Goal: Task Accomplishment & Management: Manage account settings

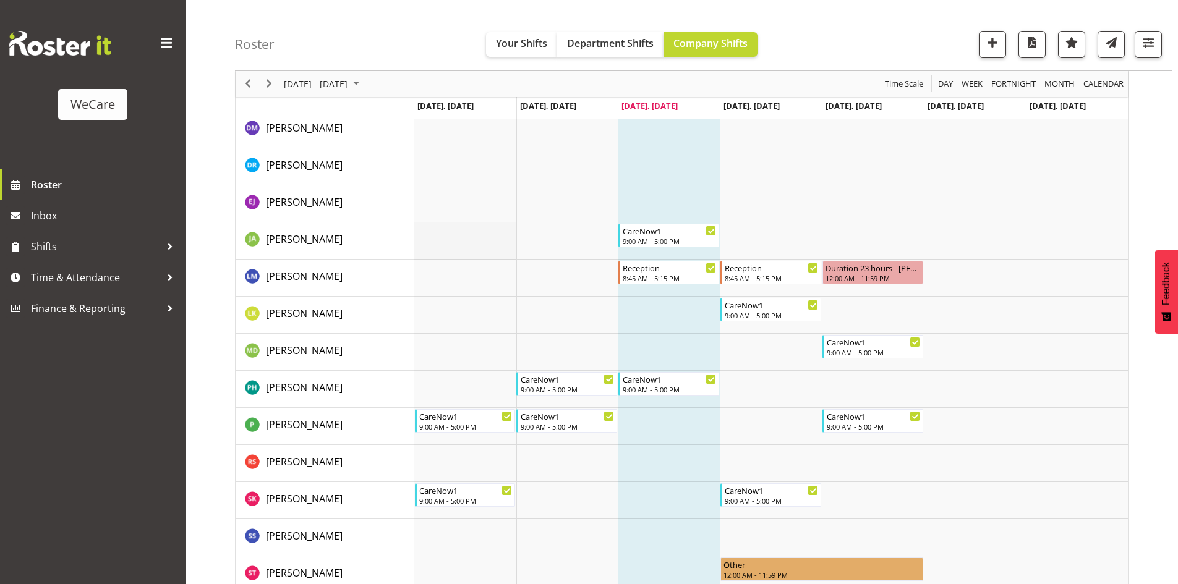
scroll to position [3154, 0]
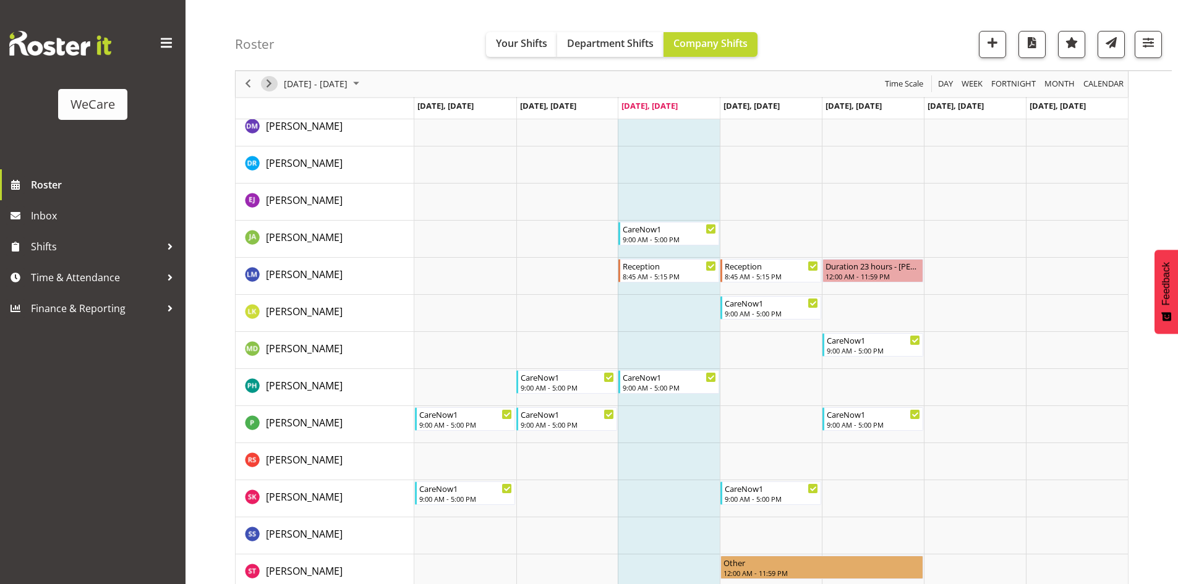
click at [271, 85] on span "Next" at bounding box center [269, 84] width 15 height 15
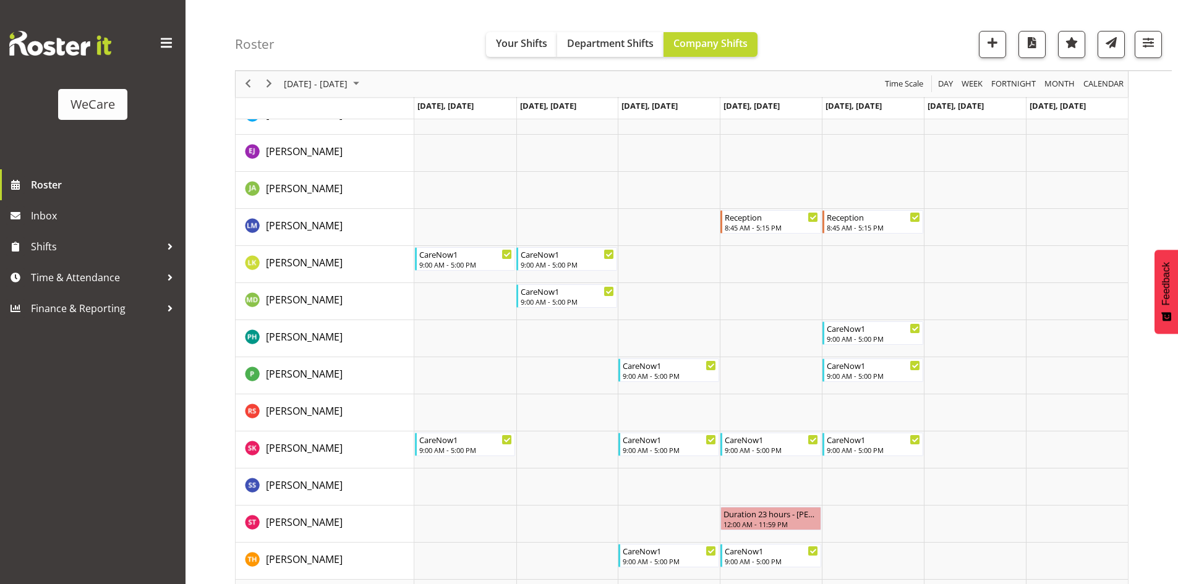
drag, startPoint x: 251, startPoint y: 4, endPoint x: 312, endPoint y: 11, distance: 61.7
click at [312, 11] on div "Roster Your Shifts Department Shifts Company Shifts All Locations Clear Busines…" at bounding box center [703, 35] width 937 height 71
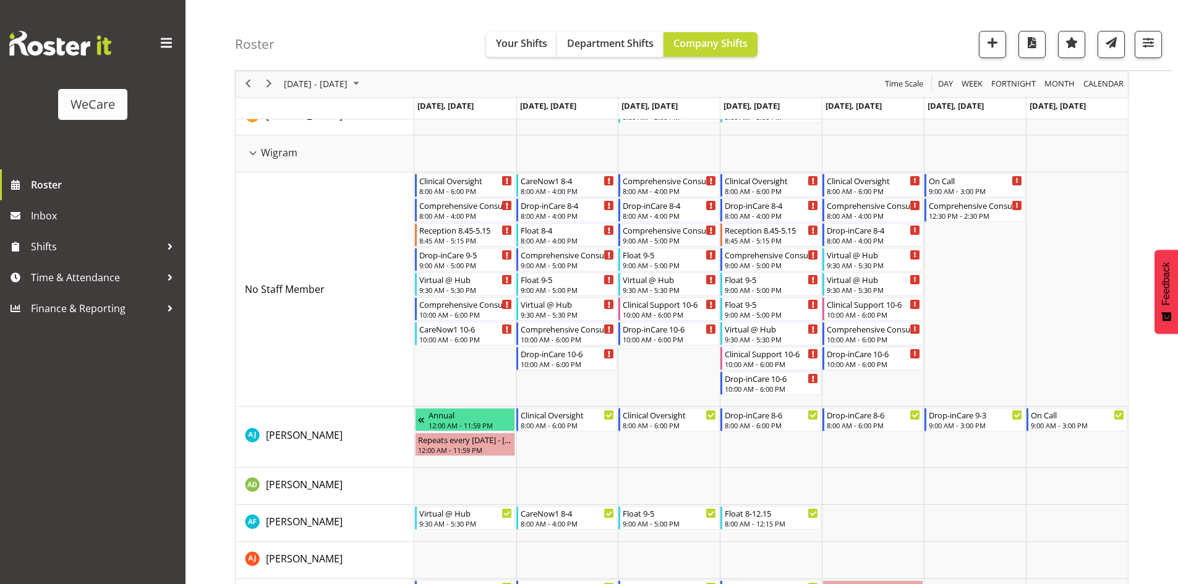
scroll to position [3648, 0]
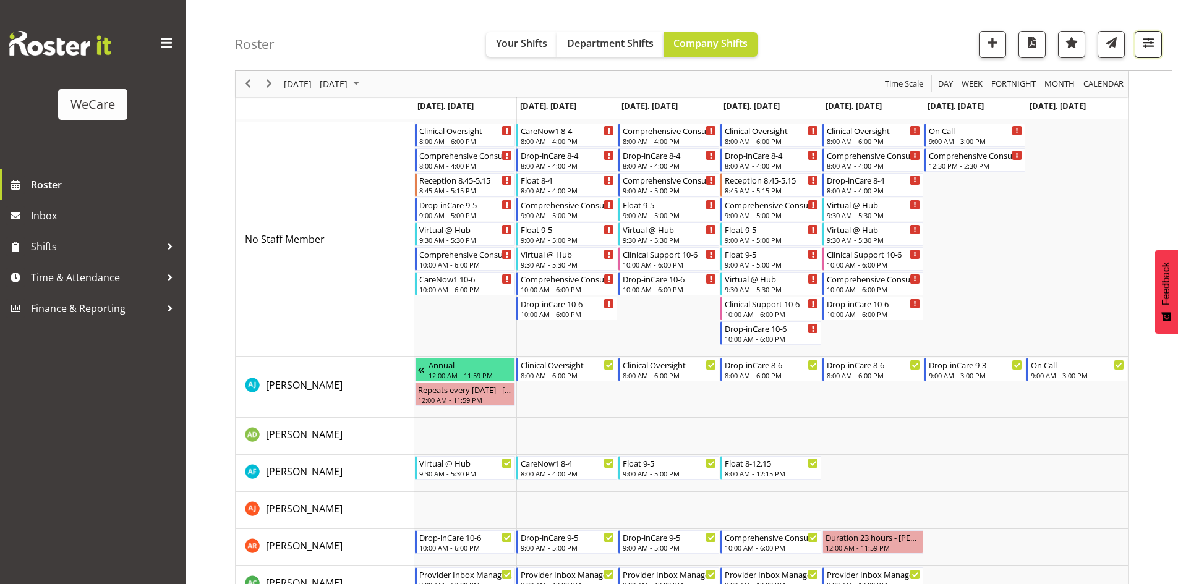
click at [1153, 39] on span "button" at bounding box center [1148, 43] width 16 height 16
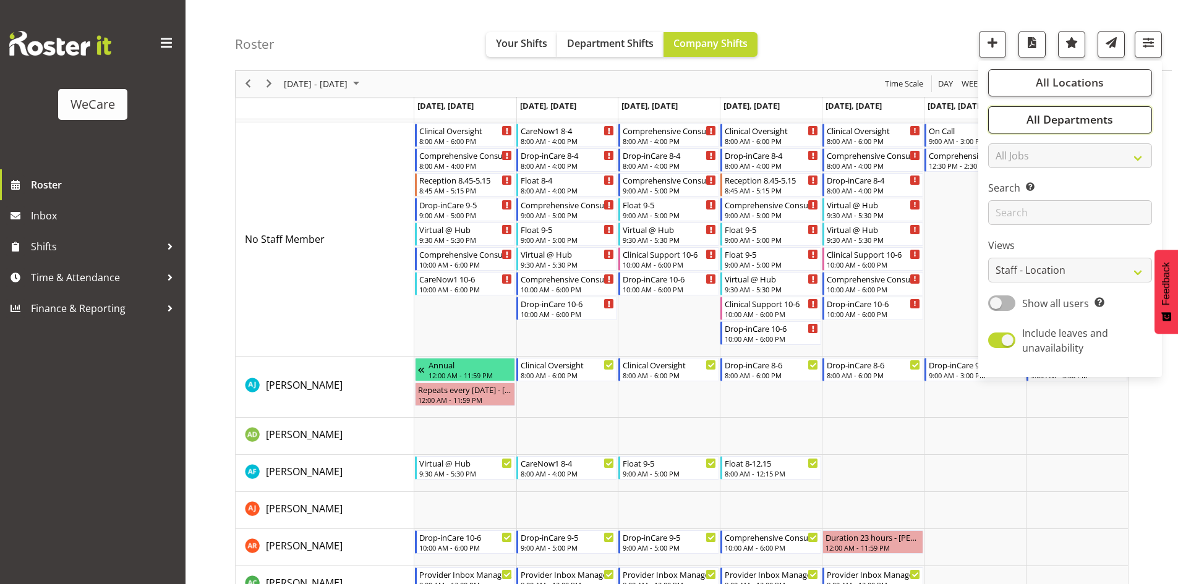
click at [1113, 127] on span "All Departments" at bounding box center [1069, 120] width 87 height 15
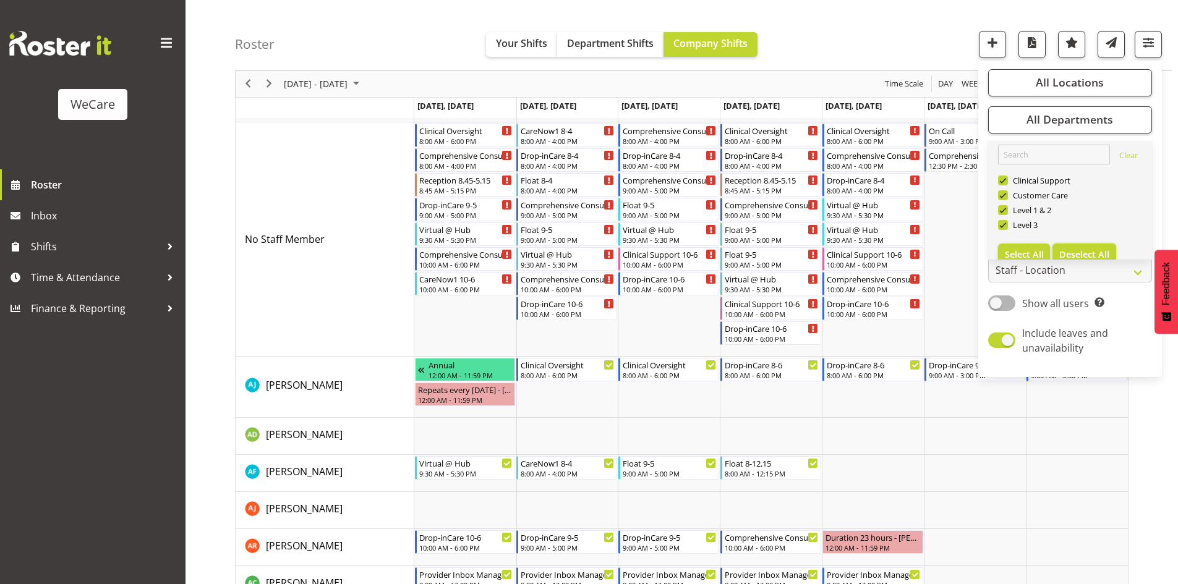
click at [1109, 254] on span "Deselect All" at bounding box center [1084, 255] width 50 height 12
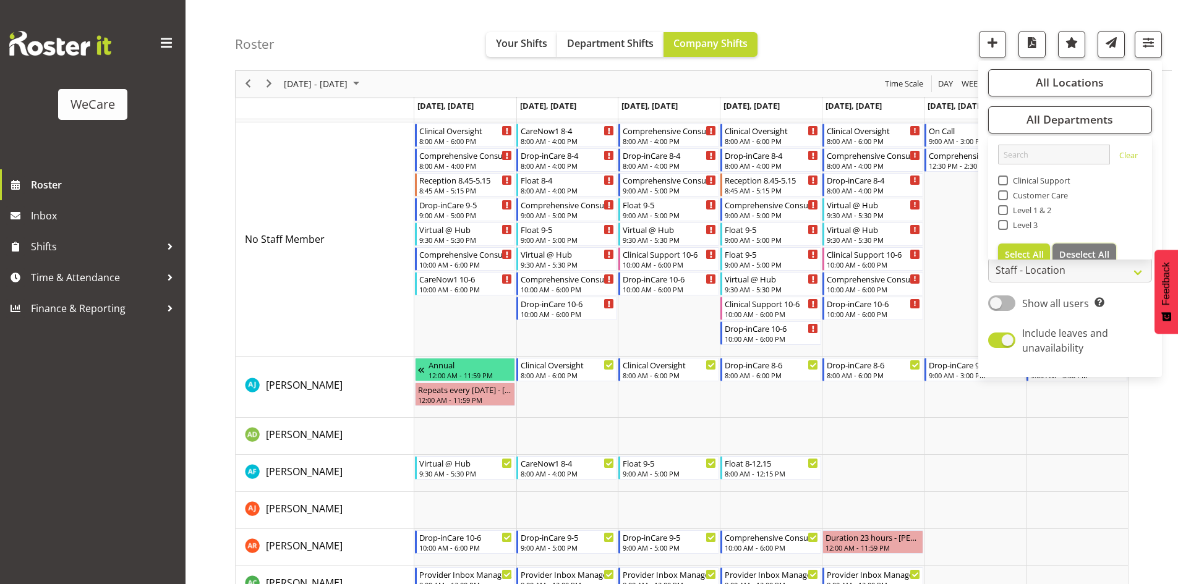
checkbox input "false"
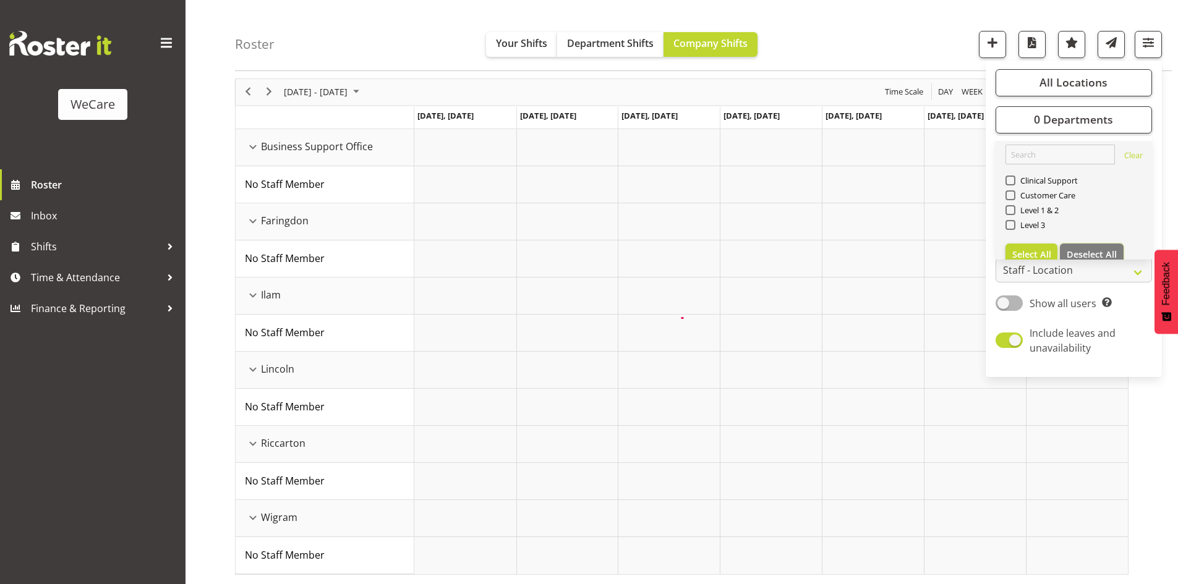
scroll to position [266, 0]
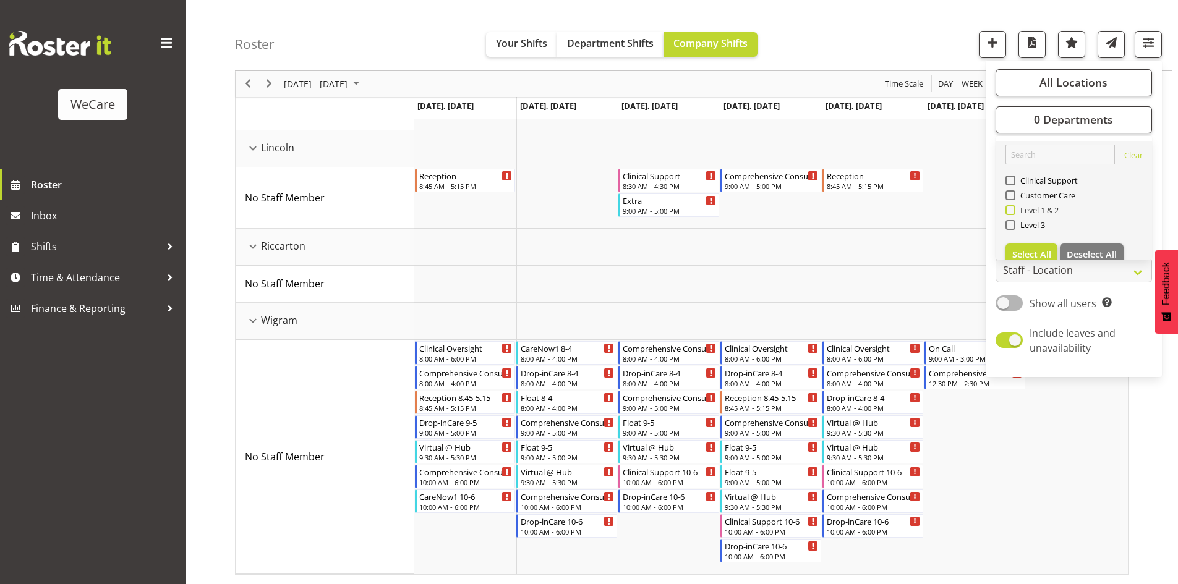
click at [1043, 214] on span "Level 1 & 2" at bounding box center [1037, 210] width 44 height 10
click at [1013, 214] on input "Level 1 & 2" at bounding box center [1009, 211] width 8 height 8
checkbox input "true"
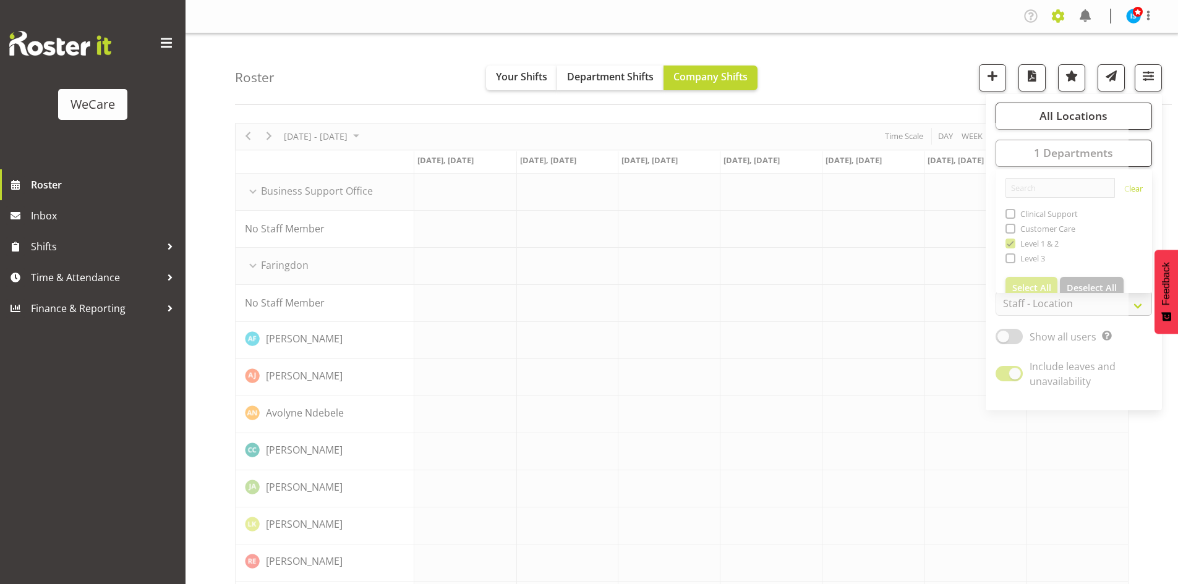
click at [1054, 13] on span at bounding box center [1058, 16] width 20 height 20
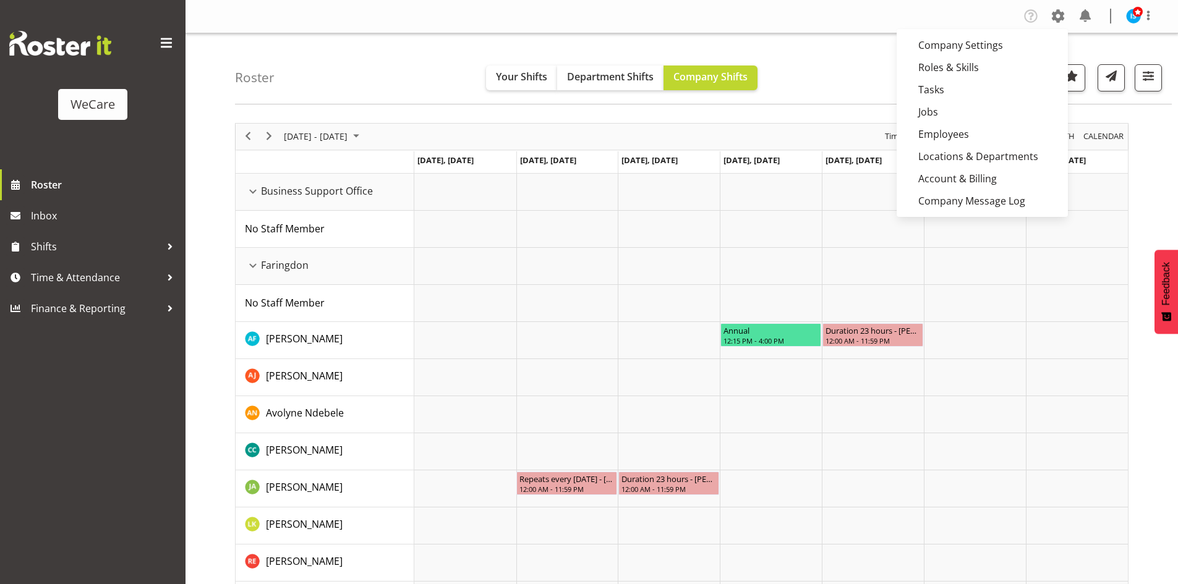
click at [340, 55] on div "Roster Your Shifts Department Shifts Company Shifts All Locations Clear Busines…" at bounding box center [703, 68] width 937 height 71
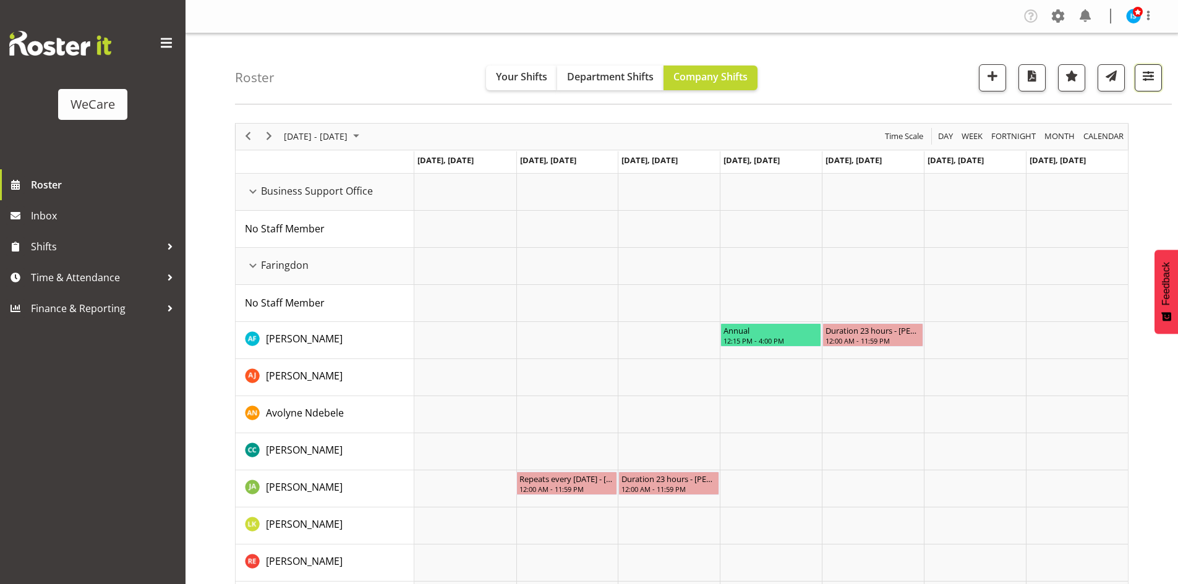
click at [1154, 68] on span "button" at bounding box center [1148, 76] width 16 height 16
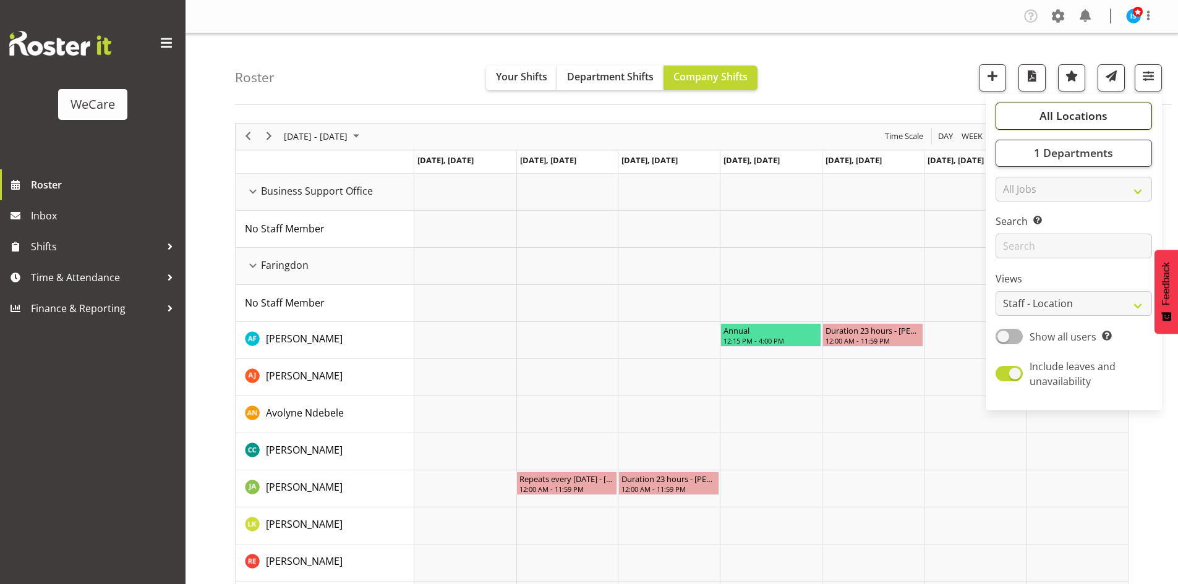
click at [1120, 111] on button "All Locations" at bounding box center [1074, 116] width 156 height 27
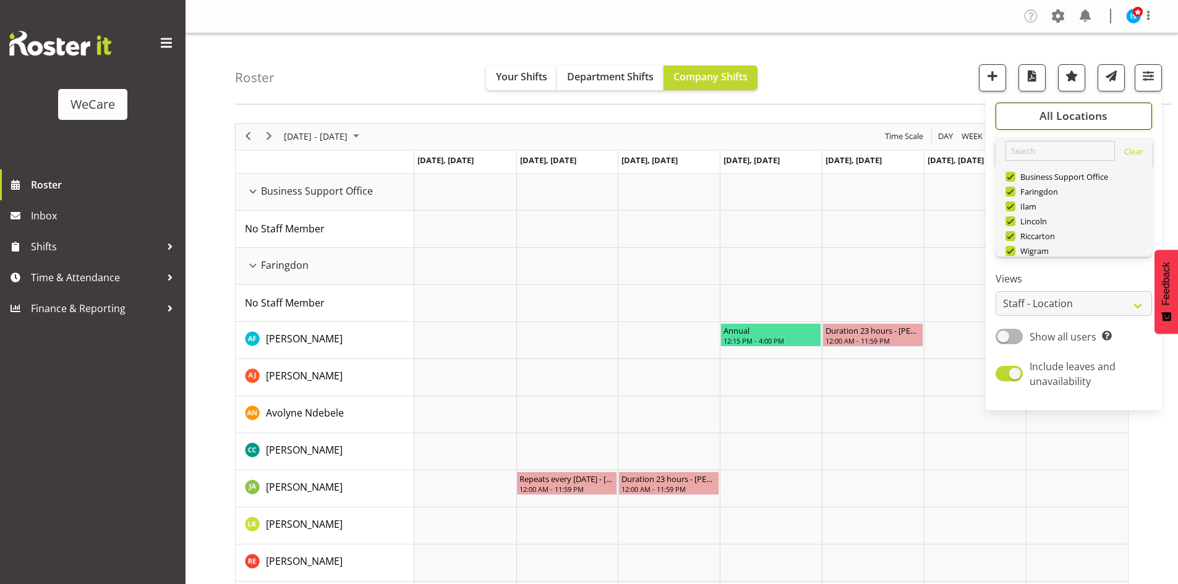
scroll to position [45, 0]
click at [1090, 230] on span "Deselect All" at bounding box center [1092, 236] width 50 height 12
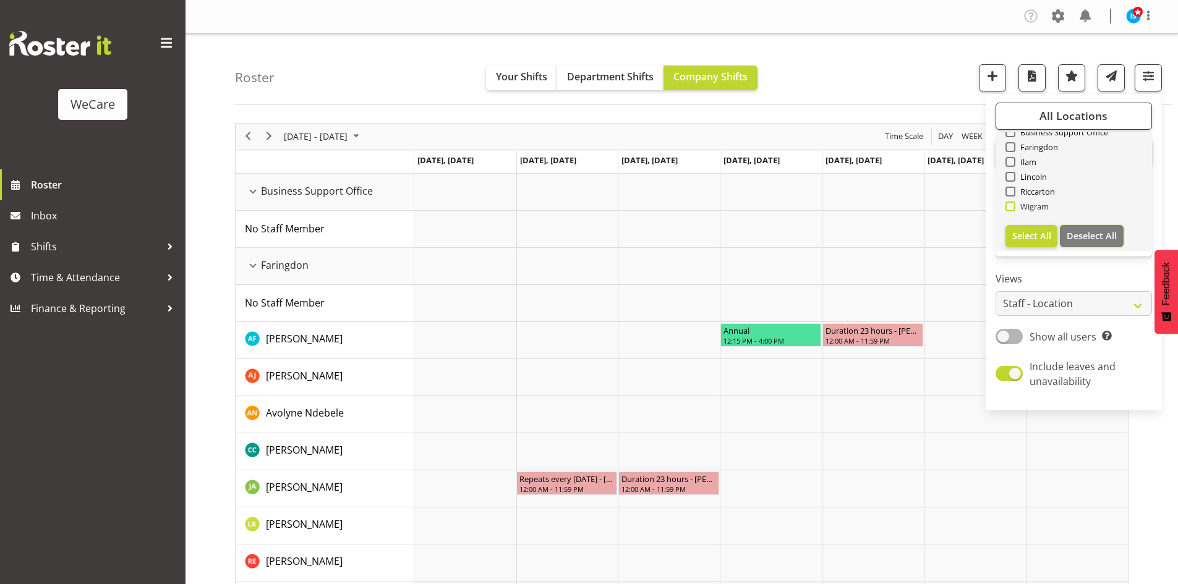
checkbox input "false"
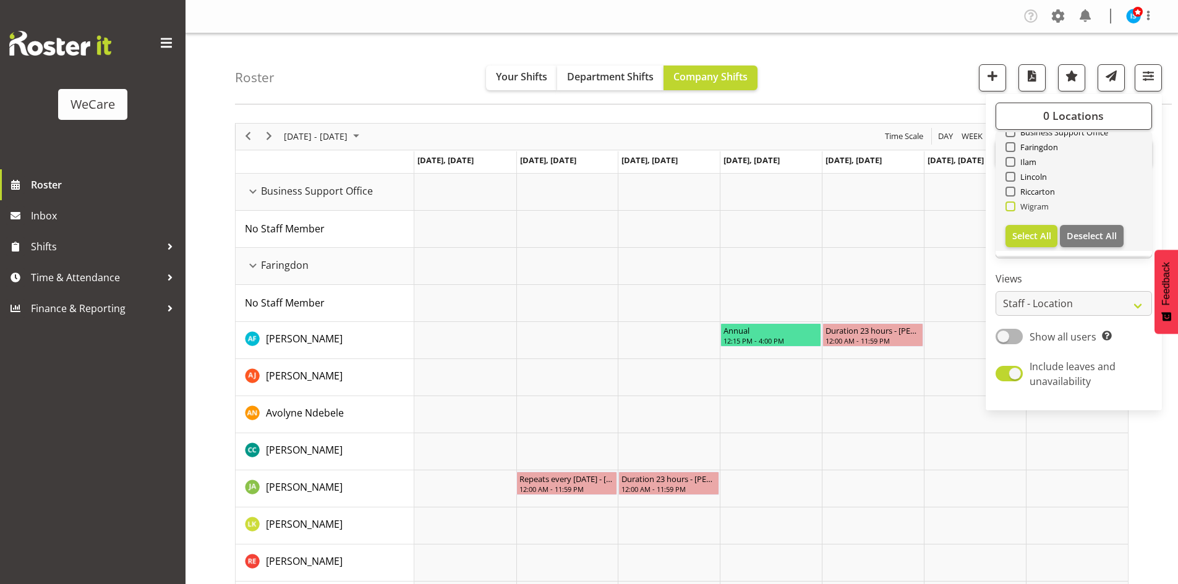
click at [1017, 206] on span "Wigram" at bounding box center [1032, 207] width 34 height 10
click at [1013, 206] on input "Wigram" at bounding box center [1009, 206] width 8 height 8
checkbox input "true"
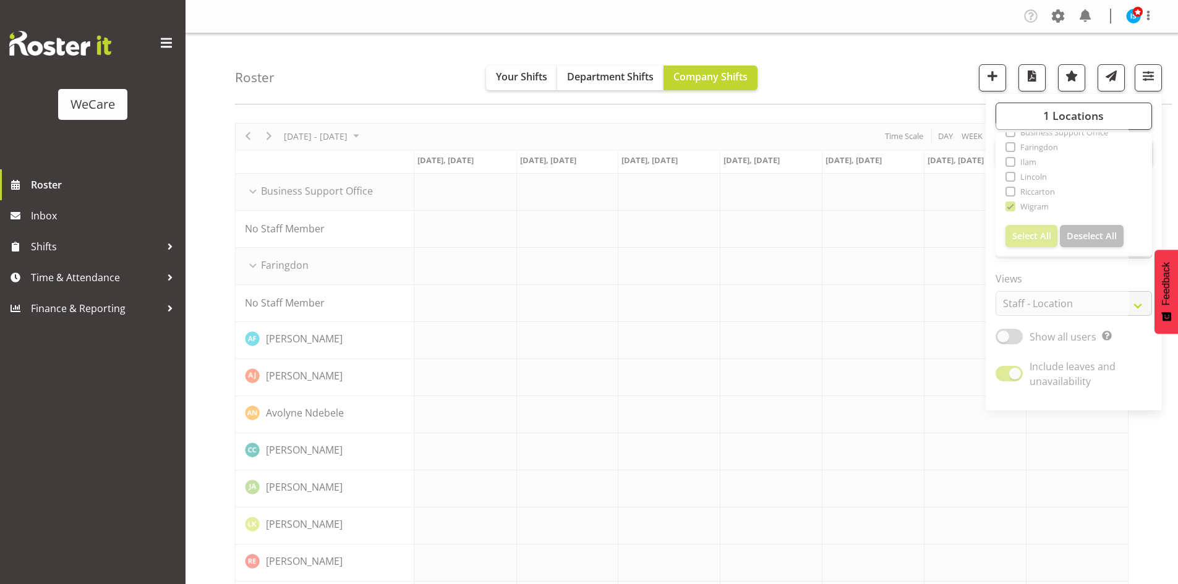
click at [921, 83] on div "Roster Your Shifts Department Shifts Company Shifts 1 Locations Clear Business …" at bounding box center [703, 68] width 937 height 71
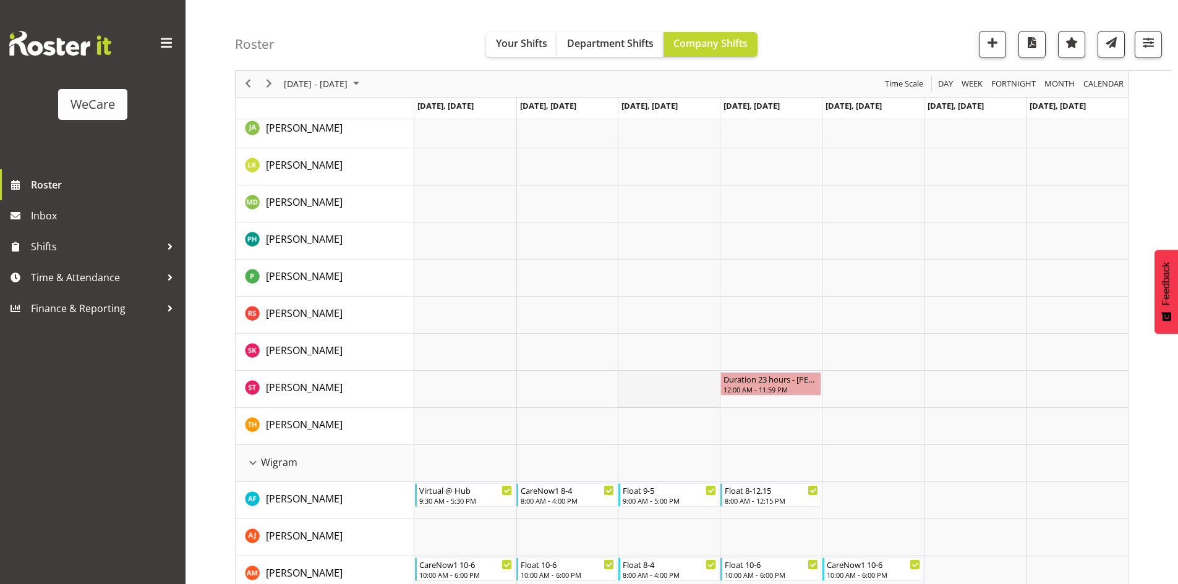
scroll to position [1484, 0]
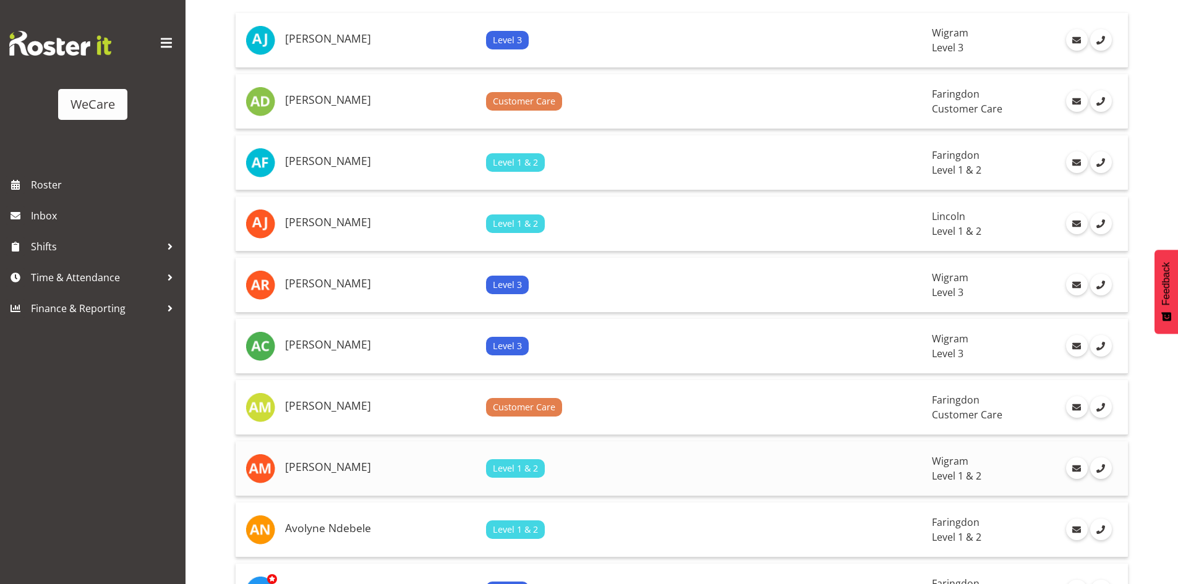
scroll to position [186, 0]
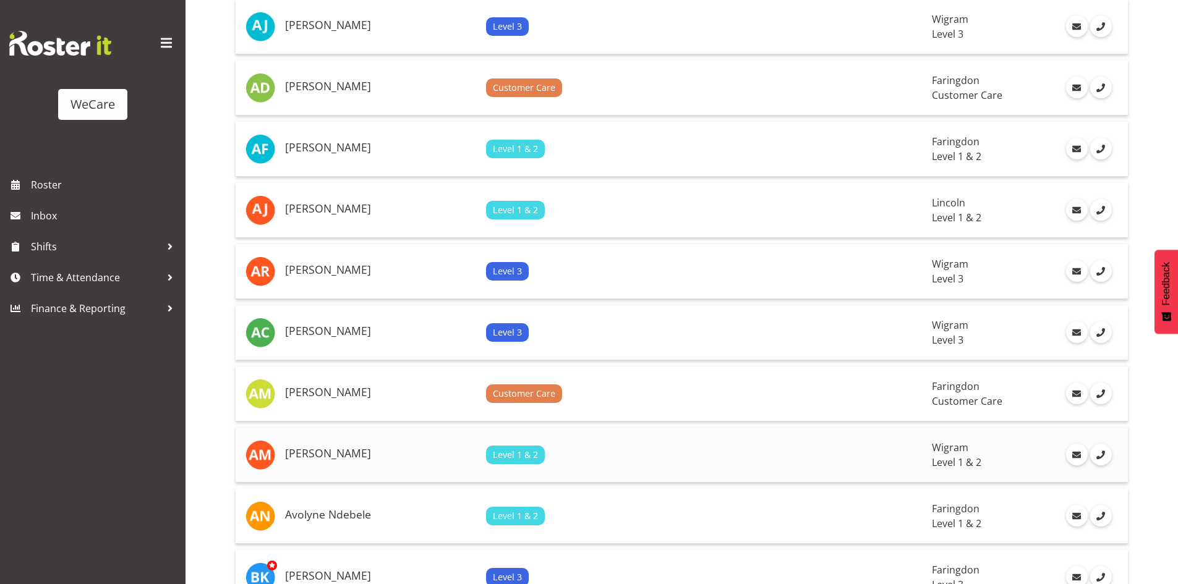
click at [308, 452] on h5 "[PERSON_NAME]" at bounding box center [380, 454] width 191 height 12
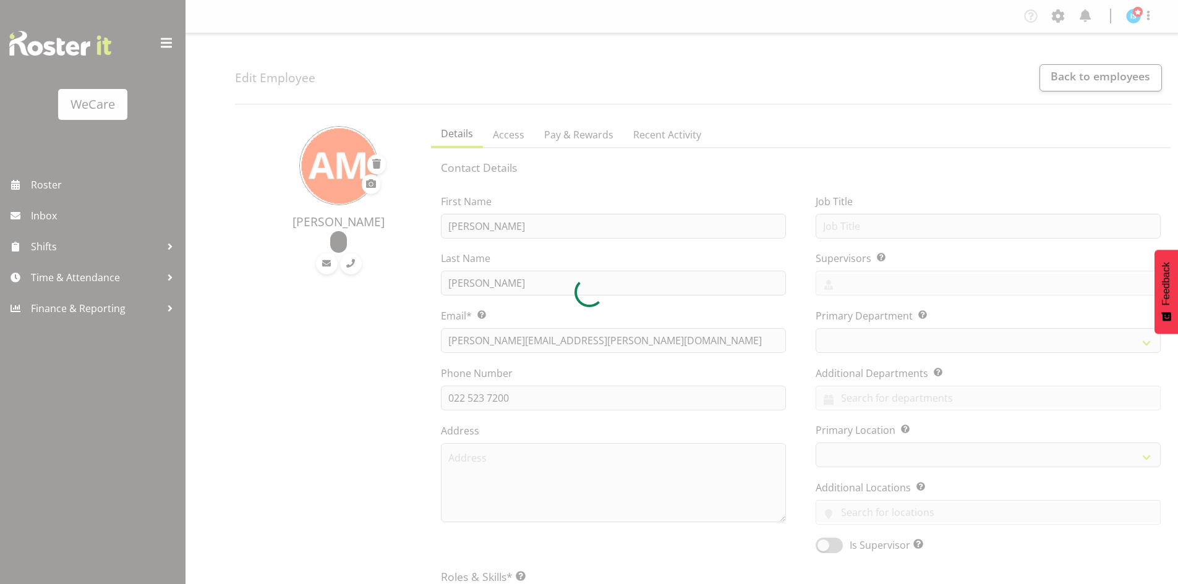
select select "location"
select select "TimelineWeek"
select select
select select "867"
select select "1201"
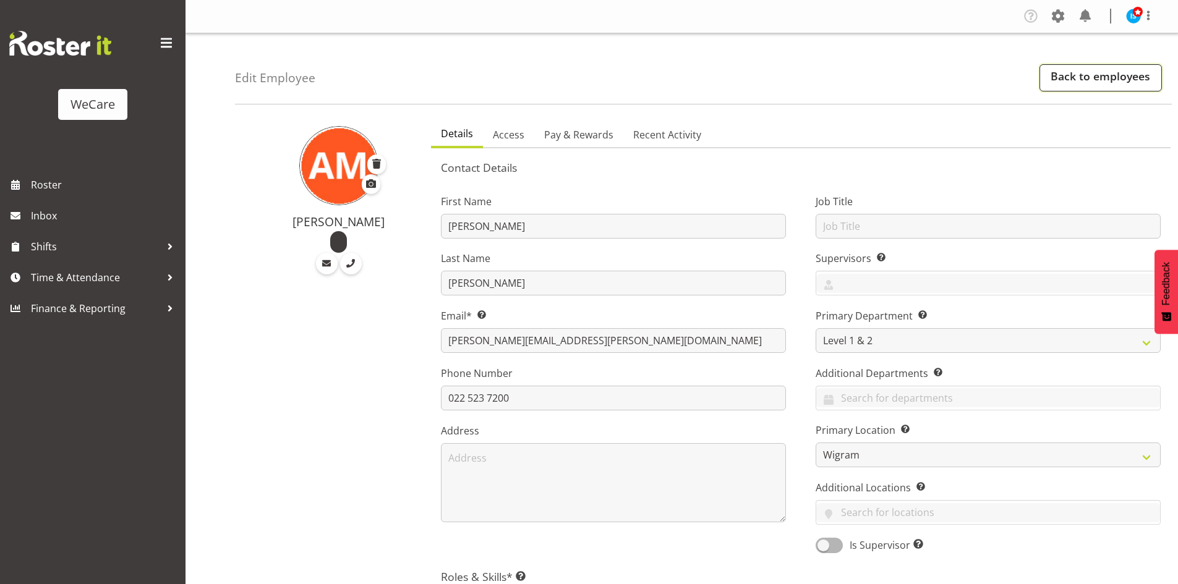
click at [1088, 80] on link "Back to employees" at bounding box center [1100, 77] width 122 height 27
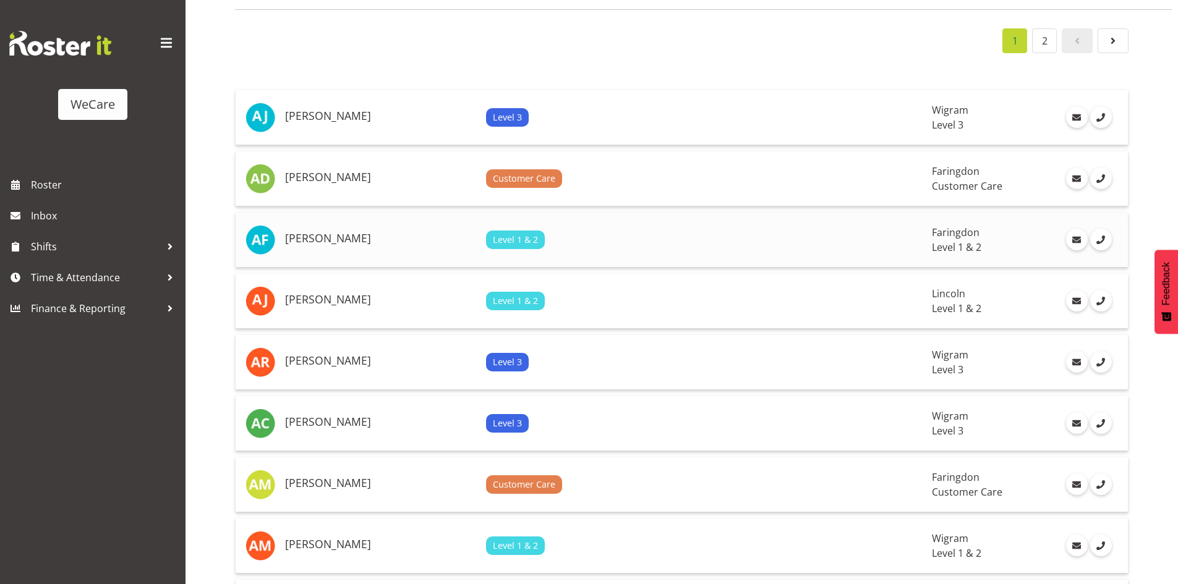
scroll to position [247, 0]
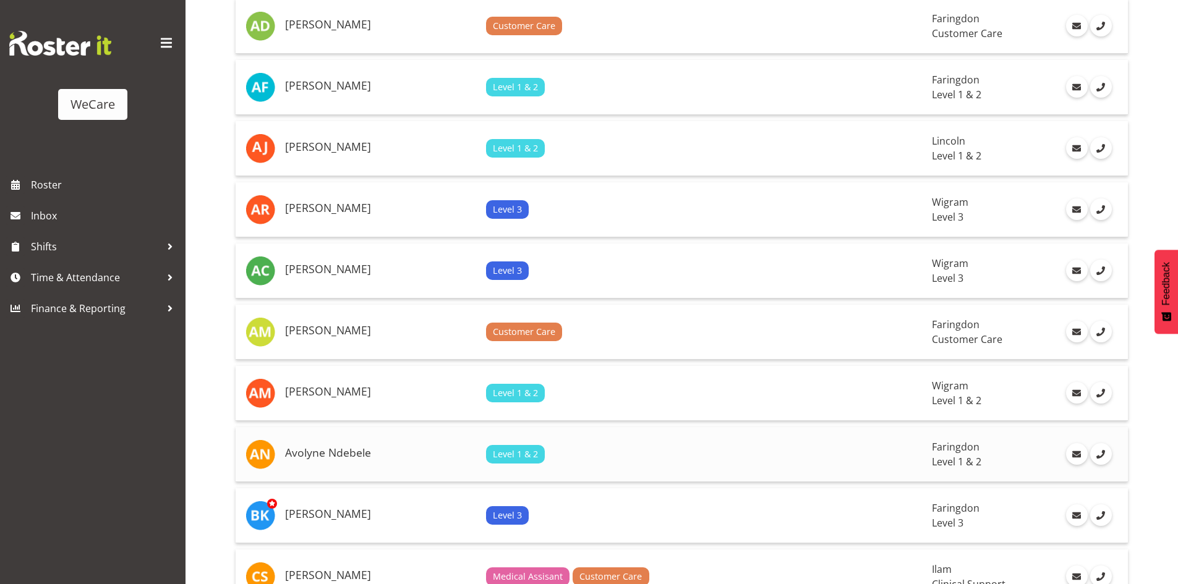
click at [389, 473] on td "Avolyne Ndebele" at bounding box center [380, 454] width 201 height 55
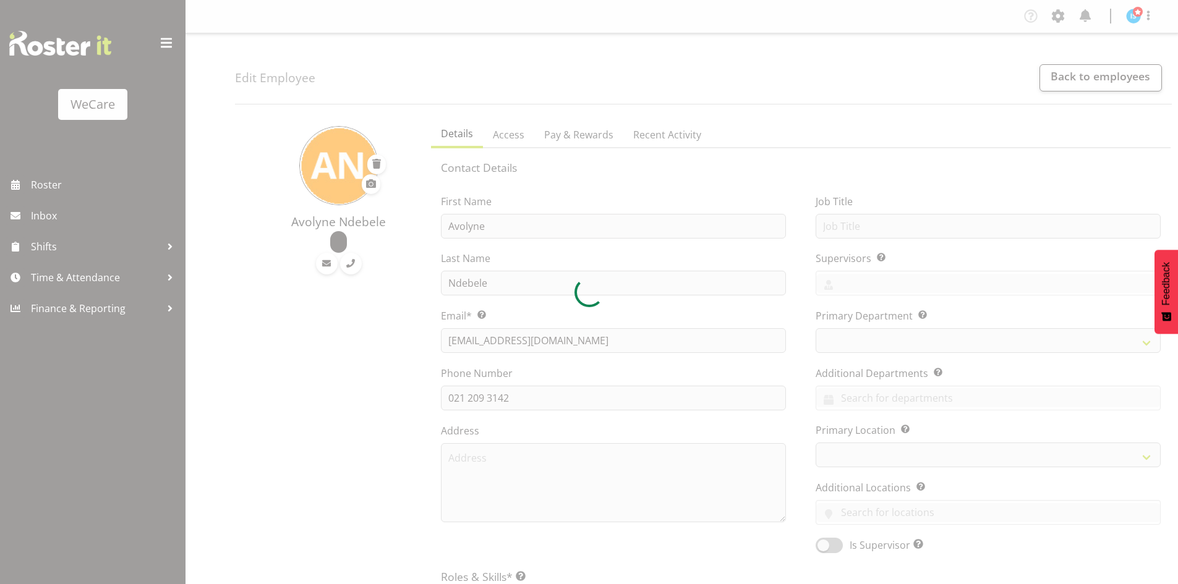
select select "location"
select select "TimelineWeek"
select select
select select "867"
select select "1281"
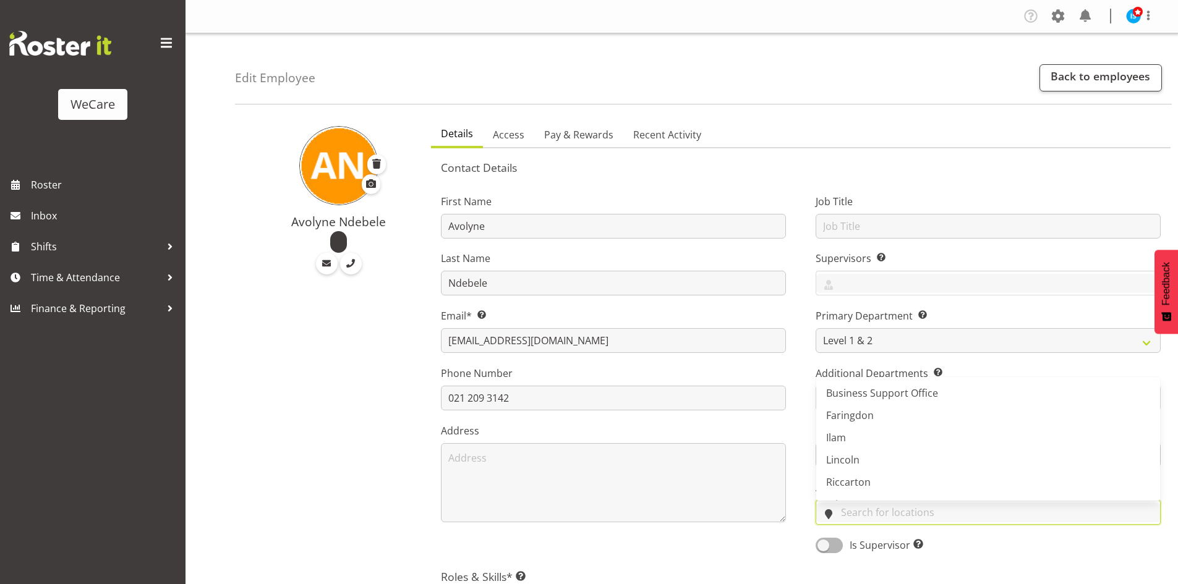
click at [884, 505] on input "text" at bounding box center [988, 512] width 344 height 19
click at [889, 478] on link "Wigram" at bounding box center [988, 485] width 344 height 22
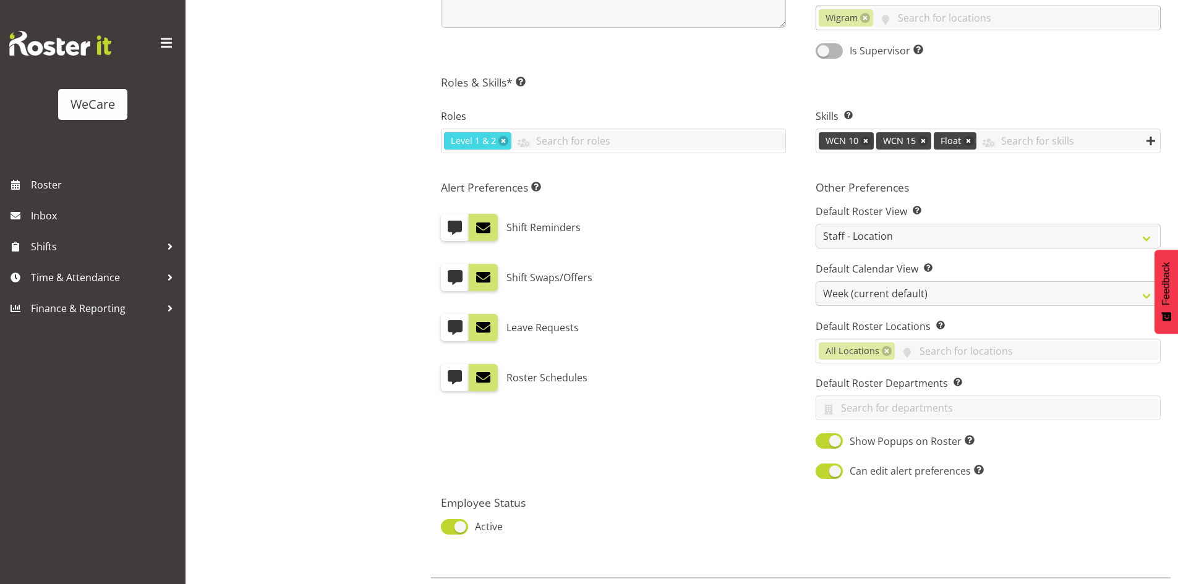
scroll to position [558, 0]
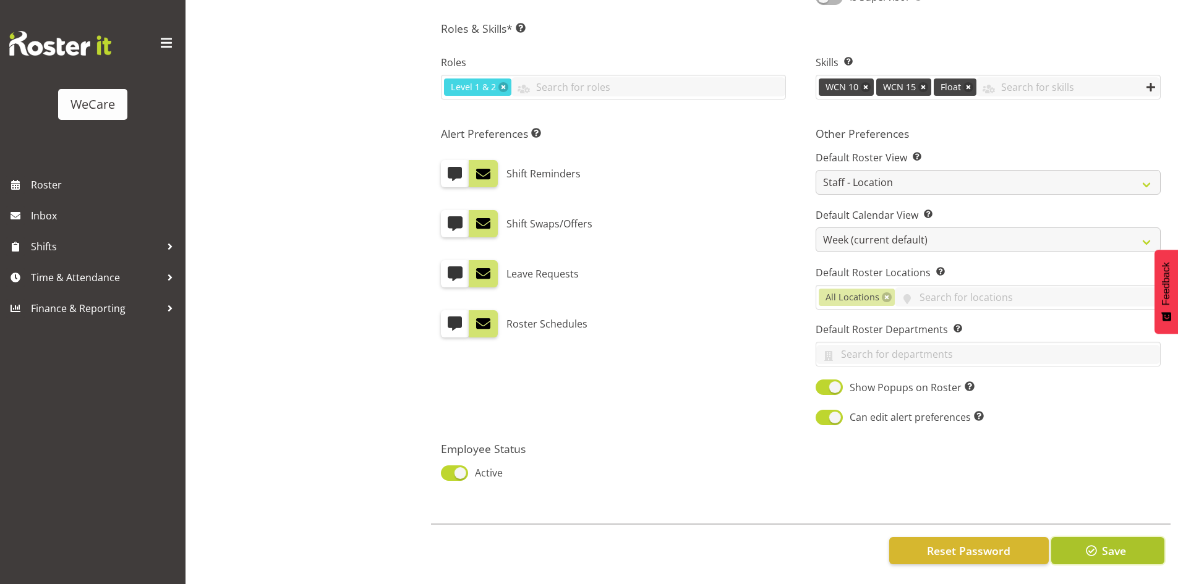
click at [1099, 547] on button "Save" at bounding box center [1107, 550] width 113 height 27
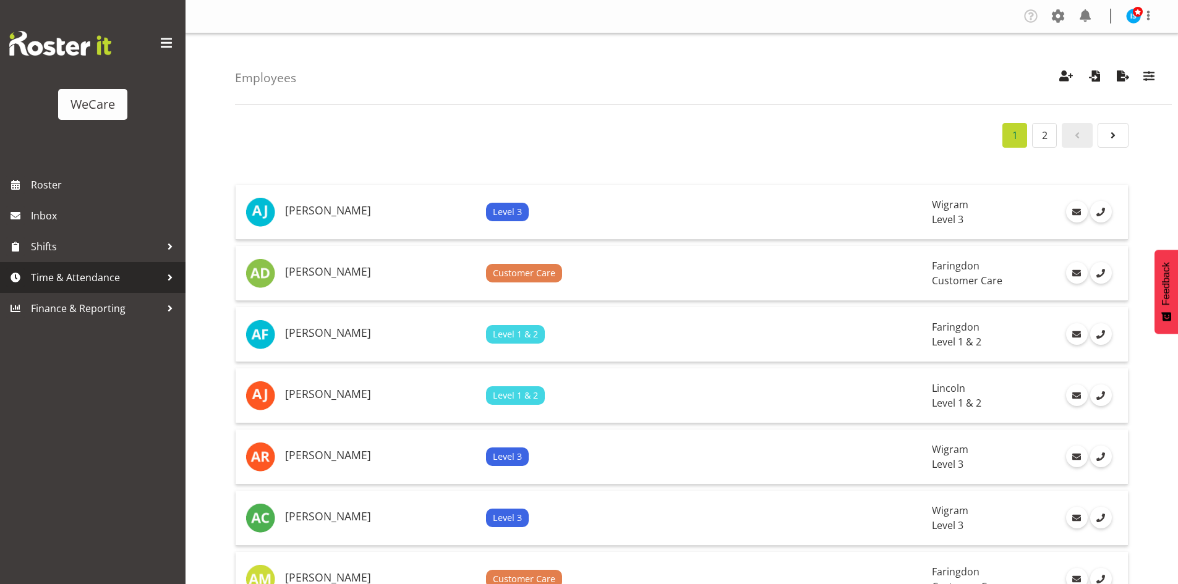
click at [65, 272] on span "Time & Attendance" at bounding box center [96, 277] width 130 height 19
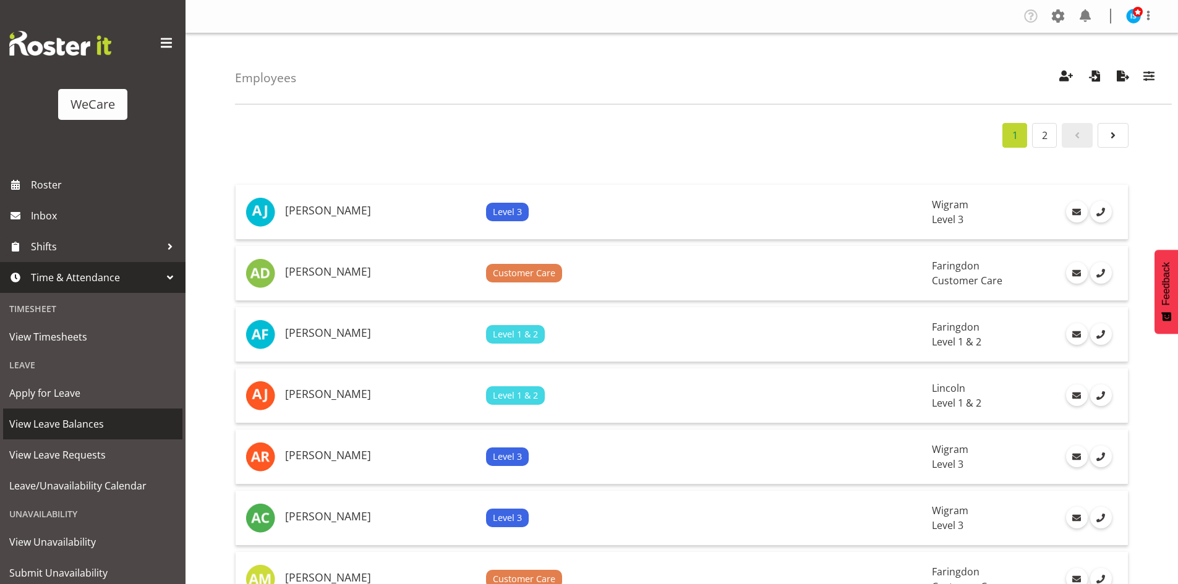
scroll to position [38, 0]
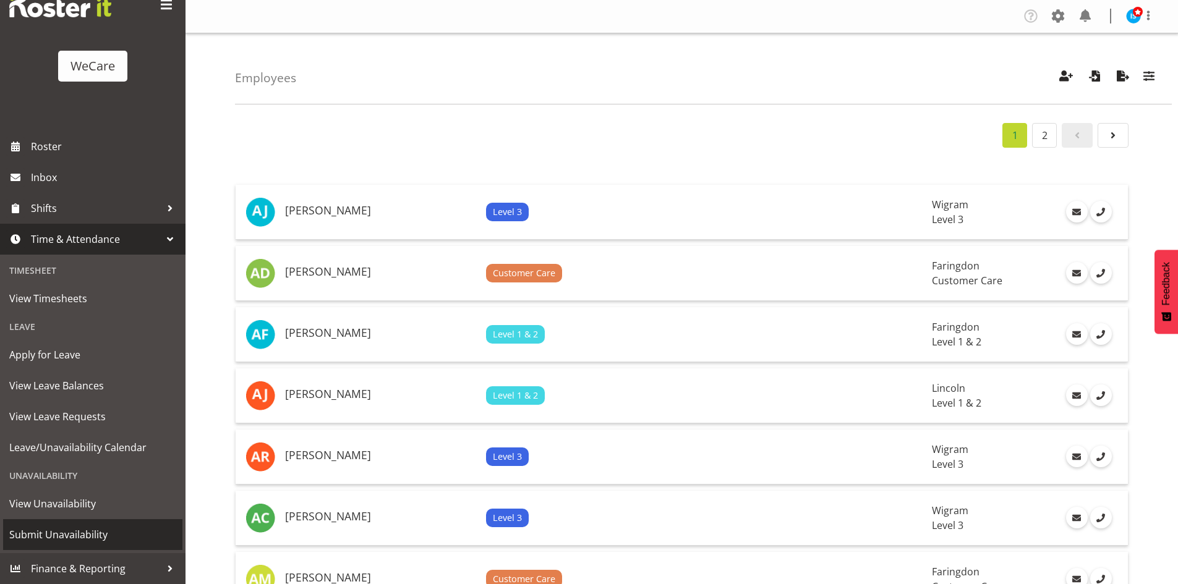
click at [66, 535] on span "Submit Unavailability" at bounding box center [92, 535] width 167 height 19
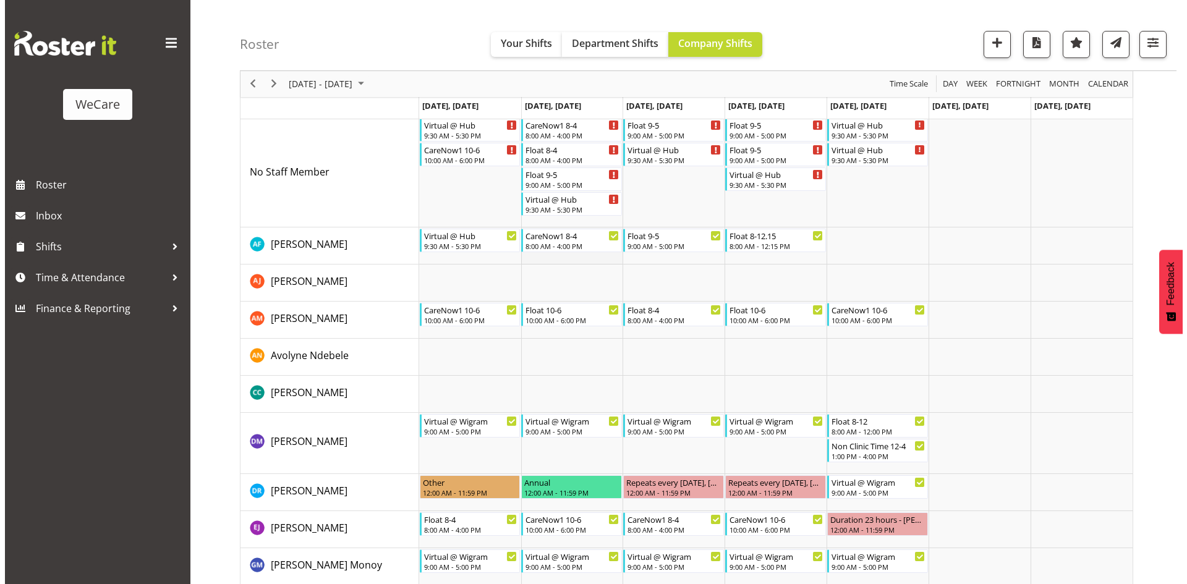
scroll to position [148, 0]
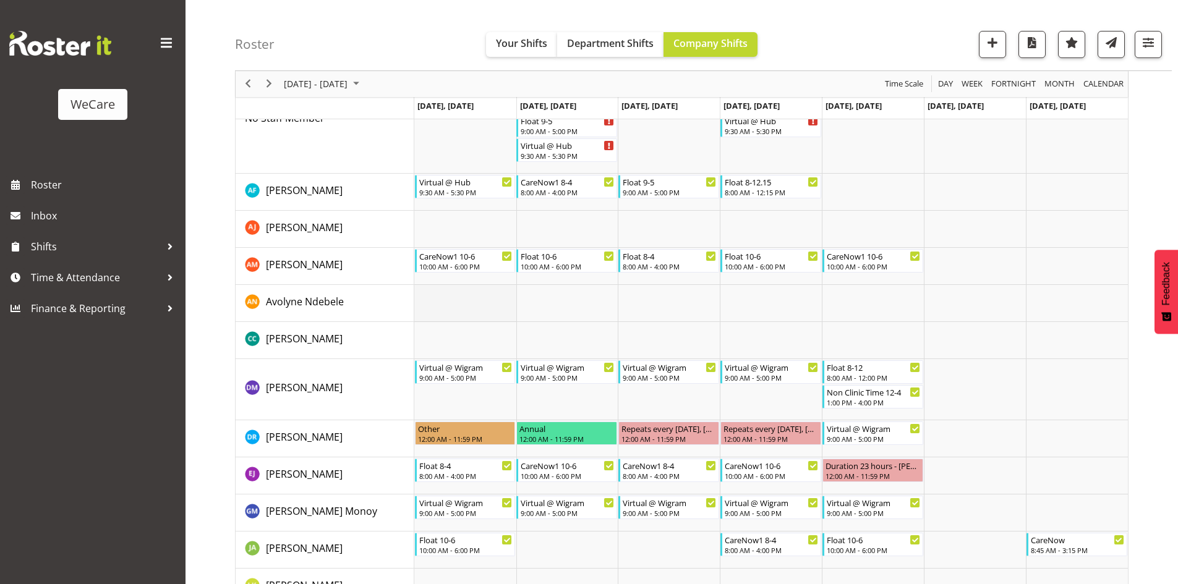
click at [441, 312] on td "Timeline Week of August 25, 2025" at bounding box center [465, 303] width 102 height 37
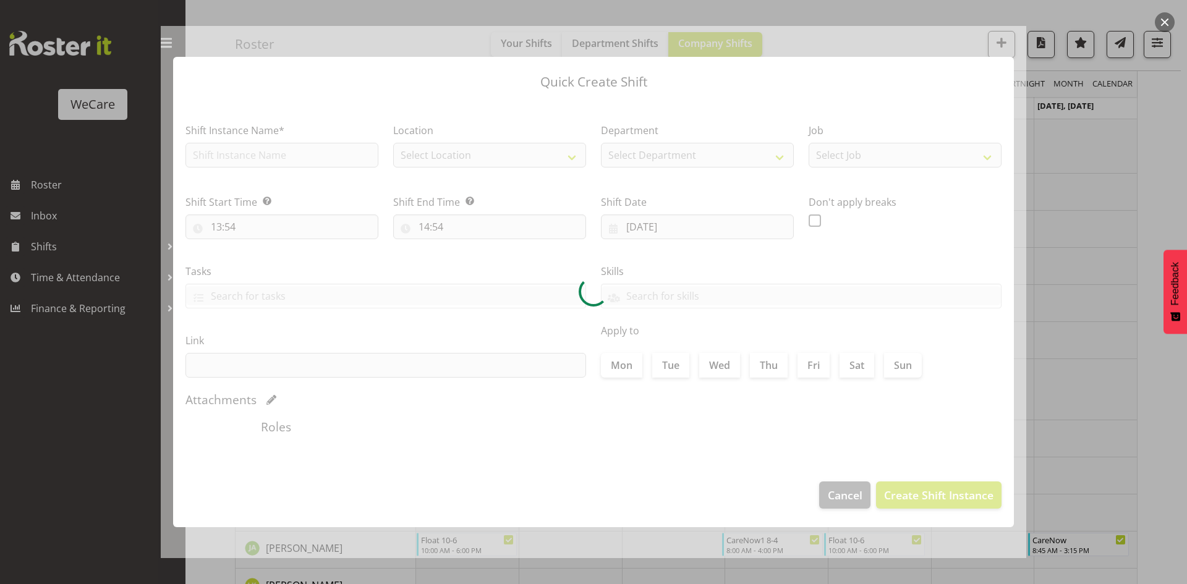
type input "25/08/2025"
checkbox input "true"
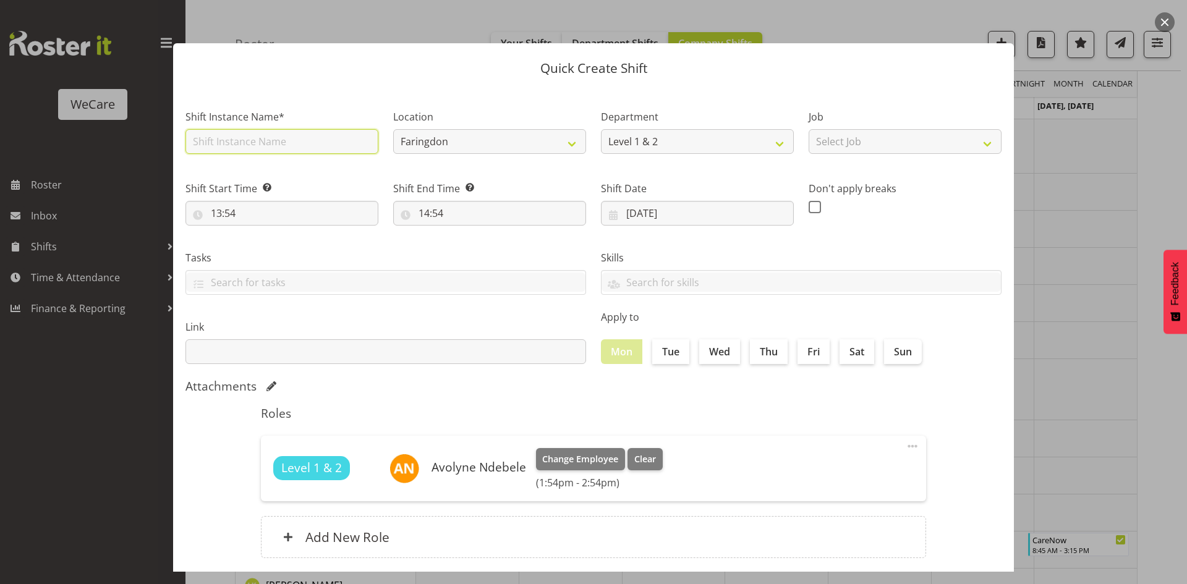
click at [266, 149] on input "text" at bounding box center [282, 141] width 193 height 25
type input "Float 9-5"
click at [451, 135] on select "Faringdon Wigram" at bounding box center [489, 141] width 193 height 25
select select "1201"
click at [393, 129] on select "Faringdon Wigram" at bounding box center [489, 141] width 193 height 25
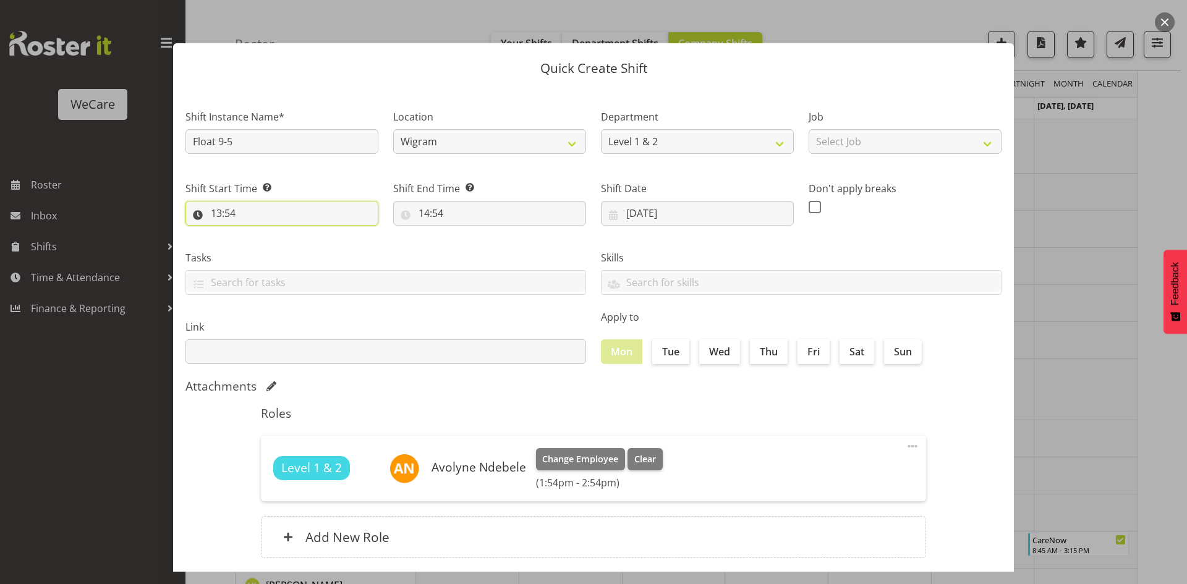
drag, startPoint x: 219, startPoint y: 207, endPoint x: 275, endPoint y: 309, distance: 115.7
click at [221, 207] on input "13:54" at bounding box center [282, 213] width 193 height 25
click at [266, 258] on span "00 01 02 03 04 05 06 07 08 09 10 11 12 13 14 15 16 17 18 19 20 21 22 23" at bounding box center [270, 248] width 28 height 31
click at [278, 239] on select "00 01 02 03 04 05 06 07 08 09 10 11 12 13 14 15 16 17 18 19 20 21 22 23" at bounding box center [270, 245] width 28 height 25
select select "9"
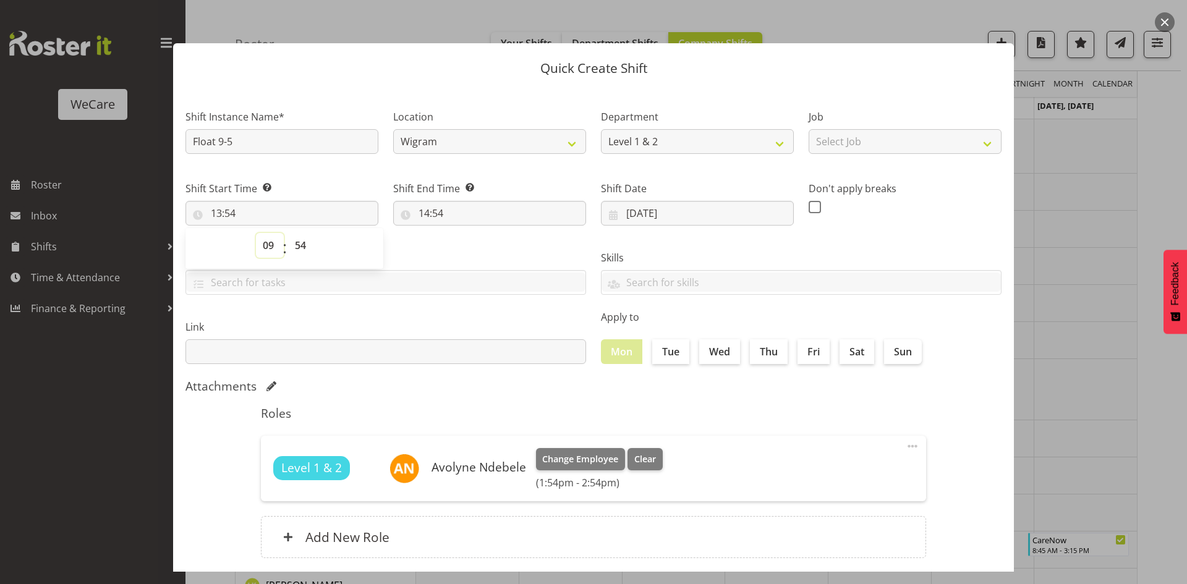
click at [256, 233] on select "00 01 02 03 04 05 06 07 08 09 10 11 12 13 14 15 16 17 18 19 20 21 22 23" at bounding box center [270, 245] width 28 height 25
type input "09:54"
select select "0"
type input "09:00"
click at [420, 208] on input "14:54" at bounding box center [489, 213] width 193 height 25
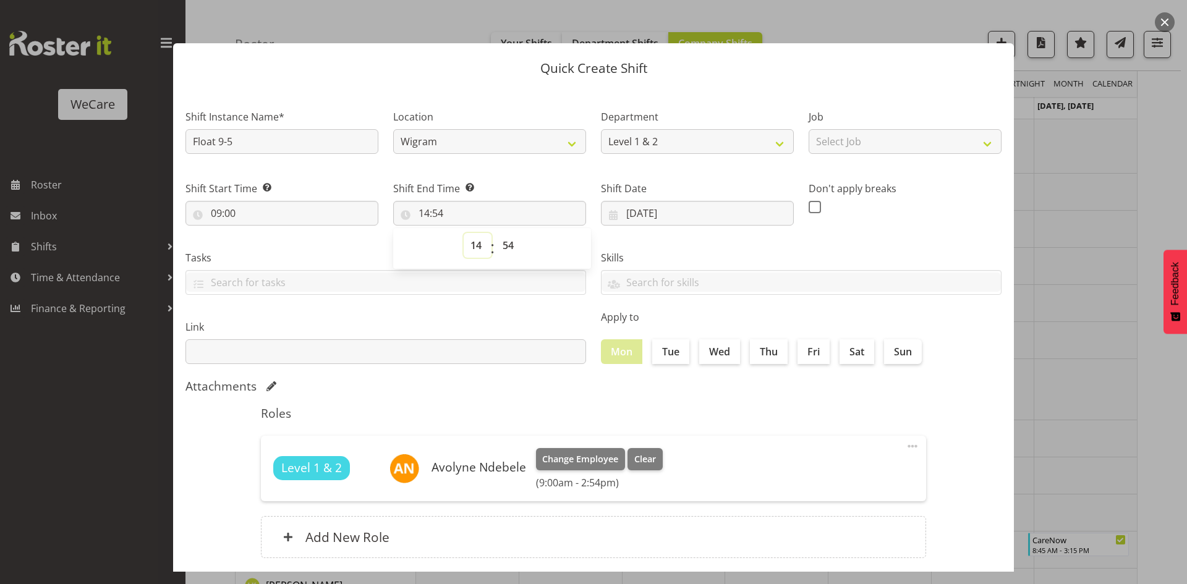
click at [469, 251] on select "00 01 02 03 04 05 06 07 08 09 10 11 12 13 14 15 16 17 18 19 20 21 22 23" at bounding box center [478, 245] width 28 height 25
click at [464, 233] on select "00 01 02 03 04 05 06 07 08 09 10 11 12 13 14 15 16 17 18 19 20 21 22 23" at bounding box center [478, 245] width 28 height 25
select select "15"
type input "15:54"
select select "17"
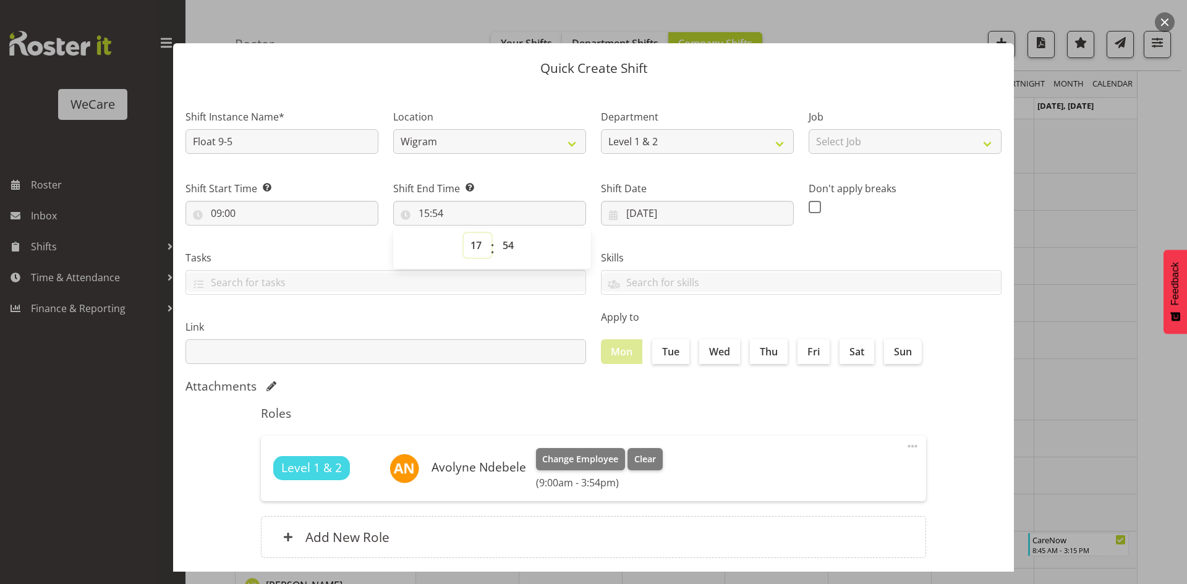
type input "17:54"
select select "0"
type input "17:00"
select select "1"
type input "17:01"
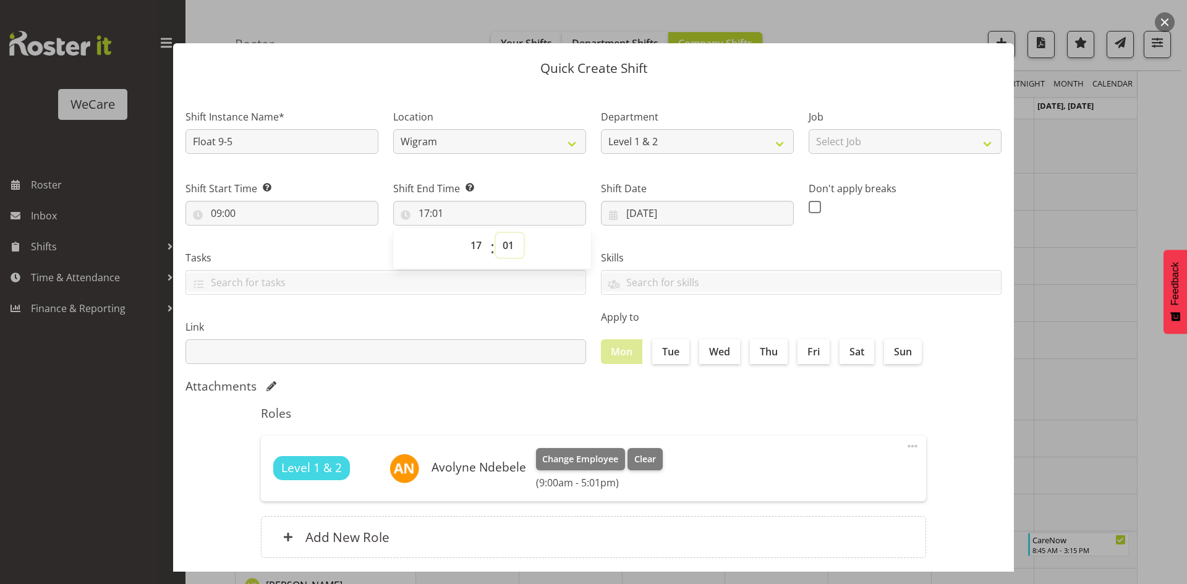
select select "2"
type input "17:02"
click at [514, 242] on select "00 01 02 03 04 05 06 07 08 09 10 11 12 13 14 15 16 17 18 19 20 21 22 23 24 25 2…" at bounding box center [510, 245] width 28 height 25
select select "0"
click at [496, 233] on select "00 01 02 03 04 05 06 07 08 09 10 11 12 13 14 15 16 17 18 19 20 21 22 23 24 25 2…" at bounding box center [510, 245] width 28 height 25
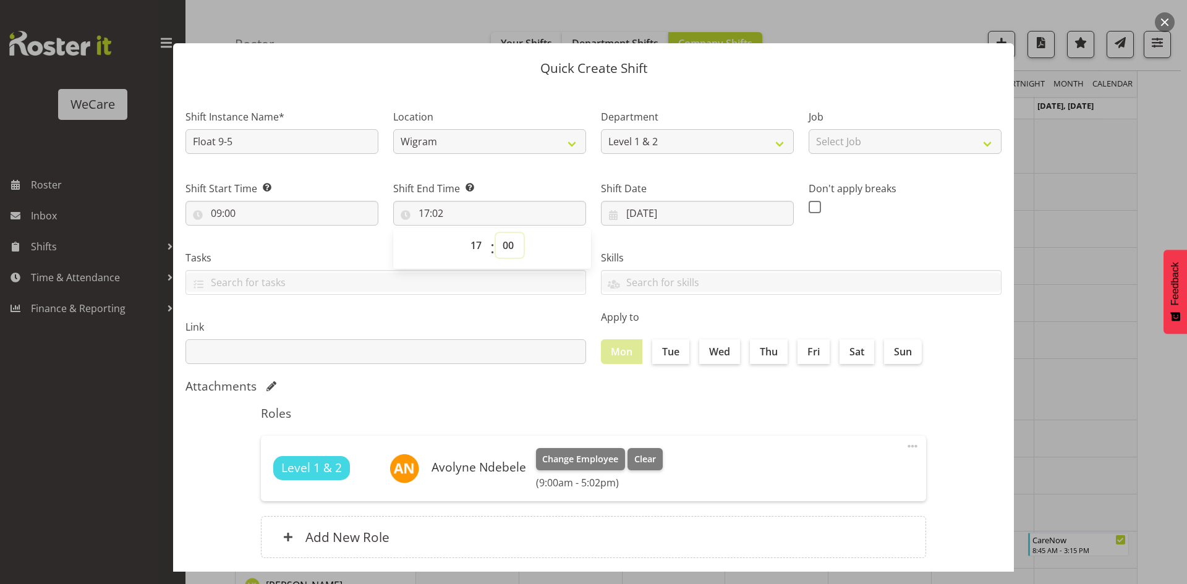
type input "17:00"
click at [730, 406] on h5 "Roles" at bounding box center [593, 413] width 665 height 15
click at [673, 354] on label "Tue" at bounding box center [670, 351] width 37 height 25
click at [660, 354] on input "Tue" at bounding box center [656, 352] width 8 height 8
checkbox input "true"
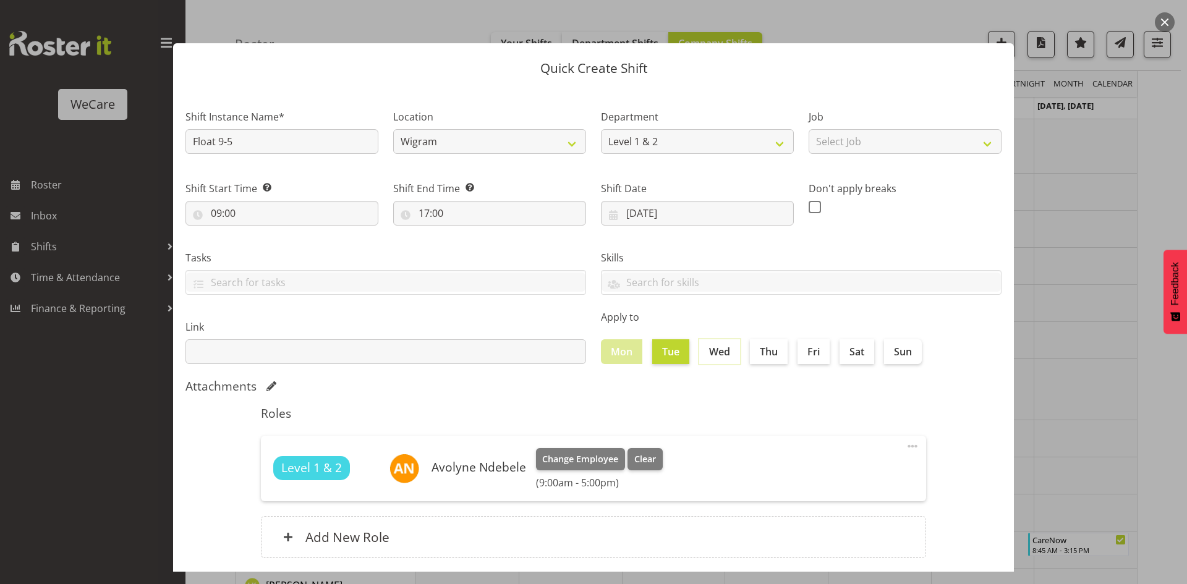
click at [700, 352] on input "Wed" at bounding box center [703, 352] width 8 height 8
checkbox input "true"
click at [804, 348] on label "Fri" at bounding box center [814, 351] width 32 height 25
click at [804, 348] on input "Fri" at bounding box center [802, 352] width 8 height 8
checkbox input "true"
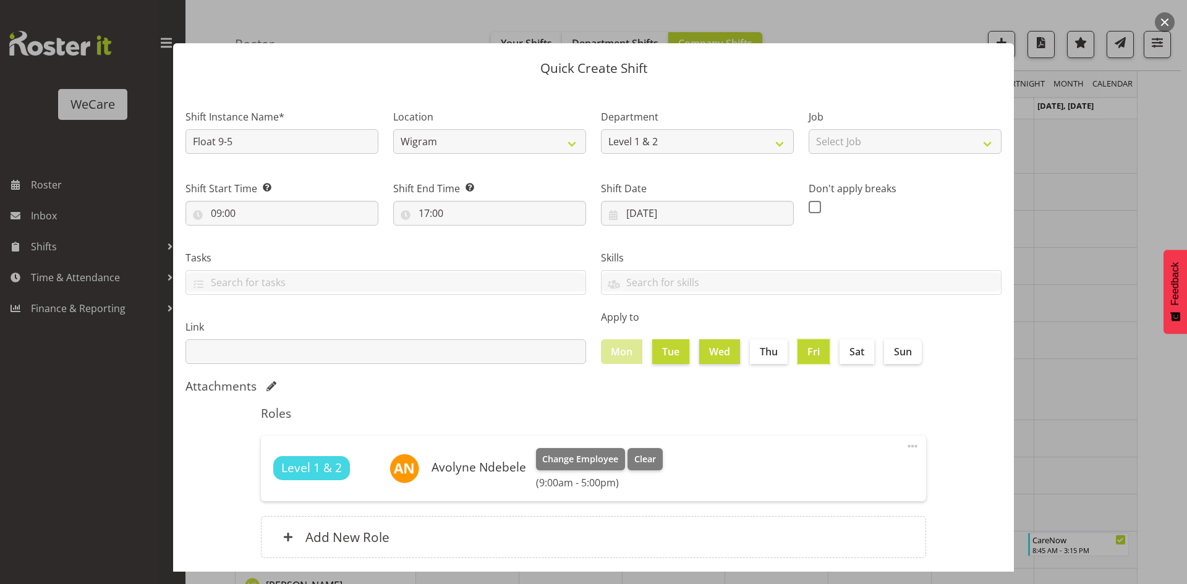
click at [669, 379] on div "Attachments" at bounding box center [594, 386] width 816 height 15
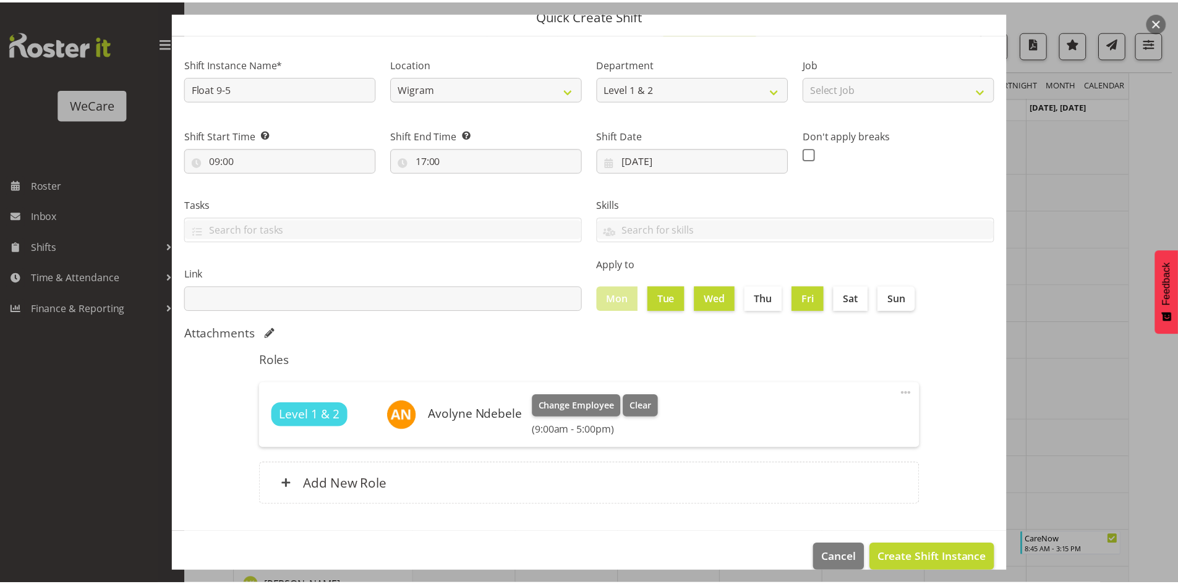
scroll to position [72, 0]
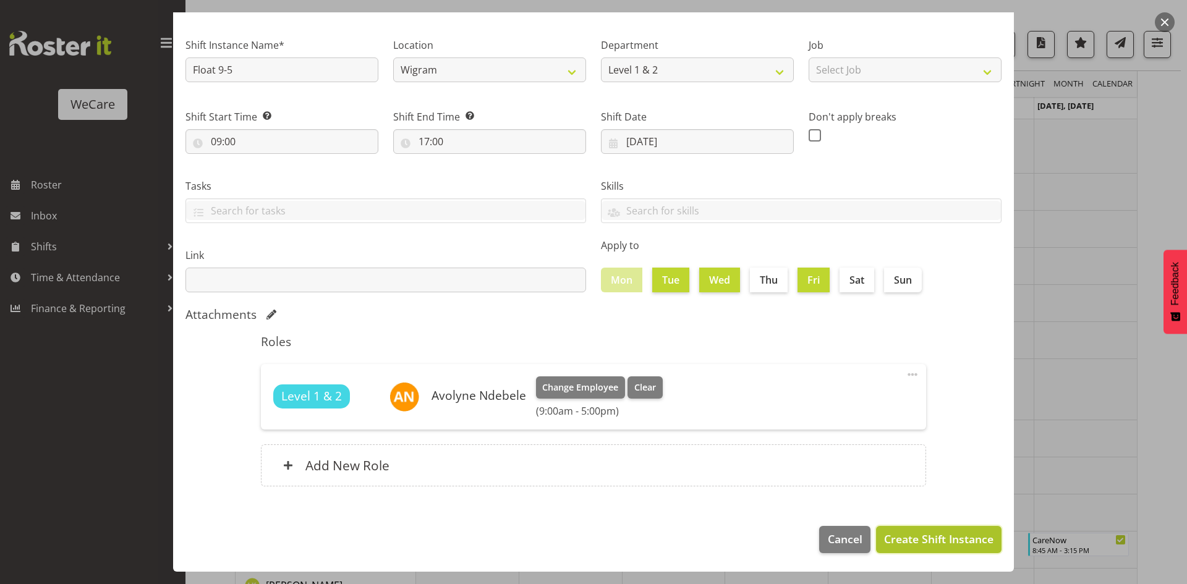
click at [939, 535] on span "Create Shift Instance" at bounding box center [938, 539] width 109 height 16
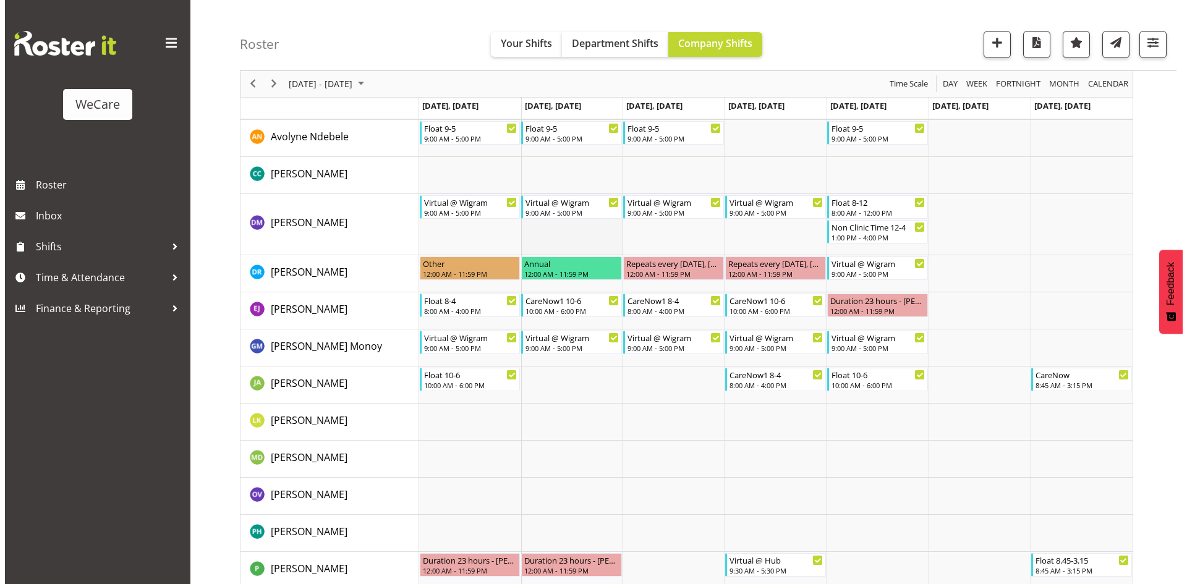
scroll to position [333, 0]
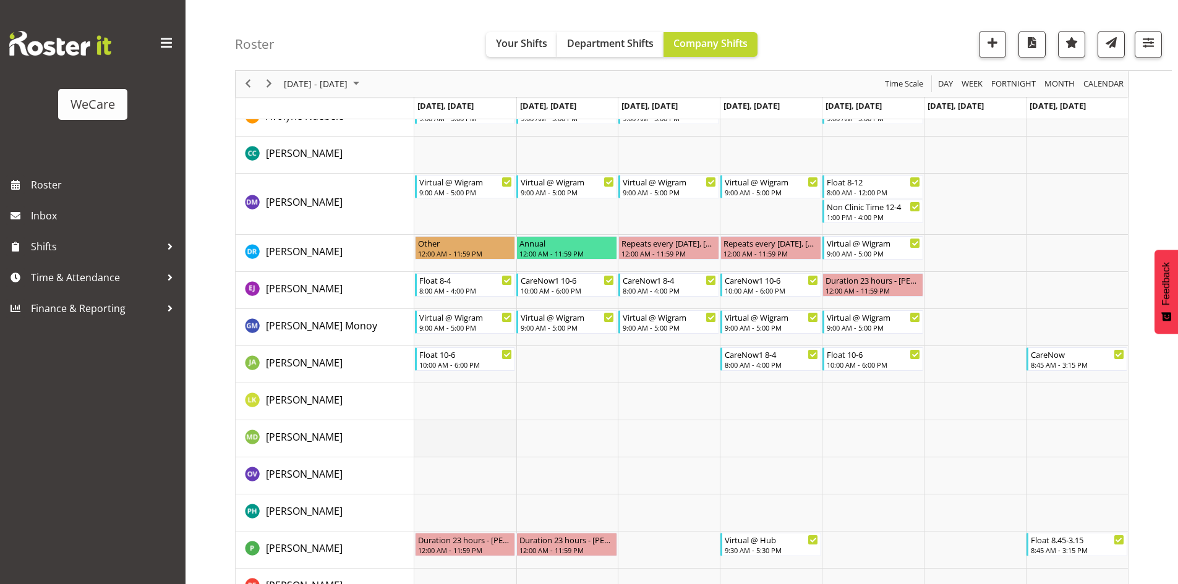
click at [459, 456] on td "Timeline Week of August 25, 2025" at bounding box center [465, 438] width 102 height 37
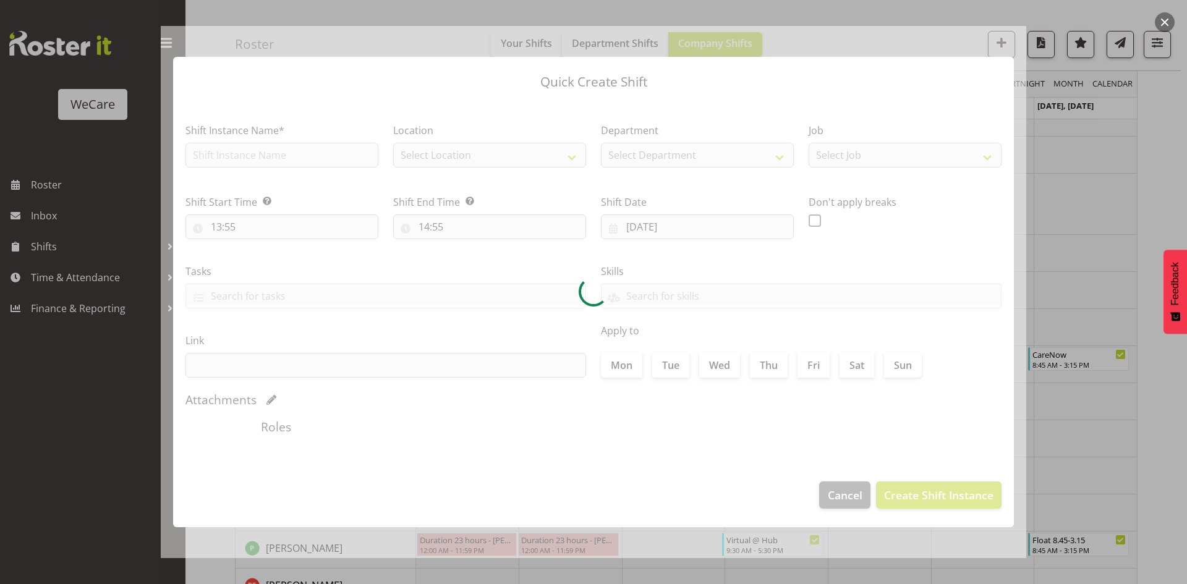
click at [1093, 278] on div at bounding box center [593, 292] width 1187 height 584
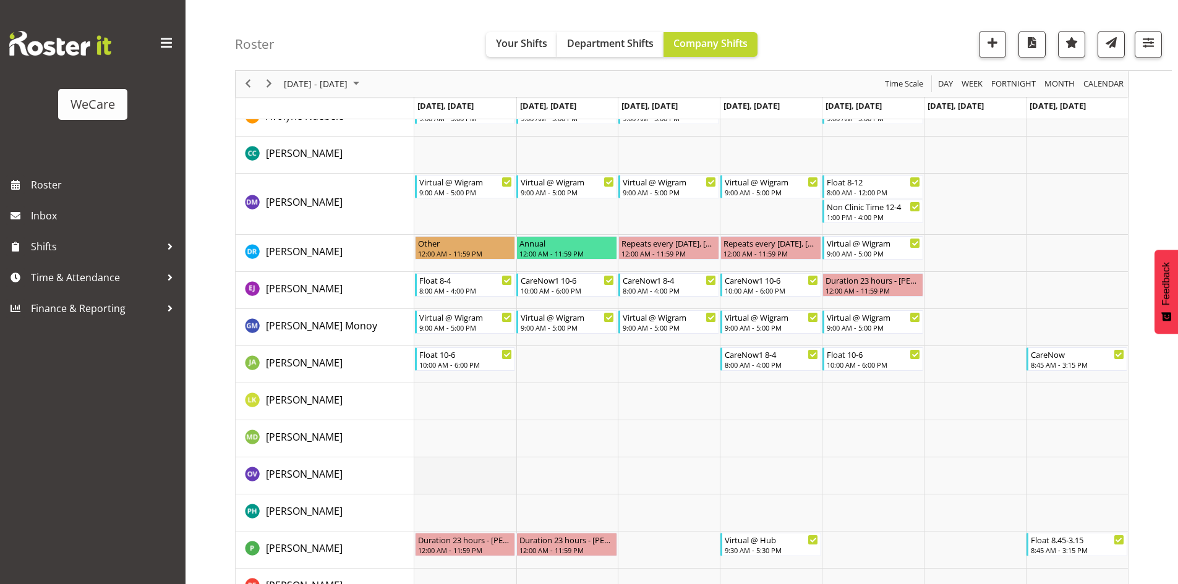
click at [418, 469] on td "Timeline Week of August 25, 2025" at bounding box center [465, 476] width 102 height 37
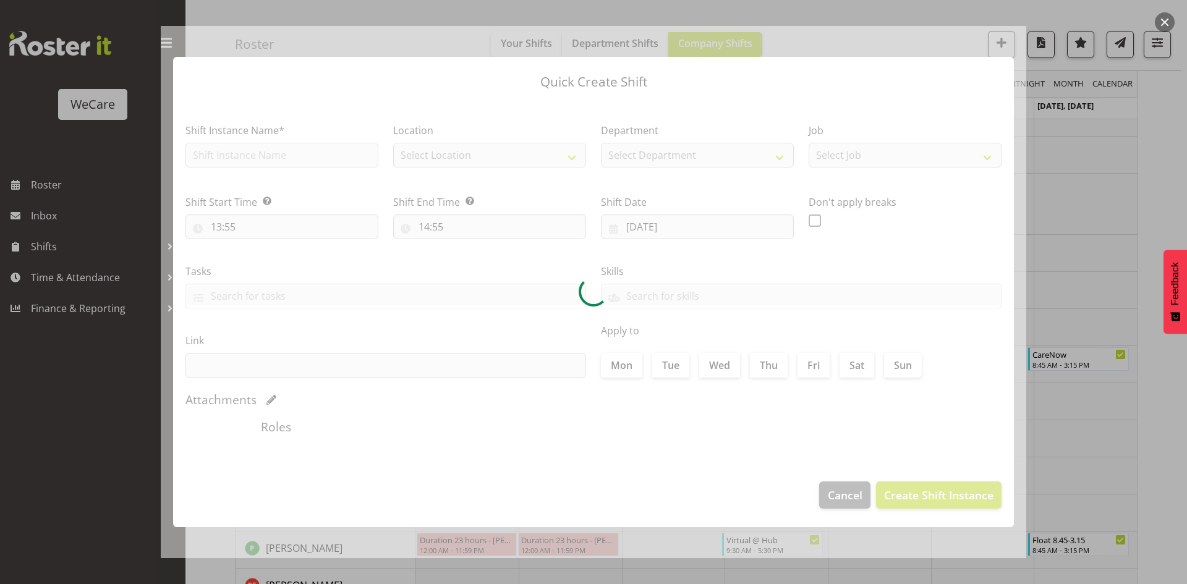
click at [294, 156] on div at bounding box center [594, 292] width 866 height 532
type input "25/08/2025"
checkbox input "true"
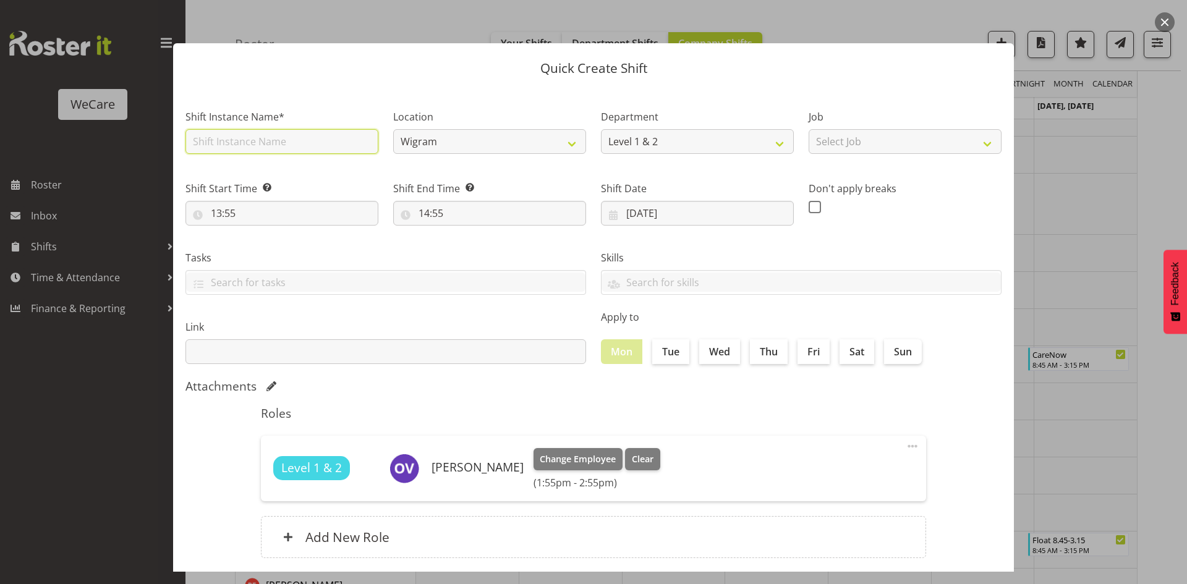
click at [288, 150] on input "text" at bounding box center [282, 141] width 193 height 25
type input "Float 9-5"
click at [229, 216] on input "13:55" at bounding box center [282, 213] width 193 height 25
click at [252, 244] on div "00 01 02 03 04 05 06 07 08 09 10 11 12 13 14 15 16 17 18 19 20 21 22 23 : 00 01…" at bounding box center [285, 248] width 198 height 31
click at [265, 247] on select "00 01 02 03 04 05 06 07 08 09 10 11 12 13 14 15 16 17 18 19 20 21 22 23" at bounding box center [270, 245] width 28 height 25
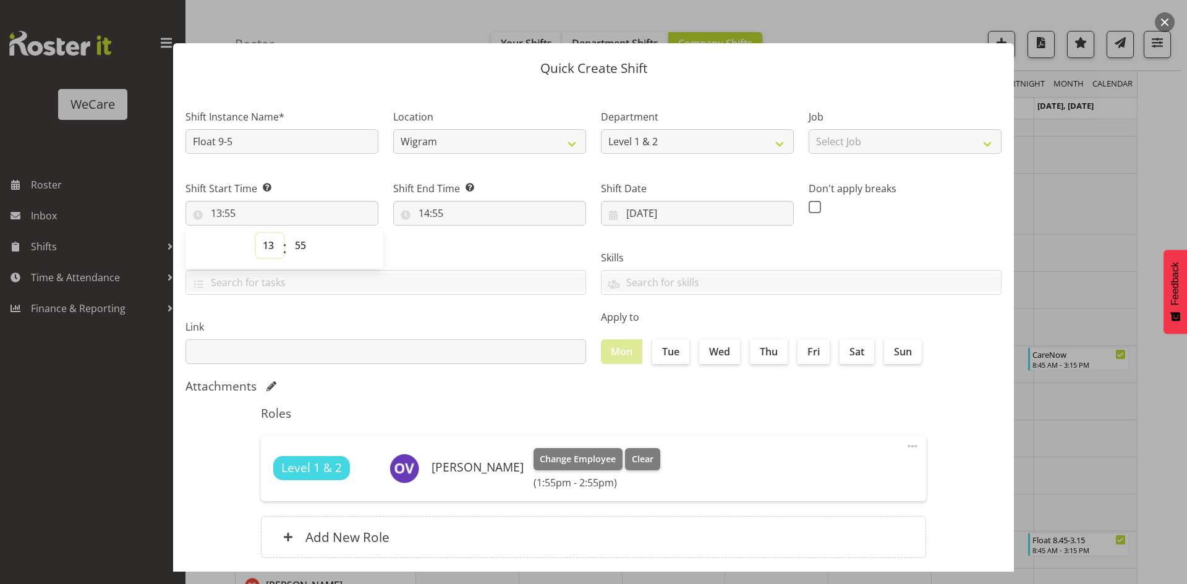
select select "9"
click at [256, 233] on select "00 01 02 03 04 05 06 07 08 09 10 11 12 13 14 15 16 17 18 19 20 21 22 23" at bounding box center [270, 245] width 28 height 25
type input "09:55"
select select "0"
type input "09:00"
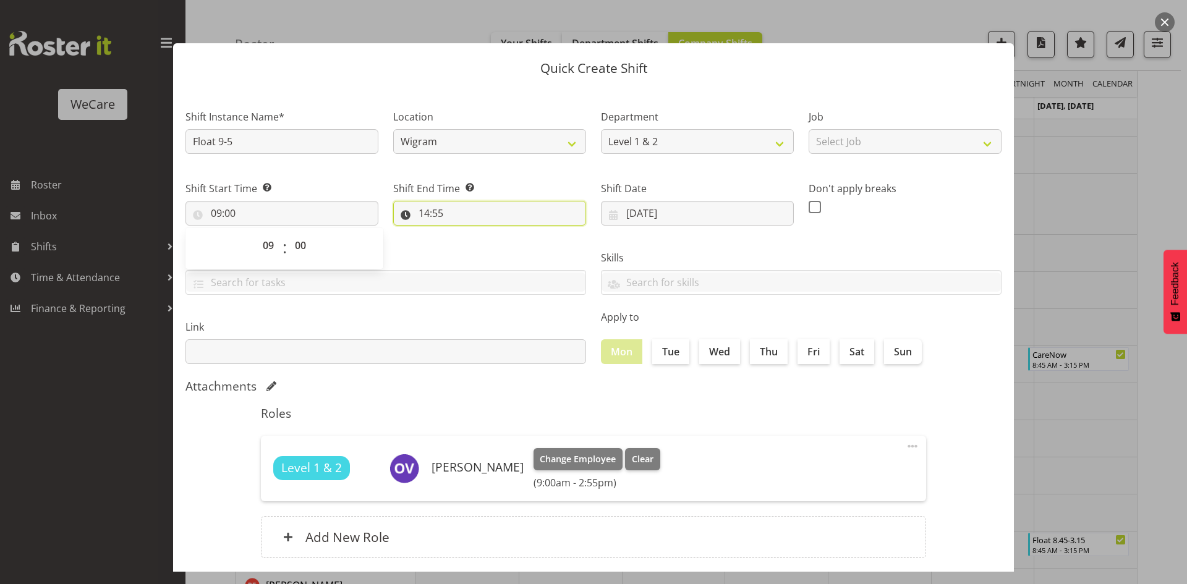
click at [426, 220] on input "14:55" at bounding box center [489, 213] width 193 height 25
click at [474, 252] on select "00 01 02 03 04 05 06 07 08 09 10 11 12 13 14 15 16 17 18 19 20 21 22 23" at bounding box center [478, 245] width 28 height 25
select select "17"
click at [464, 233] on select "00 01 02 03 04 05 06 07 08 09 10 11 12 13 14 15 16 17 18 19 20 21 22 23" at bounding box center [478, 245] width 28 height 25
type input "17:55"
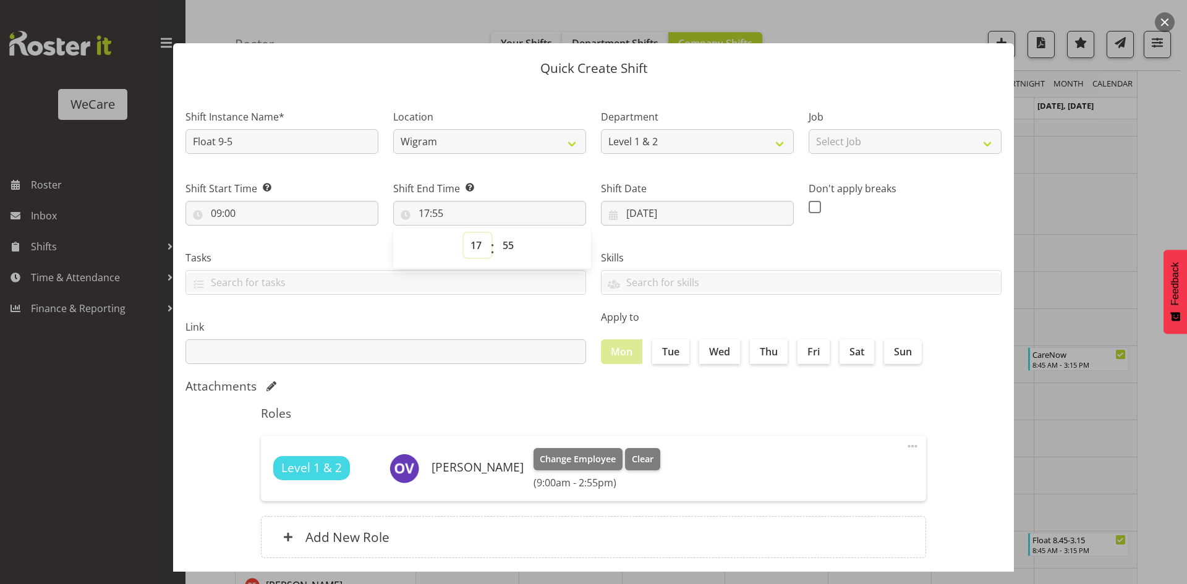
select select "0"
type input "00:55"
select select "1"
type input "01:55"
click at [469, 230] on div "00 01 02 03 04 05 06 07 08 09 10 11 12 13 14 15 16 17 18 19 20 21 22 23 : 00 01…" at bounding box center [492, 248] width 198 height 41
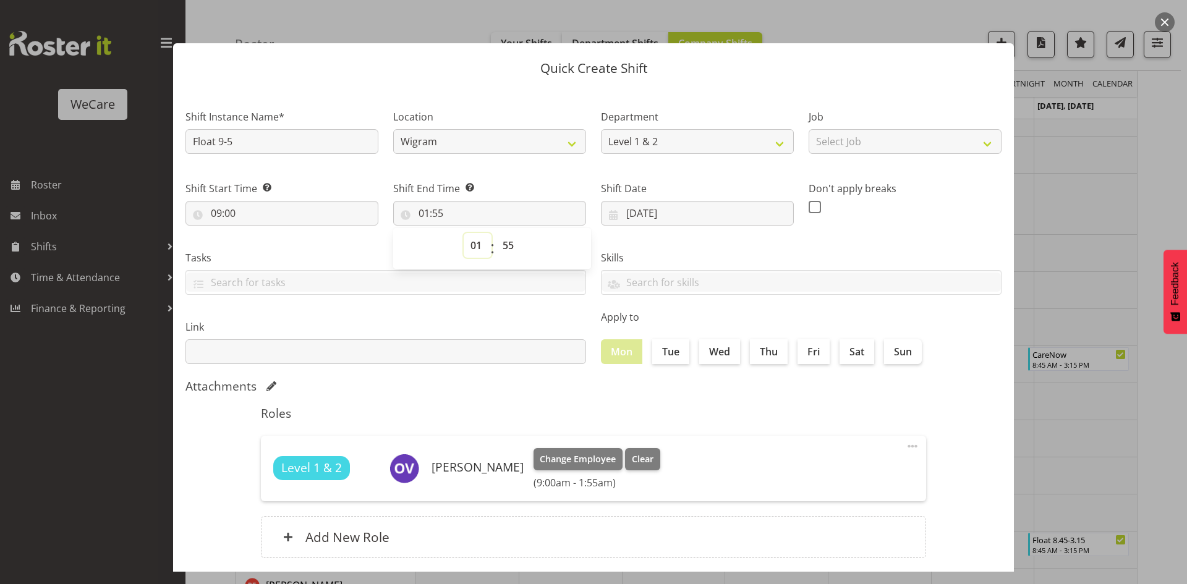
click at [470, 236] on select "00 01 02 03 04 05 06 07 08 09 10 11 12 13 14 15 16 17 18 19 20 21 22 23" at bounding box center [478, 245] width 28 height 25
select select "17"
type input "17:55"
click at [508, 245] on select "00 01 02 03 04 05 06 07 08 09 10 11 12 13 14 15 16 17 18 19 20 21 22 23 24 25 2…" at bounding box center [510, 245] width 28 height 25
select select "0"
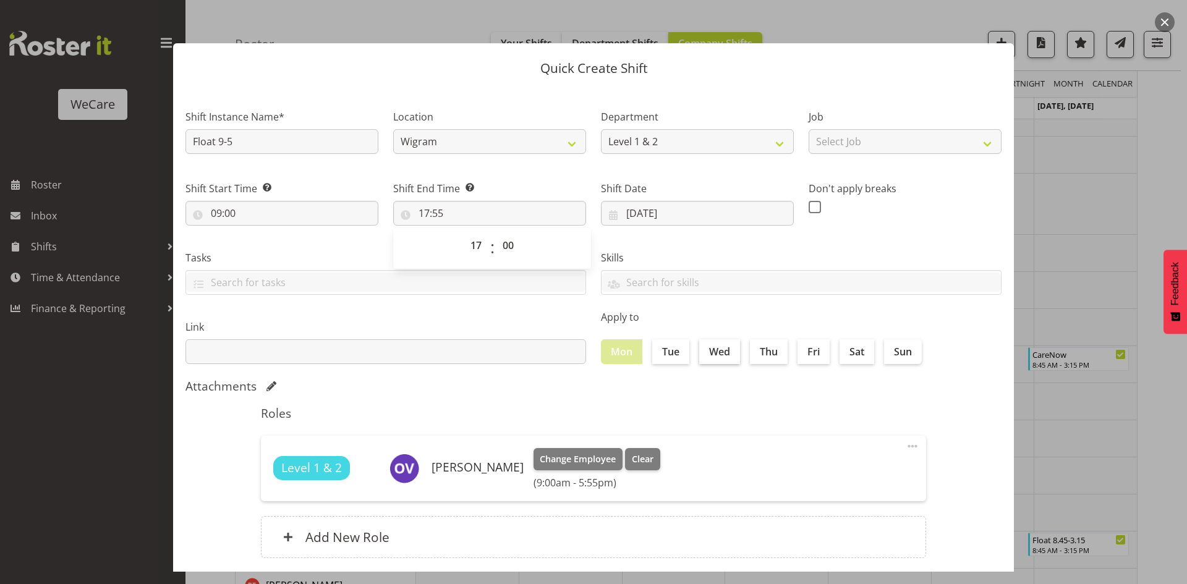
type input "17:00"
drag, startPoint x: 674, startPoint y: 345, endPoint x: 706, endPoint y: 359, distance: 34.6
click at [673, 345] on label "Tue" at bounding box center [670, 351] width 37 height 25
click at [660, 348] on input "Tue" at bounding box center [656, 352] width 8 height 8
checkbox input "true"
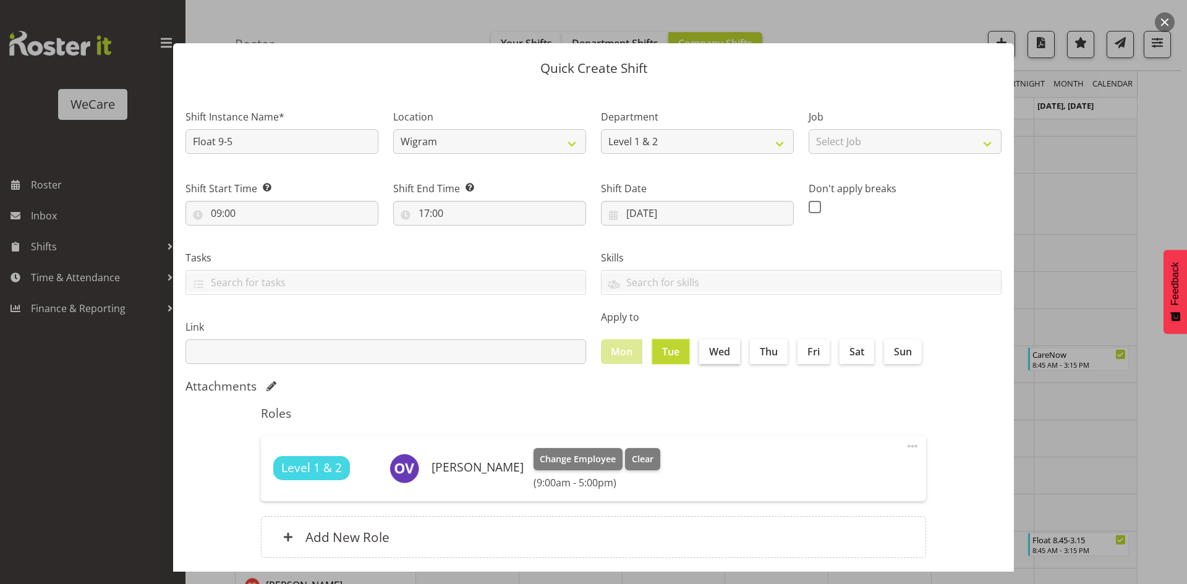
click at [719, 356] on label "Wed" at bounding box center [719, 351] width 41 height 25
click at [707, 356] on input "Wed" at bounding box center [703, 352] width 8 height 8
checkbox input "true"
click at [814, 356] on label "Fri" at bounding box center [814, 351] width 32 height 25
click at [806, 356] on input "Fri" at bounding box center [802, 352] width 8 height 8
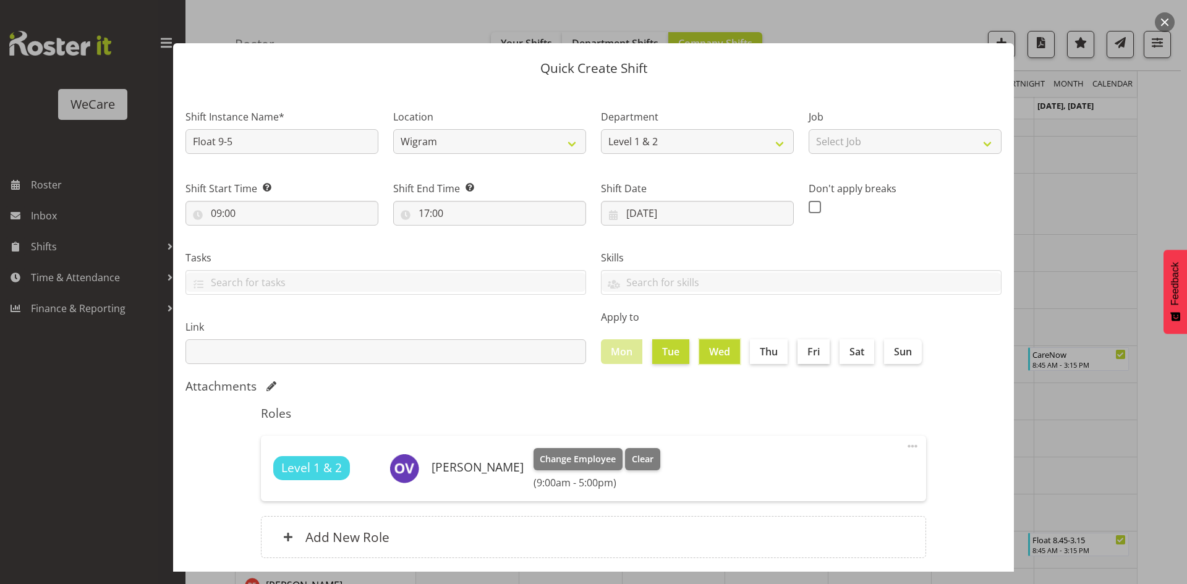
checkbox input "true"
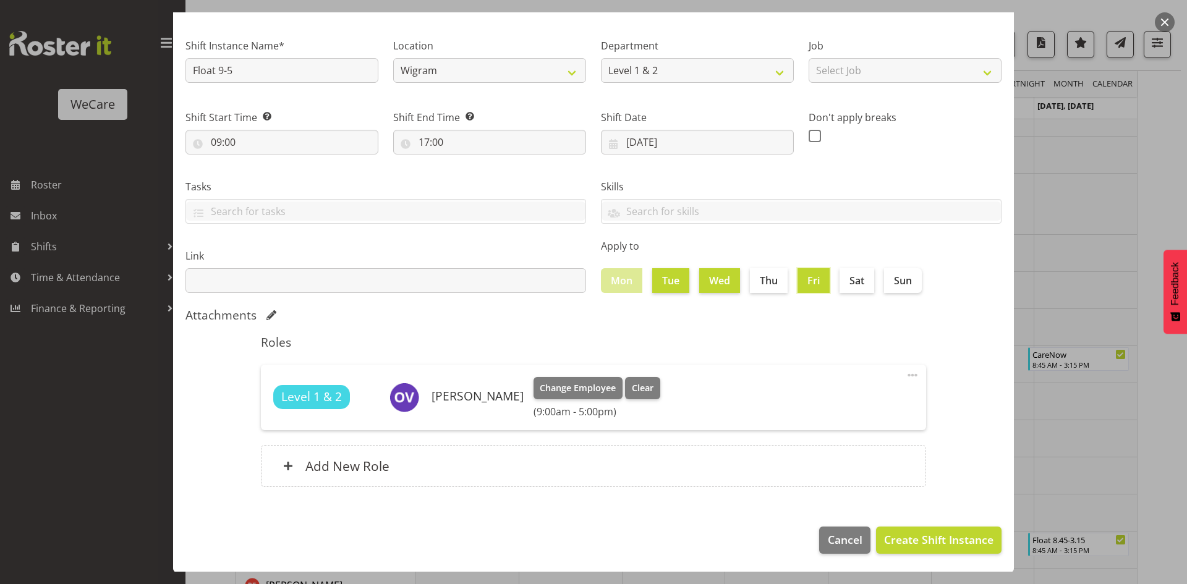
scroll to position [72, 0]
click at [926, 541] on span "Create Shift Instance" at bounding box center [938, 539] width 109 height 16
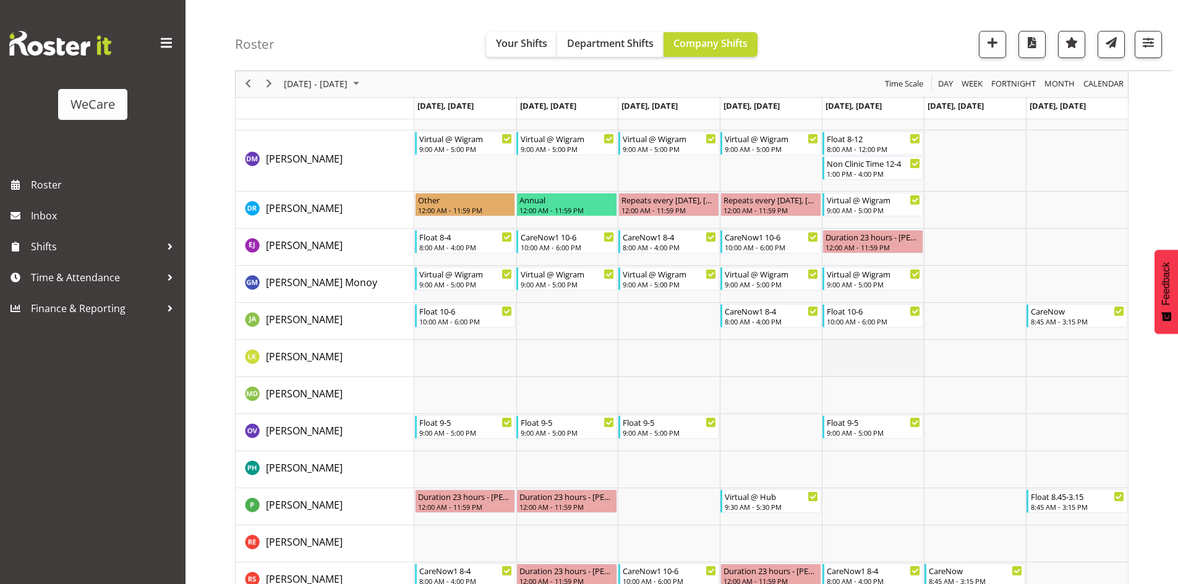
scroll to position [395, 0]
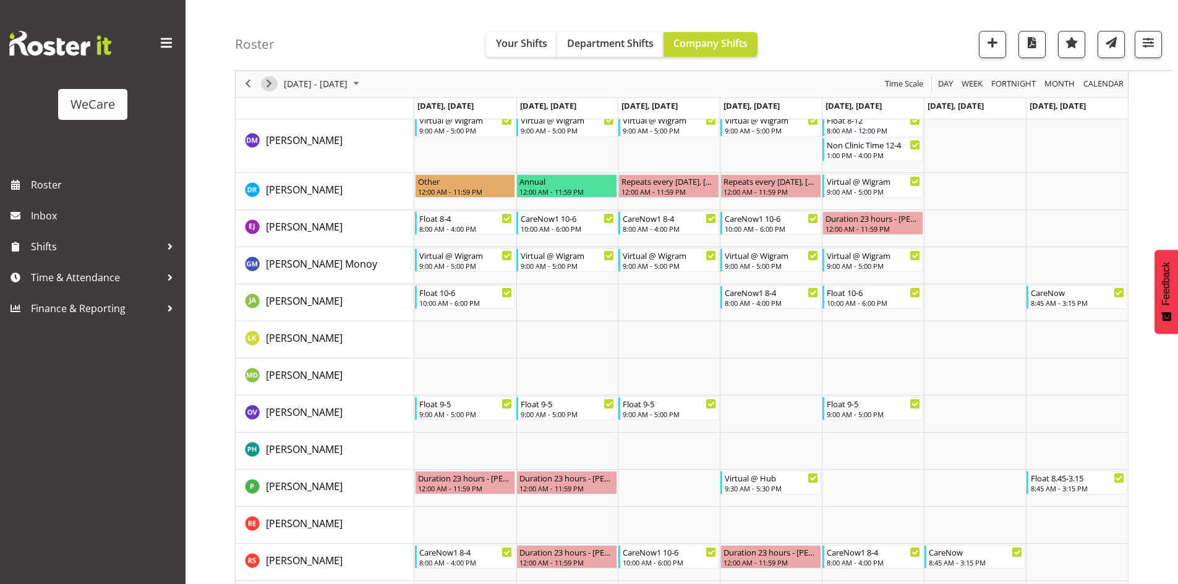
click at [269, 84] on span "Next" at bounding box center [269, 84] width 15 height 15
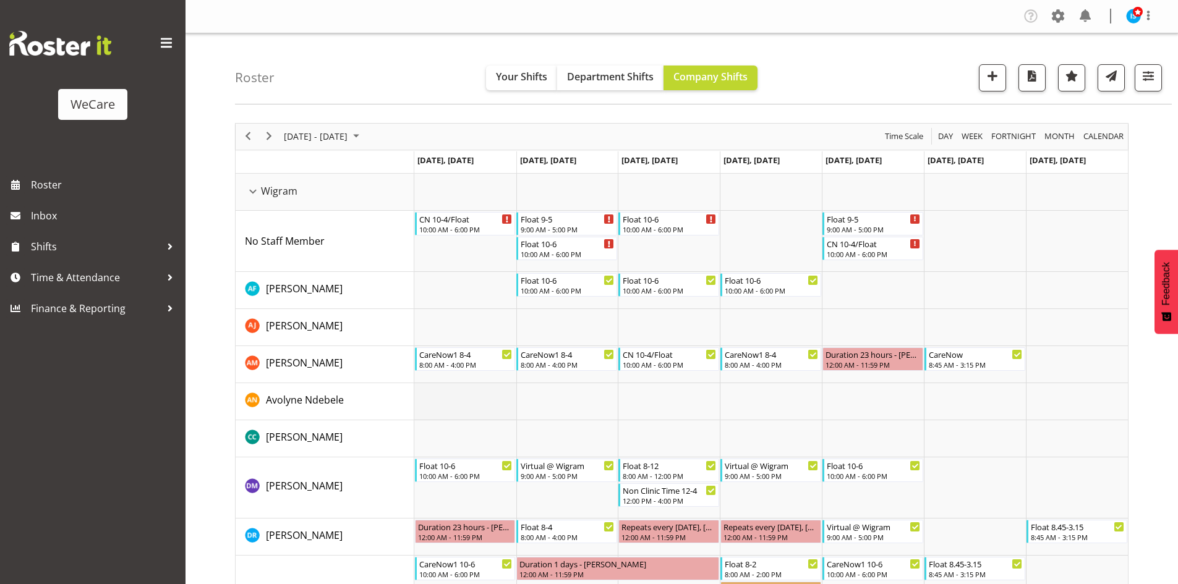
click at [474, 401] on td "Timeline Week of September 1, 2025" at bounding box center [465, 401] width 102 height 37
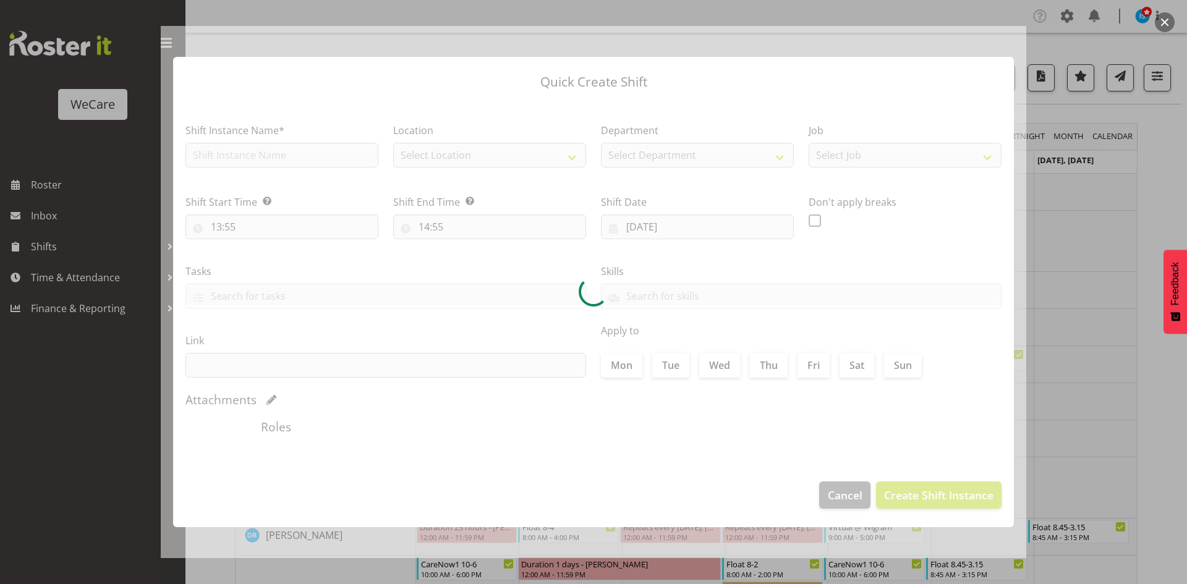
type input "01/09/2025"
checkbox input "true"
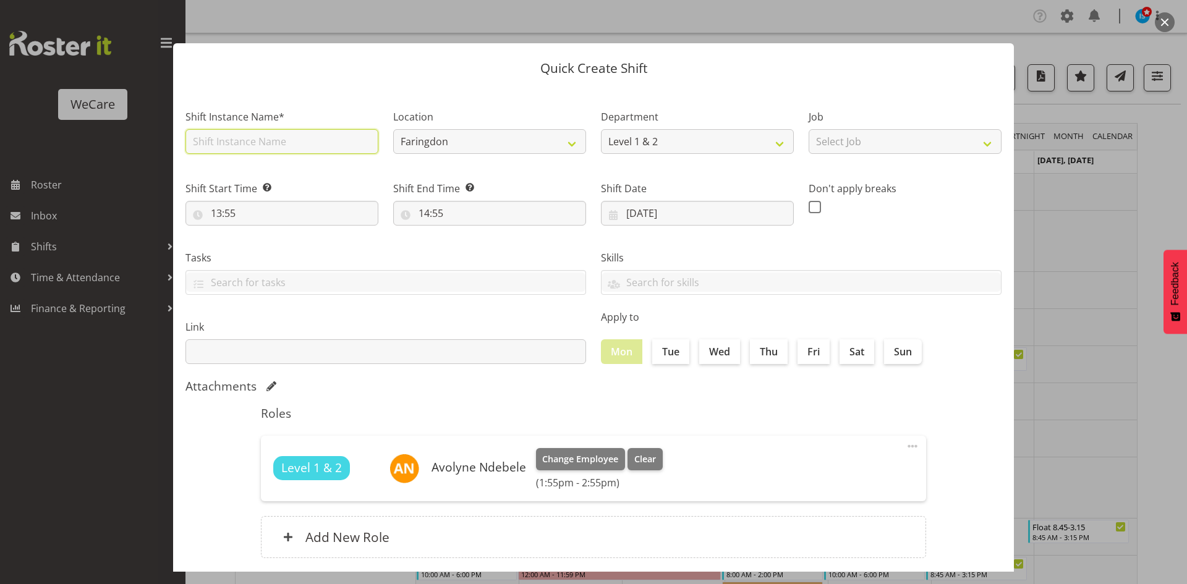
click at [244, 144] on input "text" at bounding box center [282, 141] width 193 height 25
type input "Float 9-5"
click at [500, 142] on select "Faringdon Wigram" at bounding box center [489, 141] width 193 height 25
select select "1201"
click at [393, 129] on select "Faringdon Wigram" at bounding box center [489, 141] width 193 height 25
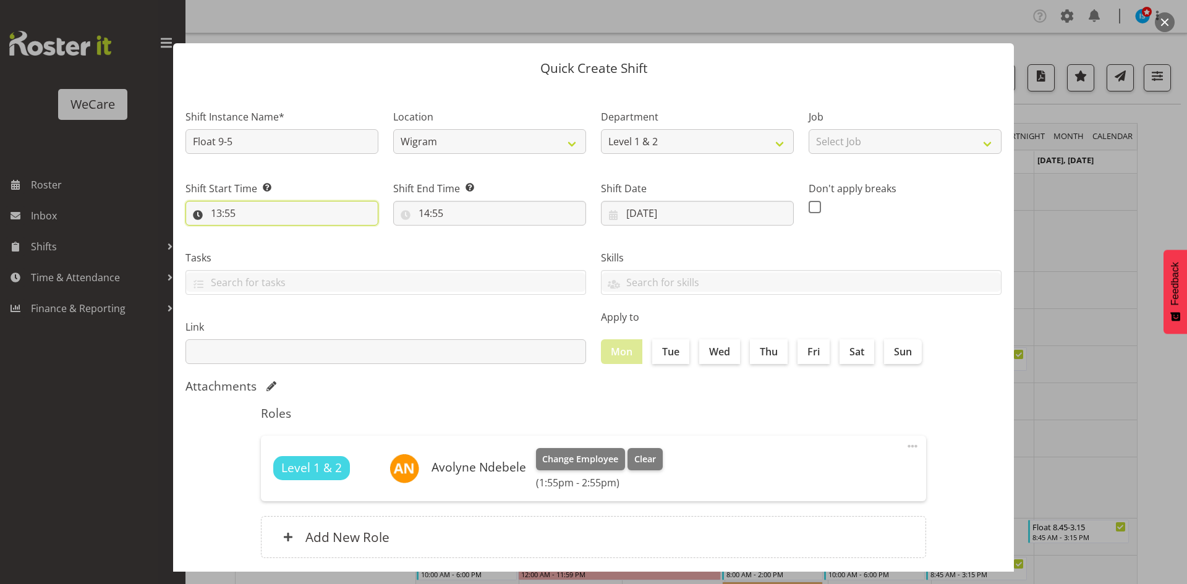
click at [217, 215] on input "13:55" at bounding box center [282, 213] width 193 height 25
click at [271, 245] on select "00 01 02 03 04 05 06 07 08 09 10 11 12 13 14 15 16 17 18 19 20 21 22 23" at bounding box center [270, 245] width 28 height 25
select select "9"
click at [256, 233] on select "00 01 02 03 04 05 06 07 08 09 10 11 12 13 14 15 16 17 18 19 20 21 22 23" at bounding box center [270, 245] width 28 height 25
type input "09:55"
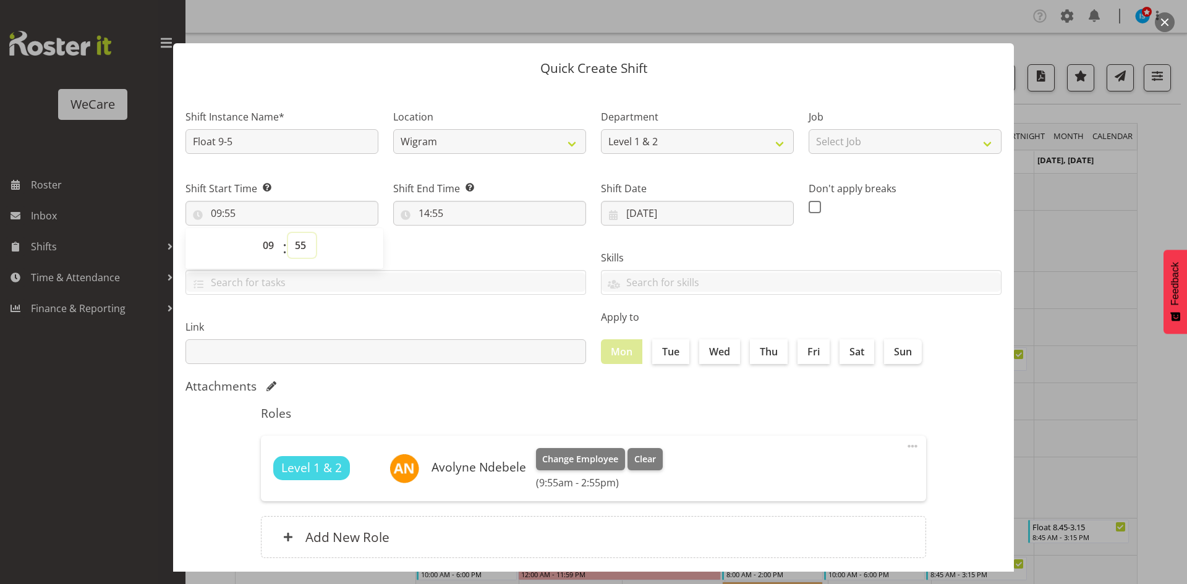
select select "0"
type input "09:00"
click at [426, 216] on input "14:55" at bounding box center [489, 213] width 193 height 25
click at [475, 254] on select "00 01 02 03 04 05 06 07 08 09 10 11 12 13 14 15 16 17 18 19 20 21 22 23" at bounding box center [478, 245] width 28 height 25
select select "17"
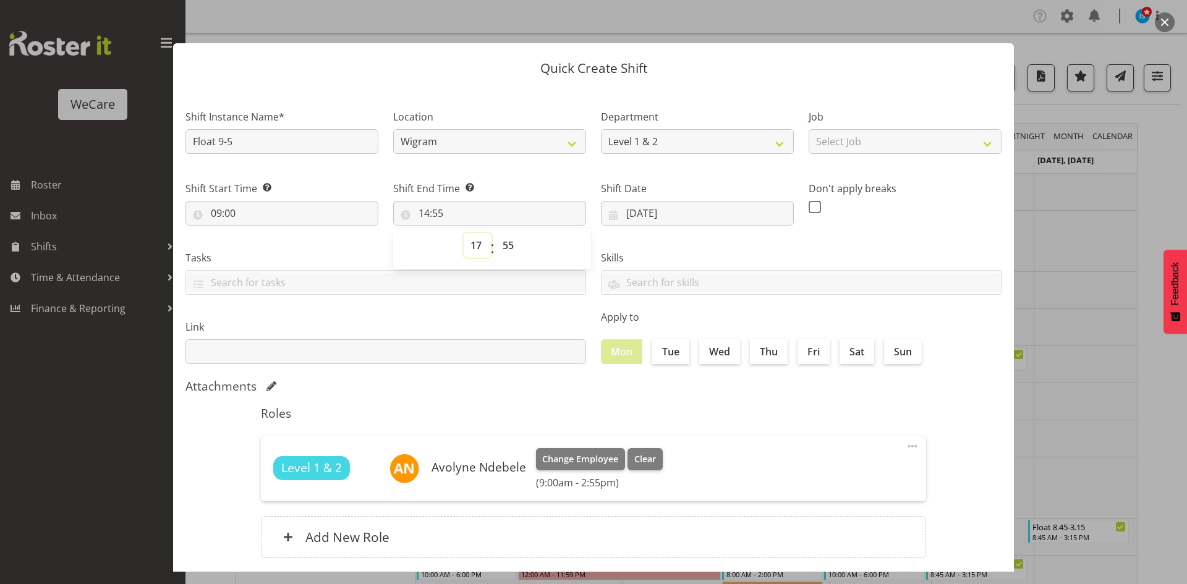
click at [464, 233] on select "00 01 02 03 04 05 06 07 08 09 10 11 12 13 14 15 16 17 18 19 20 21 22 23" at bounding box center [478, 245] width 28 height 25
type input "17:55"
select select "0"
type input "00:55"
click at [475, 254] on select "00 01 02 03 04 05 06 07 08 09 10 11 12 13 14 15 16 17 18 19 20 21 22 23" at bounding box center [478, 245] width 28 height 25
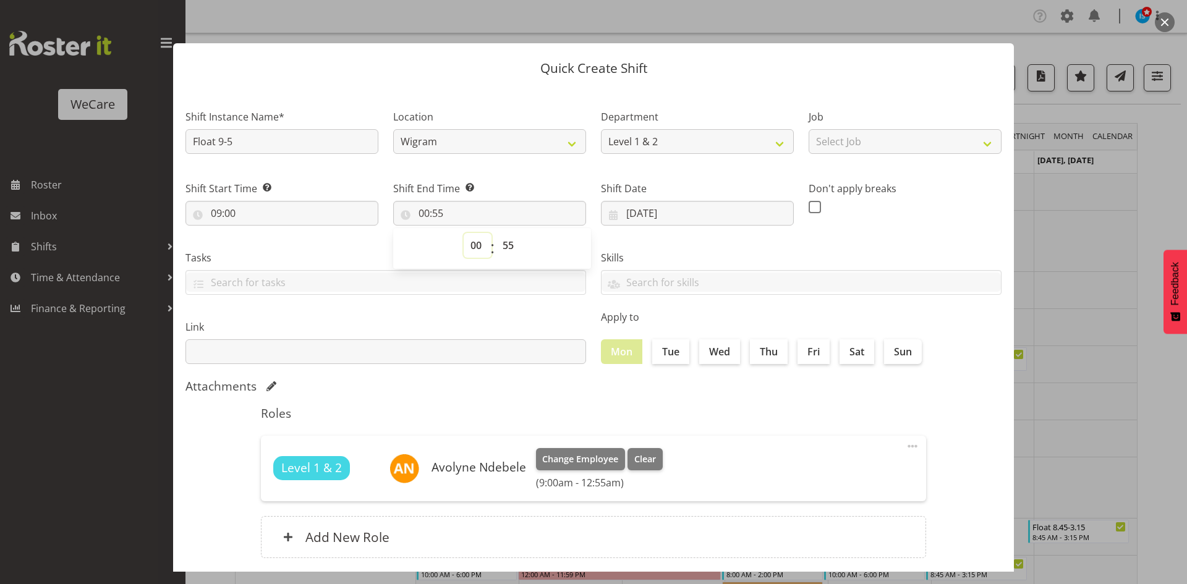
select select "17"
type input "17:55"
click at [511, 250] on select "00 01 02 03 04 05 06 07 08 09 10 11 12 13 14 15 16 17 18 19 20 21 22 23 24 25 2…" at bounding box center [510, 245] width 28 height 25
select select "0"
type input "17:00"
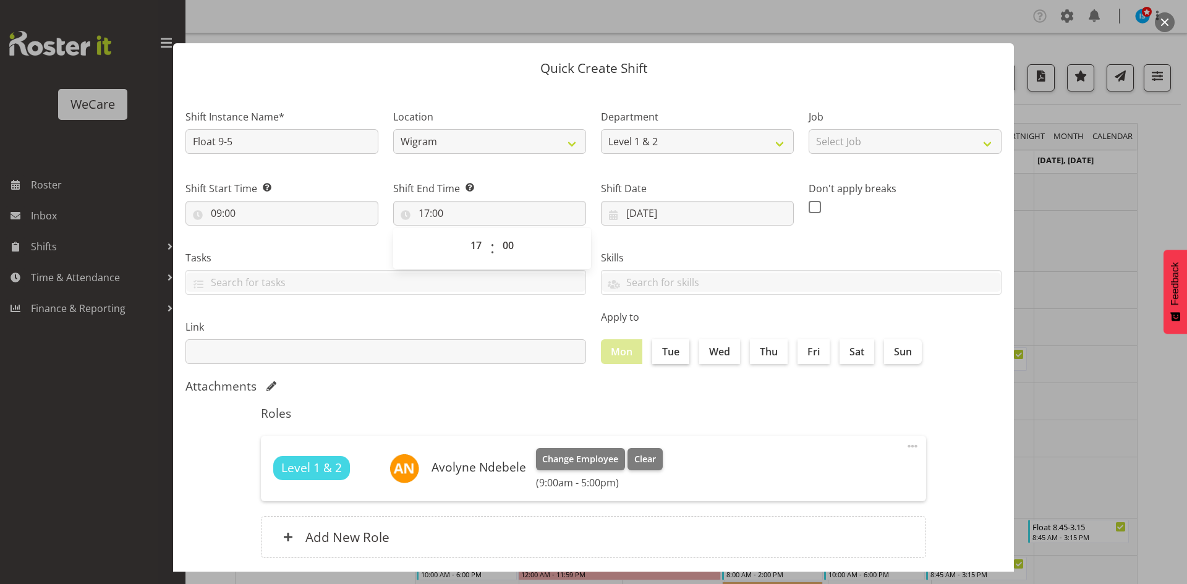
click at [684, 351] on label "Tue" at bounding box center [670, 351] width 37 height 25
click at [660, 351] on input "Tue" at bounding box center [656, 352] width 8 height 8
checkbox input "true"
click at [705, 359] on label "Wed" at bounding box center [719, 351] width 41 height 25
click at [705, 356] on input "Wed" at bounding box center [703, 352] width 8 height 8
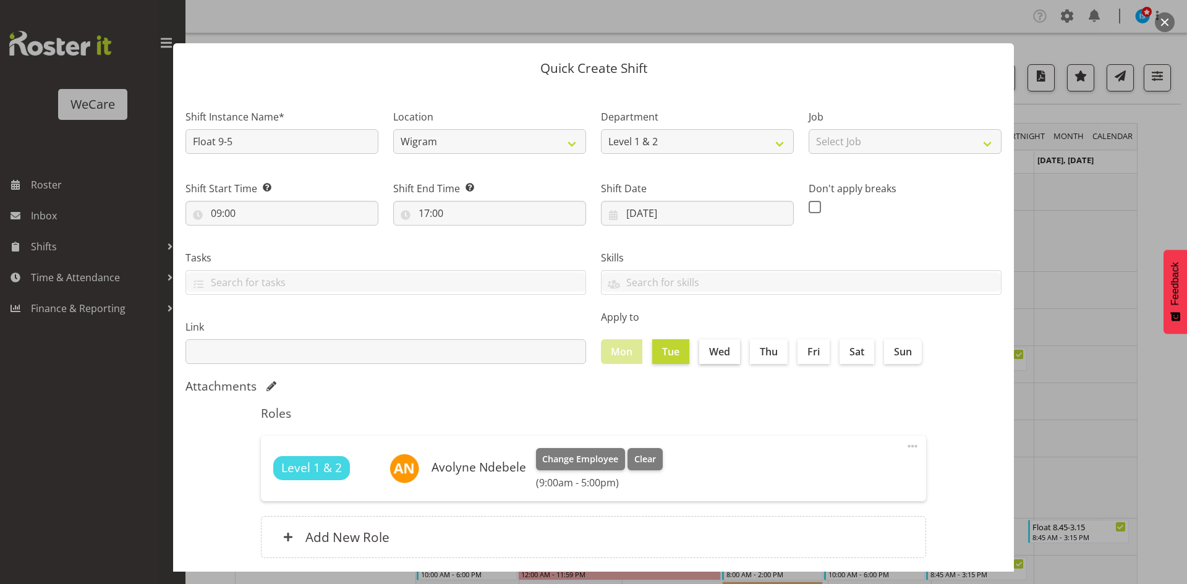
checkbox input "true"
click at [807, 353] on label "Fri" at bounding box center [814, 351] width 32 height 25
click at [806, 353] on input "Fri" at bounding box center [802, 352] width 8 height 8
checkbox input "true"
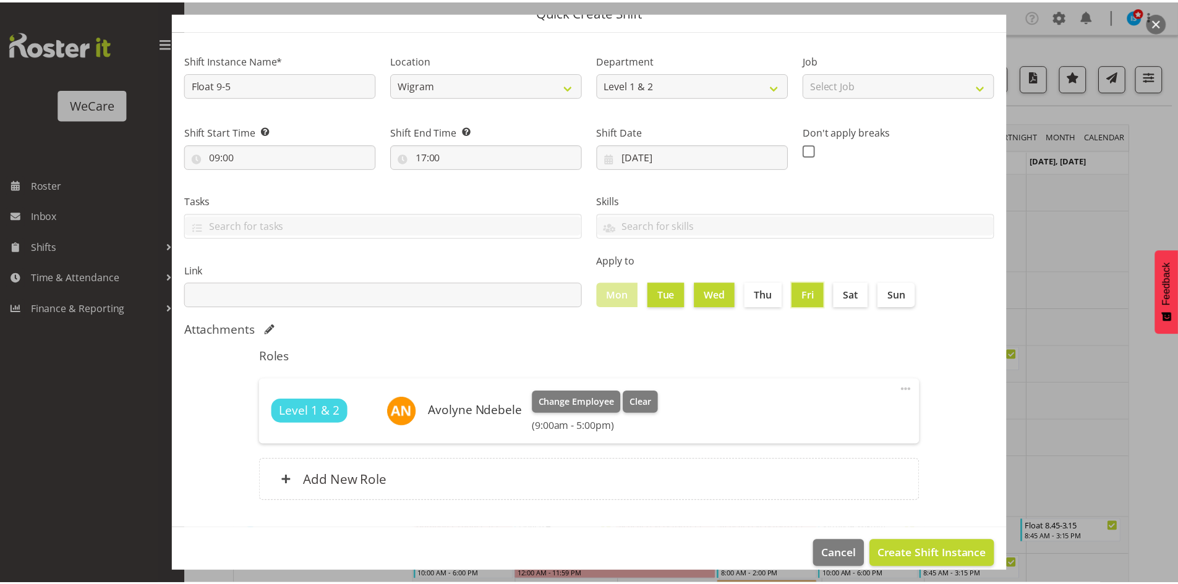
scroll to position [72, 0]
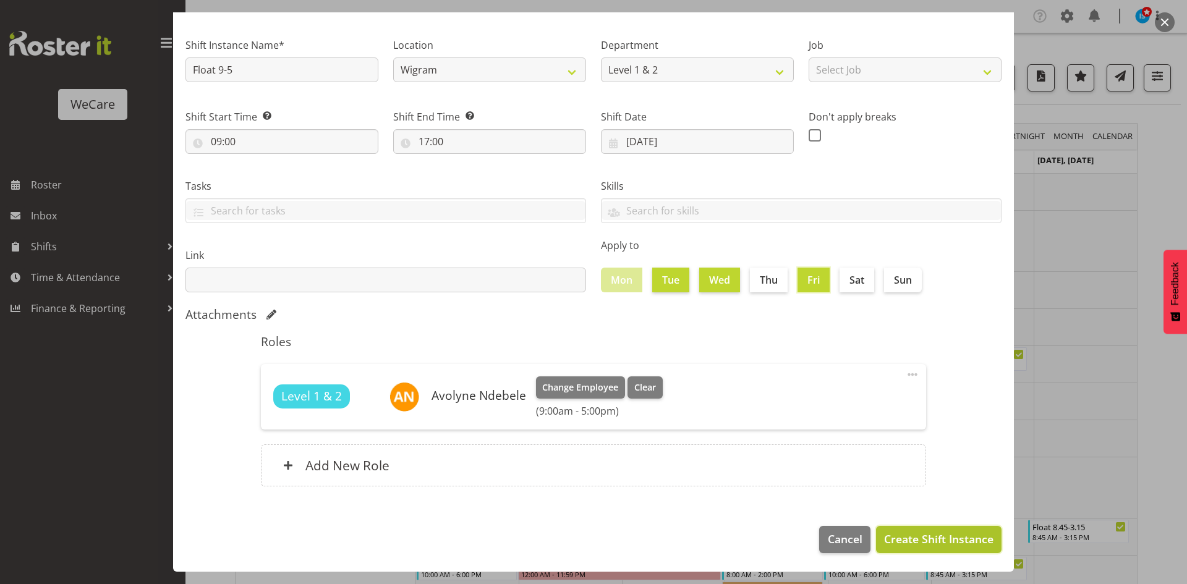
click at [920, 534] on span "Create Shift Instance" at bounding box center [938, 539] width 109 height 16
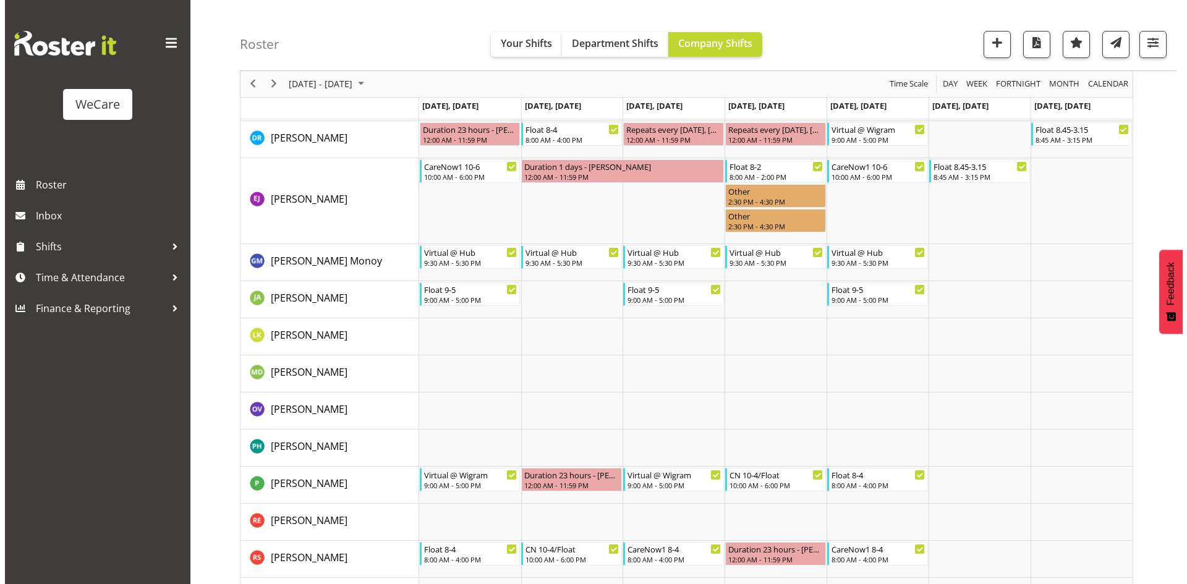
scroll to position [433, 0]
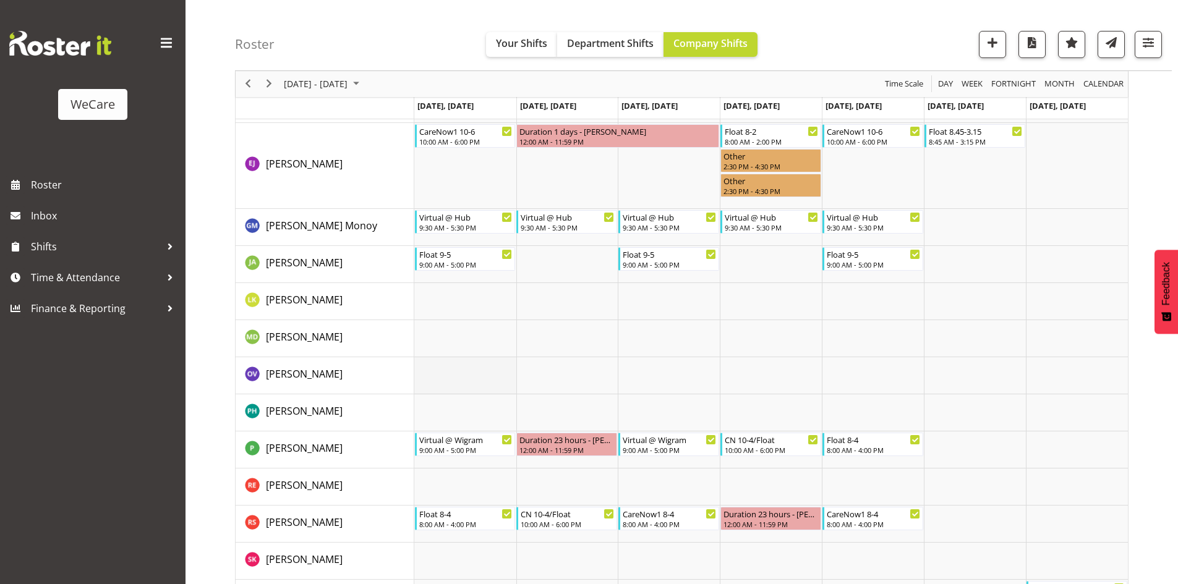
click at [462, 380] on td "Timeline Week of September 1, 2025" at bounding box center [465, 375] width 102 height 37
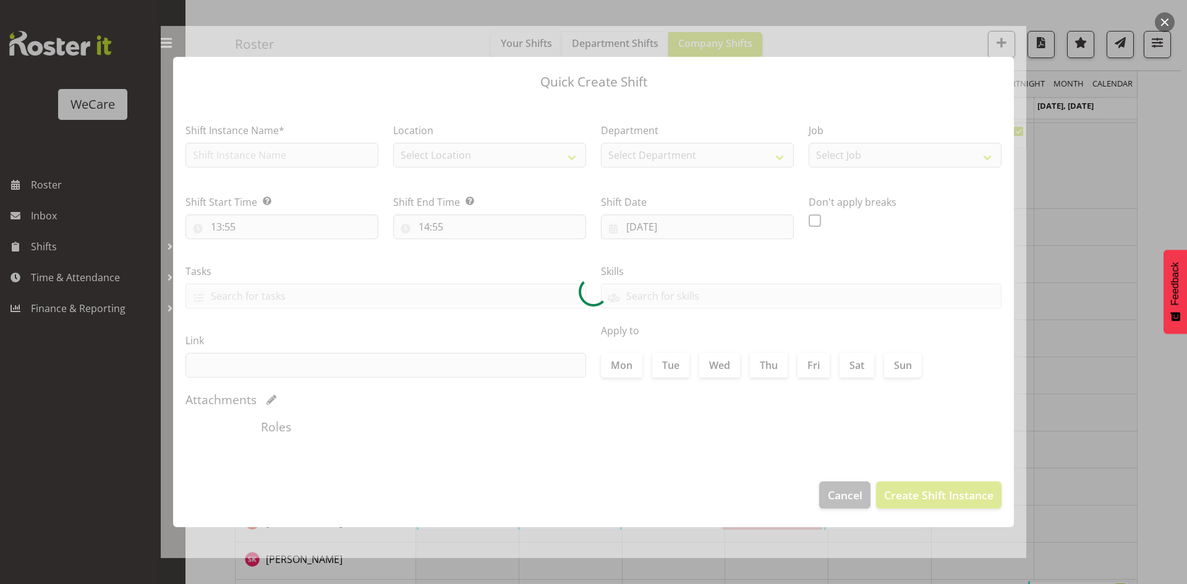
click at [231, 156] on div at bounding box center [594, 292] width 866 height 532
type input "01/09/2025"
checkbox input "true"
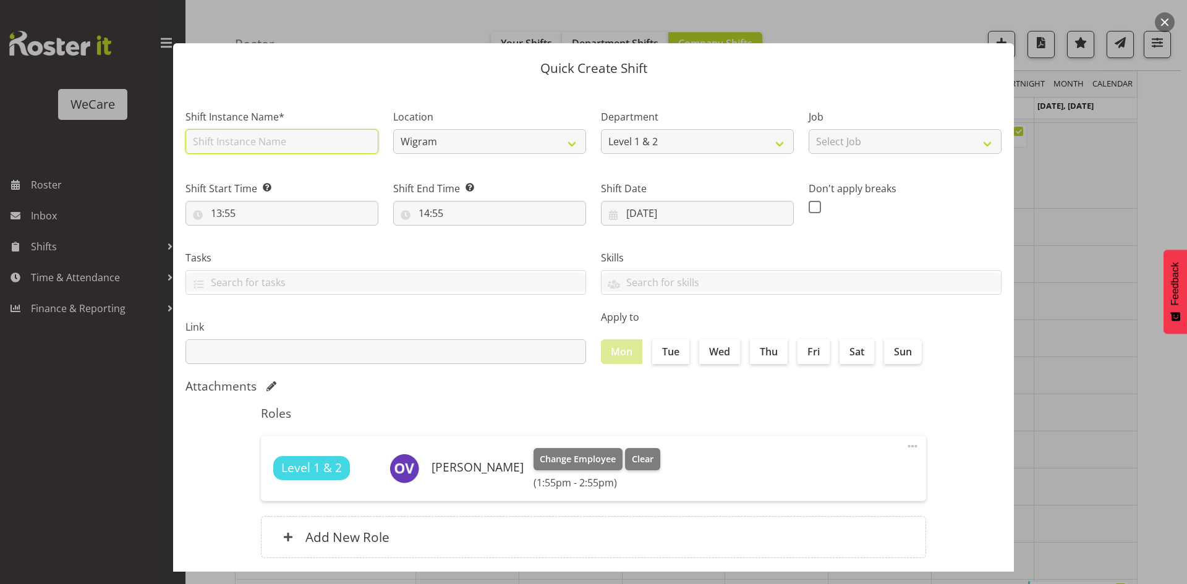
click at [229, 150] on input "text" at bounding box center [282, 141] width 193 height 25
type input "Float 9-5"
click at [229, 212] on input "13:55" at bounding box center [282, 213] width 193 height 25
click at [267, 250] on select "00 01 02 03 04 05 06 07 08 09 10 11 12 13 14 15 16 17 18 19 20 21 22 23" at bounding box center [270, 245] width 28 height 25
select select "9"
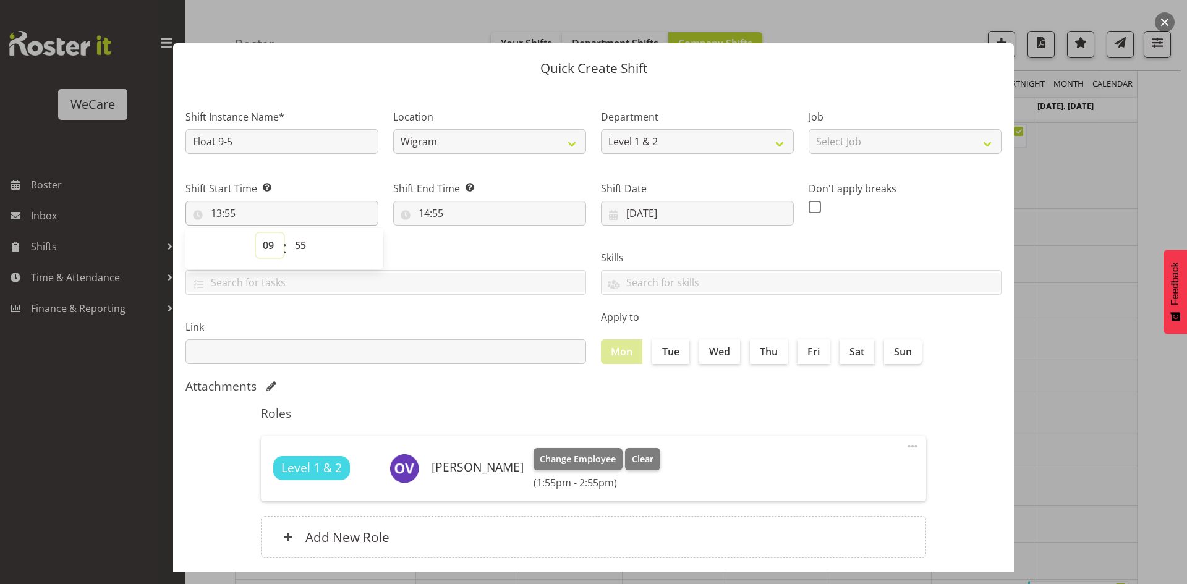
click at [256, 233] on select "00 01 02 03 04 05 06 07 08 09 10 11 12 13 14 15 16 17 18 19 20 21 22 23" at bounding box center [270, 245] width 28 height 25
type input "09:55"
select select "0"
type input "09:00"
click at [418, 209] on input "14:55" at bounding box center [489, 213] width 193 height 25
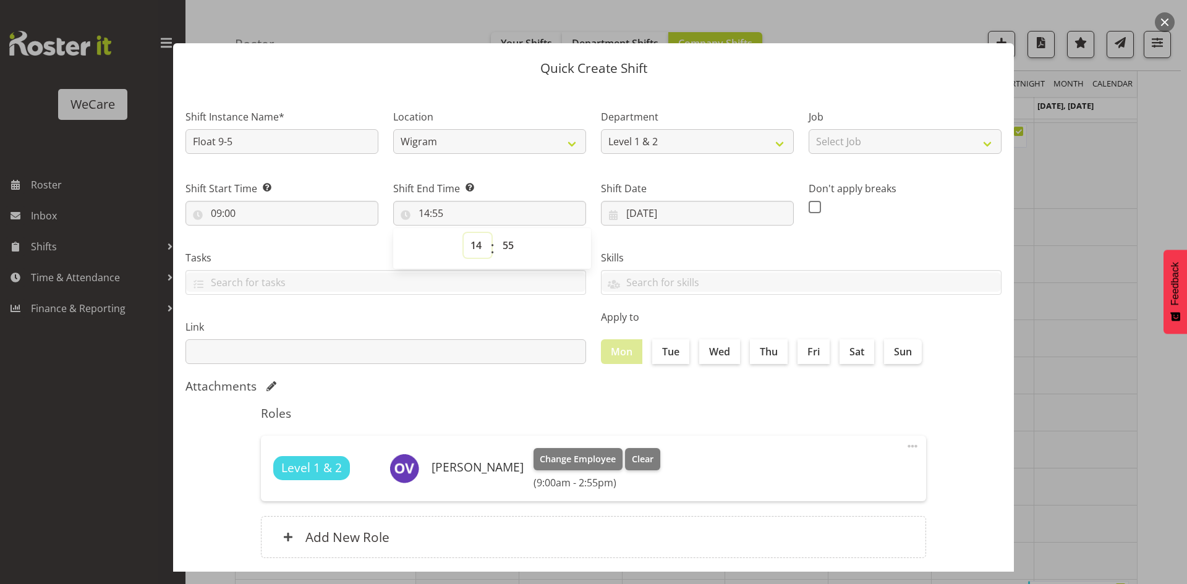
click at [476, 253] on select "00 01 02 03 04 05 06 07 08 09 10 11 12 13 14 15 16 17 18 19 20 21 22 23" at bounding box center [478, 245] width 28 height 25
select select "17"
click at [464, 233] on select "00 01 02 03 04 05 06 07 08 09 10 11 12 13 14 15 16 17 18 19 20 21 22 23" at bounding box center [478, 245] width 28 height 25
type input "17:55"
select select "0"
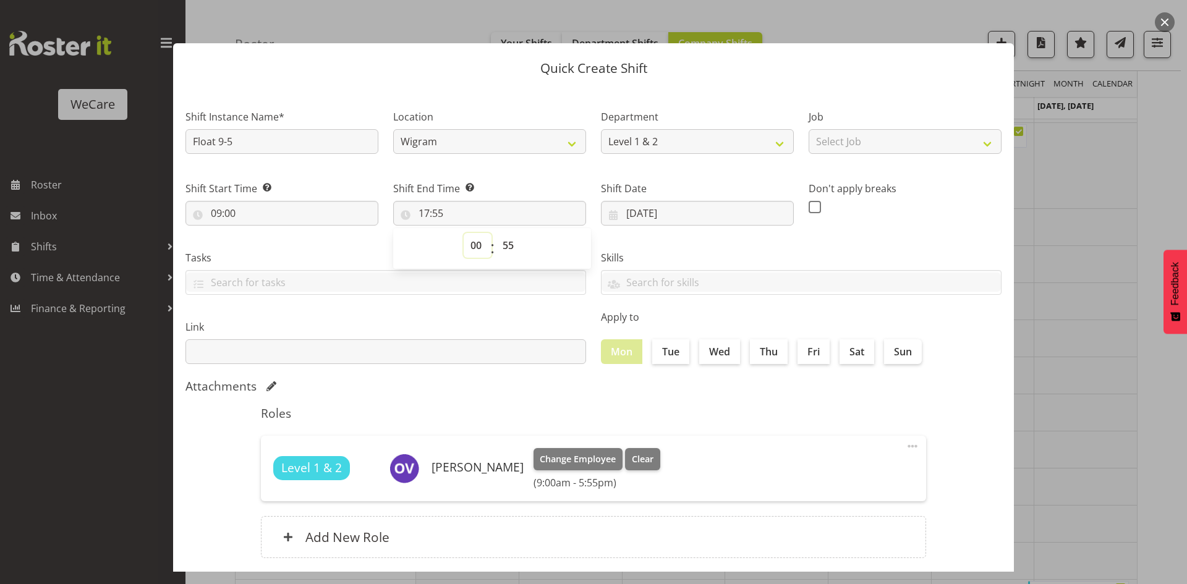
type input "00:55"
click at [465, 252] on select "00 01 02 03 04 05 06 07 08 09 10 11 12 13 14 15 16 17 18 19 20 21 22 23" at bounding box center [478, 245] width 28 height 25
click at [464, 252] on select "00 01 02 03 04 05 06 07 08 09 10 11 12 13 14 15 16 17 18 19 20 21 22 23" at bounding box center [478, 245] width 28 height 25
select select "17"
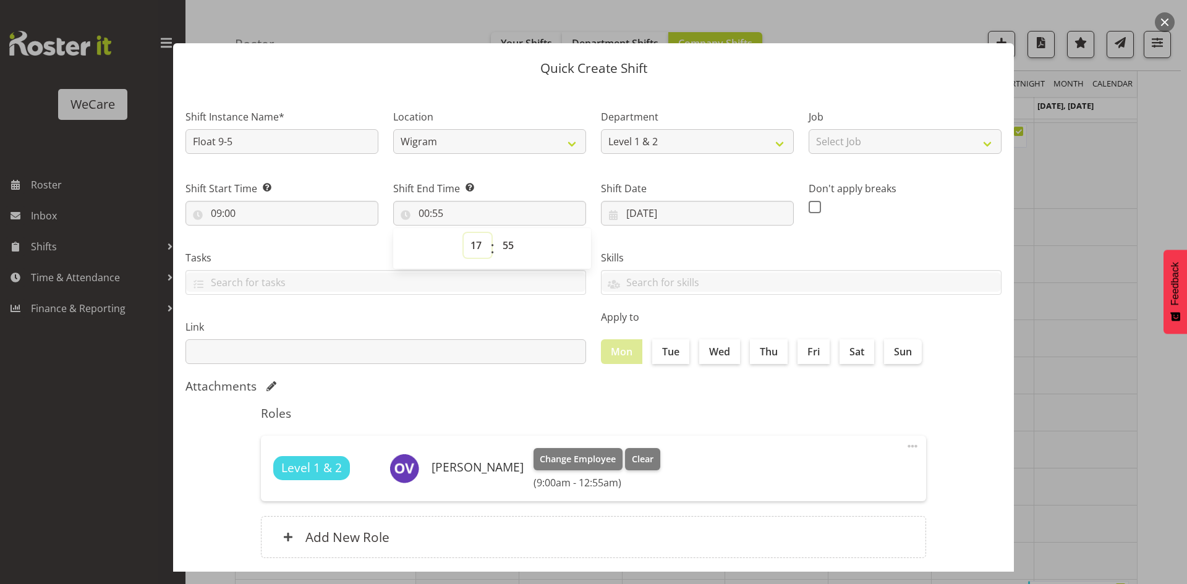
click at [464, 233] on select "00 01 02 03 04 05 06 07 08 09 10 11 12 13 14 15 16 17 18 19 20 21 22 23" at bounding box center [478, 245] width 28 height 25
type input "17:55"
select select "0"
type input "17:00"
click at [665, 345] on label "Tue" at bounding box center [670, 351] width 37 height 25
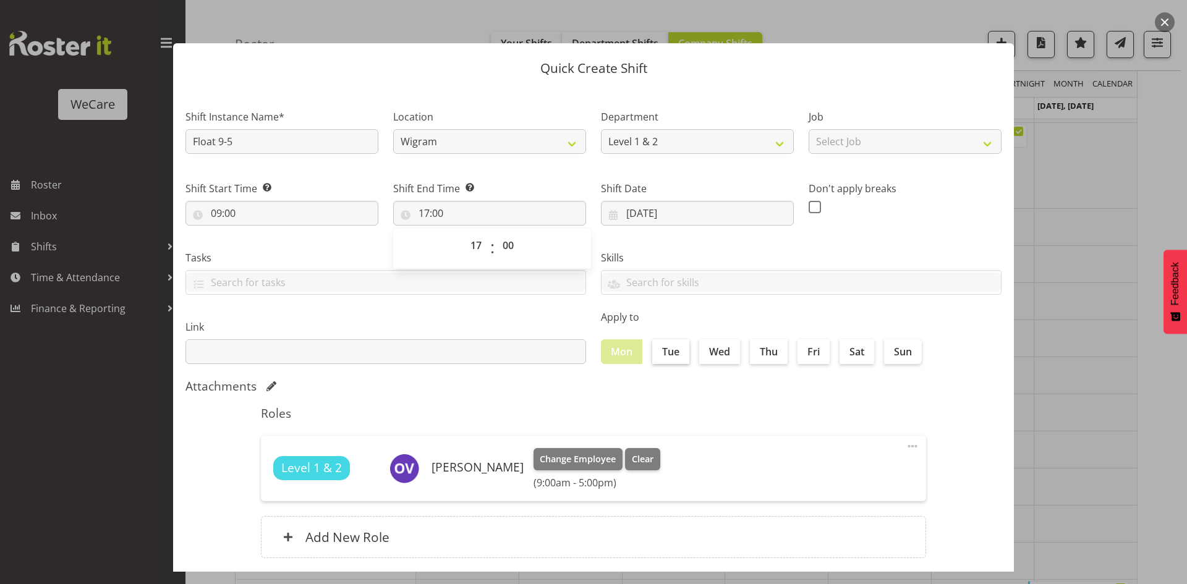
click at [660, 348] on input "Tue" at bounding box center [656, 352] width 8 height 8
checkbox input "true"
click at [699, 345] on label "Wed" at bounding box center [719, 351] width 41 height 25
click at [699, 348] on input "Wed" at bounding box center [703, 352] width 8 height 8
checkbox input "true"
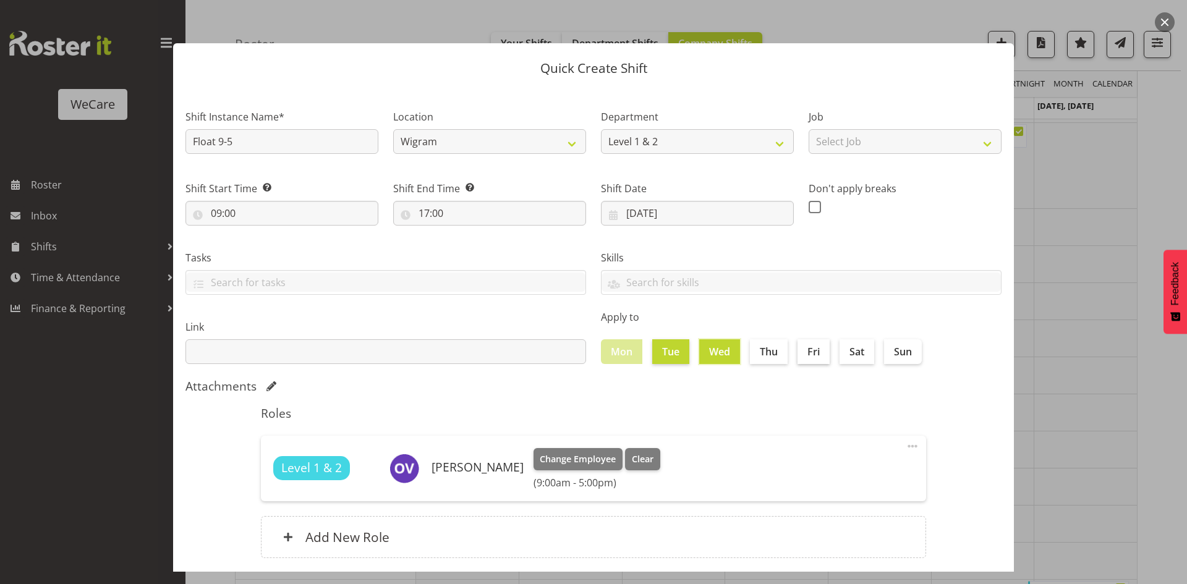
click at [806, 349] on label "Fri" at bounding box center [814, 351] width 32 height 25
click at [806, 349] on input "Fri" at bounding box center [802, 352] width 8 height 8
checkbox input "true"
drag, startPoint x: 784, startPoint y: 406, endPoint x: 813, endPoint y: 414, distance: 30.2
click at [783, 406] on h5 "Roles" at bounding box center [593, 413] width 665 height 15
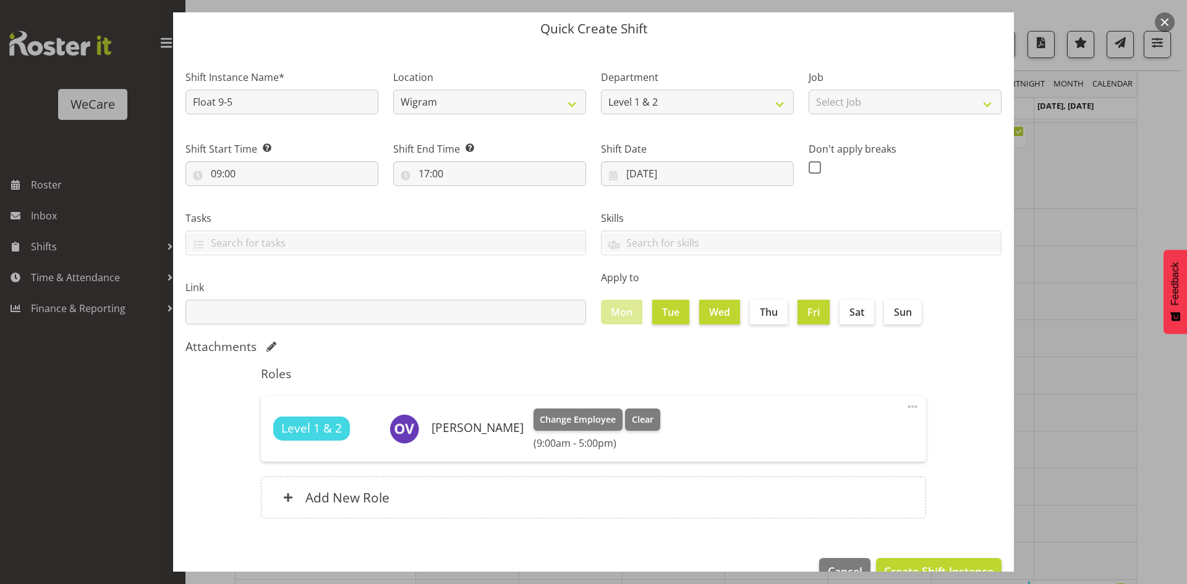
scroll to position [72, 0]
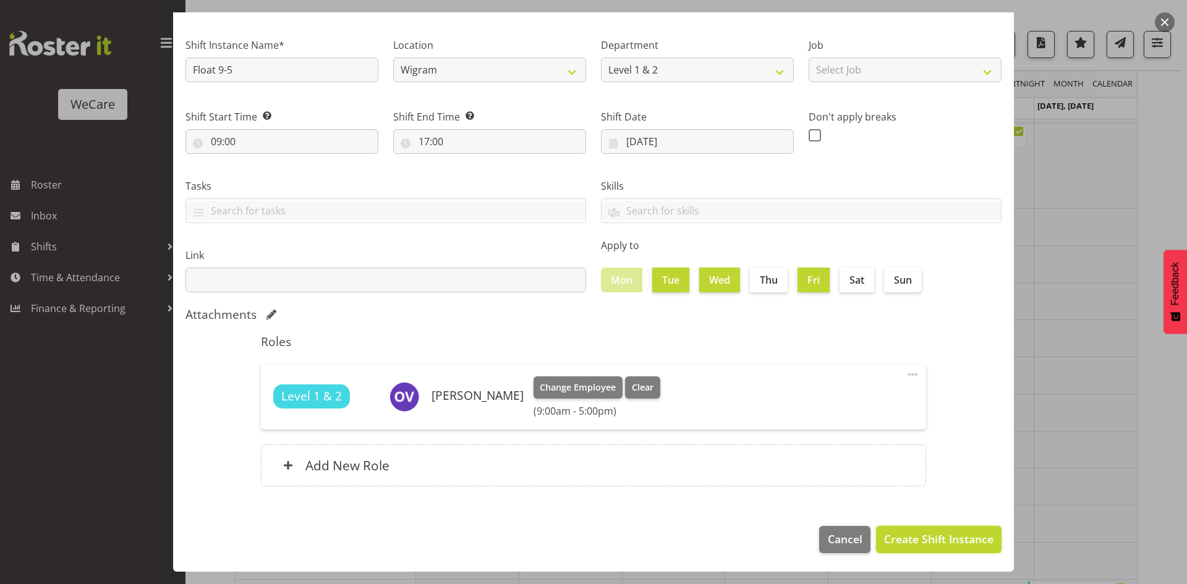
click at [947, 535] on span "Create Shift Instance" at bounding box center [938, 539] width 109 height 16
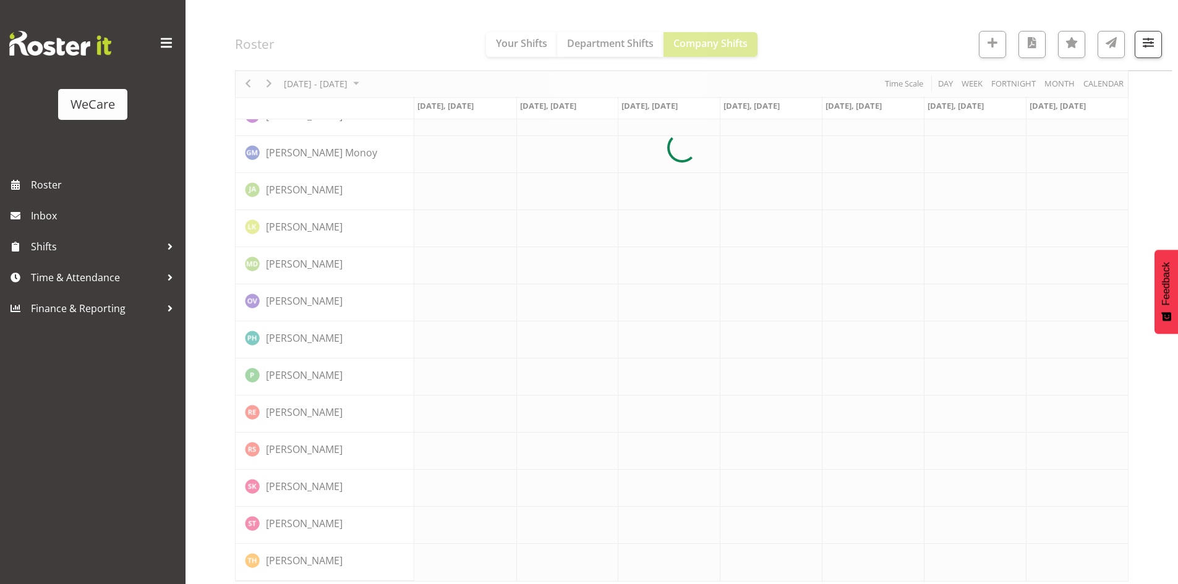
scroll to position [433, 0]
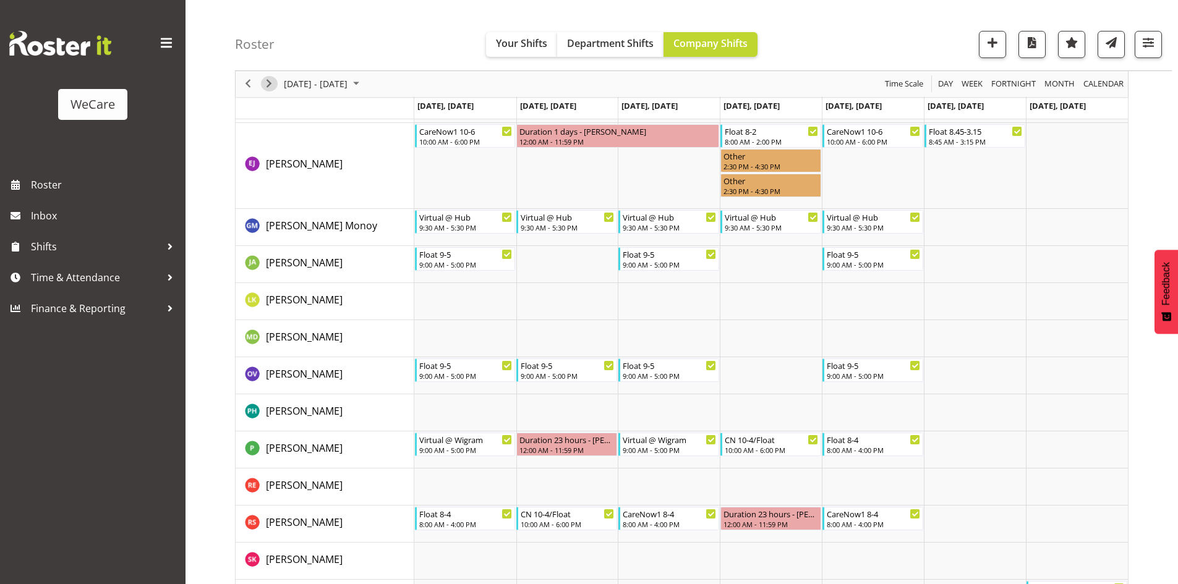
click at [271, 88] on span "Next" at bounding box center [269, 84] width 15 height 15
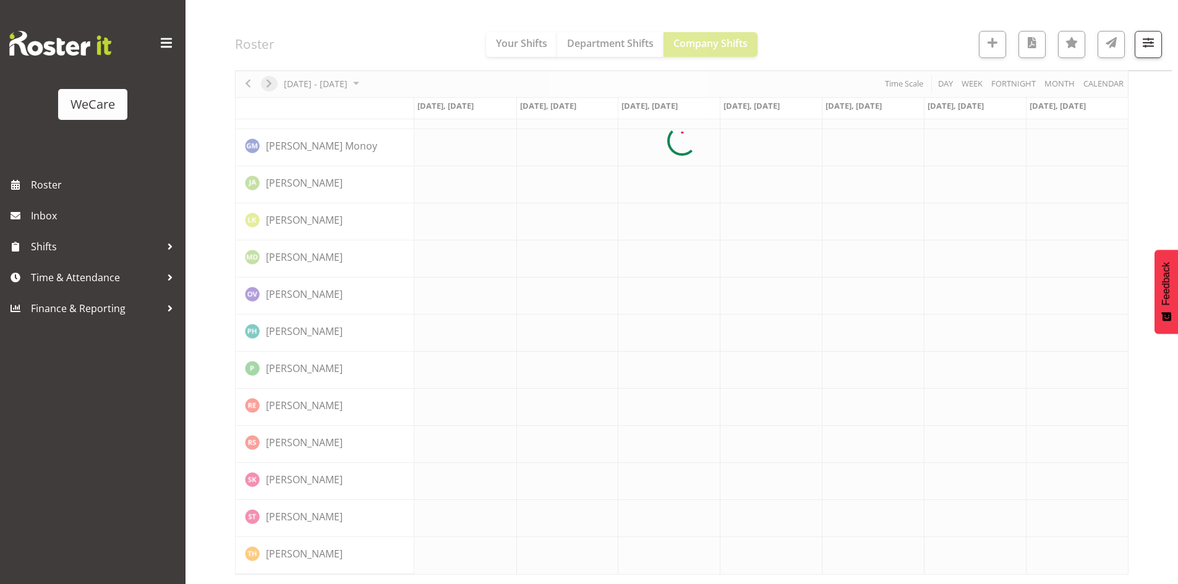
scroll to position [416, 0]
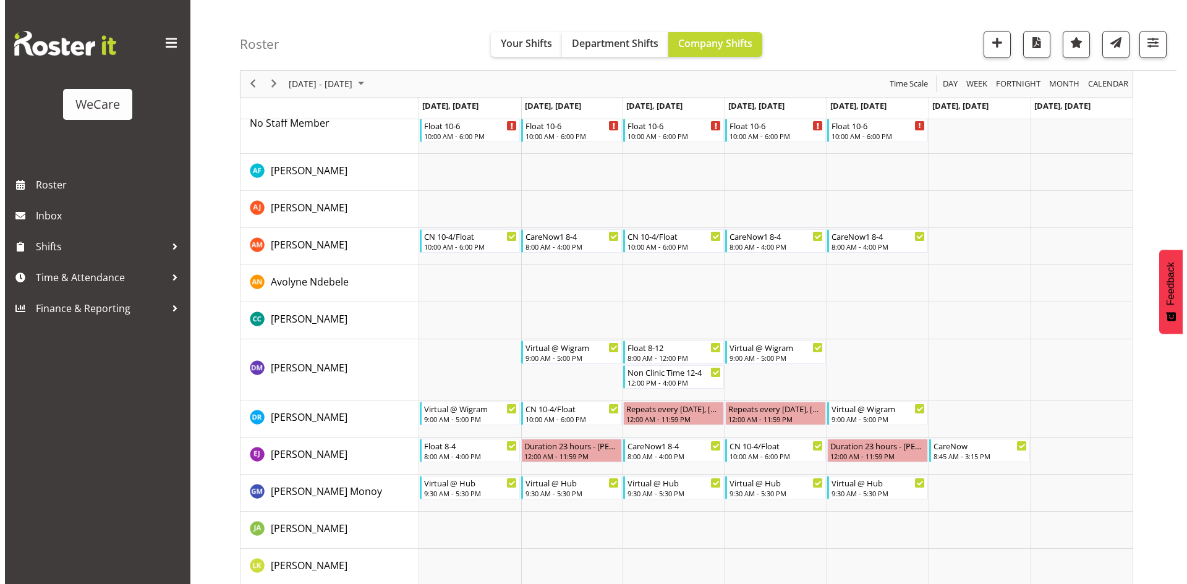
scroll to position [106, 0]
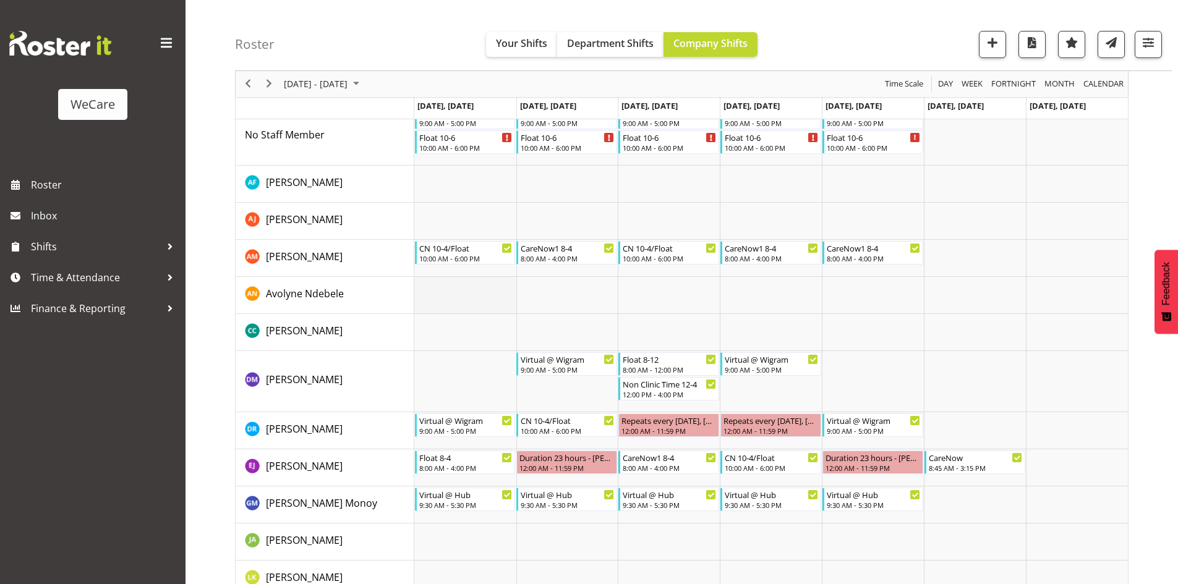
click at [455, 302] on td "Timeline Week of September 8, 2025" at bounding box center [465, 295] width 102 height 37
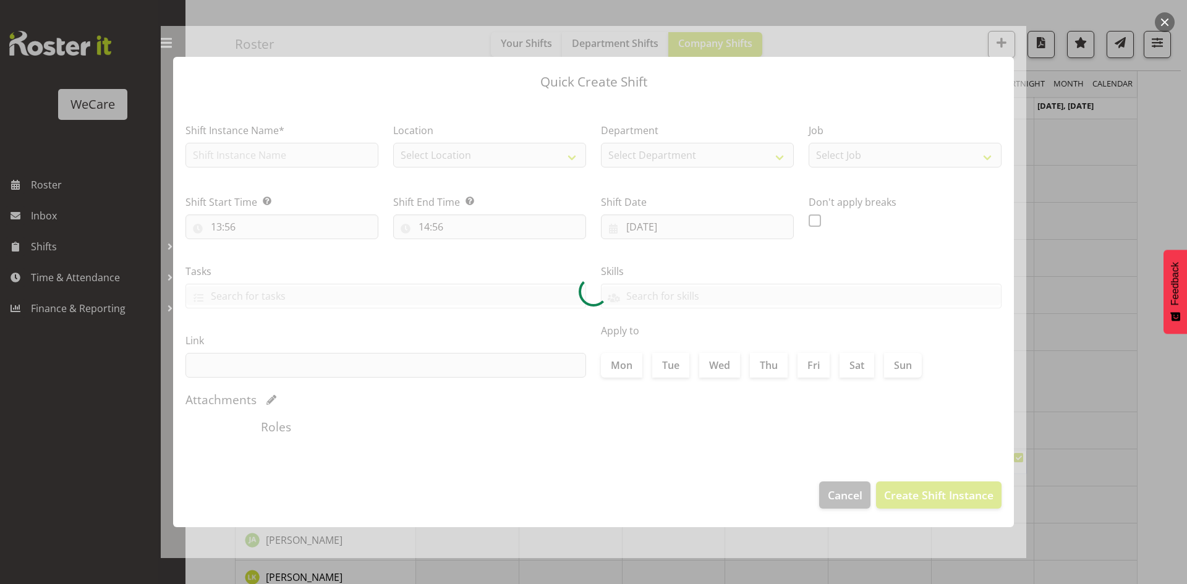
type input "08/09/2025"
checkbox input "true"
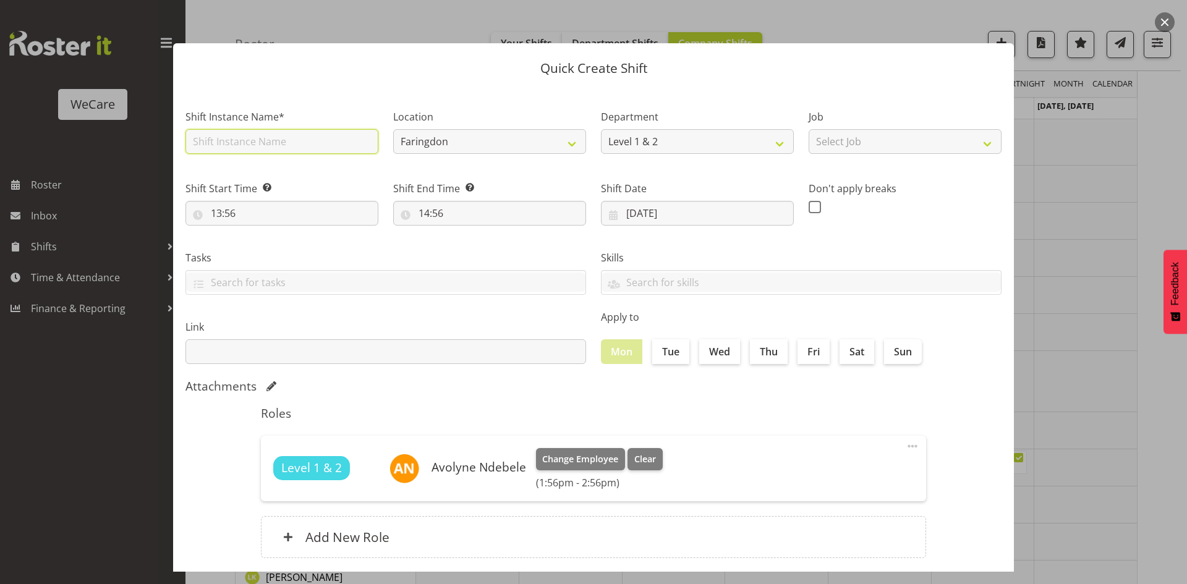
click at [248, 149] on input "text" at bounding box center [282, 141] width 193 height 25
type input "Float 9-5"
drag, startPoint x: 405, startPoint y: 156, endPoint x: 419, endPoint y: 146, distance: 17.7
click at [406, 156] on div "Location Faringdon Wigram" at bounding box center [490, 128] width 208 height 72
click at [432, 140] on select "Faringdon Wigram" at bounding box center [489, 141] width 193 height 25
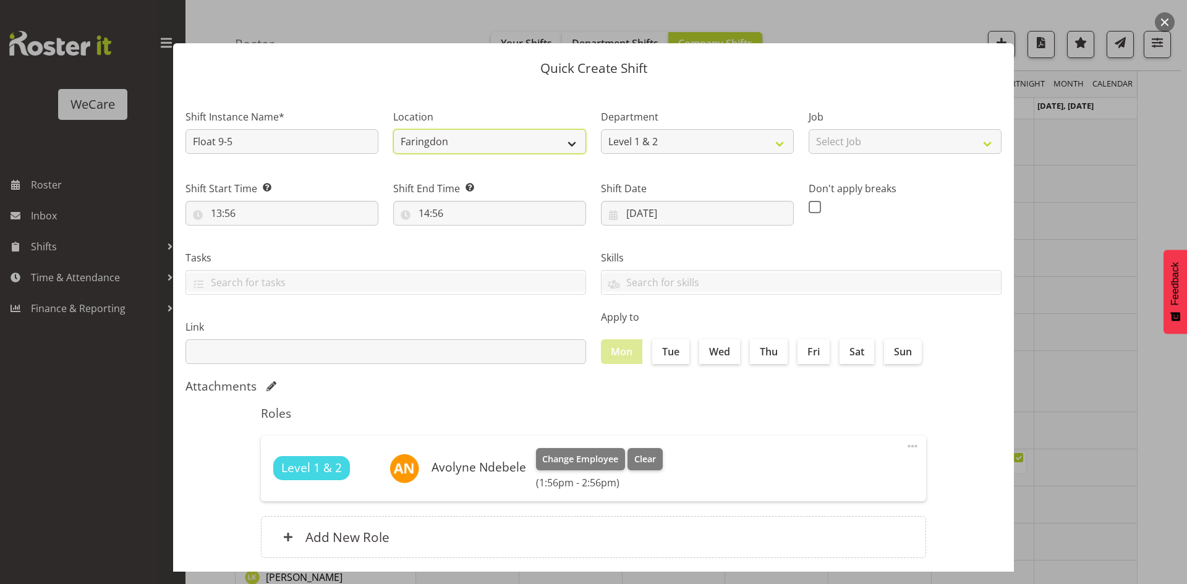
select select "1201"
click at [393, 129] on select "Faringdon Wigram" at bounding box center [489, 141] width 193 height 25
click at [221, 220] on input "13:56" at bounding box center [282, 213] width 193 height 25
click at [280, 242] on select "00 01 02 03 04 05 06 07 08 09 10 11 12 13 14 15 16 17 18 19 20 21 22 23" at bounding box center [270, 245] width 28 height 25
drag, startPoint x: 279, startPoint y: 233, endPoint x: 266, endPoint y: 254, distance: 24.2
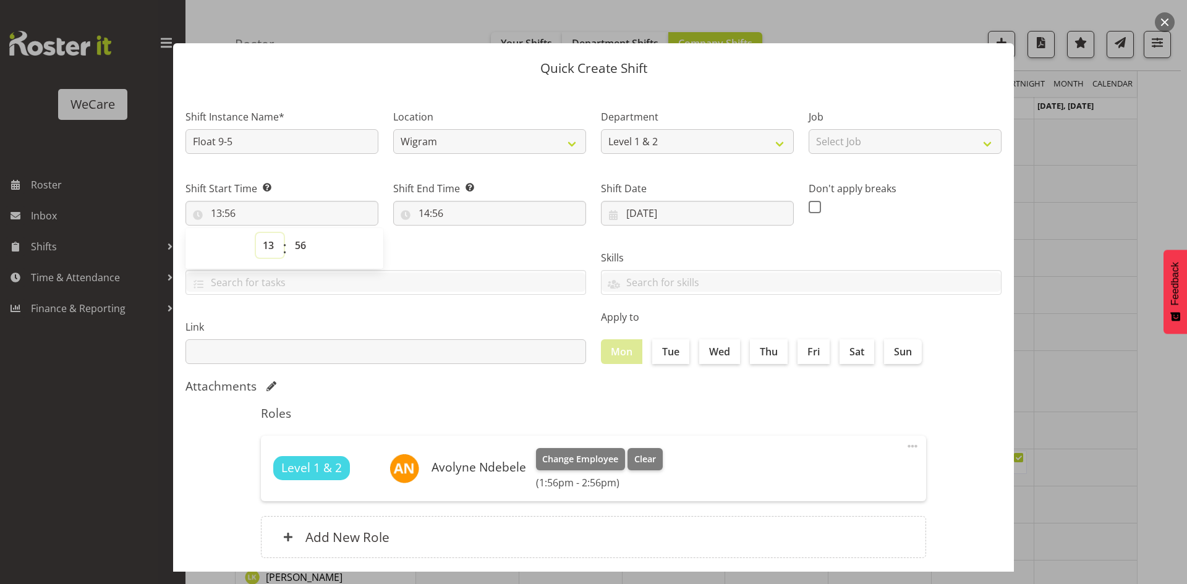
click at [266, 254] on select "00 01 02 03 04 05 06 07 08 09 10 11 12 13 14 15 16 17 18 19 20 21 22 23" at bounding box center [270, 245] width 28 height 25
select select "9"
click at [256, 233] on select "00 01 02 03 04 05 06 07 08 09 10 11 12 13 14 15 16 17 18 19 20 21 22 23" at bounding box center [270, 245] width 28 height 25
type input "09:56"
select select "0"
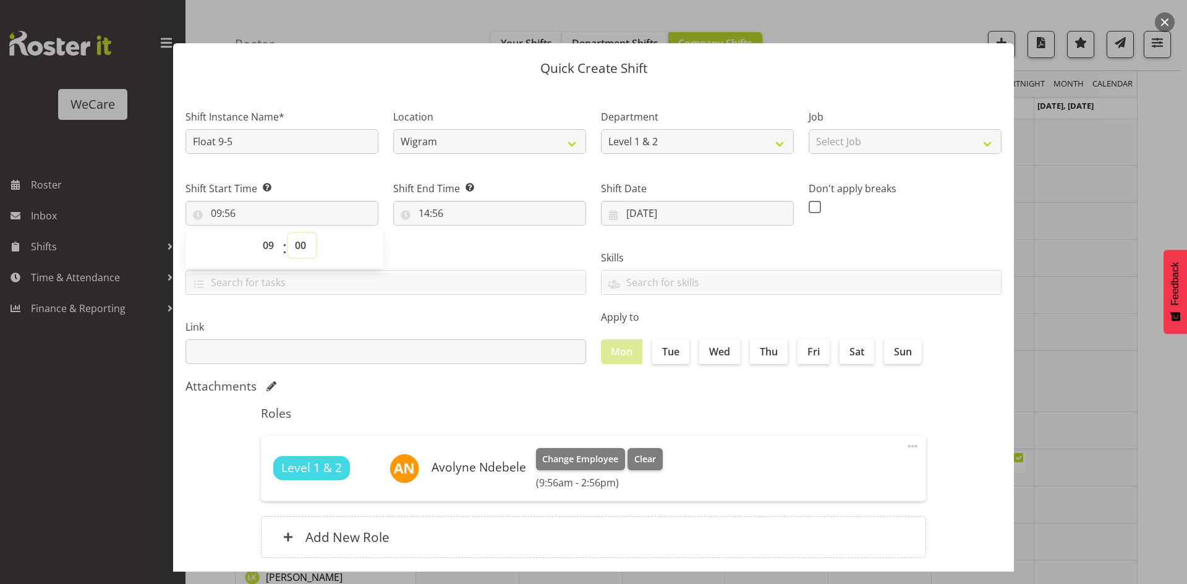
type input "09:00"
click at [424, 203] on input "14:56" at bounding box center [489, 213] width 193 height 25
click at [477, 252] on select "00 01 02 03 04 05 06 07 08 09 10 11 12 13 14 15 16 17 18 19 20 21 22 23" at bounding box center [478, 245] width 28 height 25
select select "17"
click at [464, 233] on select "00 01 02 03 04 05 06 07 08 09 10 11 12 13 14 15 16 17 18 19 20 21 22 23" at bounding box center [478, 245] width 28 height 25
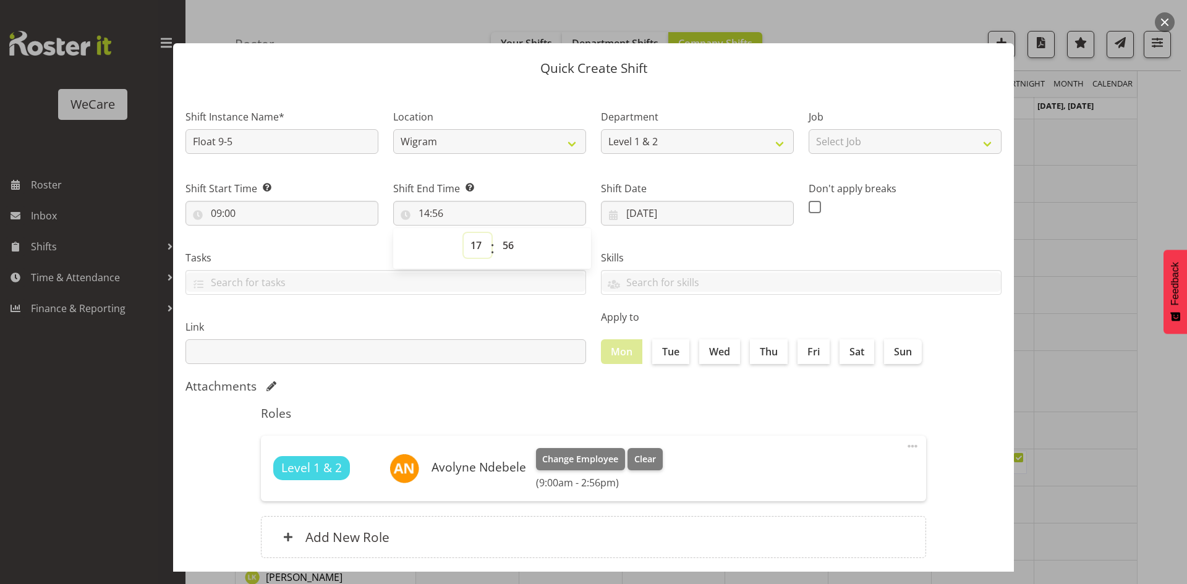
type input "17:56"
select select "0"
type input "17:00"
click at [668, 350] on label "Tue" at bounding box center [670, 351] width 37 height 25
click at [660, 350] on input "Tue" at bounding box center [656, 352] width 8 height 8
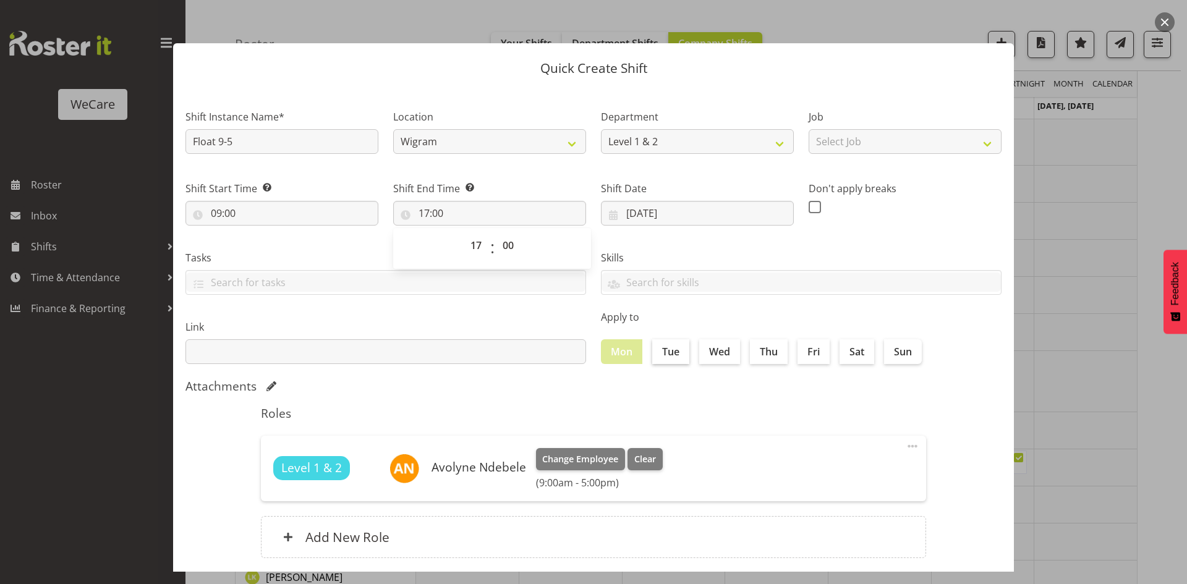
checkbox input "true"
click at [717, 348] on label "Wed" at bounding box center [719, 351] width 41 height 25
click at [707, 348] on input "Wed" at bounding box center [703, 352] width 8 height 8
checkbox input "true"
click at [809, 346] on label "Fri" at bounding box center [814, 351] width 32 height 25
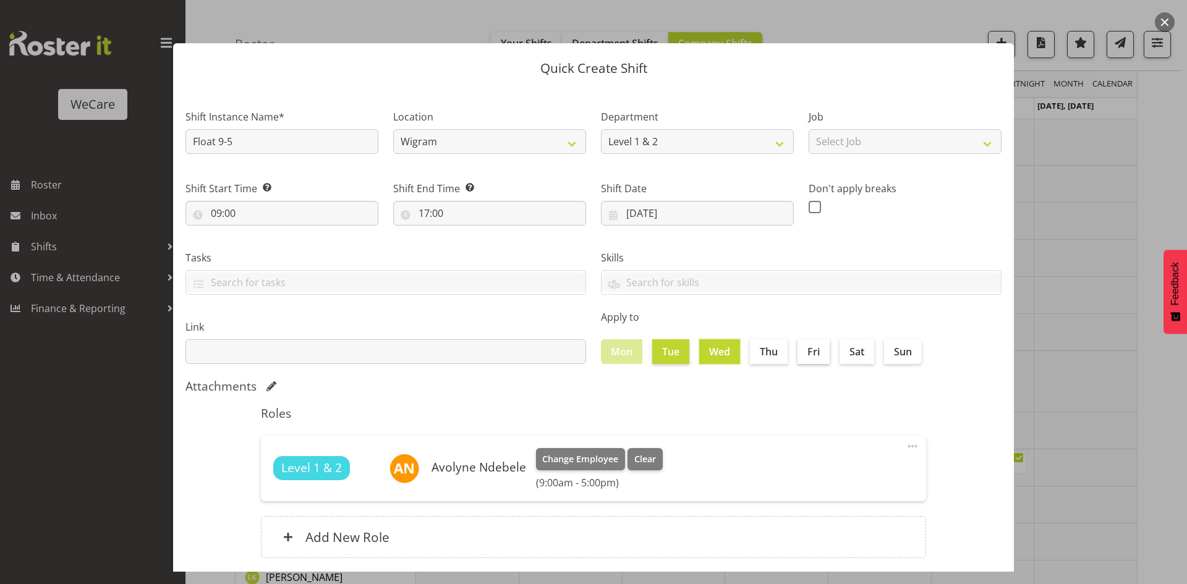
click at [806, 348] on input "Fri" at bounding box center [802, 352] width 8 height 8
checkbox input "true"
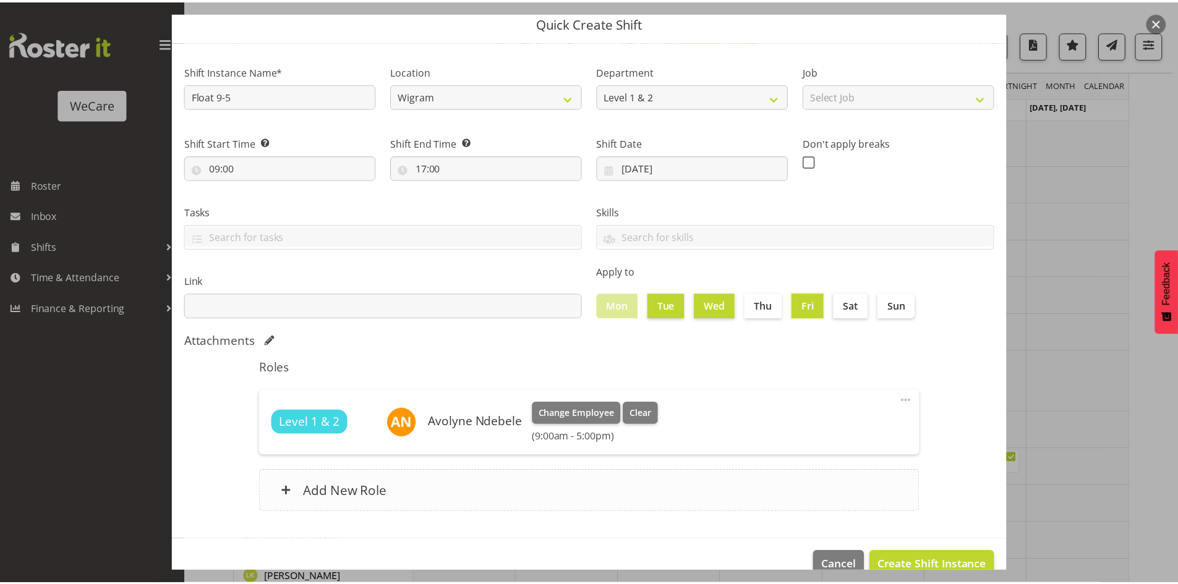
scroll to position [72, 0]
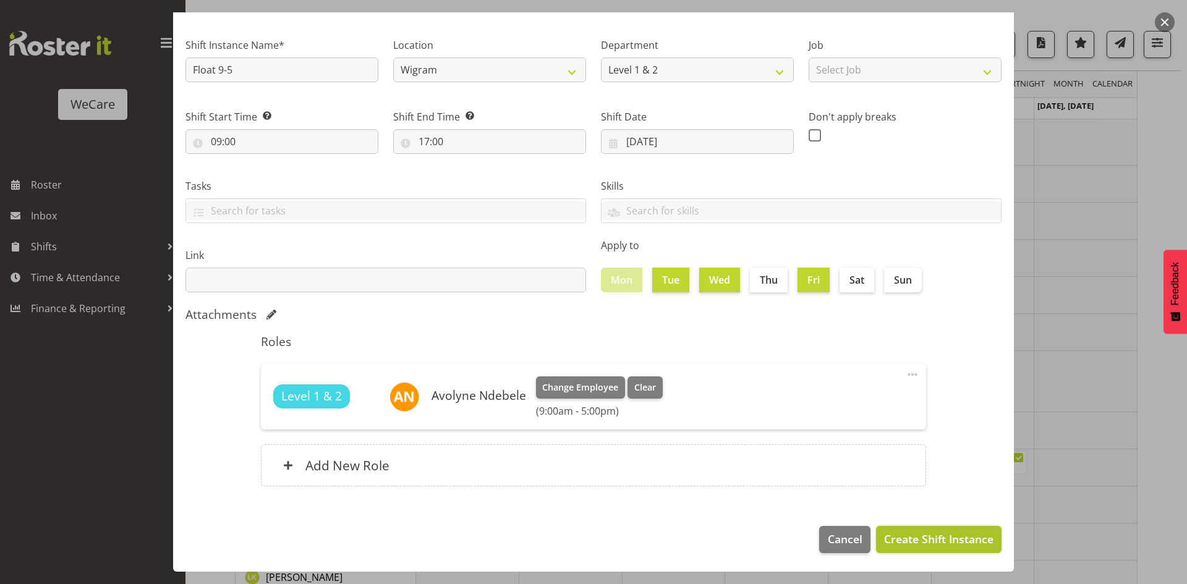
click at [934, 533] on span "Create Shift Instance" at bounding box center [938, 539] width 109 height 16
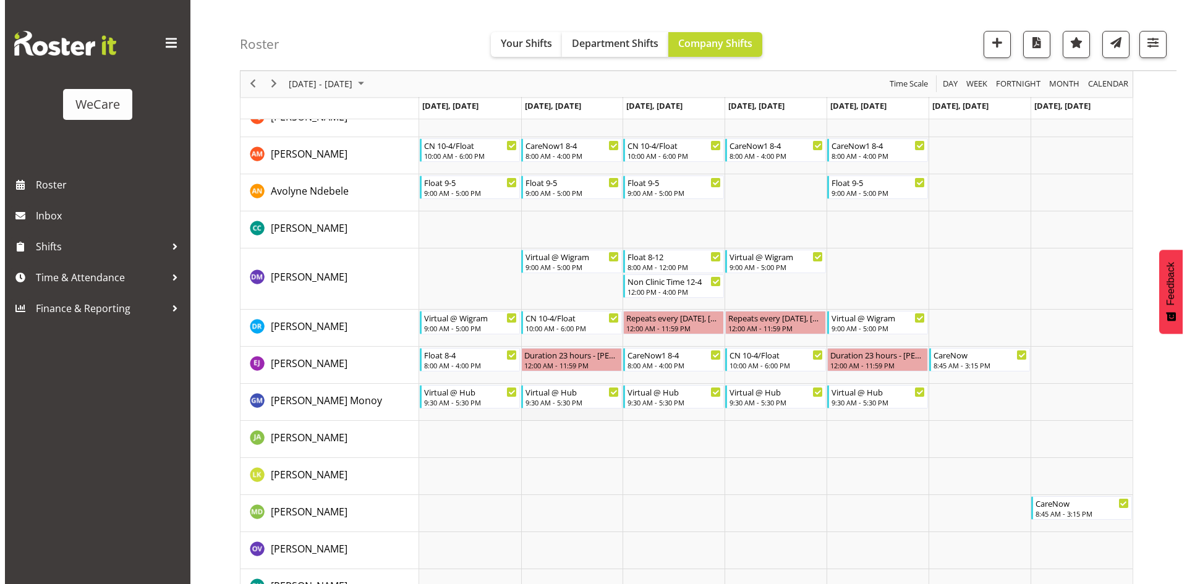
scroll to position [230, 0]
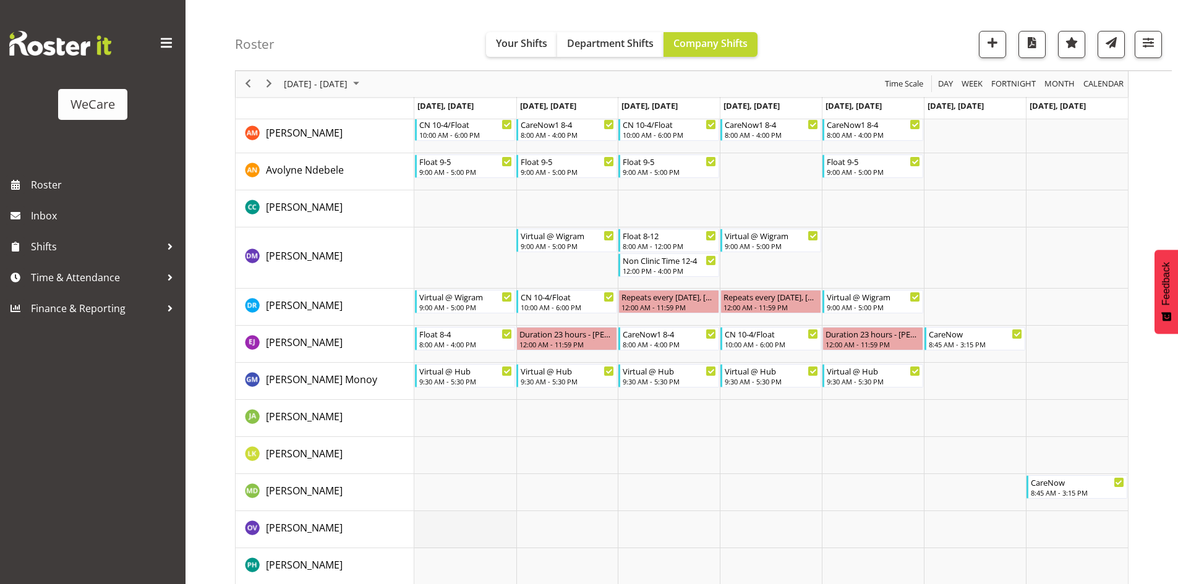
click at [468, 534] on td "Timeline Week of September 8, 2025" at bounding box center [465, 529] width 102 height 37
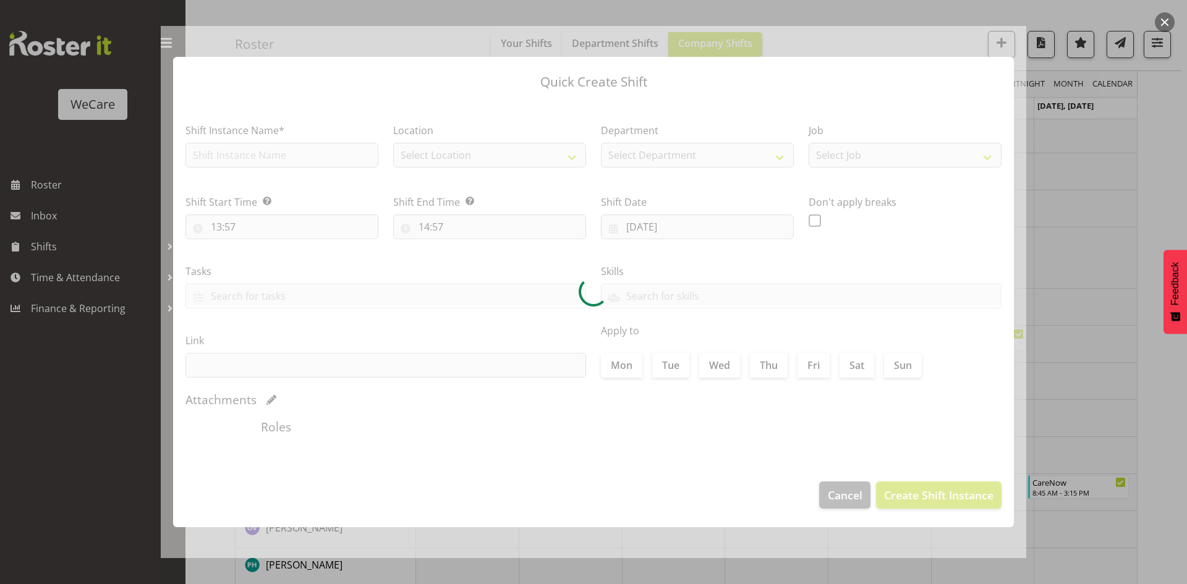
type input "08/09/2025"
checkbox input "true"
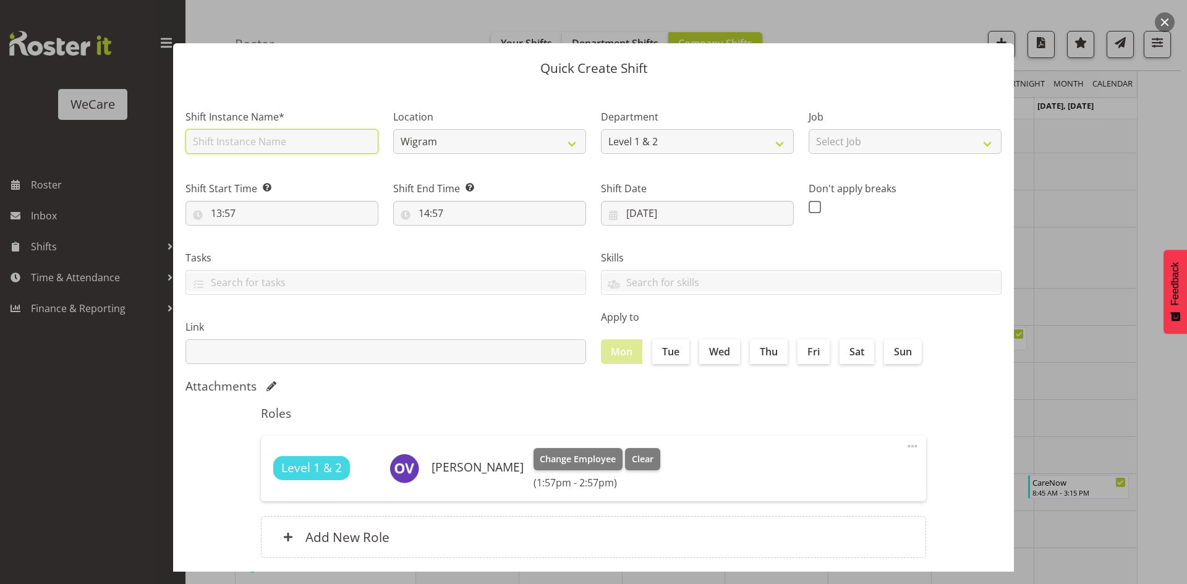
click at [276, 151] on input "text" at bounding box center [282, 141] width 193 height 25
type input "Float 9-5"
click at [218, 216] on input "13:57" at bounding box center [282, 213] width 193 height 25
drag, startPoint x: 268, startPoint y: 246, endPoint x: 266, endPoint y: 218, distance: 27.9
click at [266, 241] on select "00 01 02 03 04 05 06 07 08 09 10 11 12 13 14 15 16 17 18 19 20 21 22 23" at bounding box center [270, 245] width 28 height 25
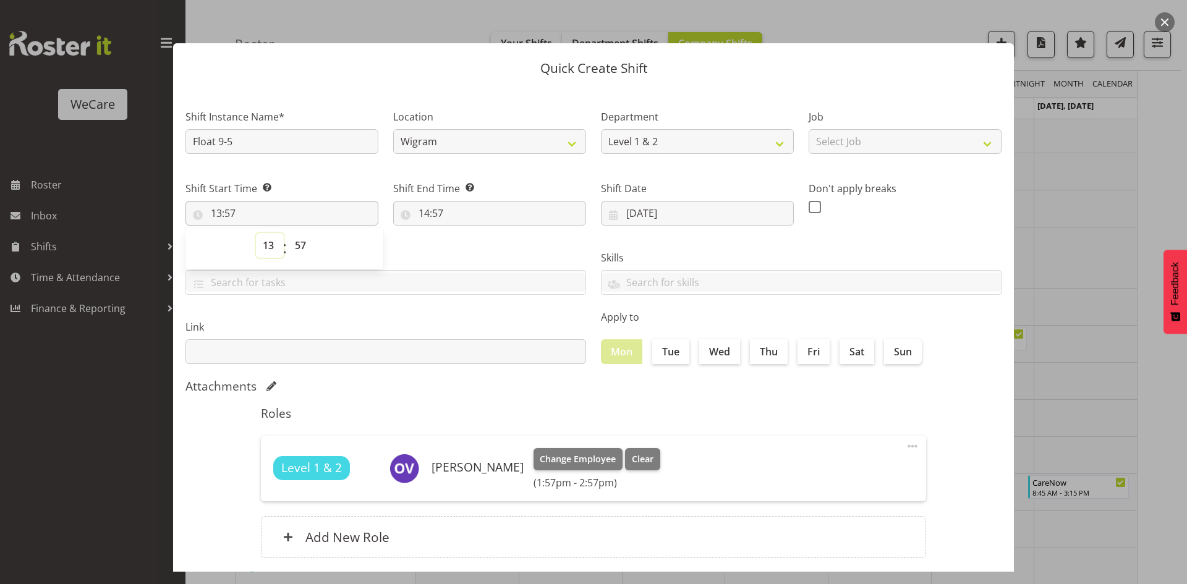
select select "9"
click at [256, 233] on select "00 01 02 03 04 05 06 07 08 09 10 11 12 13 14 15 16 17 18 19 20 21 22 23" at bounding box center [270, 245] width 28 height 25
type input "09:57"
select select "0"
type input "09:00"
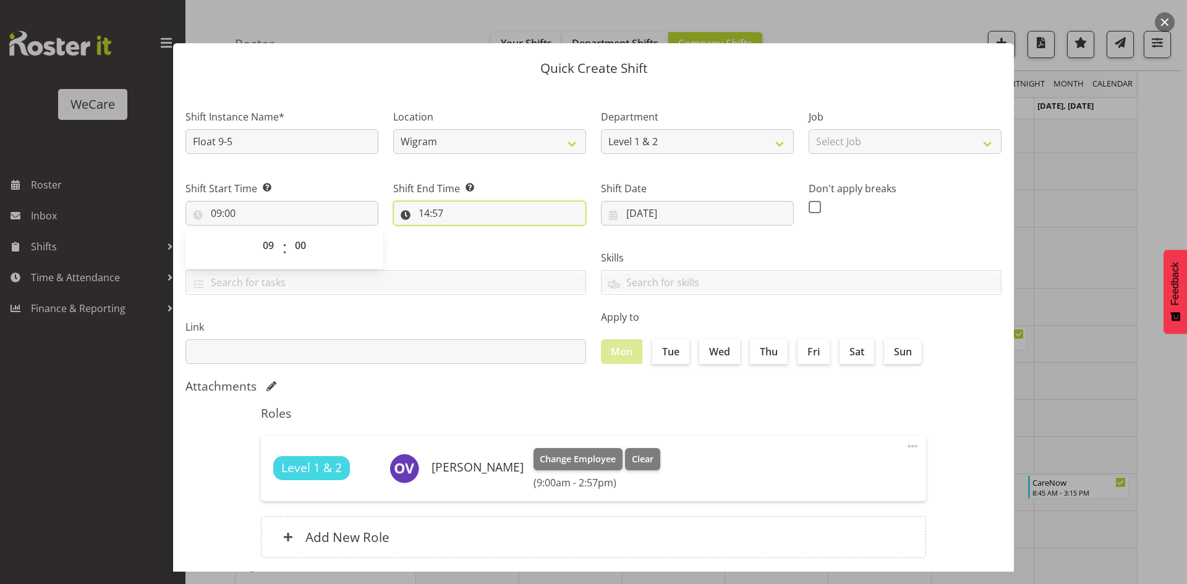
click at [424, 205] on input "14:57" at bounding box center [489, 213] width 193 height 25
click at [482, 250] on select "00 01 02 03 04 05 06 07 08 09 10 11 12 13 14 15 16 17 18 19 20 21 22 23" at bounding box center [478, 245] width 28 height 25
select select "17"
click at [464, 233] on select "00 01 02 03 04 05 06 07 08 09 10 11 12 13 14 15 16 17 18 19 20 21 22 23" at bounding box center [478, 245] width 28 height 25
type input "17:57"
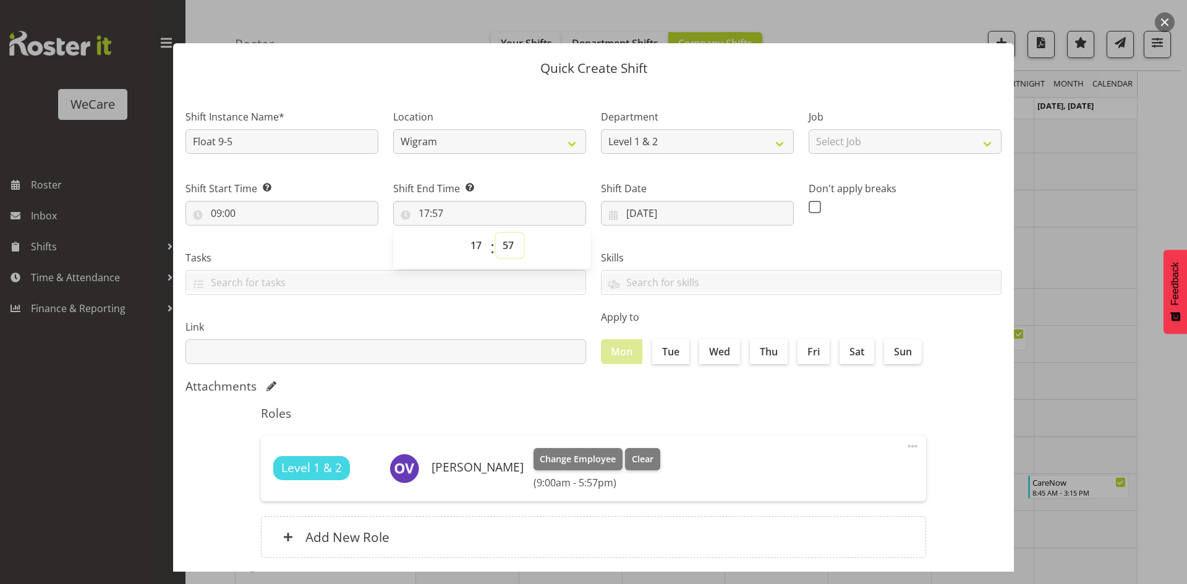
select select "0"
type input "17:00"
click at [664, 357] on label "Tue" at bounding box center [670, 351] width 37 height 25
click at [660, 356] on input "Tue" at bounding box center [656, 352] width 8 height 8
checkbox input "true"
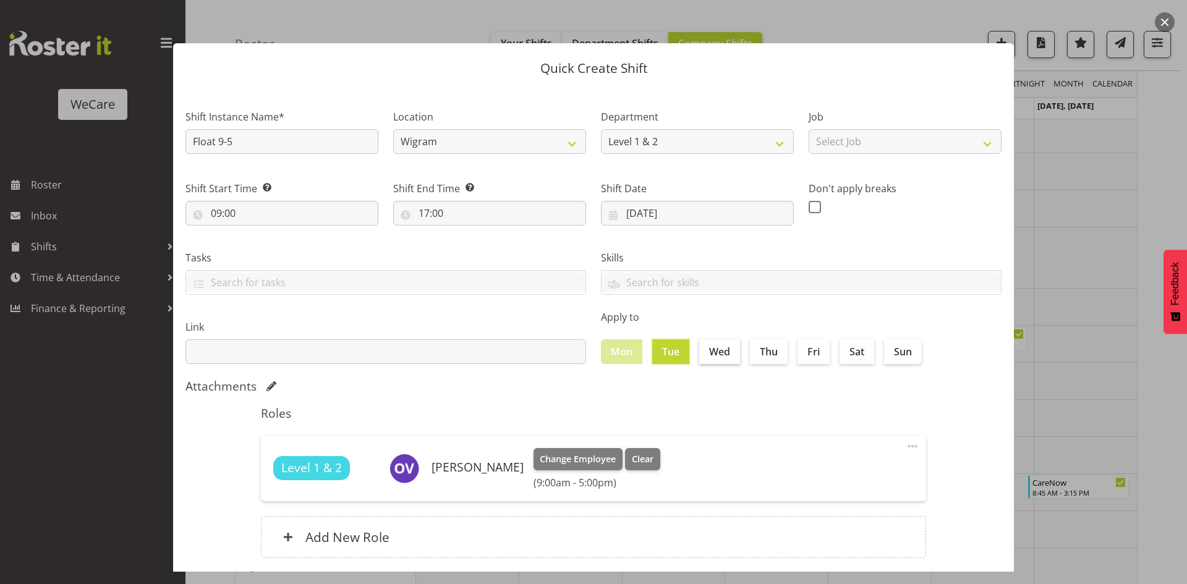
click at [702, 356] on label "Wed" at bounding box center [719, 351] width 41 height 25
click at [702, 356] on input "Wed" at bounding box center [703, 352] width 8 height 8
checkbox input "true"
click at [816, 350] on label "Fri" at bounding box center [814, 351] width 32 height 25
click at [806, 350] on input "Fri" at bounding box center [802, 352] width 8 height 8
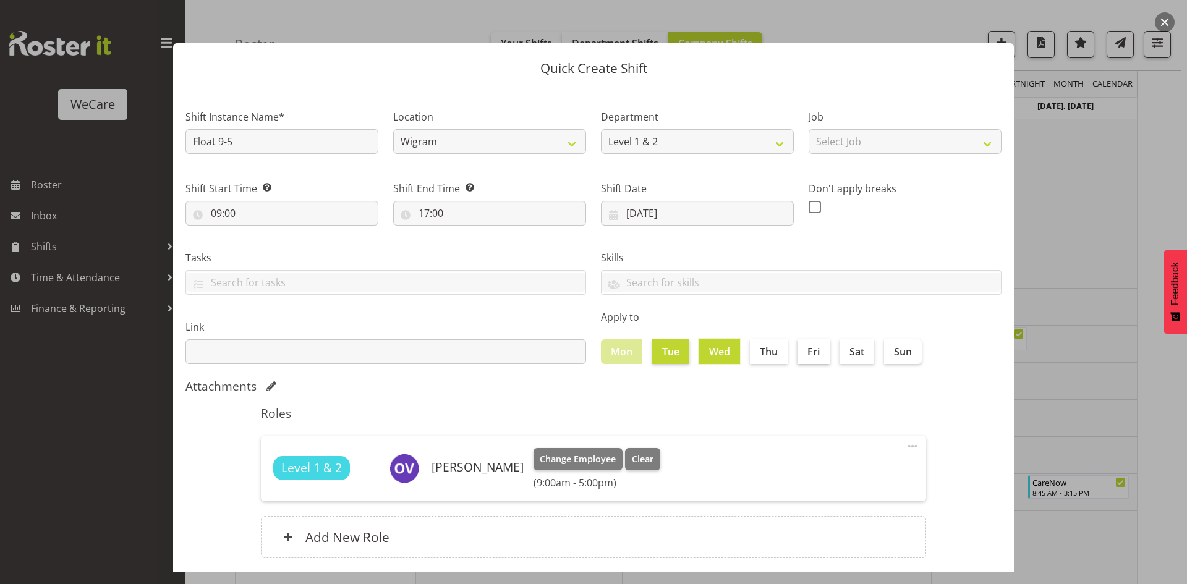
checkbox input "true"
click at [790, 404] on div "Roles Level 1 & 2 Olive Vermazen Change Employee Clear (9:00am - 5:00pm) Edit D…" at bounding box center [594, 486] width 680 height 174
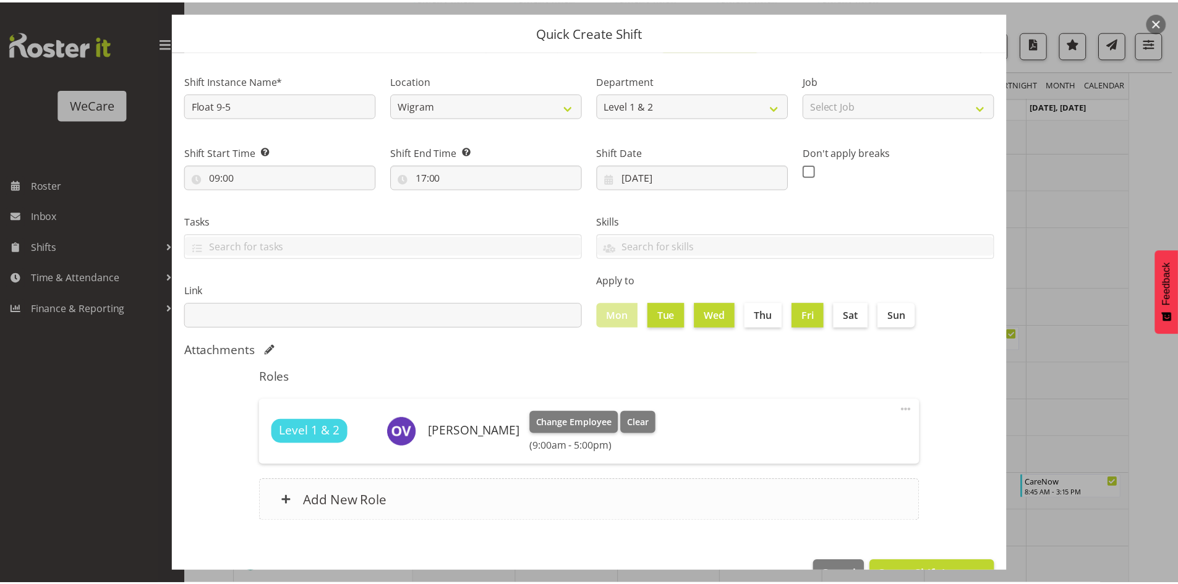
scroll to position [72, 0]
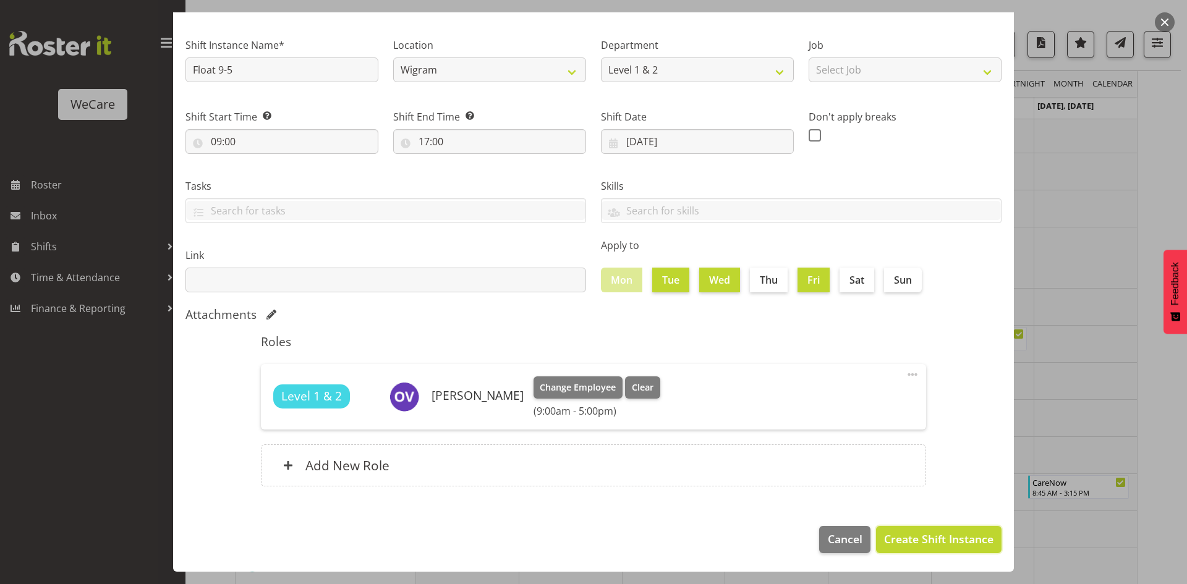
click at [939, 545] on span "Create Shift Instance" at bounding box center [938, 539] width 109 height 16
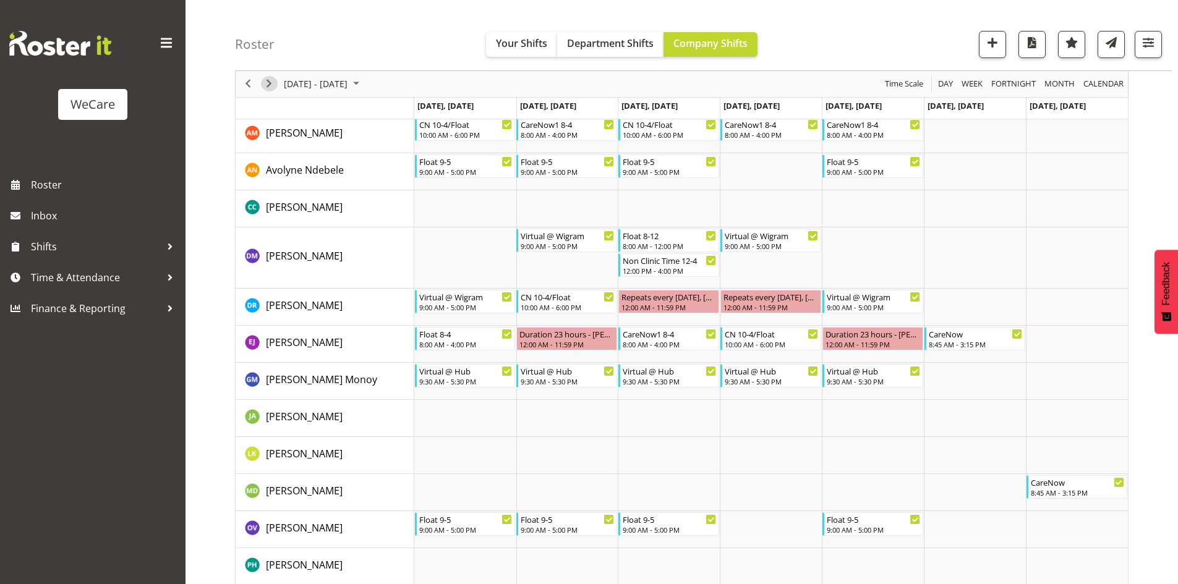
click at [274, 85] on span "Next" at bounding box center [269, 84] width 15 height 15
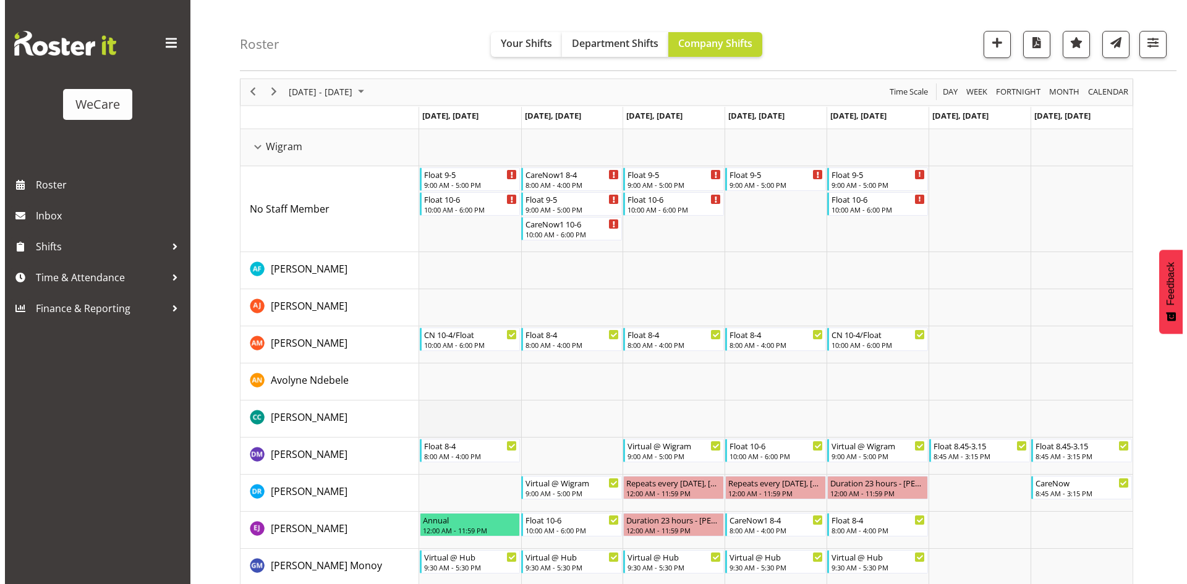
scroll to position [62, 0]
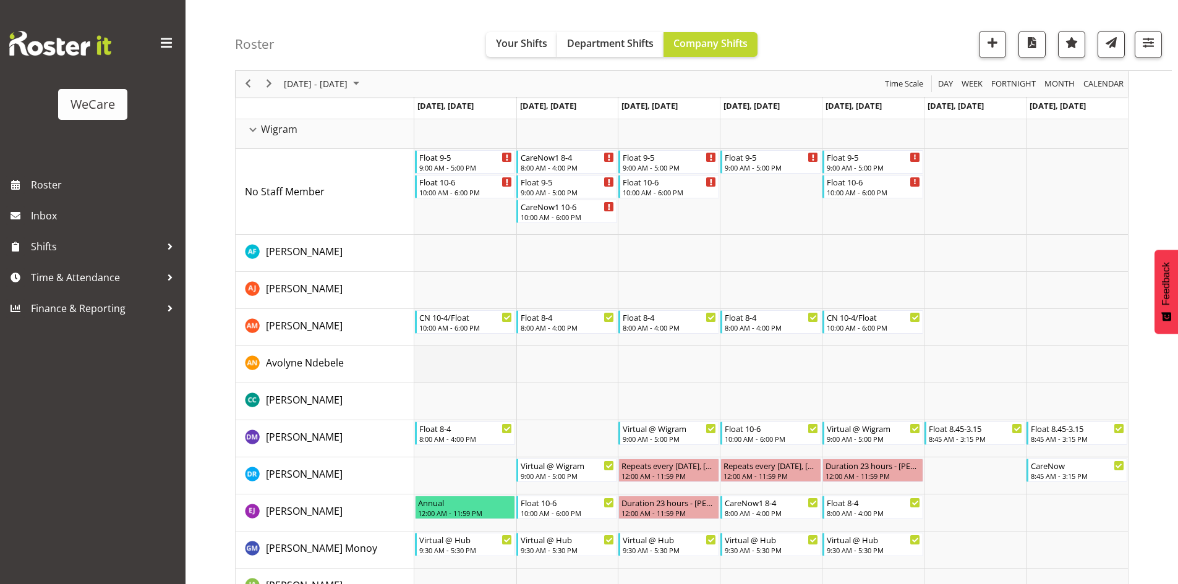
click at [422, 352] on td "Timeline Week of September 15, 2025" at bounding box center [465, 364] width 102 height 37
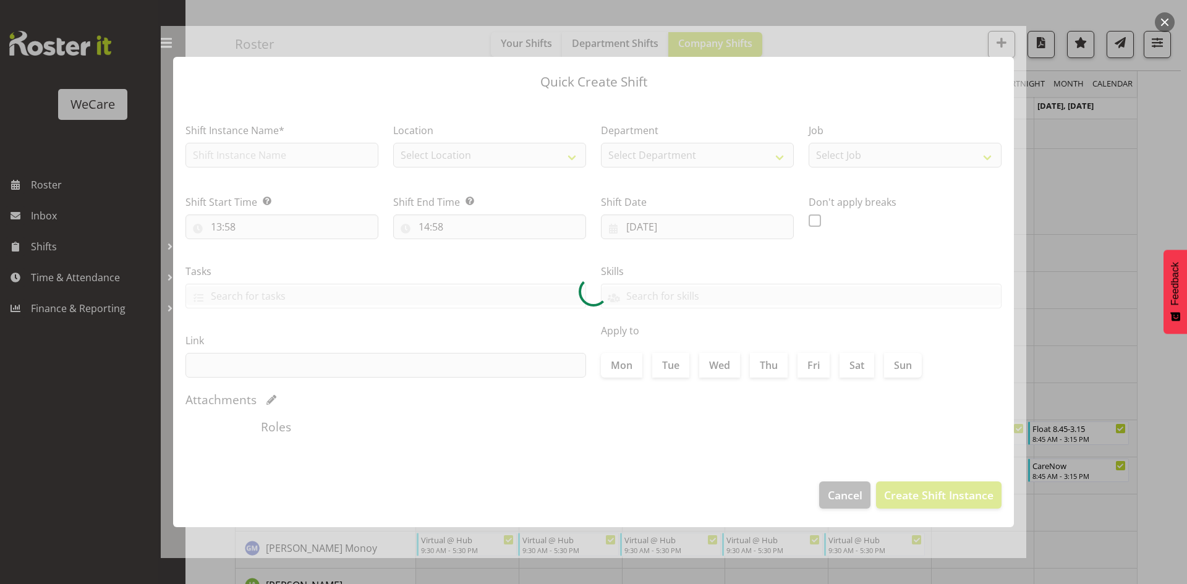
click at [252, 151] on div at bounding box center [594, 292] width 866 height 532
type input "15/09/2025"
checkbox input "true"
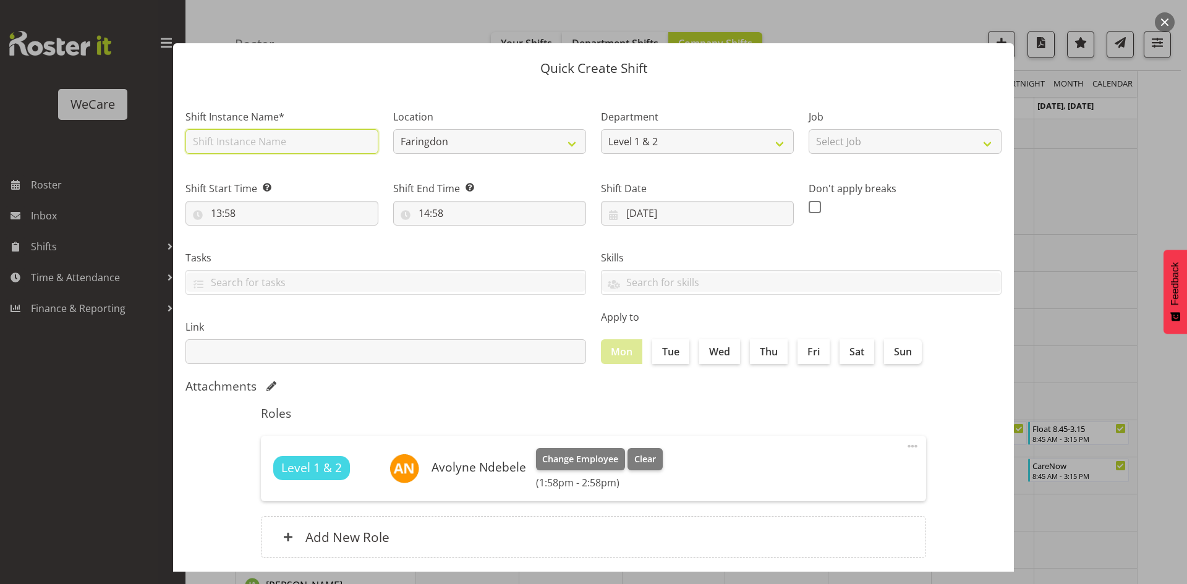
click at [252, 151] on input "text" at bounding box center [282, 141] width 193 height 25
type input "Float 9-5"
click at [474, 146] on select "Faringdon Wigram" at bounding box center [489, 141] width 193 height 25
select select "1201"
click at [393, 129] on select "Faringdon Wigram" at bounding box center [489, 141] width 193 height 25
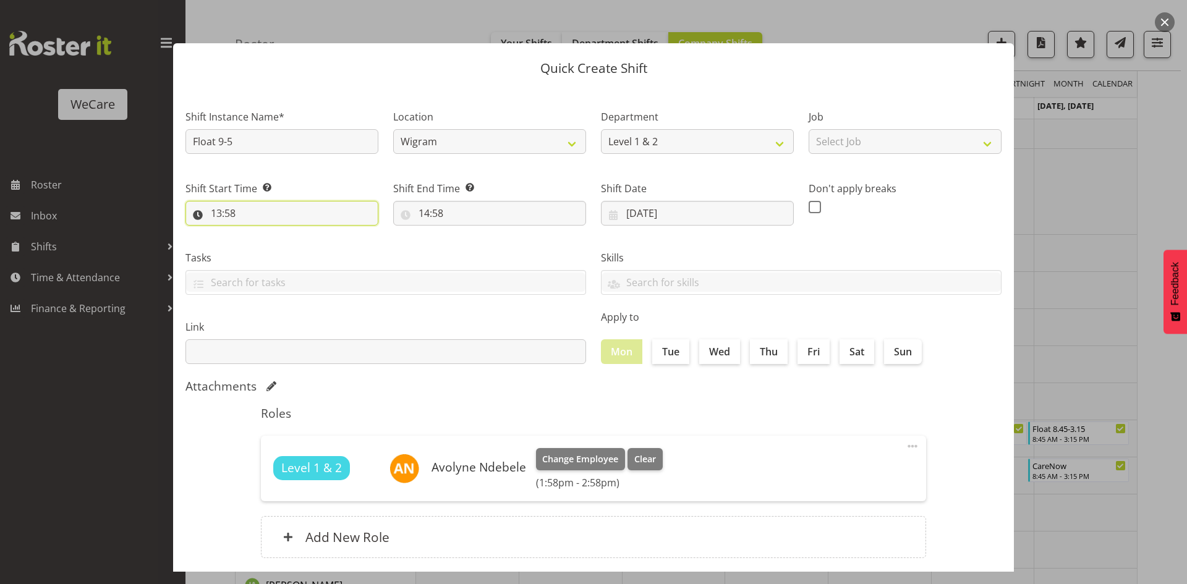
click at [220, 215] on input "13:58" at bounding box center [282, 213] width 193 height 25
click at [269, 250] on select "00 01 02 03 04 05 06 07 08 09 10 11 12 13 14 15 16 17 18 19 20 21 22 23" at bounding box center [270, 245] width 28 height 25
select select "9"
click at [256, 233] on select "00 01 02 03 04 05 06 07 08 09 10 11 12 13 14 15 16 17 18 19 20 21 22 23" at bounding box center [270, 245] width 28 height 25
type input "09:58"
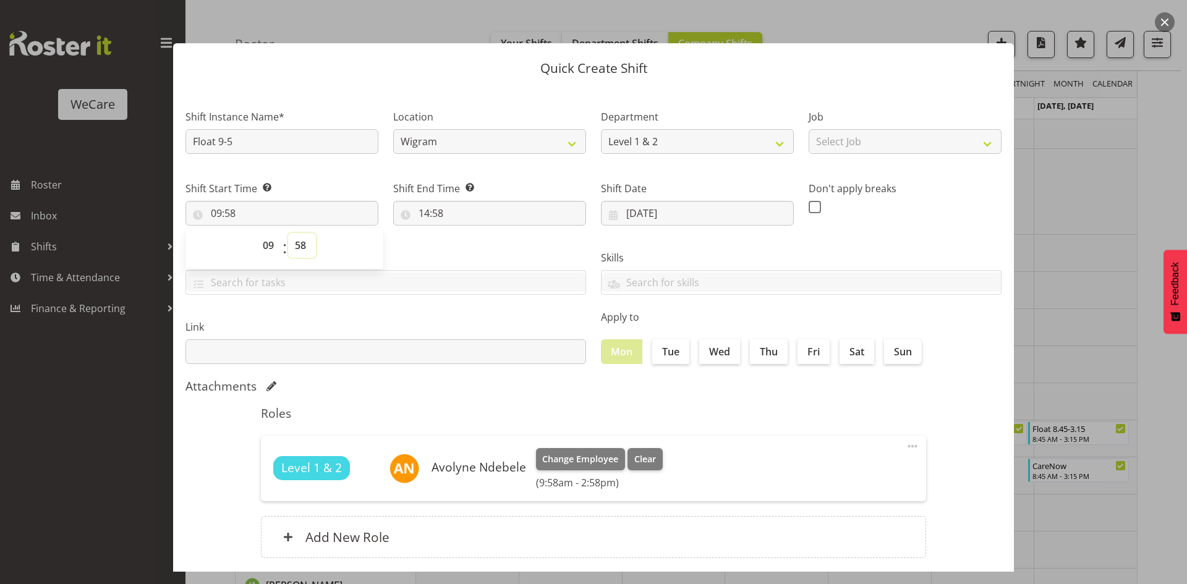
select select "0"
type input "09:00"
click at [440, 216] on input "14:58" at bounding box center [489, 213] width 193 height 25
click at [479, 244] on select "00 01 02 03 04 05 06 07 08 09 10 11 12 13 14 15 16 17 18 19 20 21 22 23" at bounding box center [478, 245] width 28 height 25
select select "17"
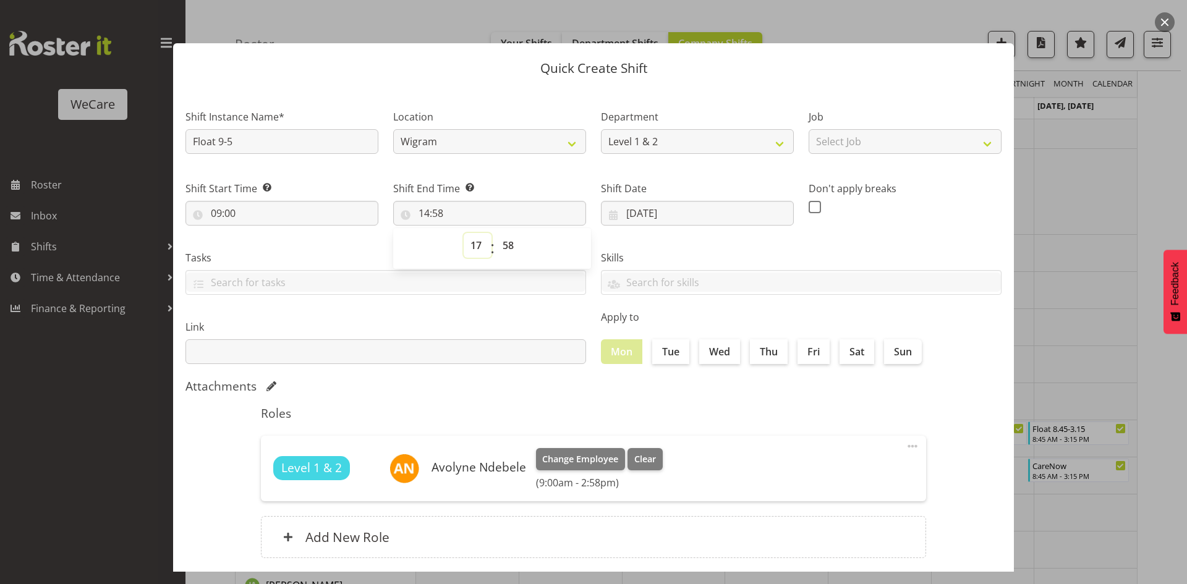
click at [464, 233] on select "00 01 02 03 04 05 06 07 08 09 10 11 12 13 14 15 16 17 18 19 20 21 22 23" at bounding box center [478, 245] width 28 height 25
type input "17:58"
select select "0"
type input "17:00"
drag, startPoint x: 677, startPoint y: 354, endPoint x: 712, endPoint y: 348, distance: 35.2
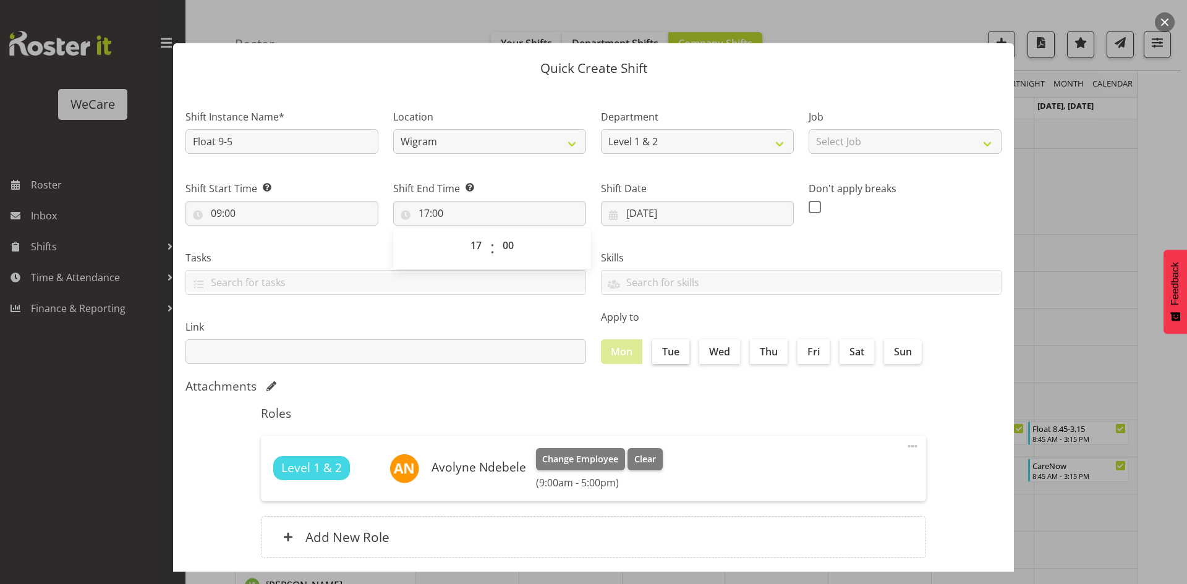
click at [678, 354] on label "Tue" at bounding box center [670, 351] width 37 height 25
click at [660, 354] on input "Tue" at bounding box center [656, 352] width 8 height 8
checkbox input "true"
click at [712, 348] on label "Wed" at bounding box center [719, 351] width 41 height 25
click at [707, 348] on input "Wed" at bounding box center [703, 352] width 8 height 8
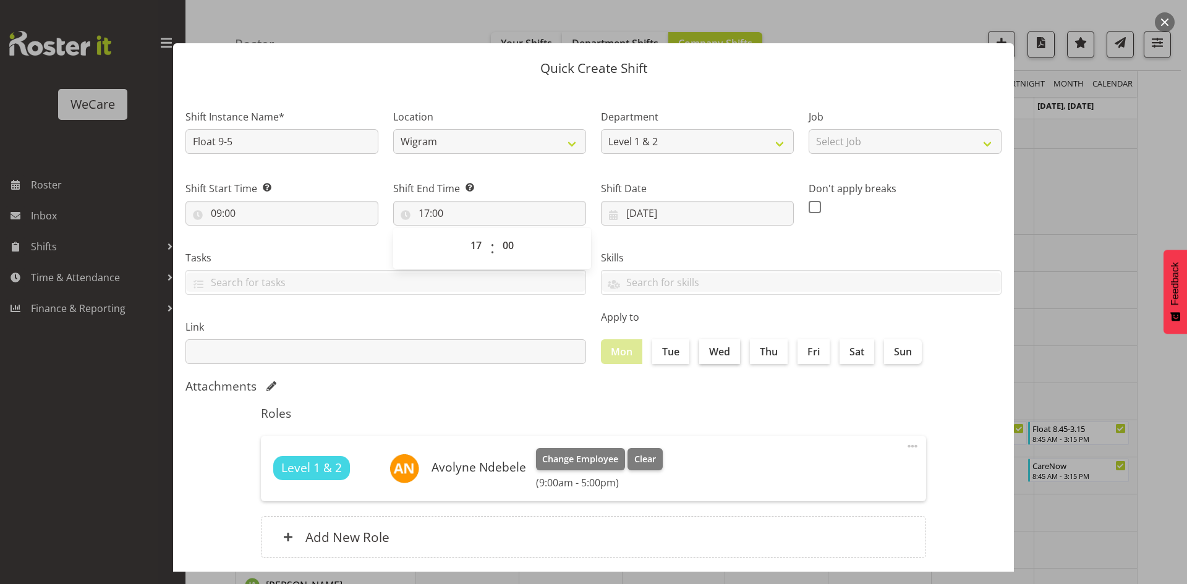
checkbox input "true"
click at [811, 345] on label "Fri" at bounding box center [814, 351] width 32 height 25
click at [806, 348] on input "Fri" at bounding box center [802, 352] width 8 height 8
checkbox input "true"
click at [754, 412] on h5 "Roles" at bounding box center [593, 413] width 665 height 15
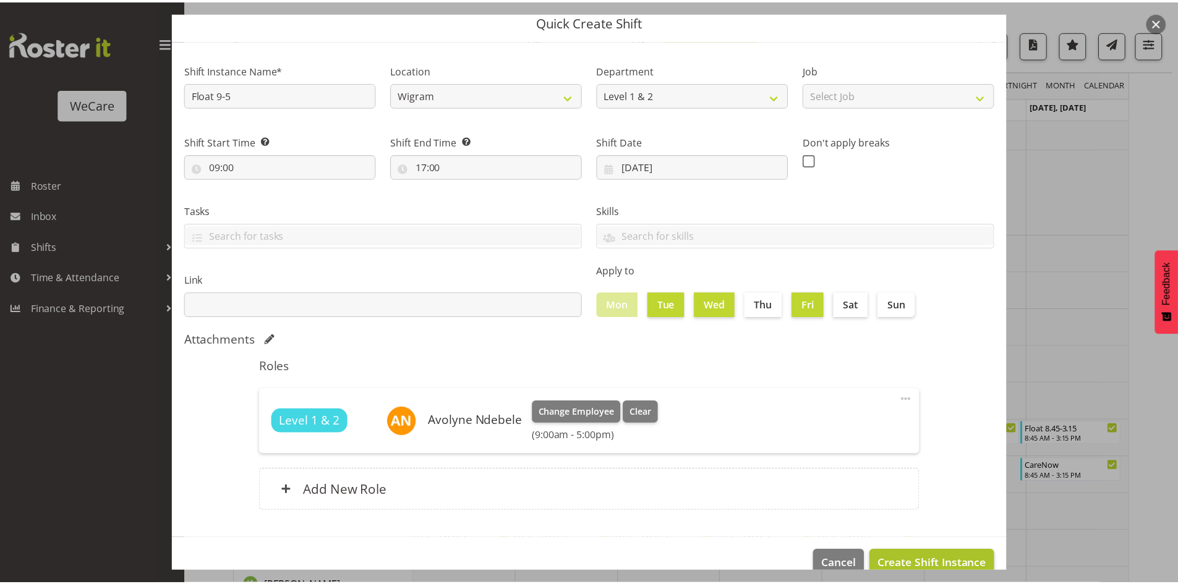
scroll to position [72, 0]
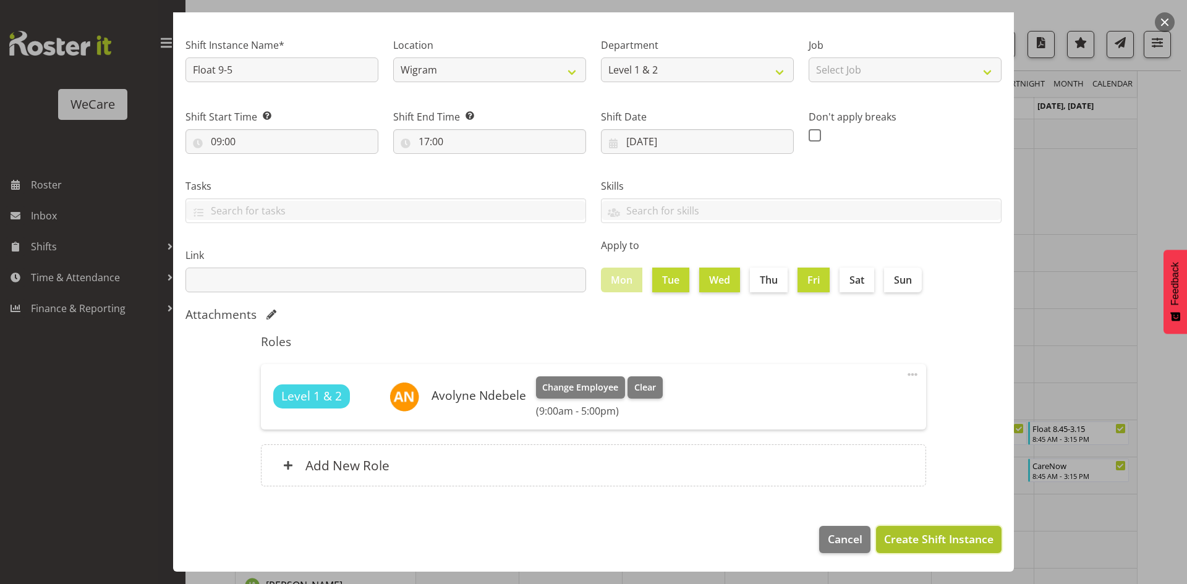
click at [913, 539] on span "Create Shift Instance" at bounding box center [938, 539] width 109 height 16
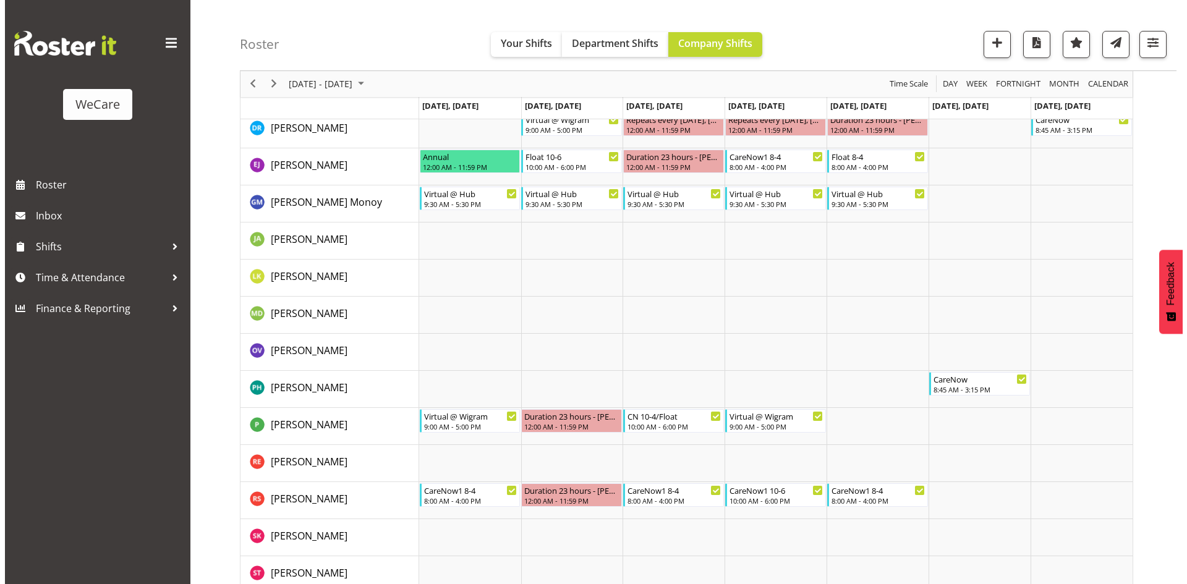
scroll to position [464, 0]
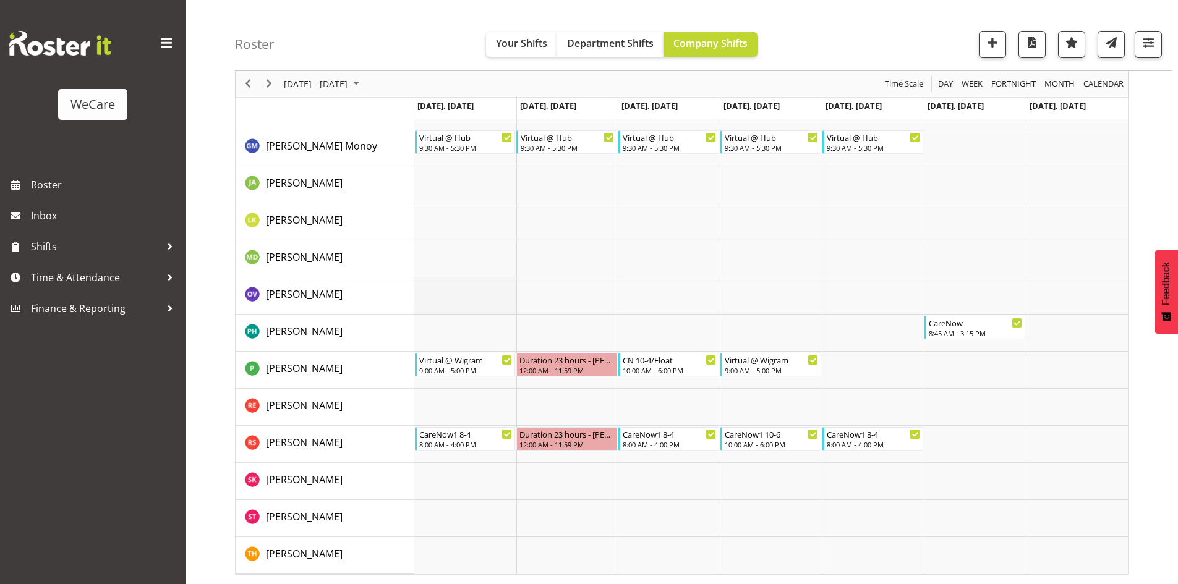
click at [458, 309] on td "Timeline Week of September 15, 2025" at bounding box center [465, 296] width 102 height 37
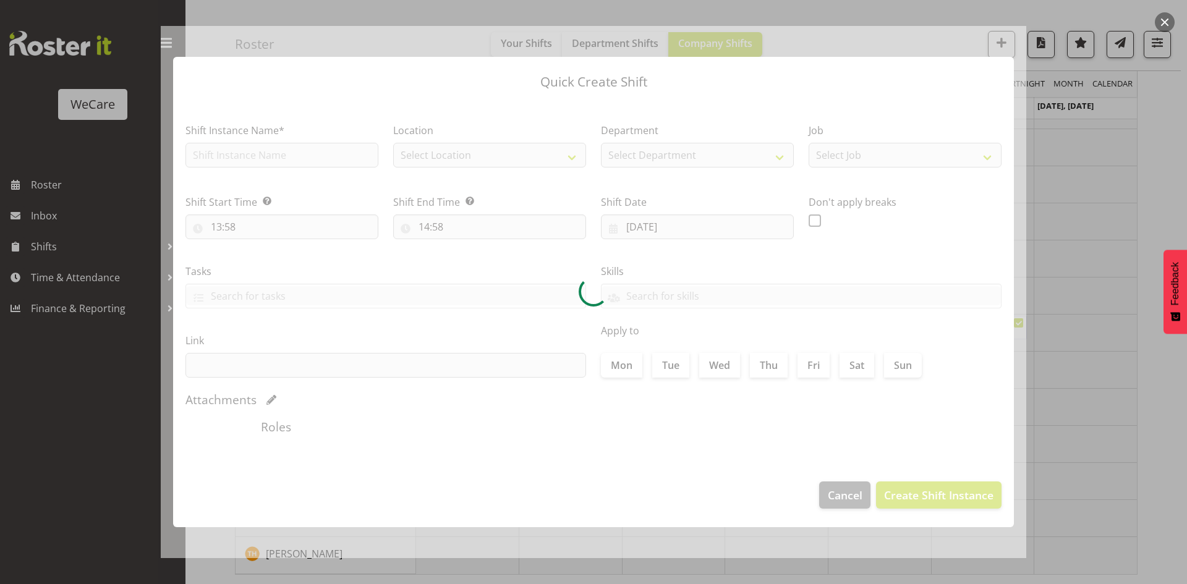
type input "15/09/2025"
checkbox input "true"
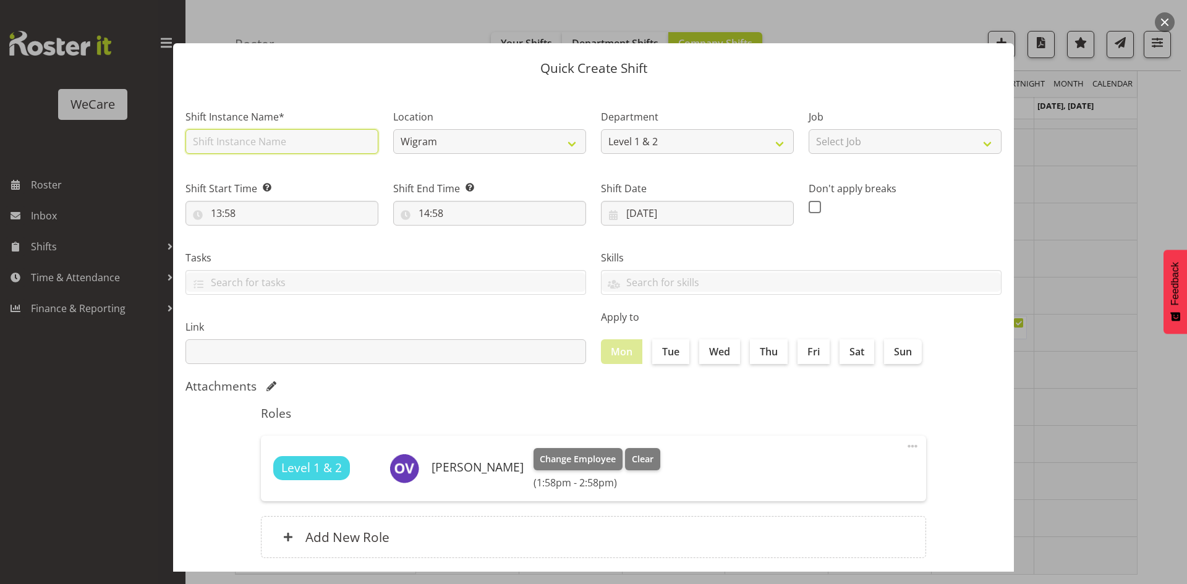
click at [286, 137] on input "text" at bounding box center [282, 141] width 193 height 25
type input "Float 9-5"
click at [432, 148] on select "Wigram" at bounding box center [489, 141] width 193 height 25
click at [212, 213] on input "13:58" at bounding box center [282, 213] width 193 height 25
click at [253, 244] on div "00 01 02 03 04 05 06 07 08 09 10 11 12 13 14 15 16 17 18 19 20 21 22 23 : 00 01…" at bounding box center [285, 248] width 198 height 31
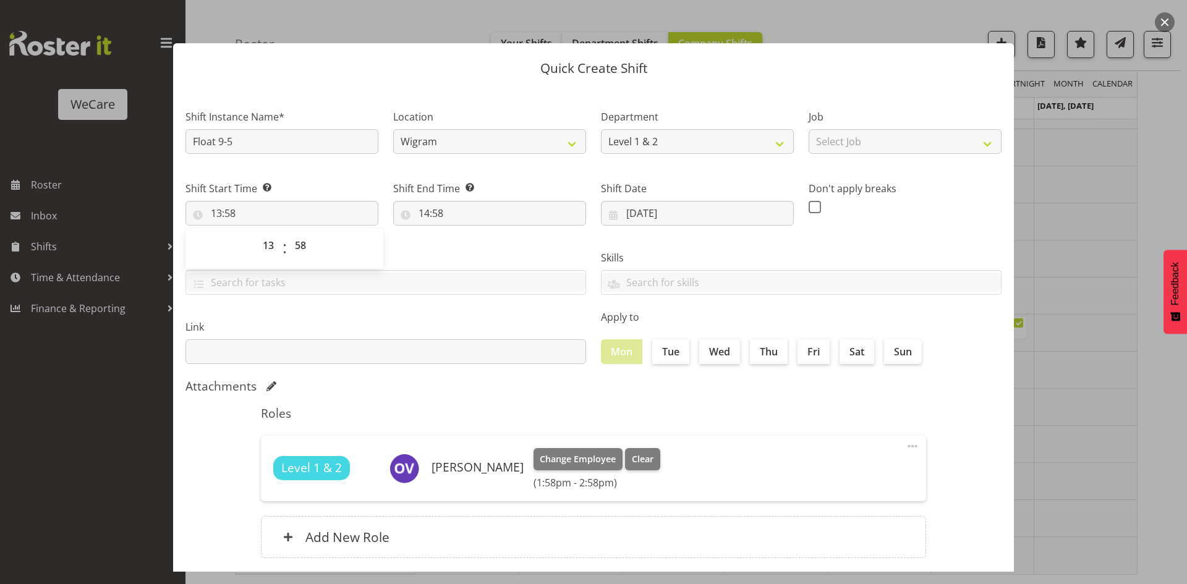
click at [255, 244] on div "00 01 02 03 04 05 06 07 08 09 10 11 12 13 14 15 16 17 18 19 20 21 22 23" at bounding box center [269, 248] width 28 height 31
click at [258, 247] on select "00 01 02 03 04 05 06 07 08 09 10 11 12 13 14 15 16 17 18 19 20 21 22 23" at bounding box center [270, 245] width 28 height 25
select select "9"
click at [256, 233] on select "00 01 02 03 04 05 06 07 08 09 10 11 12 13 14 15 16 17 18 19 20 21 22 23" at bounding box center [270, 245] width 28 height 25
type input "09:58"
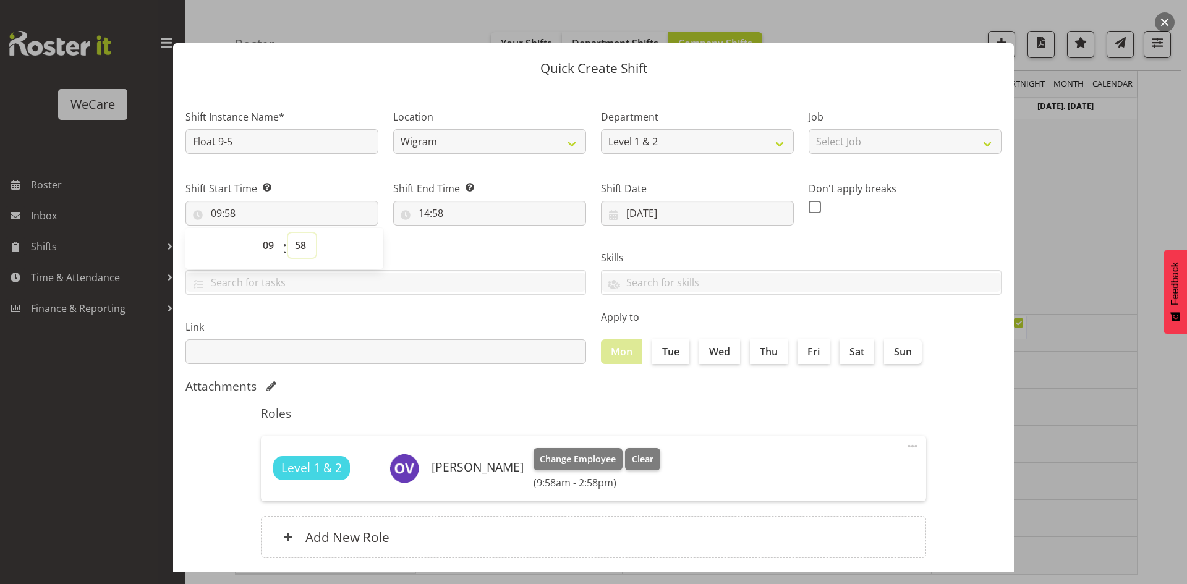
select select "0"
type input "09:00"
click at [416, 205] on input "14:58" at bounding box center [489, 213] width 193 height 25
click at [464, 239] on select "00 01 02 03 04 05 06 07 08 09 10 11 12 13 14 15 16 17 18 19 20 21 22 23" at bounding box center [478, 245] width 28 height 25
select select "17"
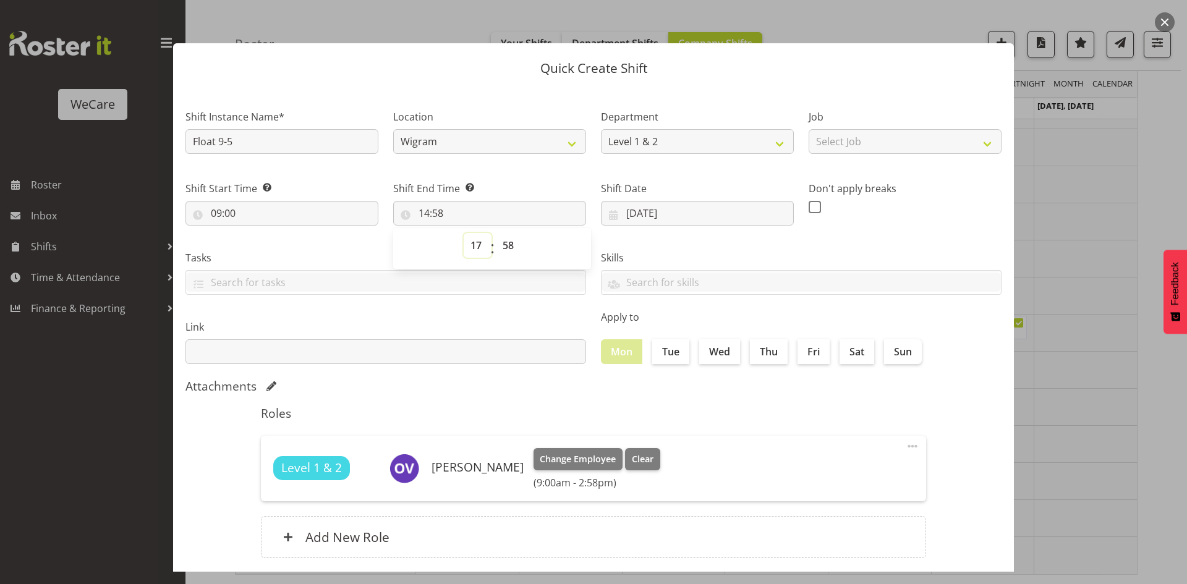
click at [464, 233] on select "00 01 02 03 04 05 06 07 08 09 10 11 12 13 14 15 16 17 18 19 20 21 22 23" at bounding box center [478, 245] width 28 height 25
type input "17:58"
select select "0"
type input "17:00"
drag, startPoint x: 681, startPoint y: 356, endPoint x: 691, endPoint y: 360, distance: 10.2
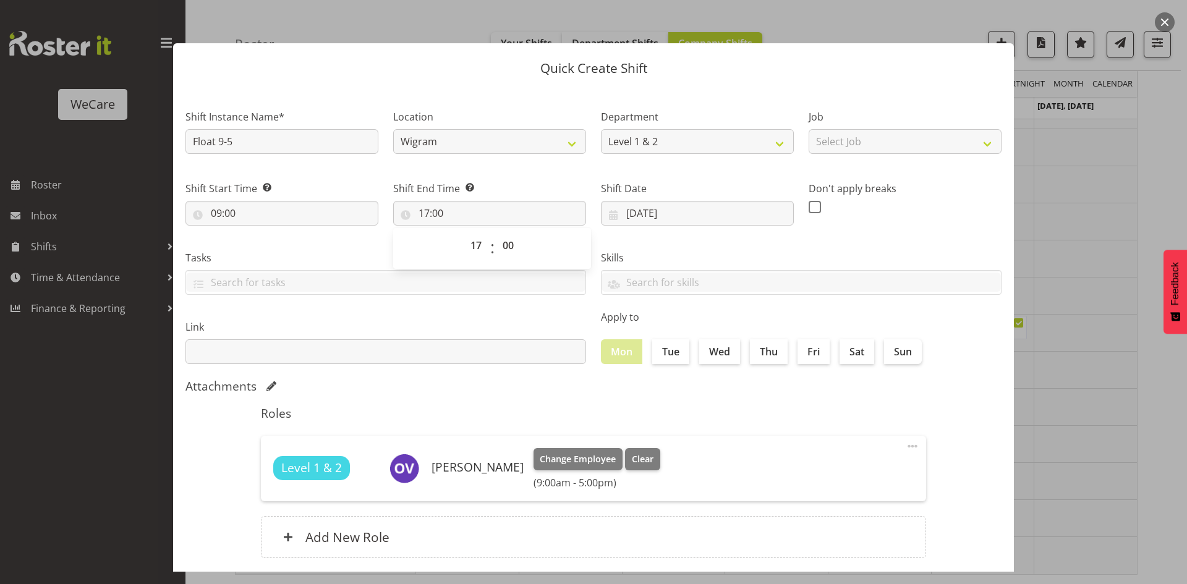
click at [682, 356] on label "Tue" at bounding box center [670, 351] width 37 height 25
click at [660, 356] on input "Tue" at bounding box center [656, 352] width 8 height 8
checkbox input "true"
click at [724, 367] on div "Apply to Mon Tue Wed Thu Fri Sat Sun" at bounding box center [802, 336] width 416 height 69
click at [801, 349] on input "Fri" at bounding box center [802, 352] width 8 height 8
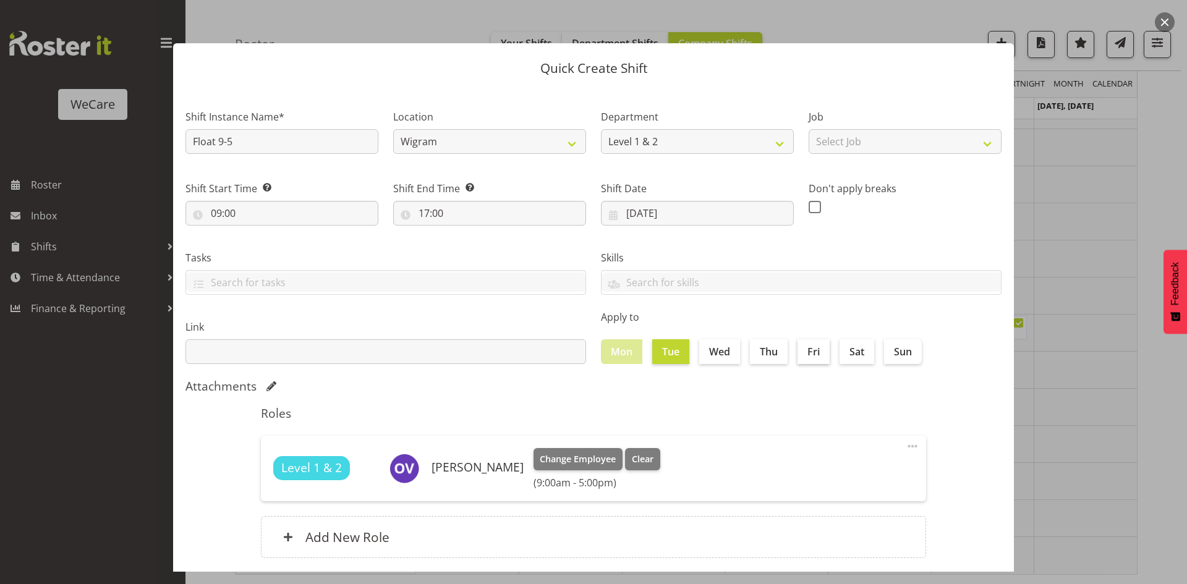
checkbox input "true"
click at [722, 351] on label "Wed" at bounding box center [719, 351] width 41 height 25
click at [707, 351] on input "Wed" at bounding box center [703, 352] width 8 height 8
checkbox input "true"
click at [730, 398] on section "Shift Instance Name* Float 9-5 Location Wigram Department Level 1 & 2 Job Selec…" at bounding box center [593, 336] width 841 height 498
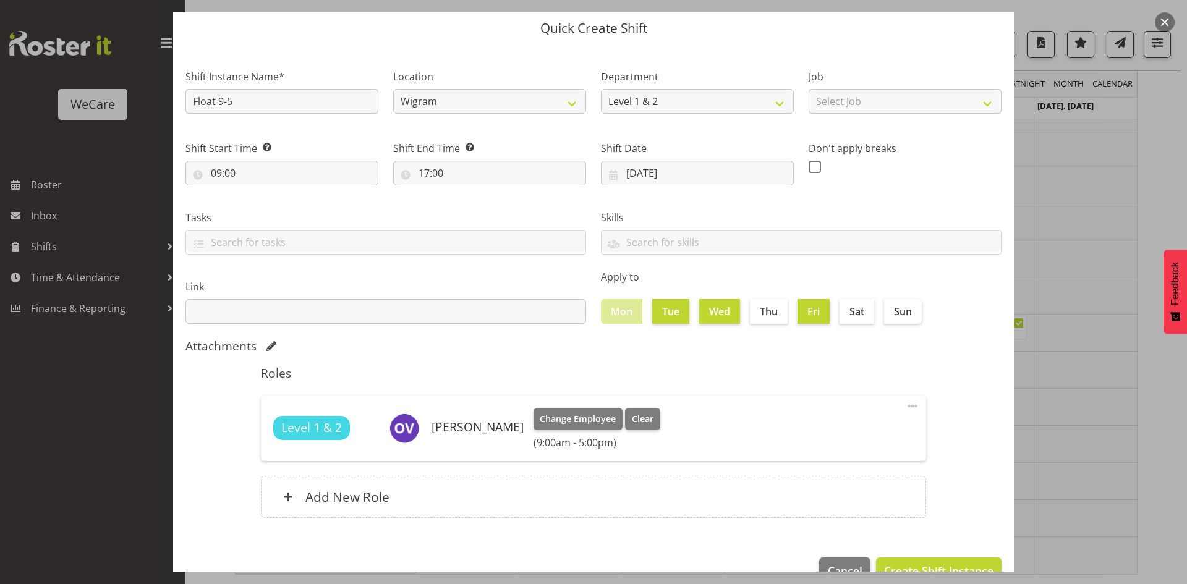
scroll to position [72, 0]
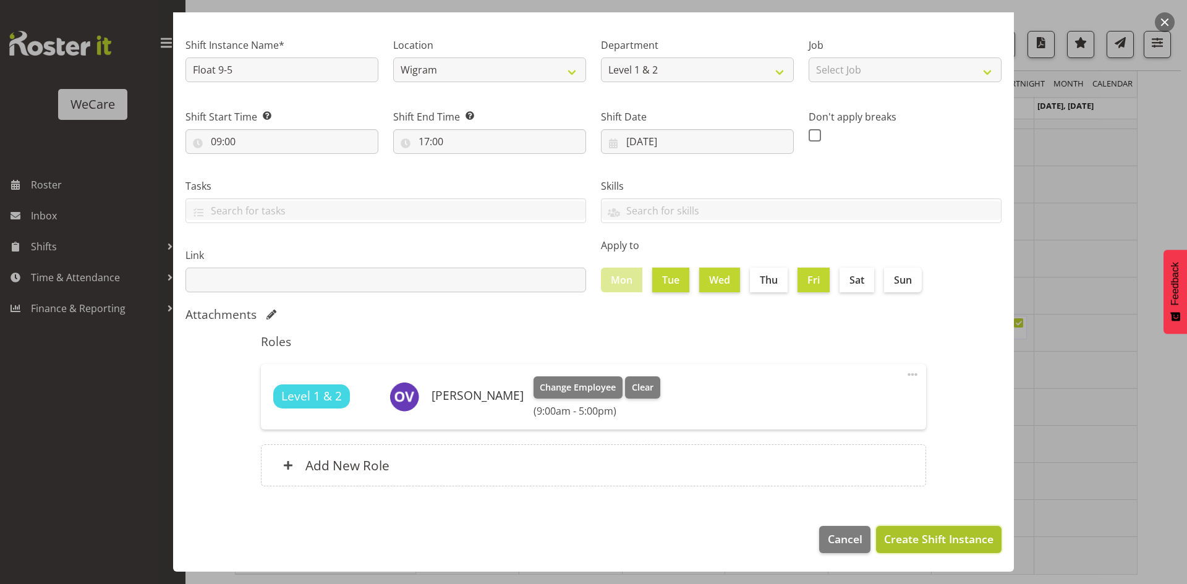
click at [963, 529] on button "Create Shift Instance" at bounding box center [939, 539] width 126 height 27
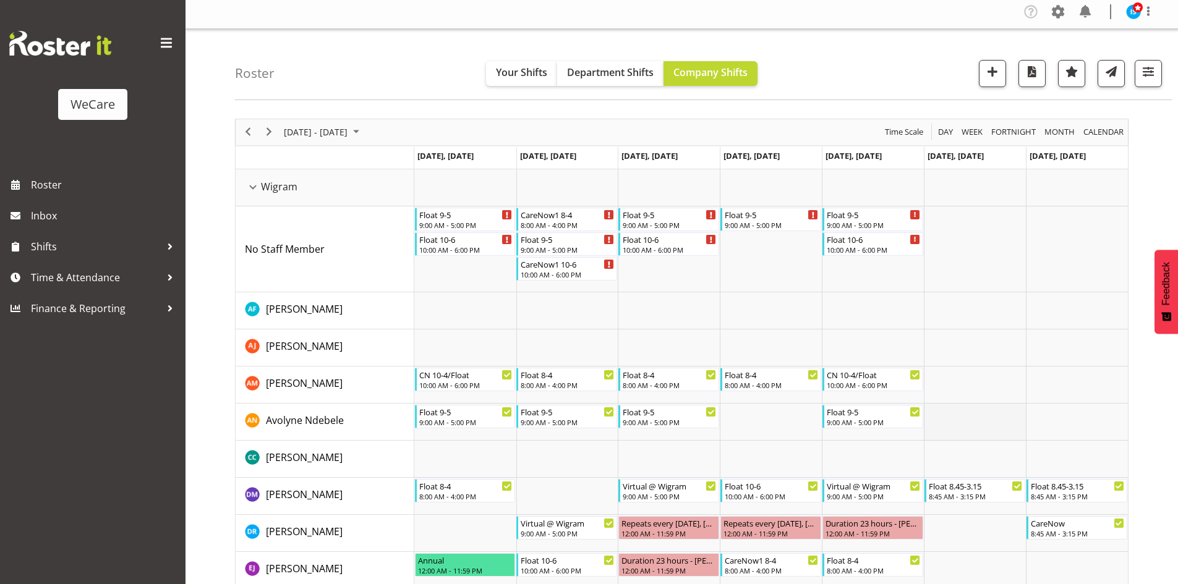
scroll to position [0, 0]
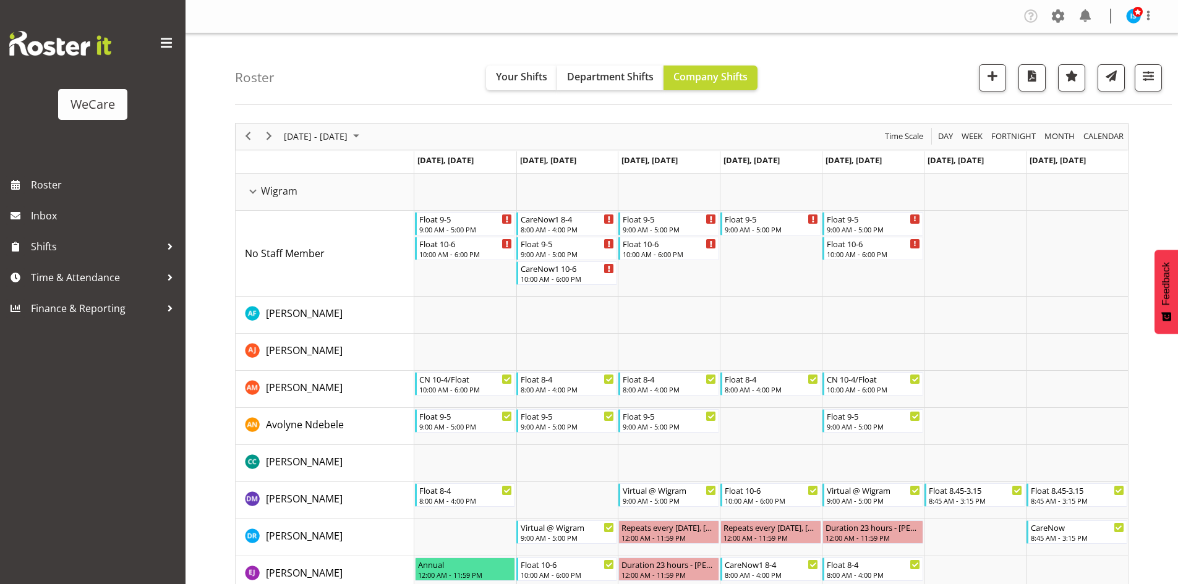
click at [318, 148] on div "September 15 - 21, 2025" at bounding box center [322, 137] width 87 height 26
click at [325, 135] on span "September 15 - 21, 2025" at bounding box center [316, 136] width 66 height 15
click at [340, 56] on div "Roster Your Shifts Department Shifts Company Shifts 1 Locations Clear Business …" at bounding box center [703, 68] width 937 height 71
click at [83, 253] on span "Shifts" at bounding box center [96, 246] width 130 height 19
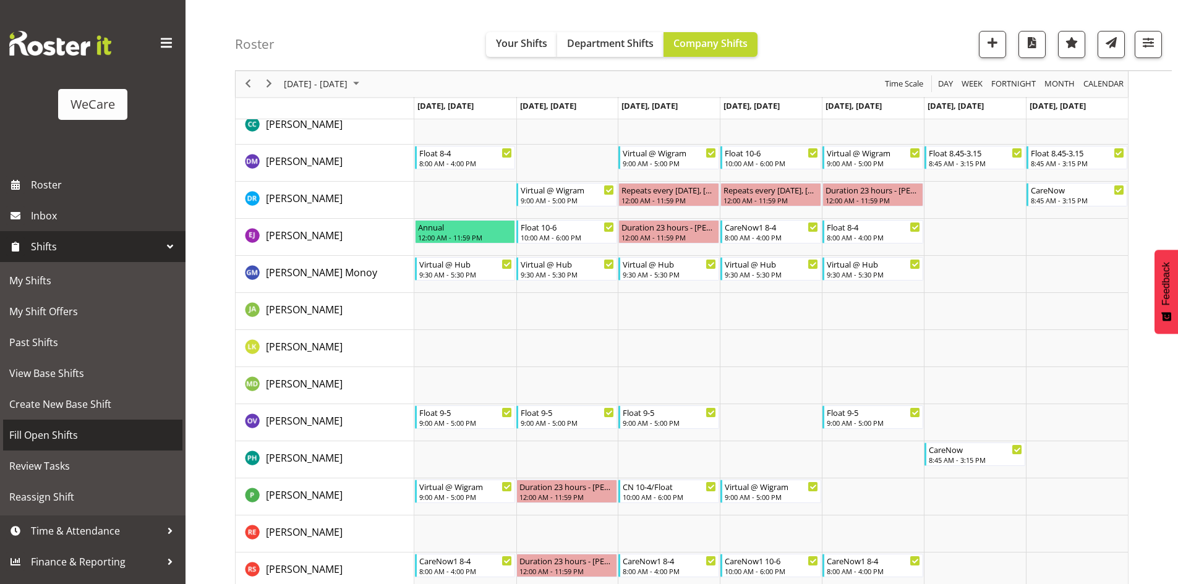
scroll to position [371, 0]
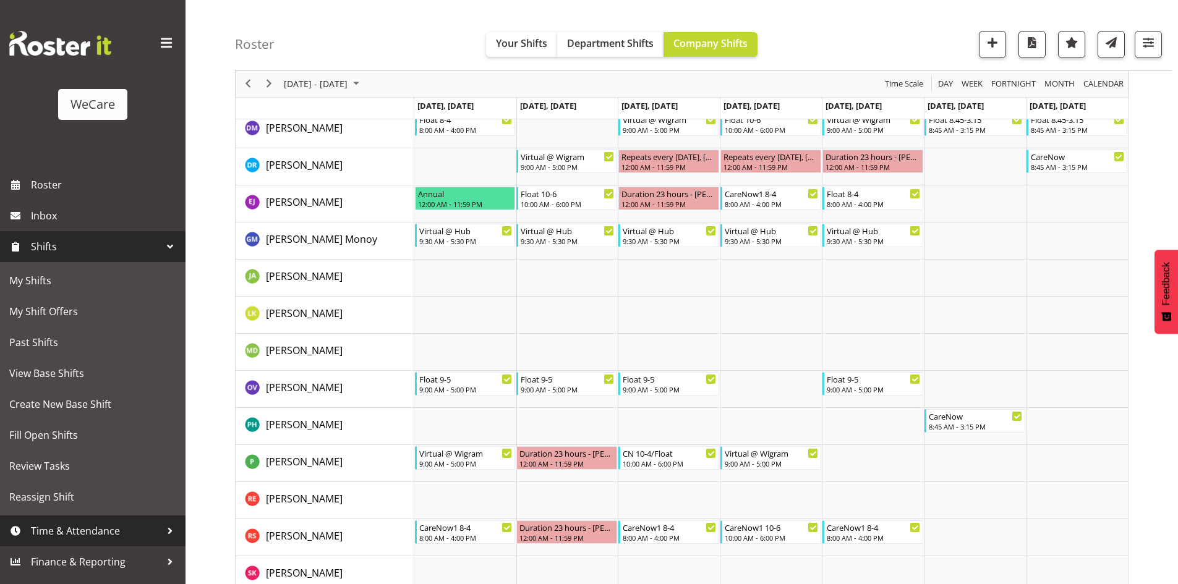
click at [96, 524] on span "Time & Attendance" at bounding box center [96, 531] width 130 height 19
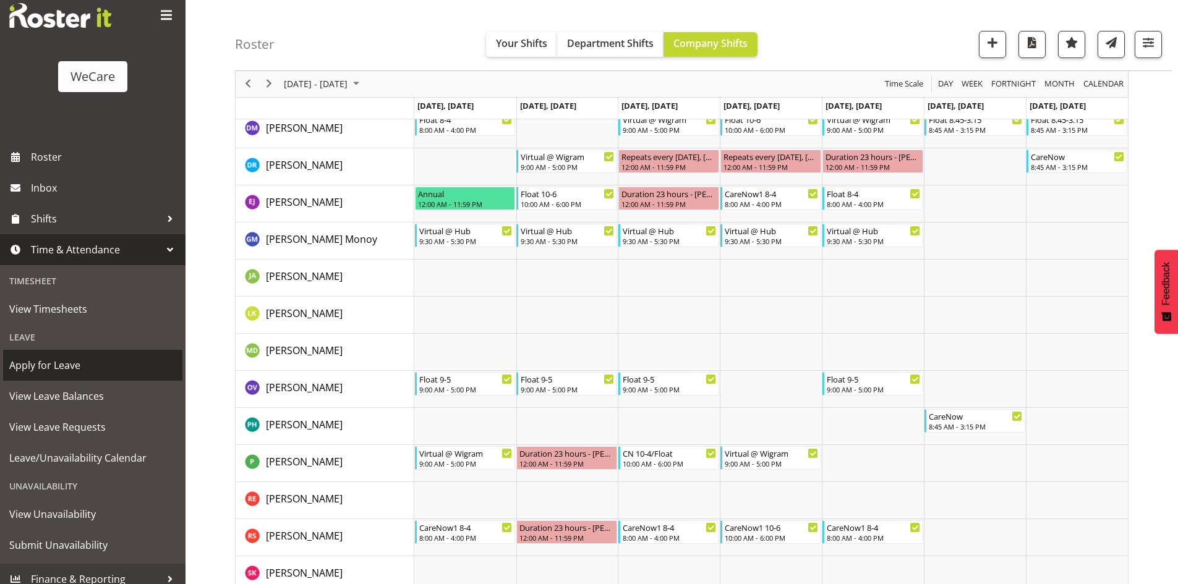
scroll to position [38, 0]
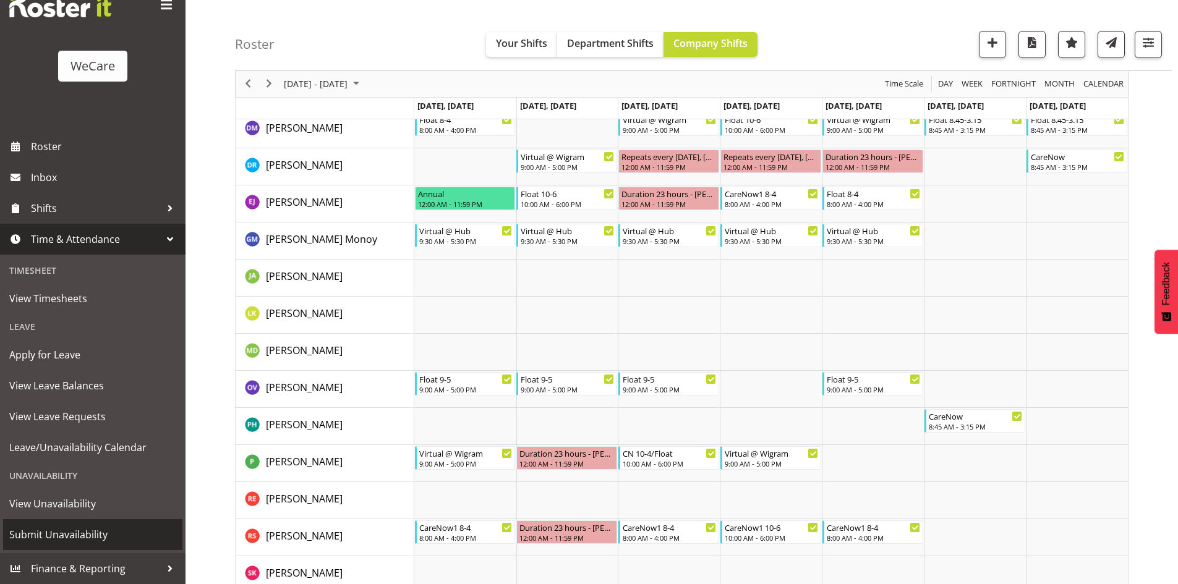
click at [64, 529] on span "Submit Unavailability" at bounding box center [92, 535] width 167 height 19
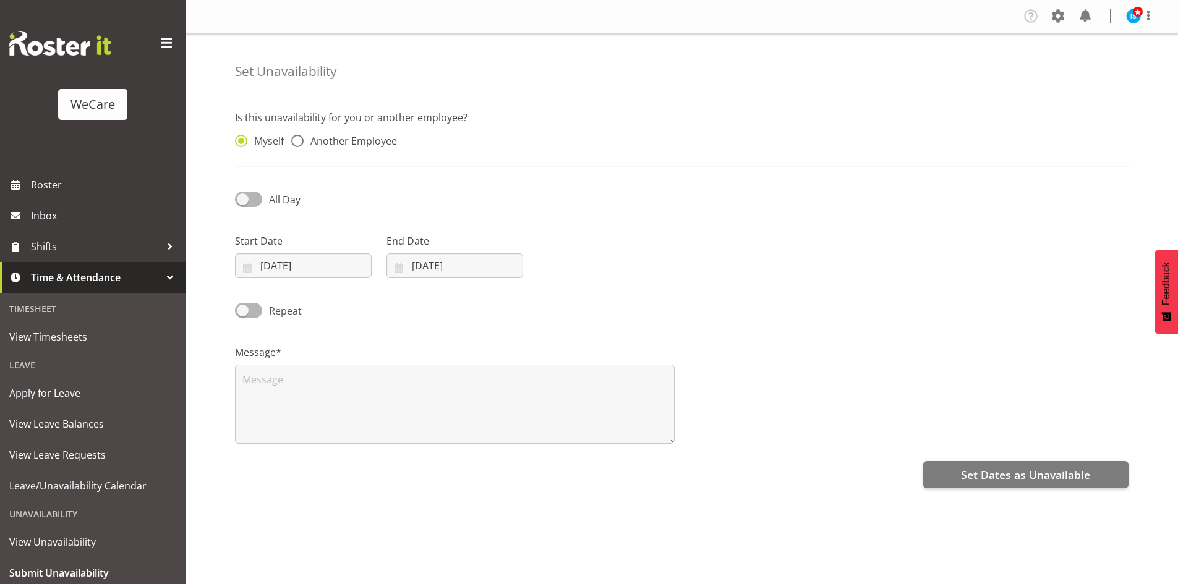
select select "7"
select select "2025"
click at [375, 137] on span "Another Employee" at bounding box center [350, 141] width 93 height 12
click at [299, 137] on input "Another Employee" at bounding box center [295, 141] width 8 height 8
radio input "true"
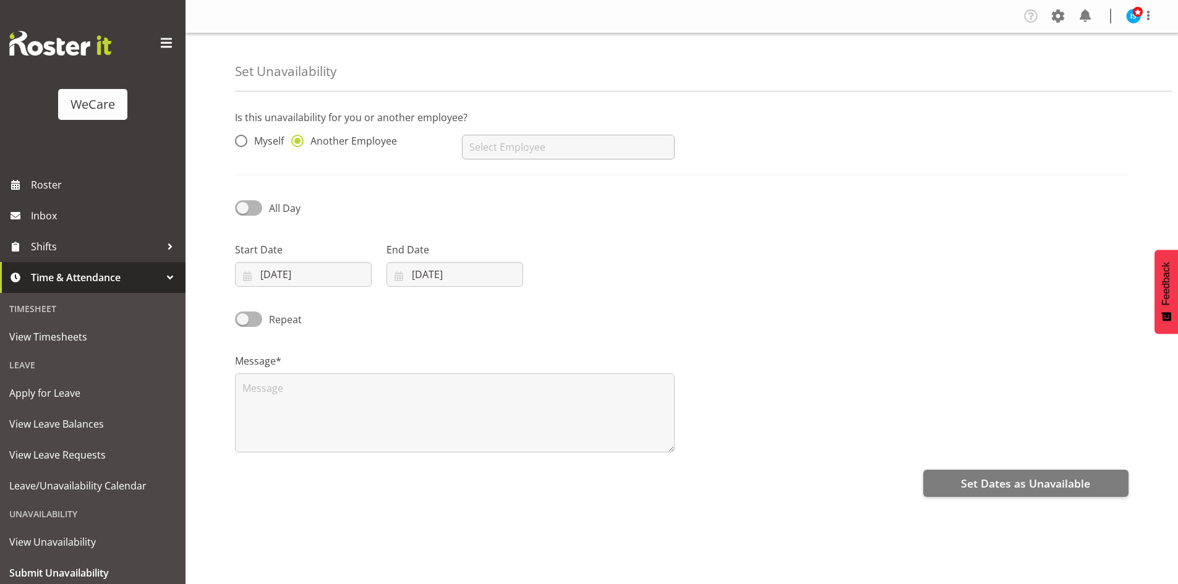
drag, startPoint x: 514, startPoint y: 166, endPoint x: 518, endPoint y: 152, distance: 14.3
click at [514, 163] on div "No results found" at bounding box center [567, 141] width 227 height 49
click at [518, 152] on input "text" at bounding box center [568, 147] width 212 height 25
click at [548, 170] on link "Avolyne Ndebele" at bounding box center [568, 178] width 212 height 22
type input "Avolyne Ndebele"
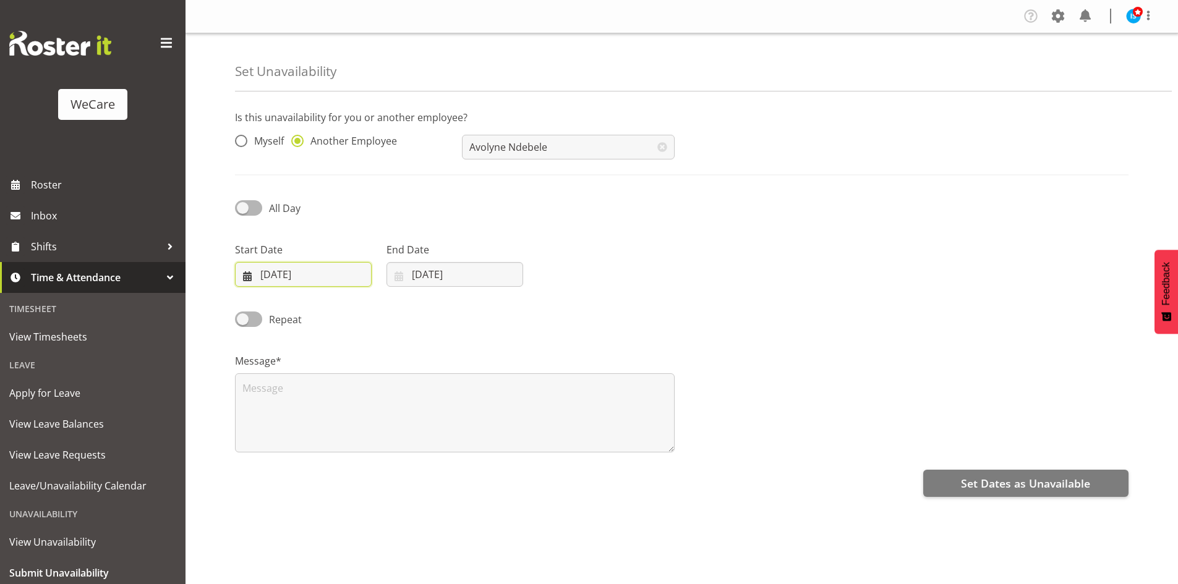
click at [306, 273] on input "[DATE]" at bounding box center [303, 274] width 137 height 25
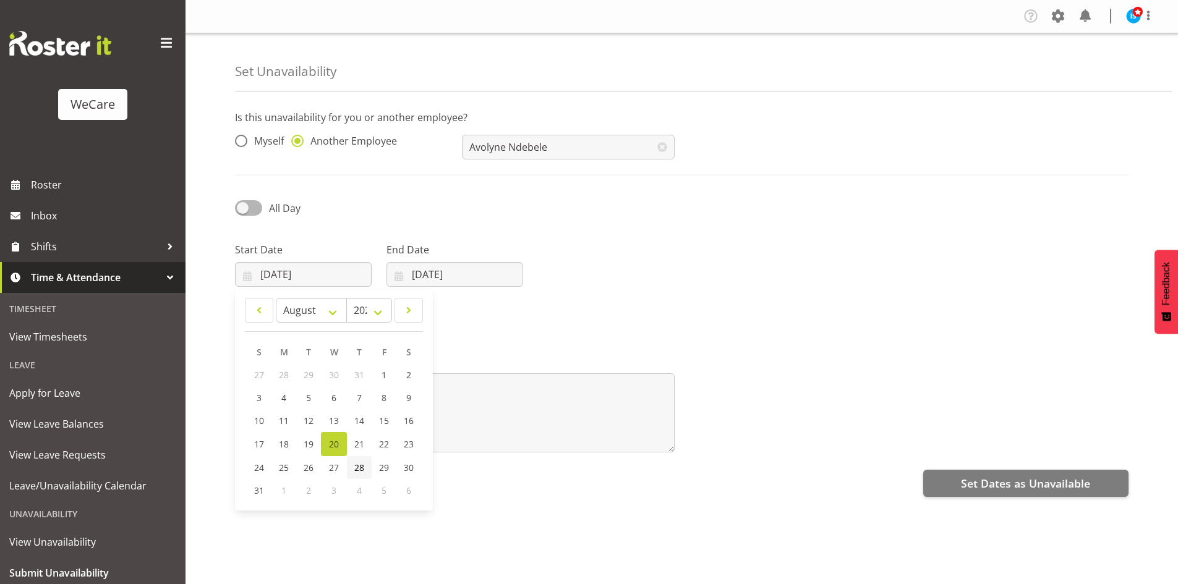
click at [356, 469] on span "28" at bounding box center [359, 468] width 10 height 12
type input "28/08/2025"
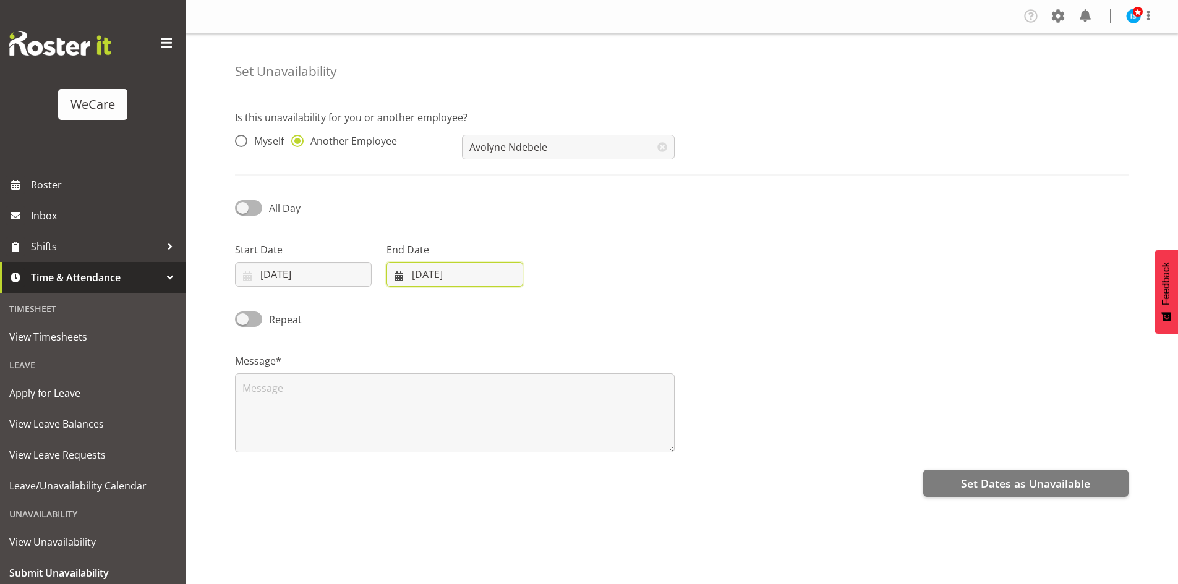
click at [448, 268] on input "[DATE]" at bounding box center [454, 274] width 137 height 25
click at [560, 309] on span at bounding box center [559, 310] width 15 height 15
click at [417, 312] on link at bounding box center [410, 310] width 28 height 25
select select "7"
click at [507, 471] on span "28" at bounding box center [511, 468] width 10 height 12
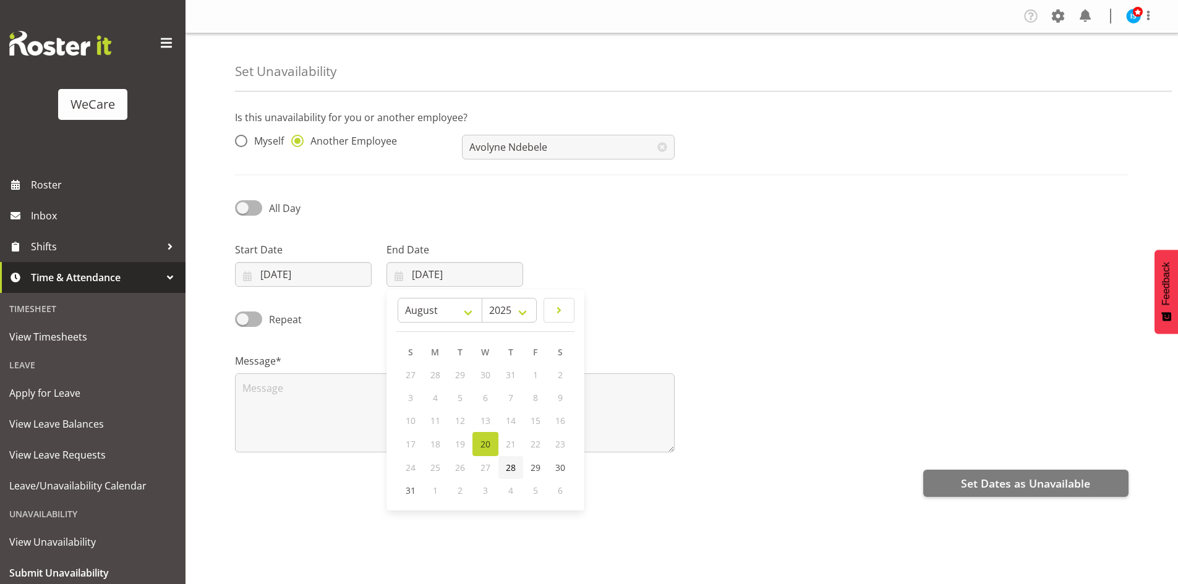
type input "28/08/2025"
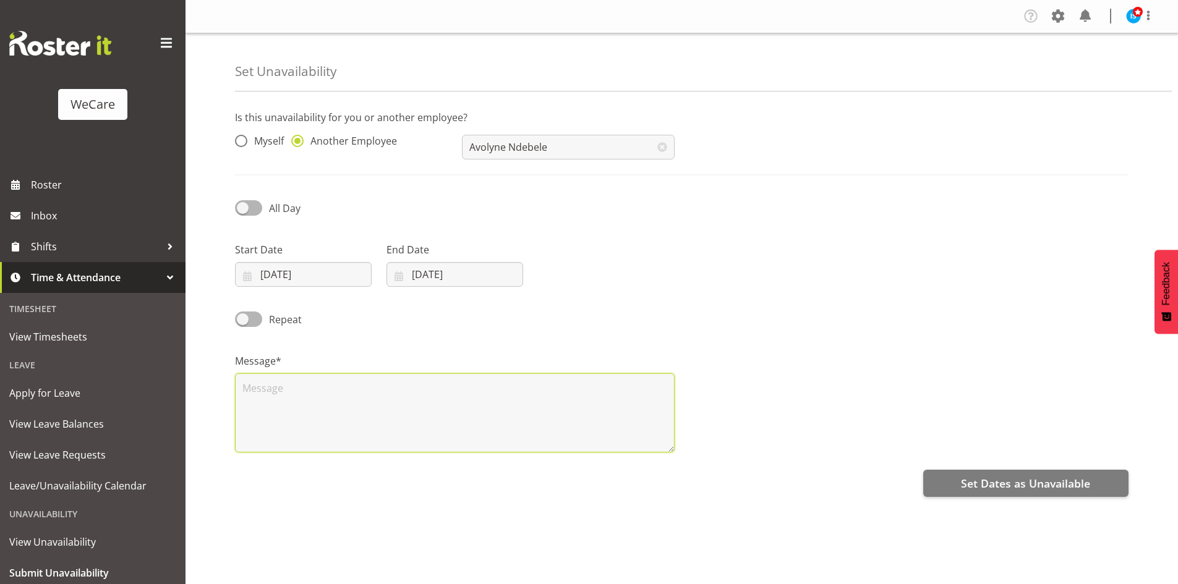
click at [394, 418] on textarea at bounding box center [455, 412] width 440 height 79
type textarea "RDO"
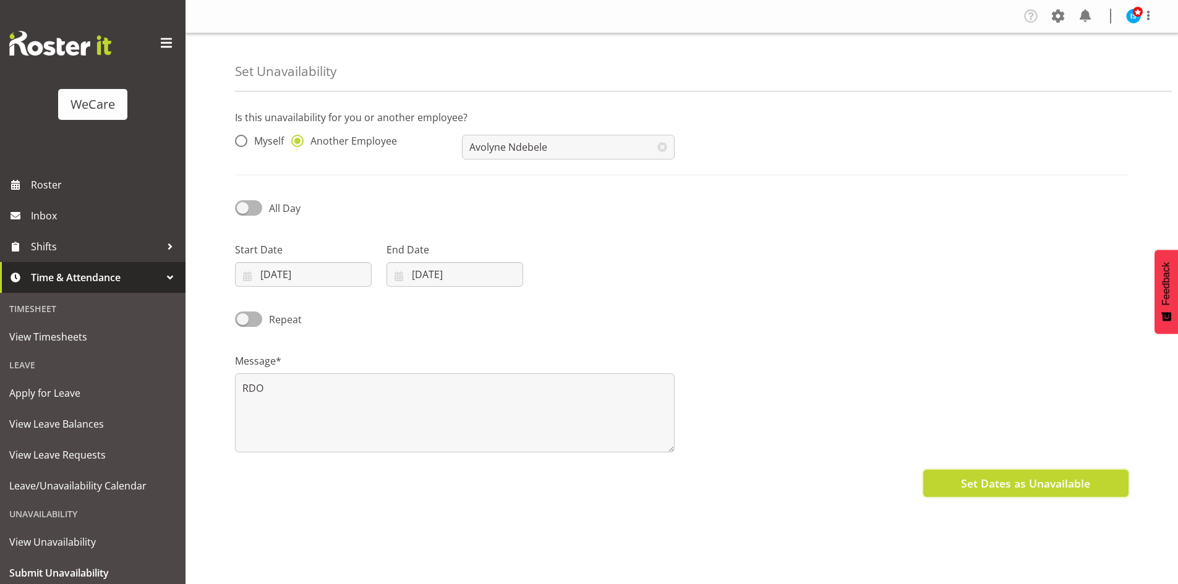
click at [1003, 483] on span "Set Dates as Unavailable" at bounding box center [1025, 484] width 129 height 16
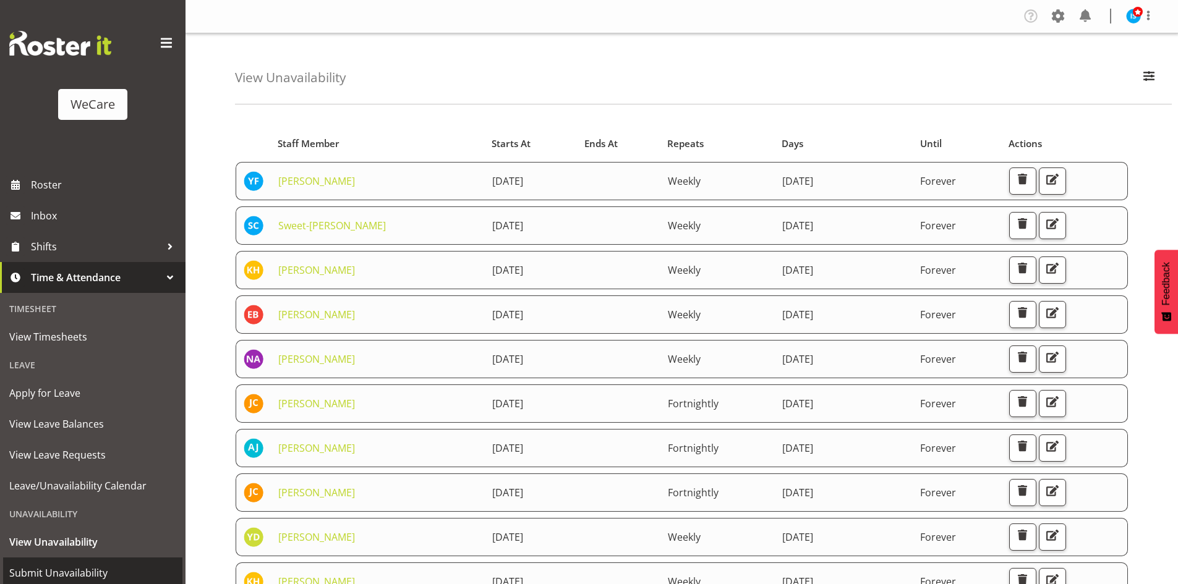
click at [106, 564] on span "Submit Unavailability" at bounding box center [92, 573] width 167 height 19
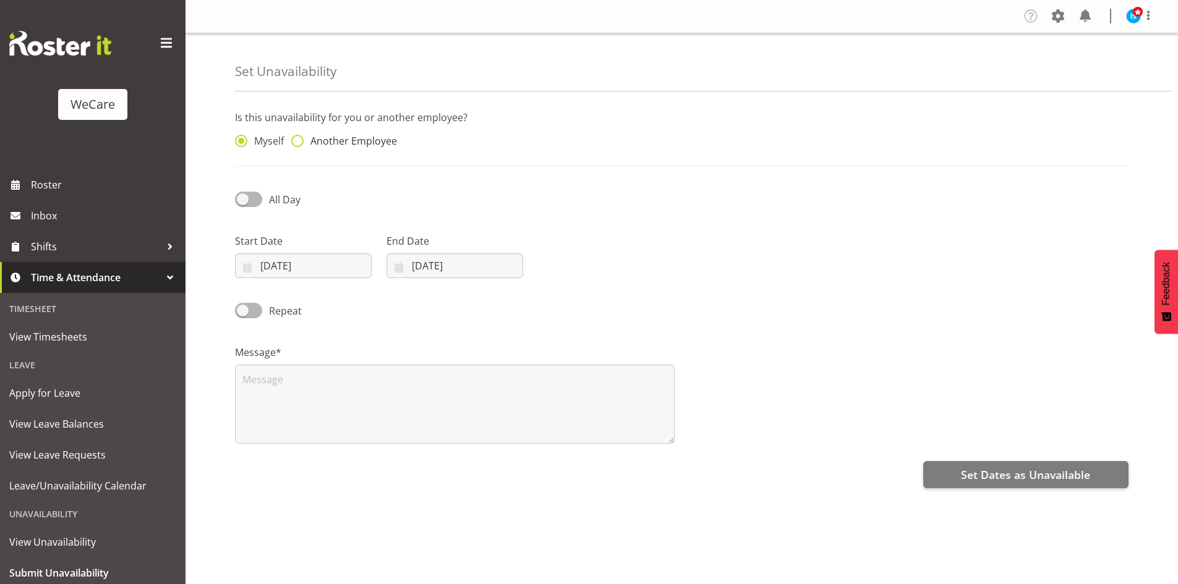
drag, startPoint x: 322, startPoint y: 135, endPoint x: 351, endPoint y: 144, distance: 30.9
click at [322, 135] on span "Another Employee" at bounding box center [350, 141] width 93 height 12
click at [299, 137] on input "Another Employee" at bounding box center [295, 141] width 8 height 8
radio input "true"
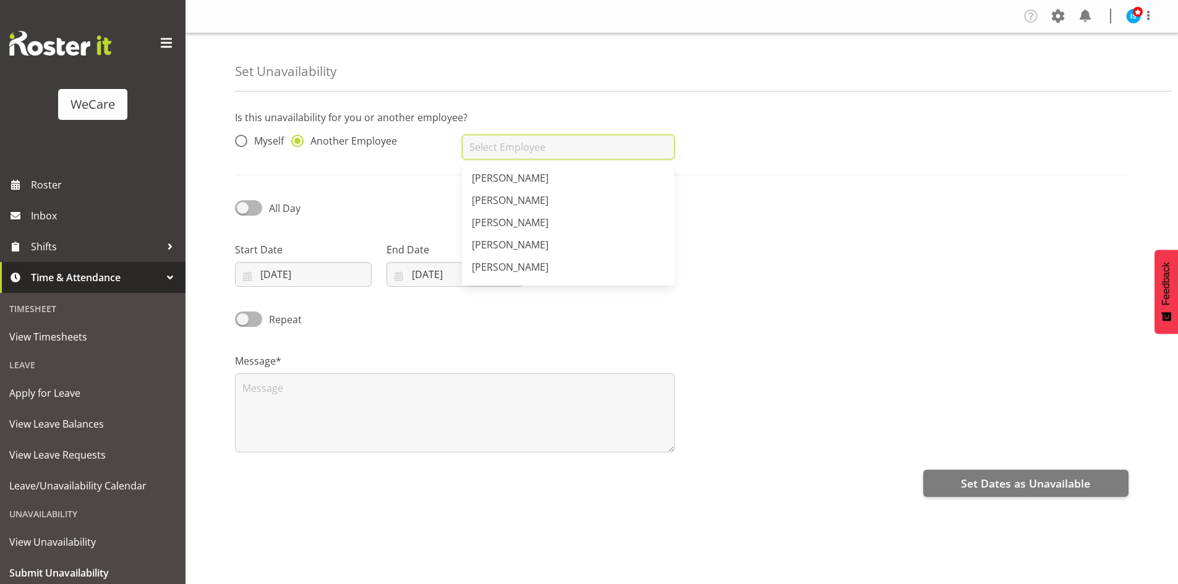
click at [484, 156] on input "text" at bounding box center [568, 147] width 212 height 25
click at [535, 175] on span "Avolyne Ndebele" at bounding box center [511, 178] width 78 height 14
type input "Avolyne Ndebele"
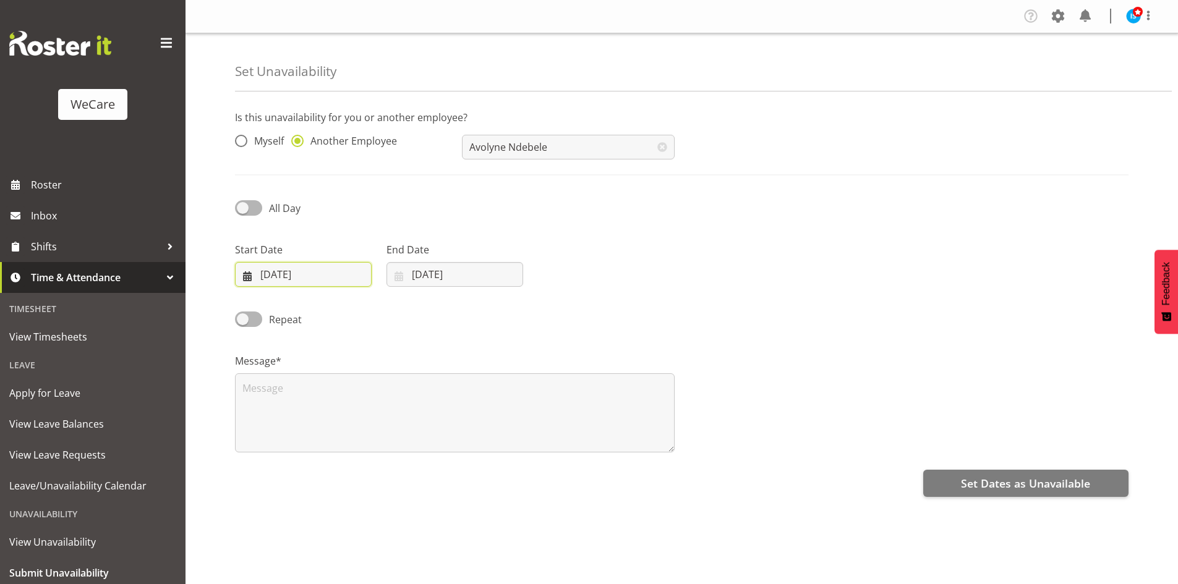
click at [291, 262] on input "[DATE]" at bounding box center [303, 274] width 137 height 25
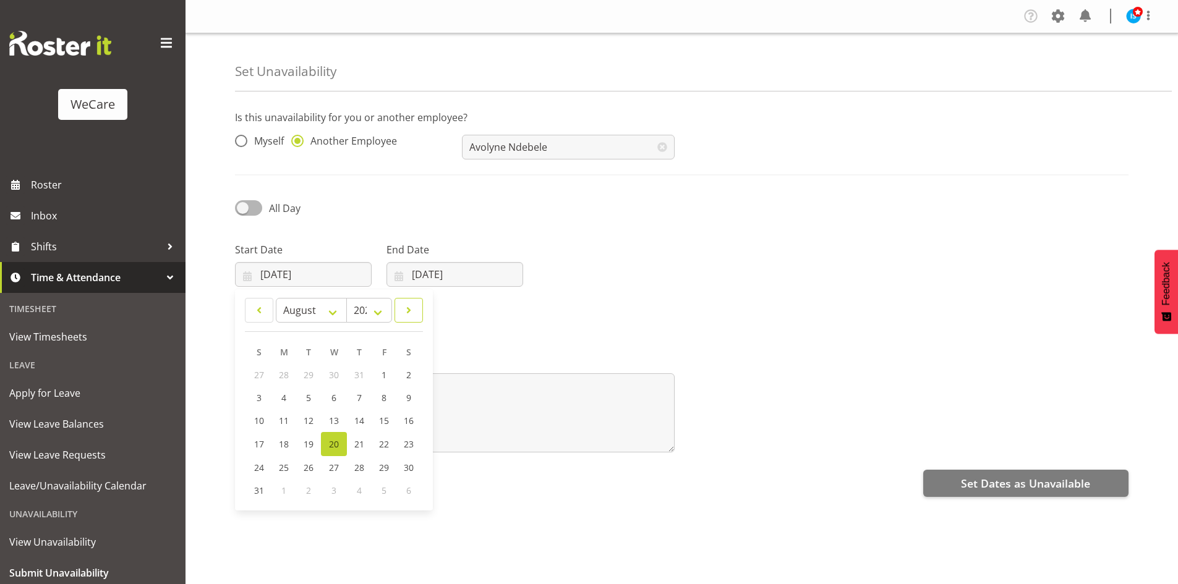
click at [406, 312] on span at bounding box center [409, 310] width 12 height 15
select select "8"
click at [356, 373] on link "4" at bounding box center [358, 375] width 25 height 23
type input "04/09/2025"
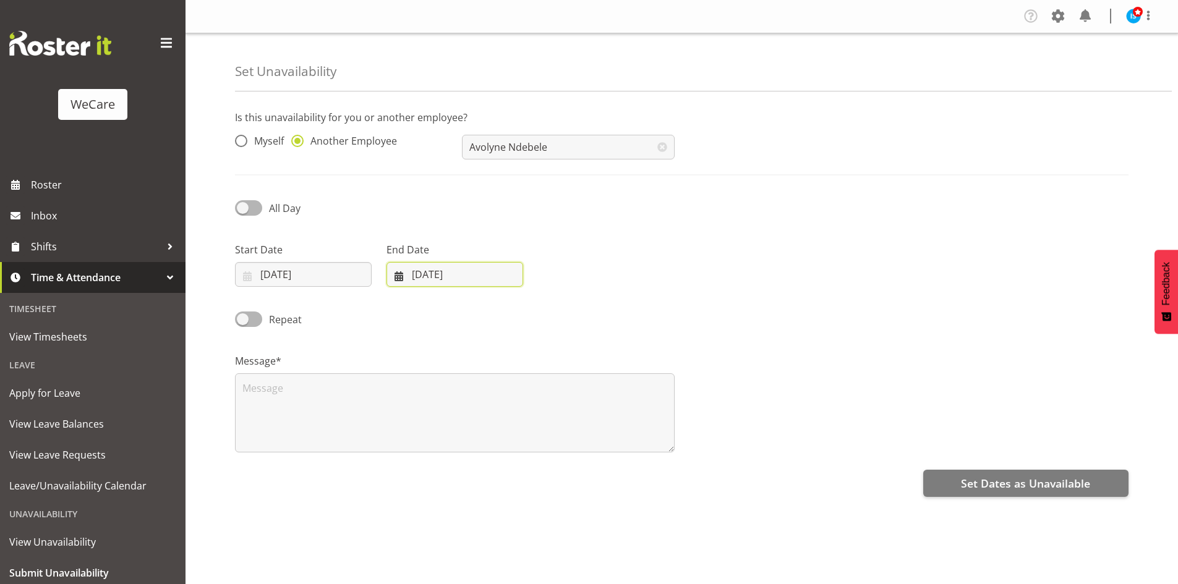
click at [473, 276] on input "[DATE]" at bounding box center [454, 274] width 137 height 25
click at [557, 307] on span at bounding box center [559, 310] width 15 height 15
select select "8"
click at [505, 373] on link "4" at bounding box center [510, 375] width 25 height 23
type input "04/09/2025"
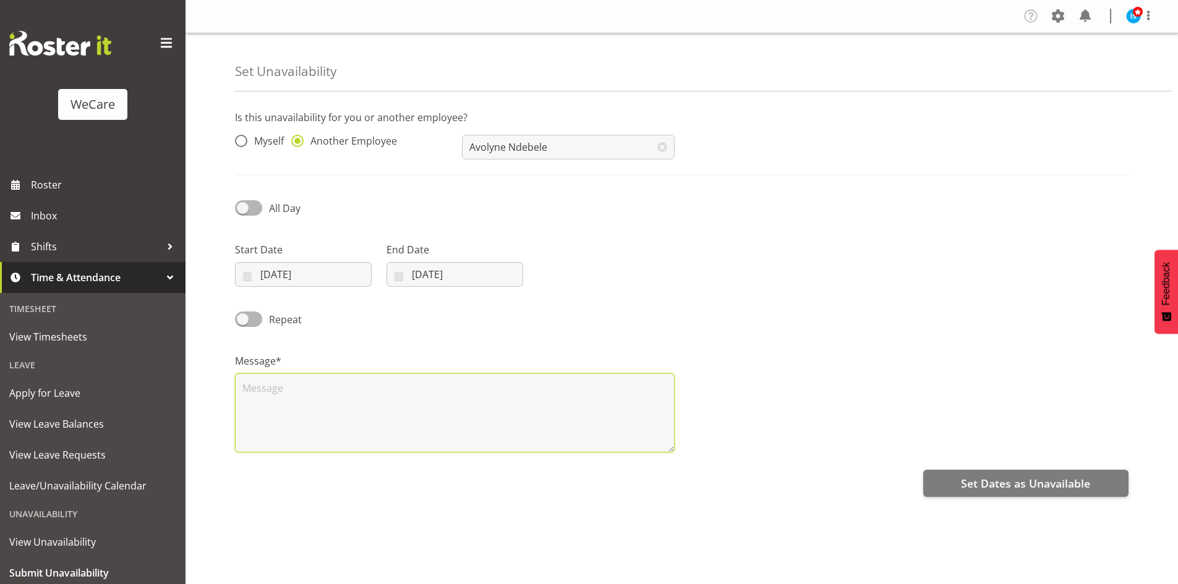
click at [392, 398] on textarea at bounding box center [455, 412] width 440 height 79
click at [393, 405] on textarea at bounding box center [455, 412] width 440 height 79
type textarea "RDO"
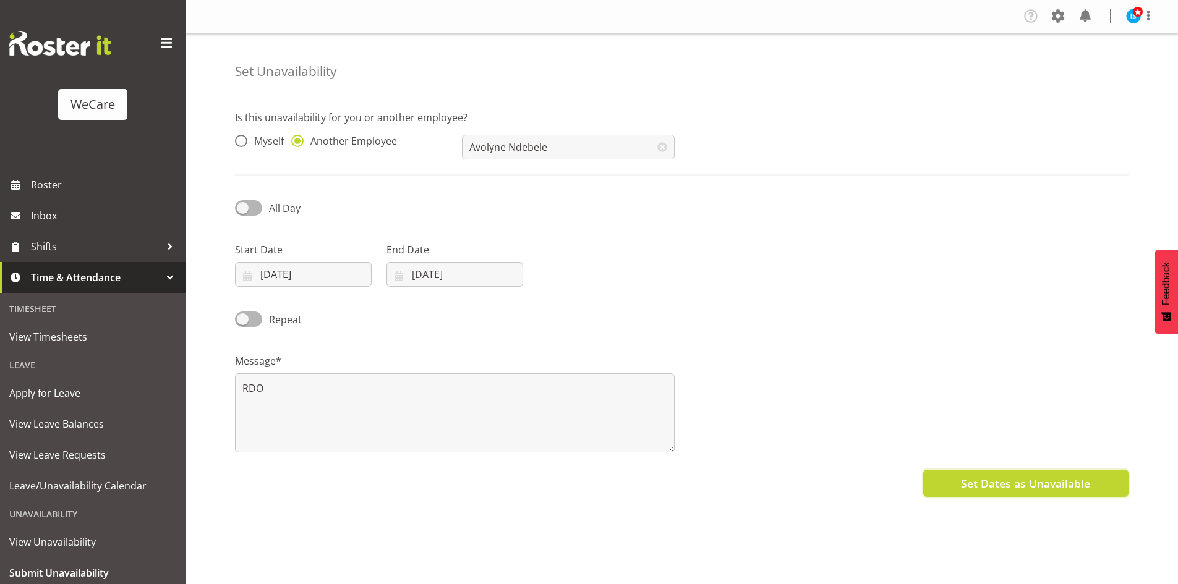
click at [991, 474] on button "Set Dates as Unavailable" at bounding box center [1025, 483] width 205 height 27
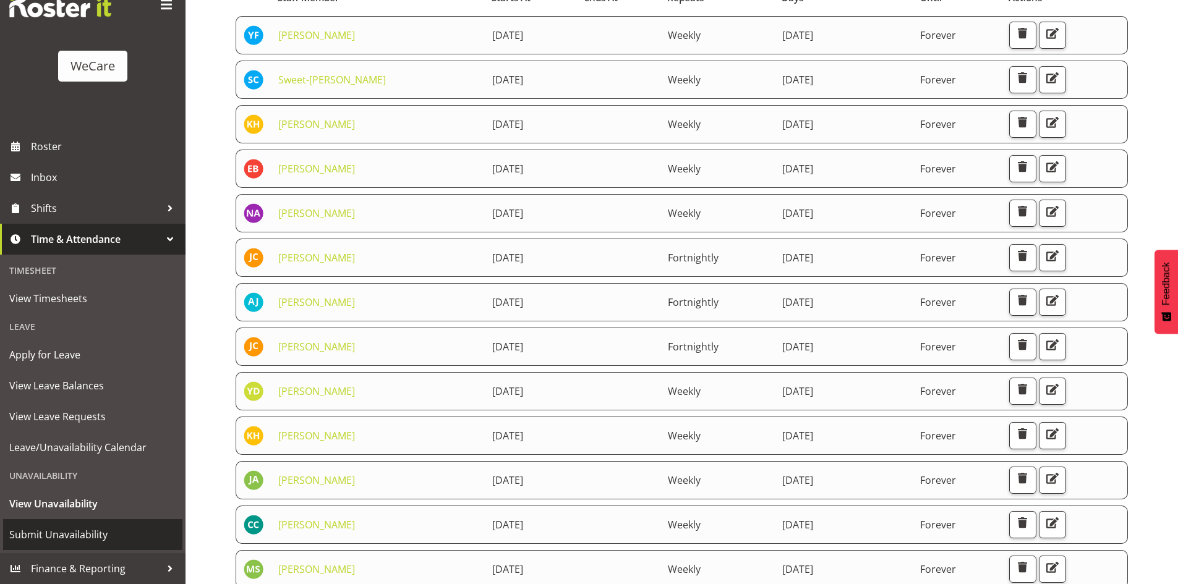
scroll to position [186, 0]
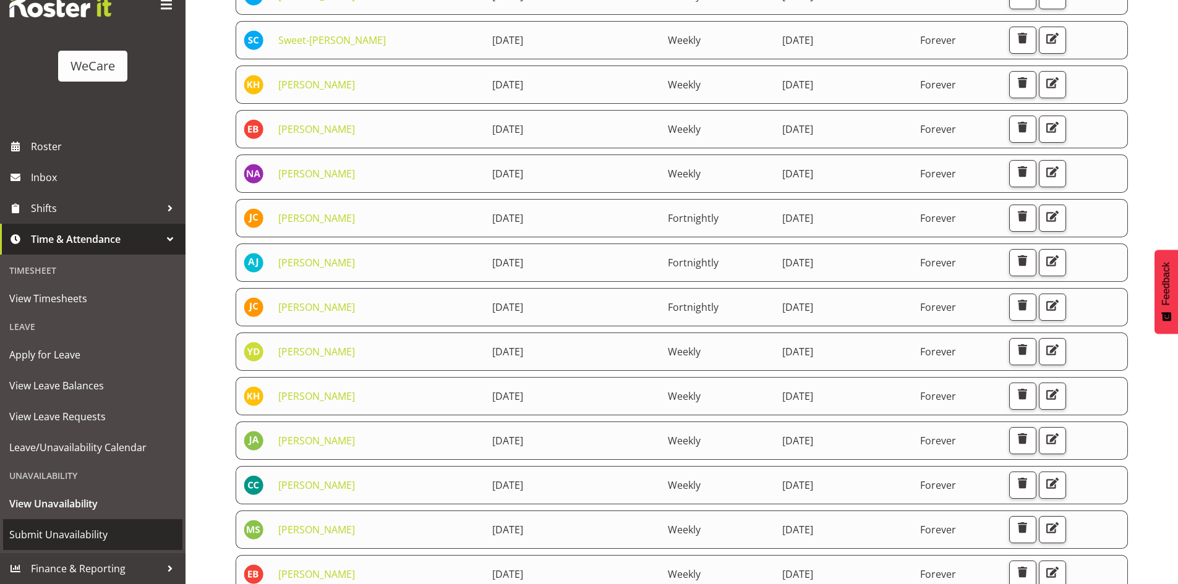
click at [87, 532] on span "Submit Unavailability" at bounding box center [92, 535] width 167 height 19
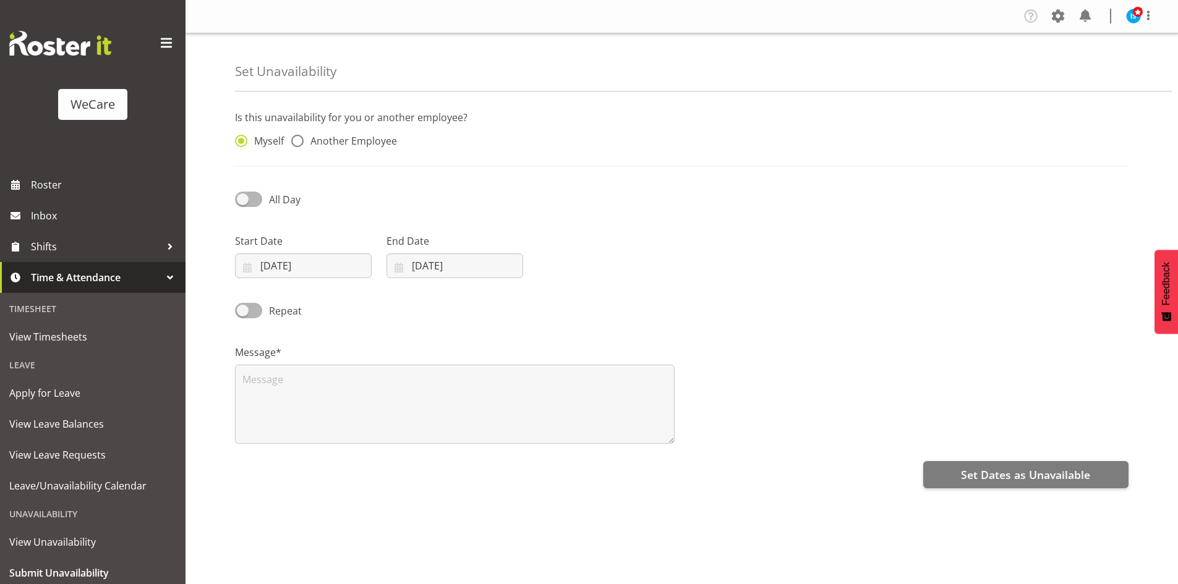
select select "7"
select select "2025"
click at [380, 147] on span "Another Employee" at bounding box center [350, 141] width 93 height 12
click at [299, 145] on input "Another Employee" at bounding box center [295, 141] width 8 height 8
radio input "true"
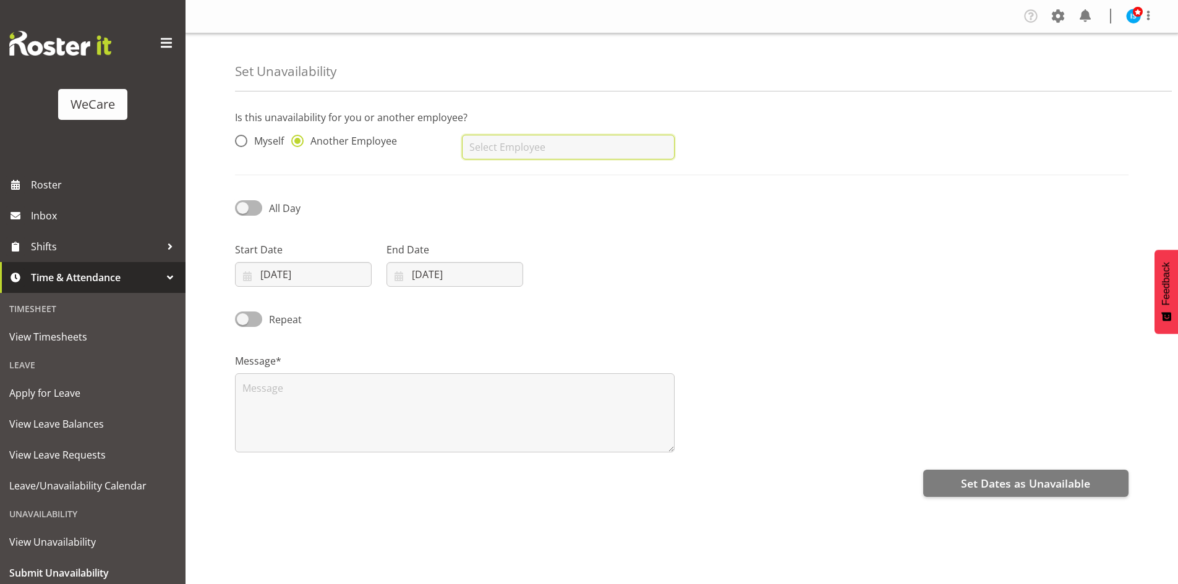
click at [474, 138] on input "text" at bounding box center [568, 147] width 212 height 25
click at [544, 184] on span "Avolyne Ndebele" at bounding box center [511, 178] width 78 height 14
type input "Avolyne Ndebele"
click at [303, 267] on input "20/08/2025" at bounding box center [303, 274] width 137 height 25
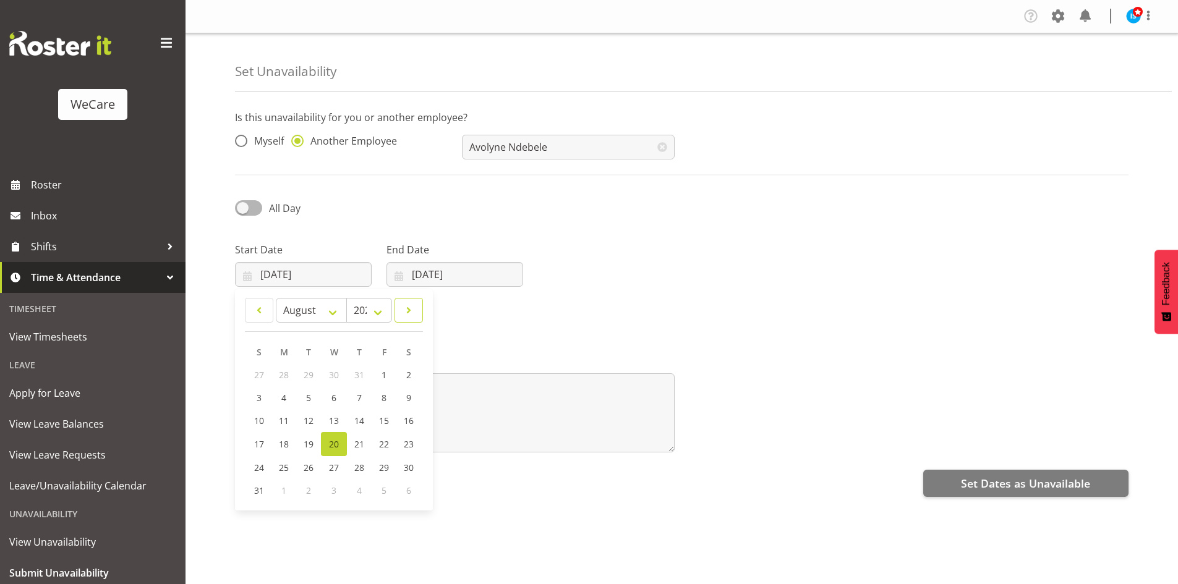
click at [407, 315] on span at bounding box center [409, 310] width 12 height 15
select select "8"
click at [359, 399] on span "11" at bounding box center [359, 398] width 10 height 12
type input "11/09/2025"
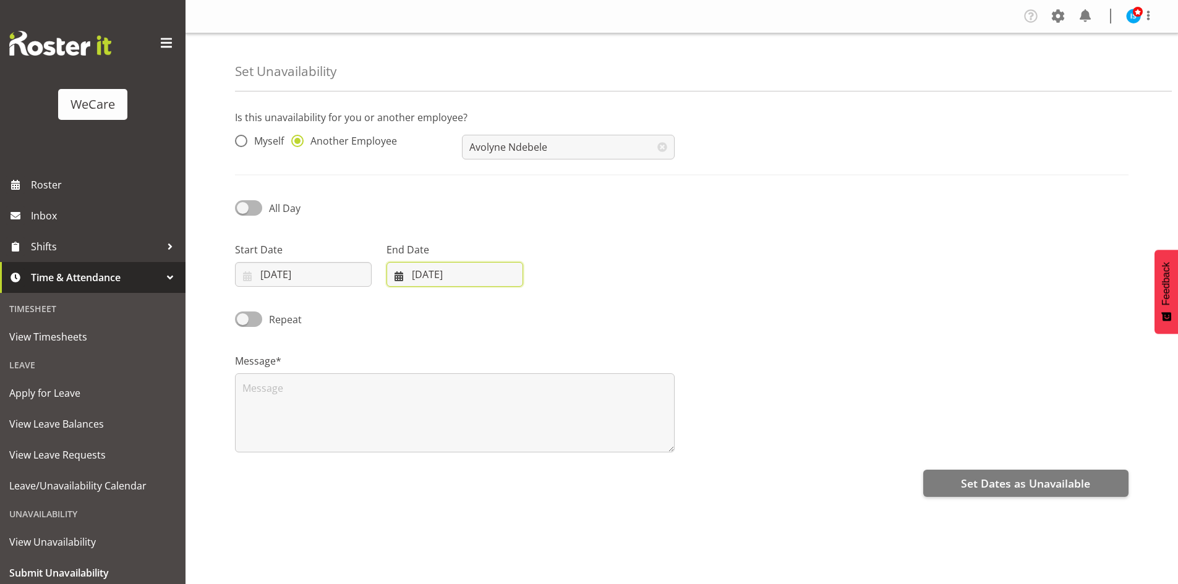
click at [462, 278] on input "20/08/2025" at bounding box center [454, 274] width 137 height 25
click at [560, 315] on span at bounding box center [559, 310] width 15 height 15
select select "8"
click at [513, 391] on link "11" at bounding box center [510, 397] width 25 height 23
type input "11/09/2025"
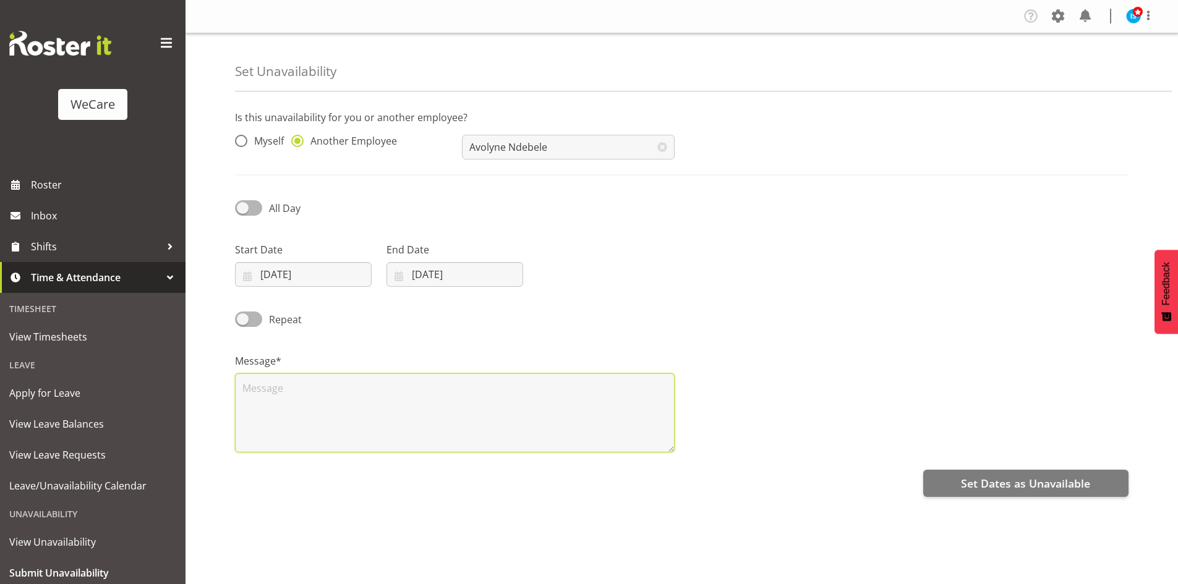
click at [462, 403] on textarea at bounding box center [455, 412] width 440 height 79
type textarea "RDO"
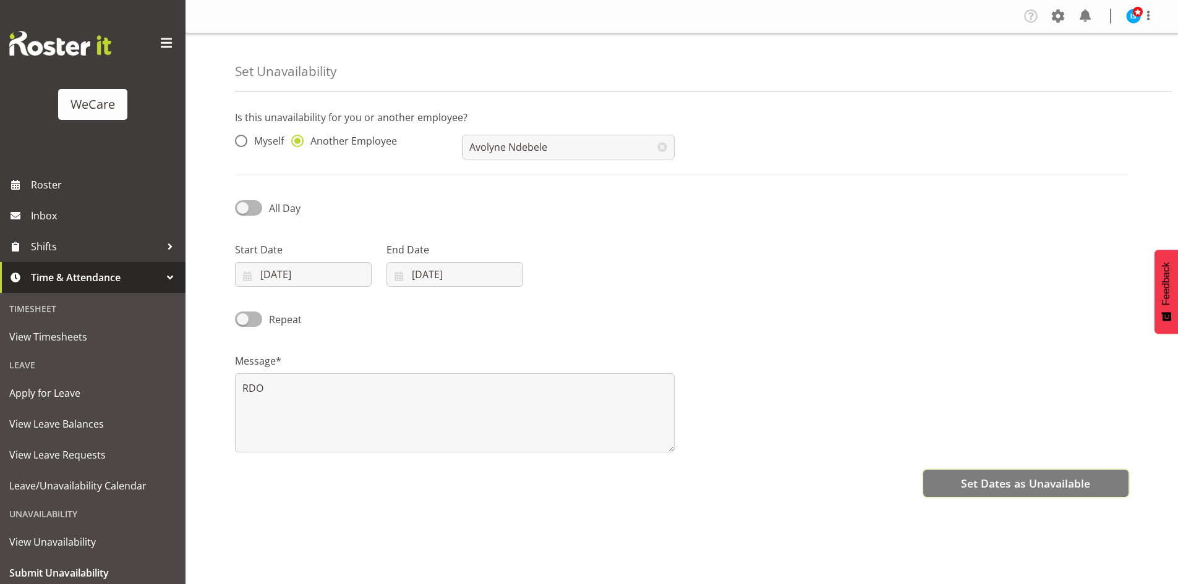
click at [1037, 490] on span "Set Dates as Unavailable" at bounding box center [1025, 484] width 129 height 16
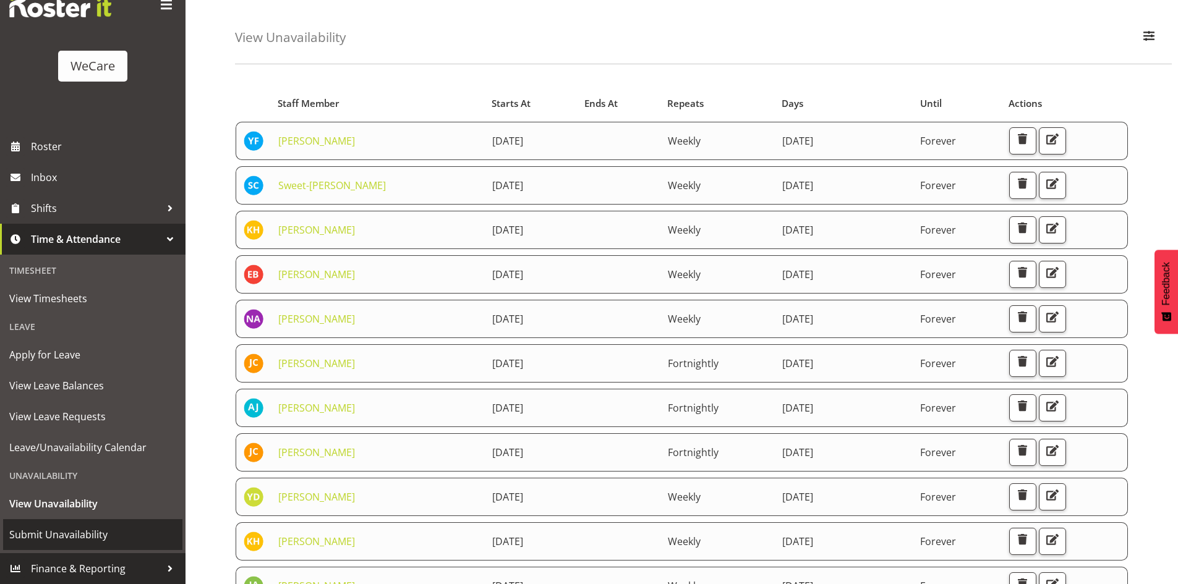
scroll to position [62, 0]
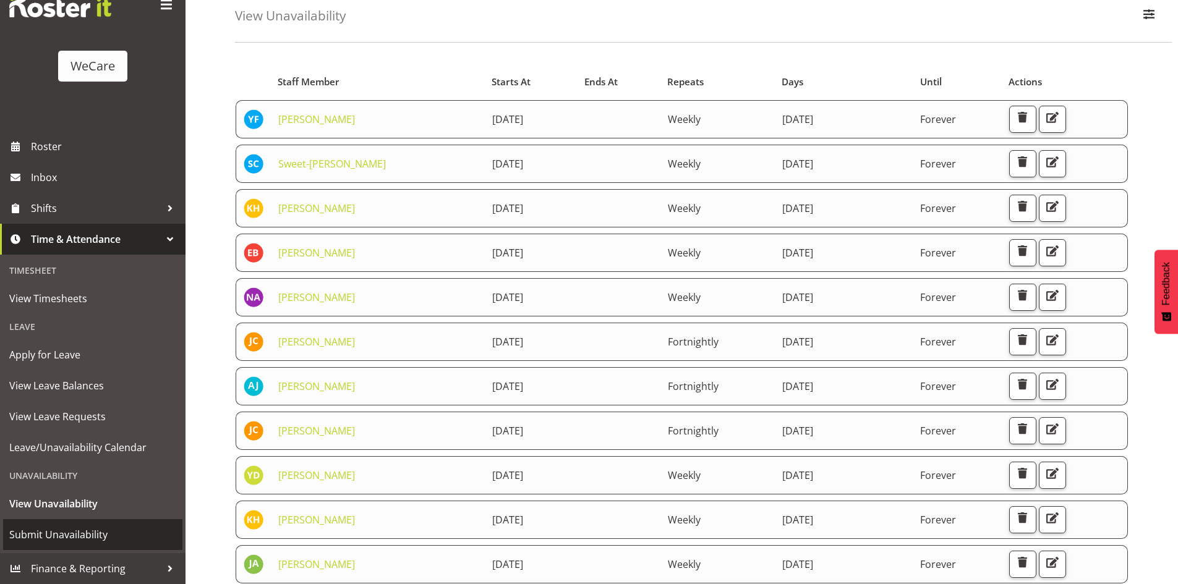
click at [37, 539] on span "Submit Unavailability" at bounding box center [92, 535] width 167 height 19
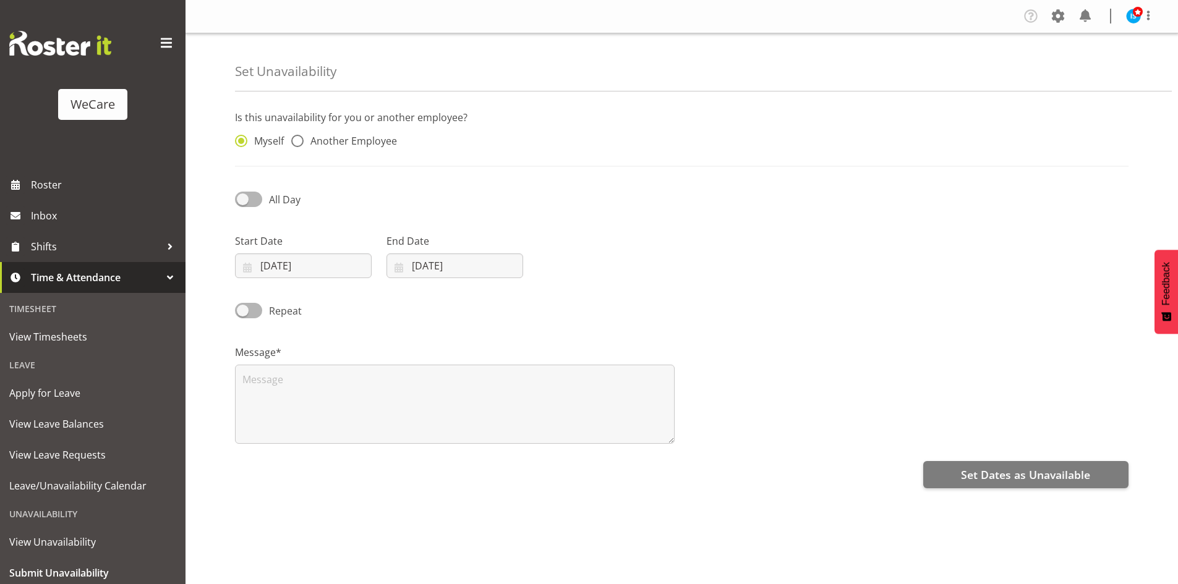
click at [384, 128] on div "Myself Another Employee" at bounding box center [341, 137] width 227 height 41
click at [384, 139] on span "Another Employee" at bounding box center [350, 141] width 93 height 12
click at [299, 139] on input "Another Employee" at bounding box center [295, 141] width 8 height 8
radio input "true"
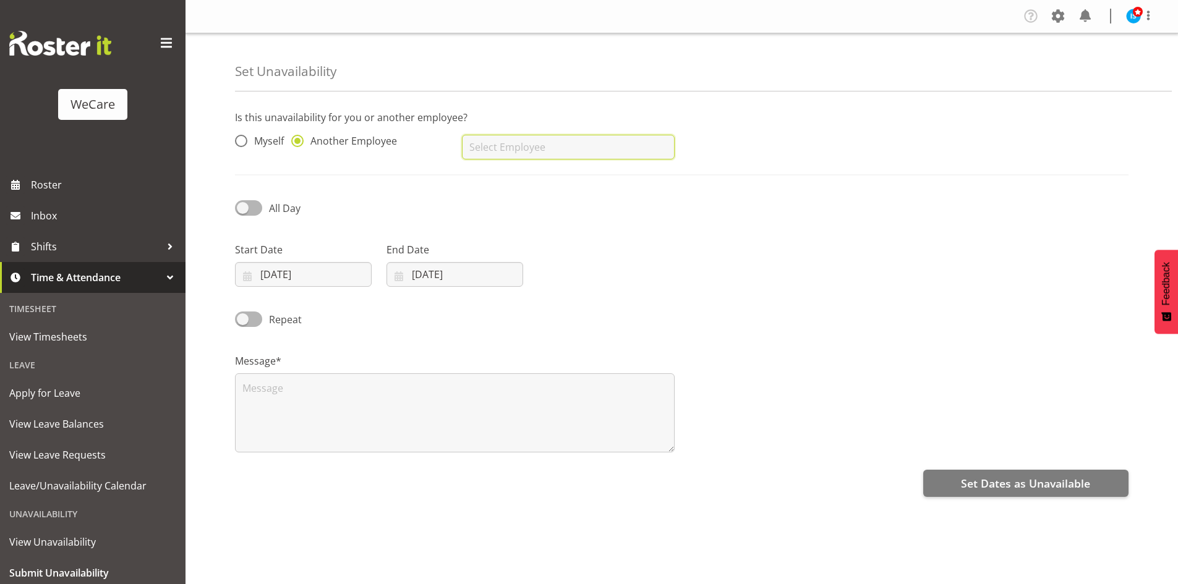
click at [511, 139] on input "text" at bounding box center [568, 147] width 212 height 25
click at [539, 169] on link "Avolyne Ndebele" at bounding box center [568, 178] width 212 height 22
type input "Avolyne Ndebele"
click at [279, 288] on div "Start Date [DATE] January February March April May June July August September O…" at bounding box center [303, 259] width 151 height 69
click at [305, 277] on input "20/08/2025" at bounding box center [303, 274] width 137 height 25
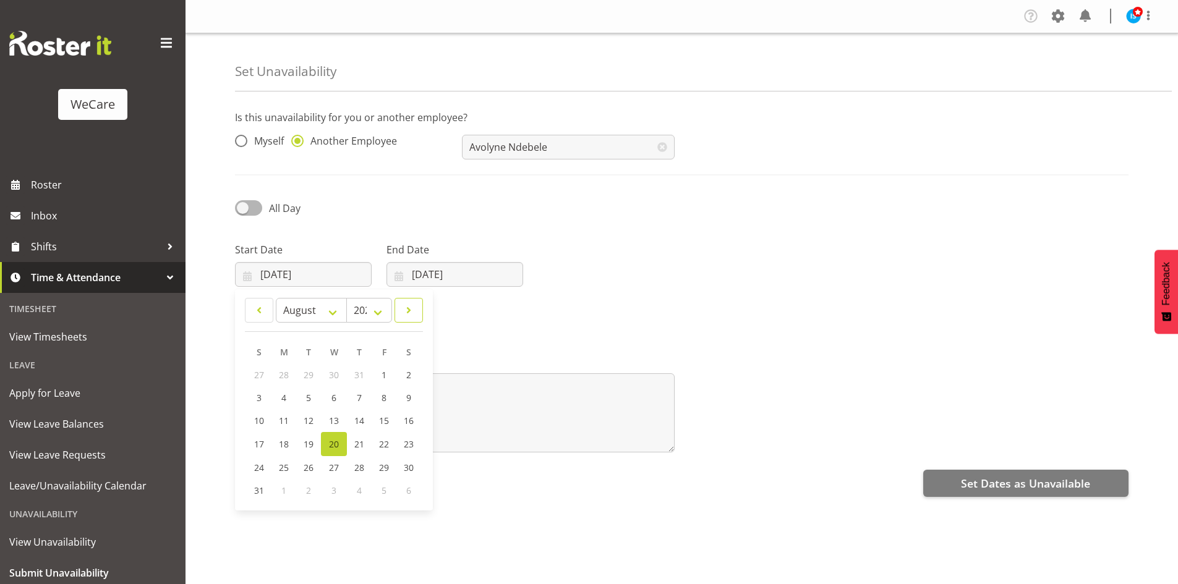
click at [417, 310] on link at bounding box center [409, 310] width 28 height 25
select select "8"
click at [359, 425] on span "18" at bounding box center [359, 421] width 10 height 12
type input "18/09/2025"
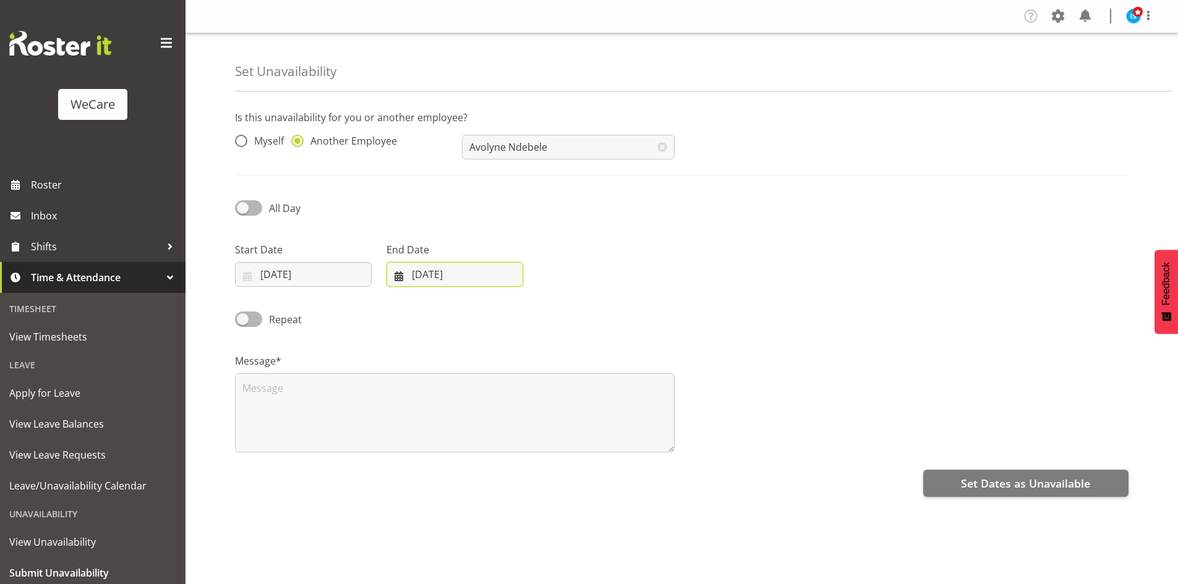
click at [412, 267] on input "20/08/2025" at bounding box center [454, 274] width 137 height 25
click at [567, 310] on link at bounding box center [559, 310] width 31 height 25
select select "8"
click at [500, 430] on link "18" at bounding box center [510, 420] width 25 height 23
type input "18/09/2025"
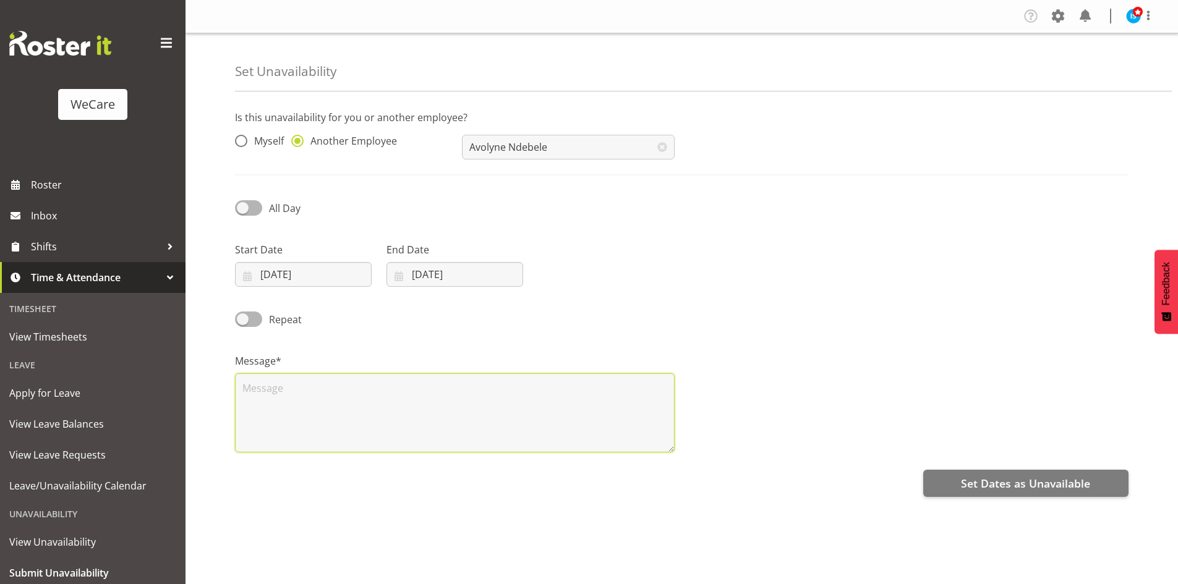
click at [361, 410] on textarea at bounding box center [455, 412] width 440 height 79
click at [391, 439] on textarea at bounding box center [455, 412] width 440 height 79
type textarea "RDO"
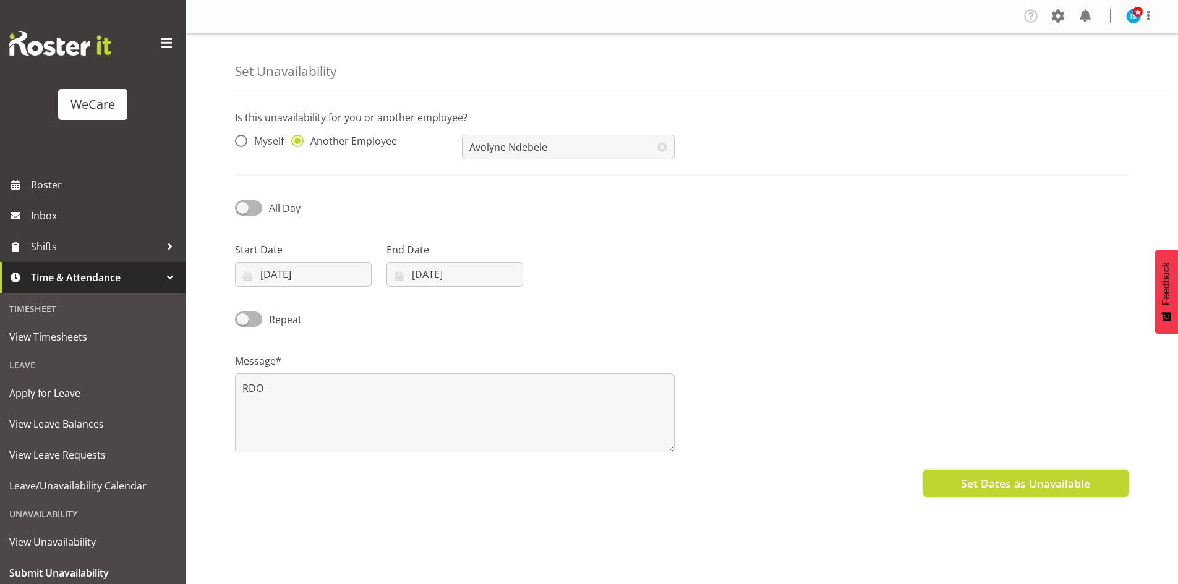
click at [958, 477] on button "Set Dates as Unavailable" at bounding box center [1025, 483] width 205 height 27
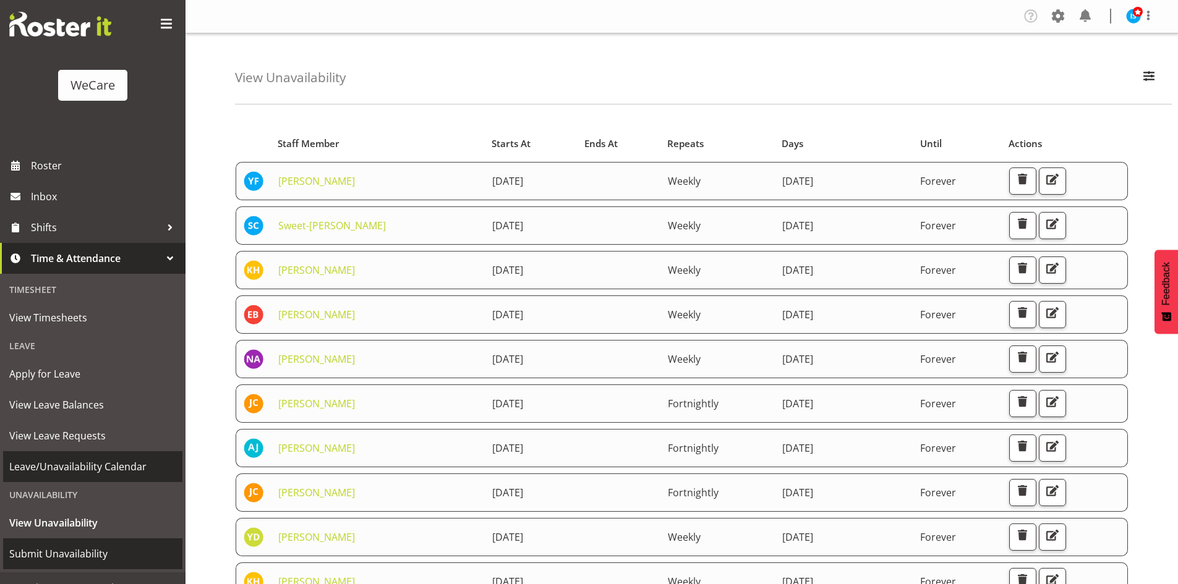
scroll to position [38, 0]
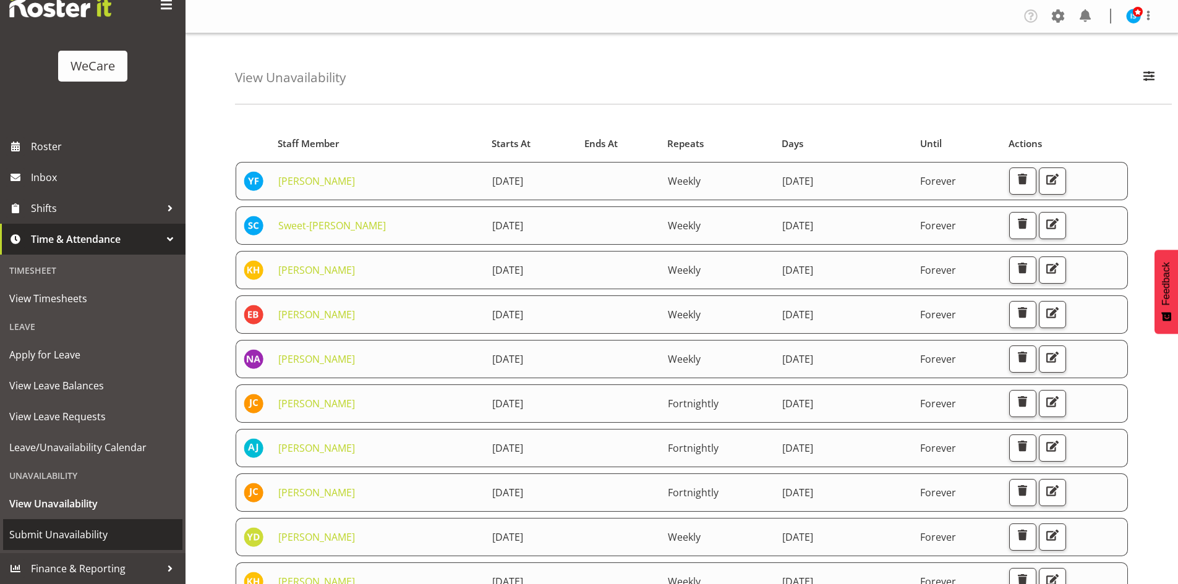
click at [71, 537] on span "Submit Unavailability" at bounding box center [92, 535] width 167 height 19
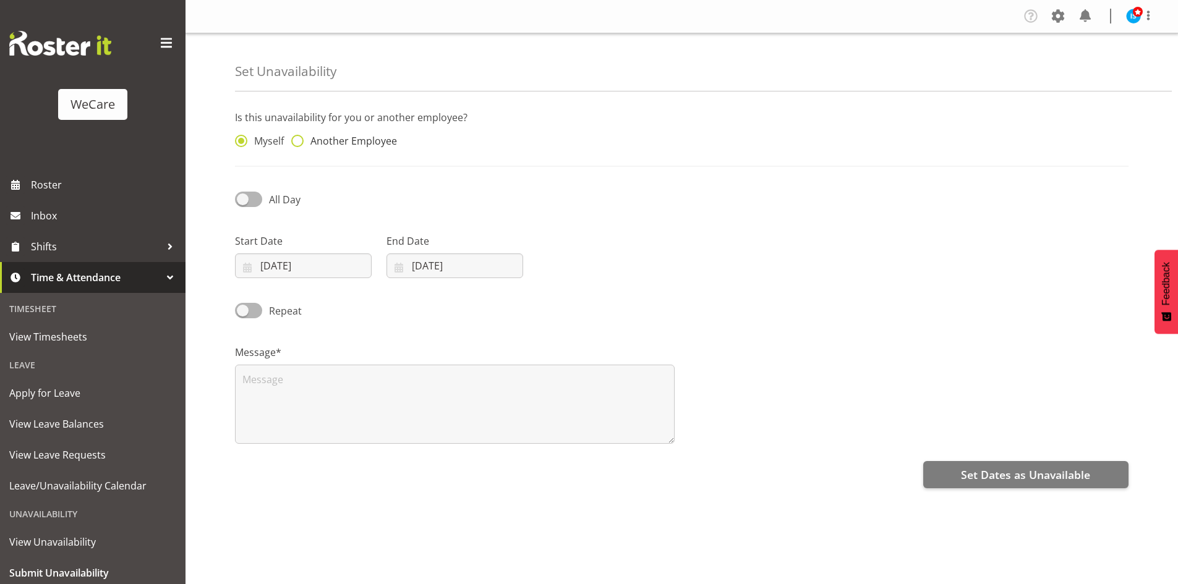
click at [373, 148] on div "Myself Another Employee" at bounding box center [341, 143] width 212 height 16
drag, startPoint x: 368, startPoint y: 145, endPoint x: 440, endPoint y: 140, distance: 71.9
click at [368, 145] on span "Another Employee" at bounding box center [350, 141] width 93 height 12
click at [299, 145] on input "Another Employee" at bounding box center [295, 141] width 8 height 8
radio input "true"
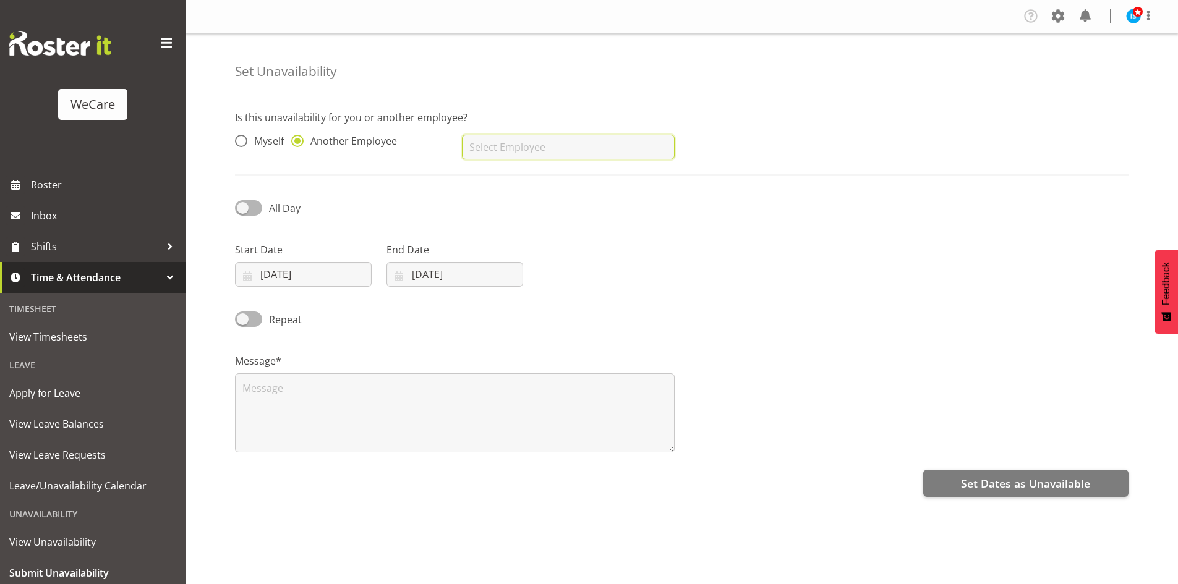
click at [488, 142] on input "text" at bounding box center [568, 147] width 212 height 25
type input "Olive Vermazen"
click at [288, 267] on input "20/08/2025" at bounding box center [303, 274] width 137 height 25
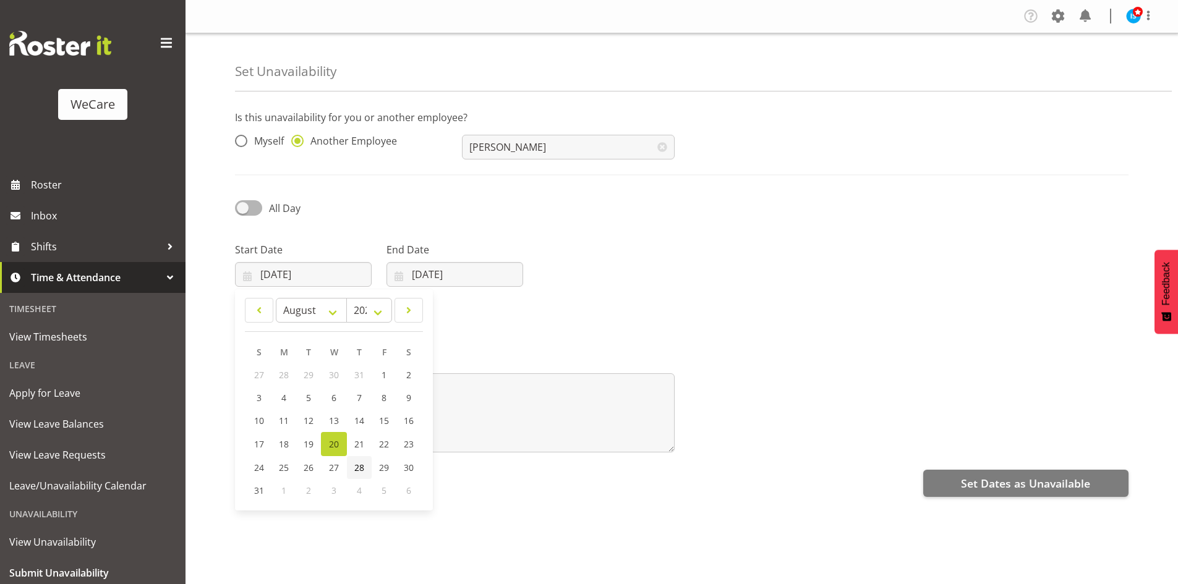
click at [363, 467] on span "28" at bounding box center [359, 468] width 10 height 12
type input "28/08/2025"
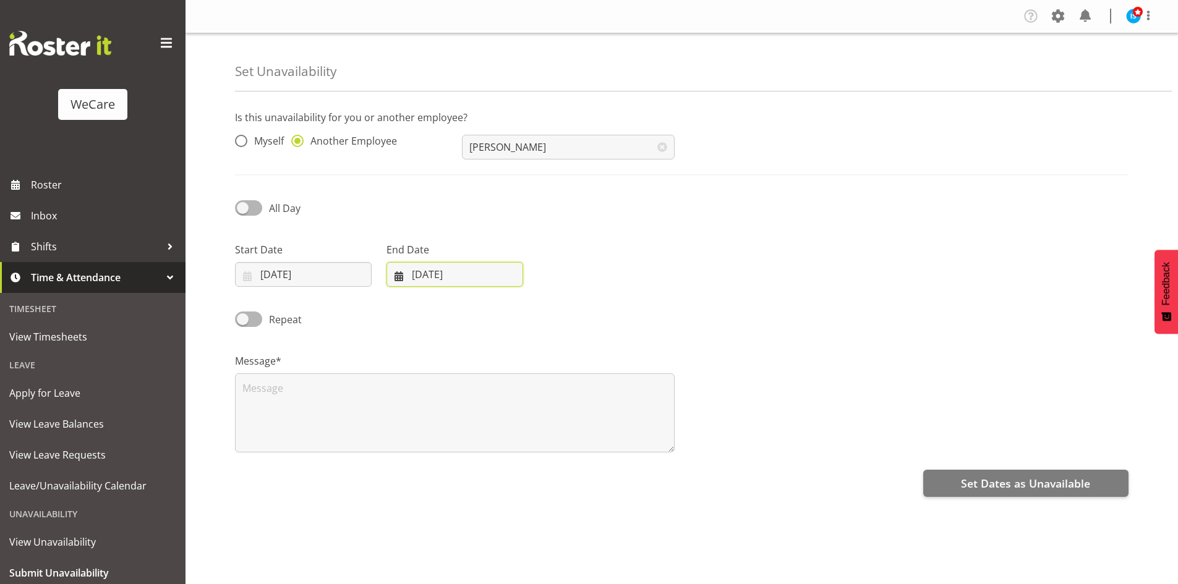
click at [460, 273] on input "20/08/2025" at bounding box center [454, 274] width 137 height 25
click at [513, 470] on span "28" at bounding box center [511, 468] width 10 height 12
type input "28/08/2025"
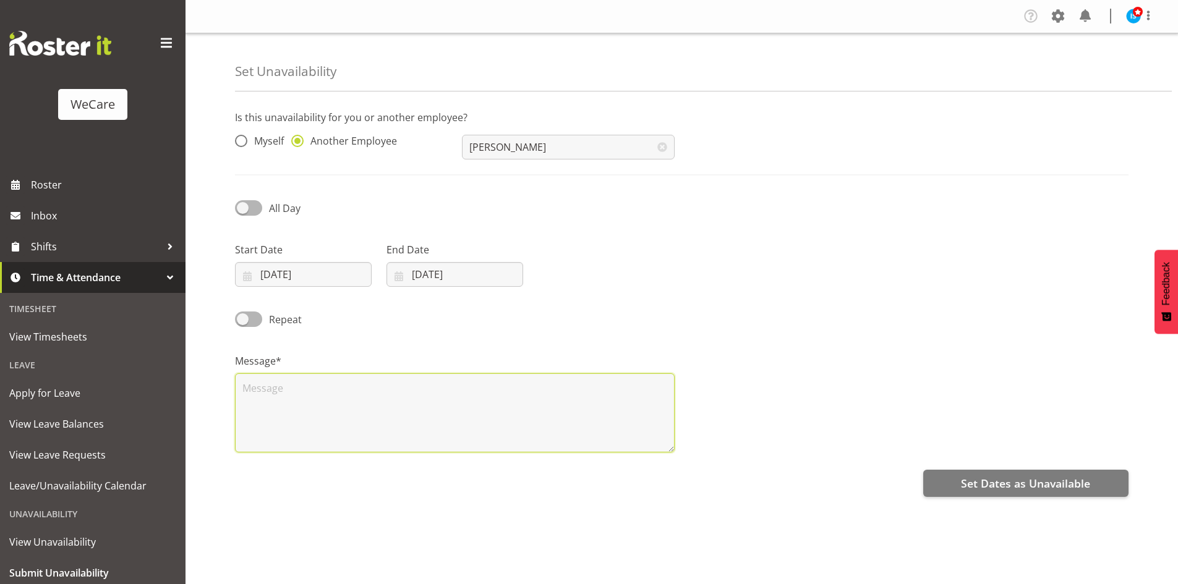
drag, startPoint x: 361, startPoint y: 429, endPoint x: 352, endPoint y: 412, distance: 19.1
click at [361, 429] on textarea at bounding box center [455, 412] width 440 height 79
type textarea "RDO"
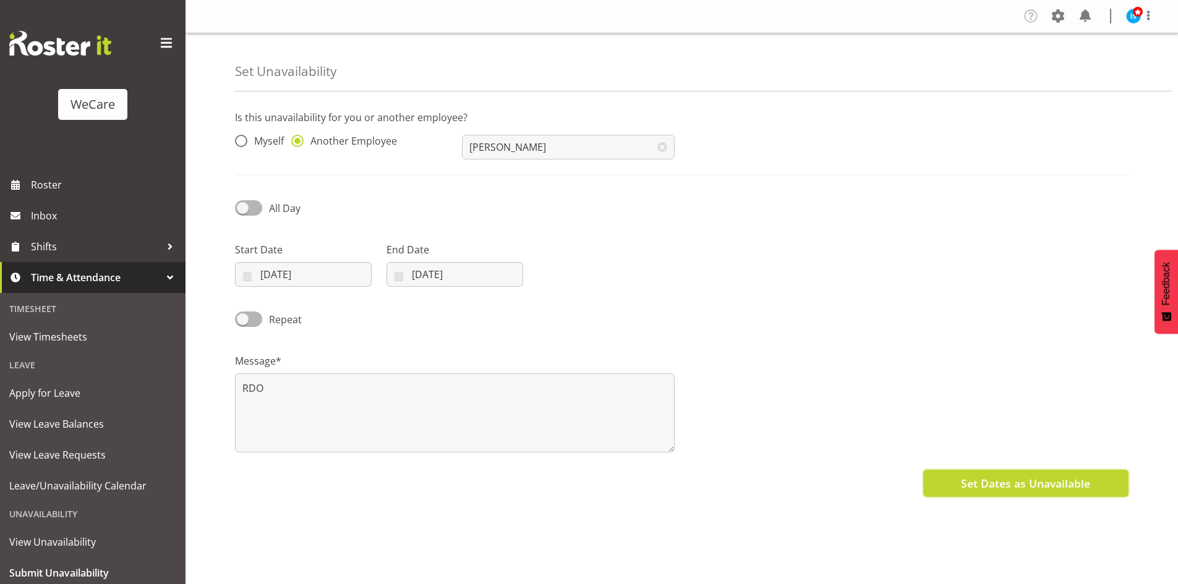
click at [1041, 488] on span "Set Dates as Unavailable" at bounding box center [1025, 484] width 129 height 16
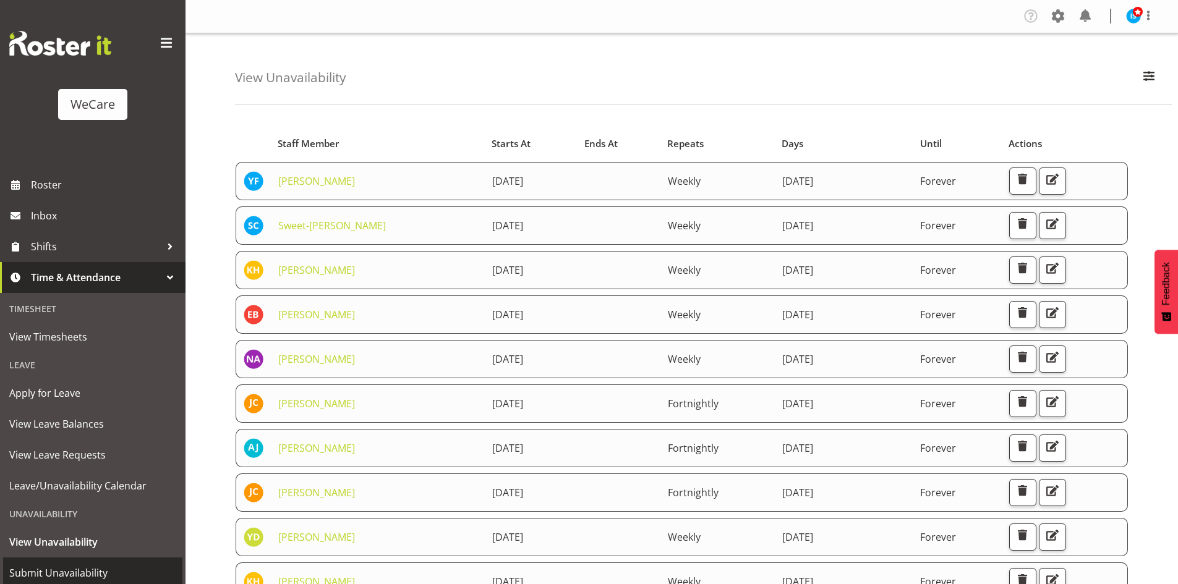
click at [70, 576] on span "Submit Unavailability" at bounding box center [92, 573] width 167 height 19
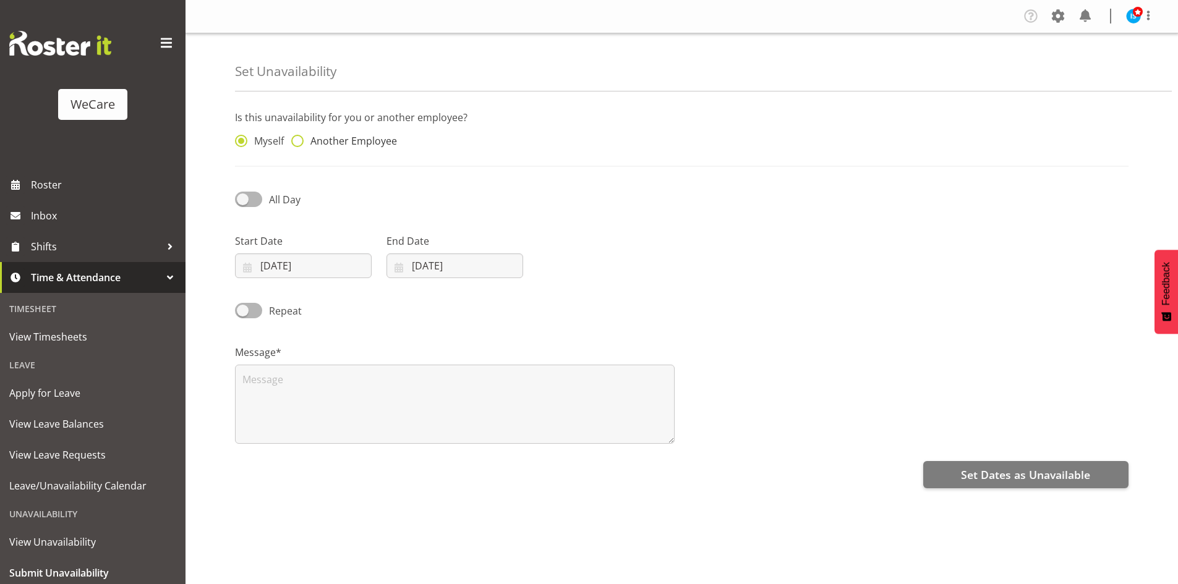
click at [323, 139] on span "Another Employee" at bounding box center [350, 141] width 93 height 12
click at [299, 139] on input "Another Employee" at bounding box center [295, 141] width 8 height 8
radio input "true"
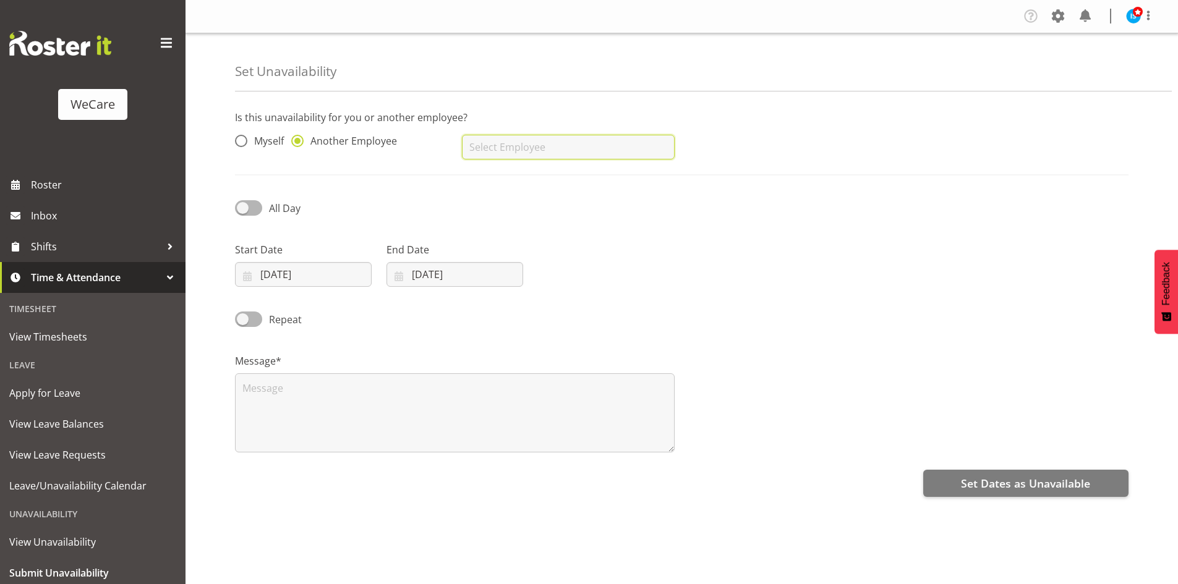
click at [573, 148] on input "text" at bounding box center [568, 147] width 212 height 25
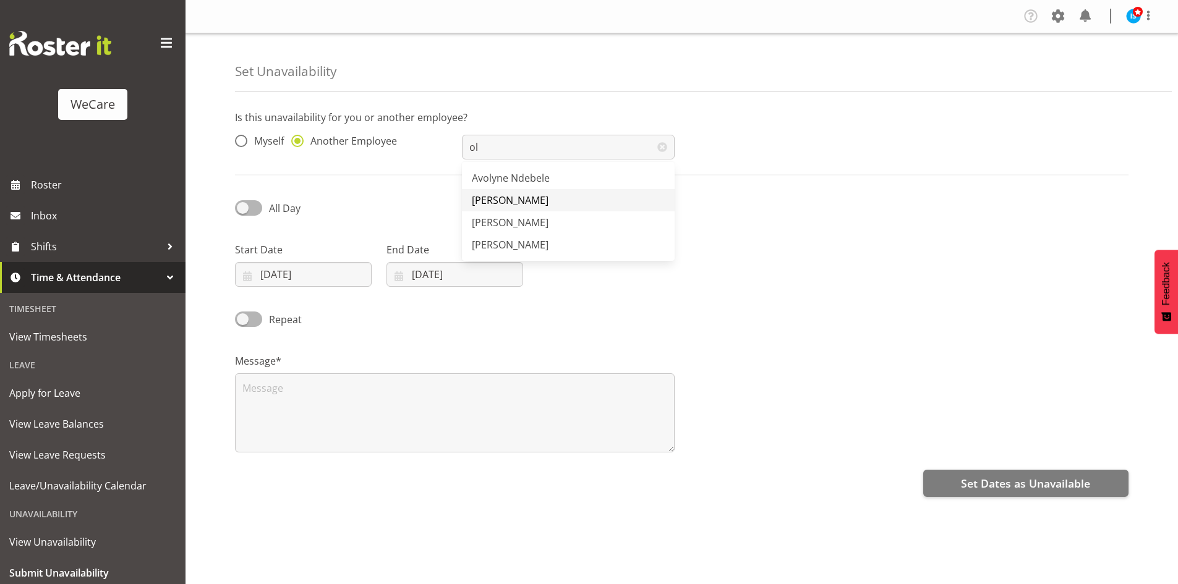
click at [537, 195] on span "[PERSON_NAME]" at bounding box center [510, 201] width 77 height 14
type input "[PERSON_NAME]"
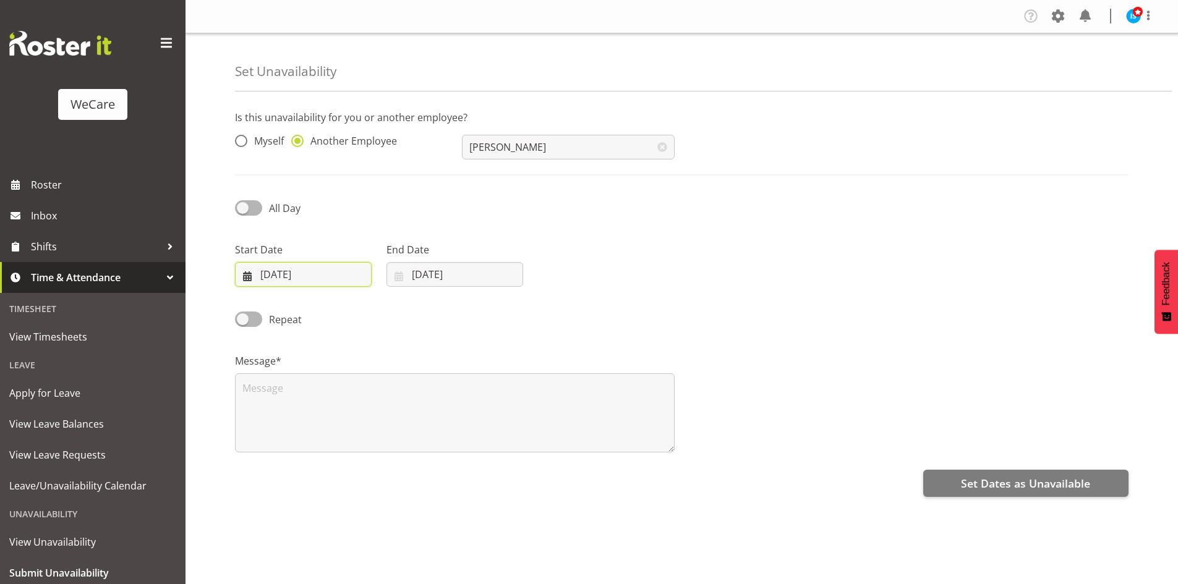
click at [267, 277] on input "[DATE]" at bounding box center [303, 274] width 137 height 25
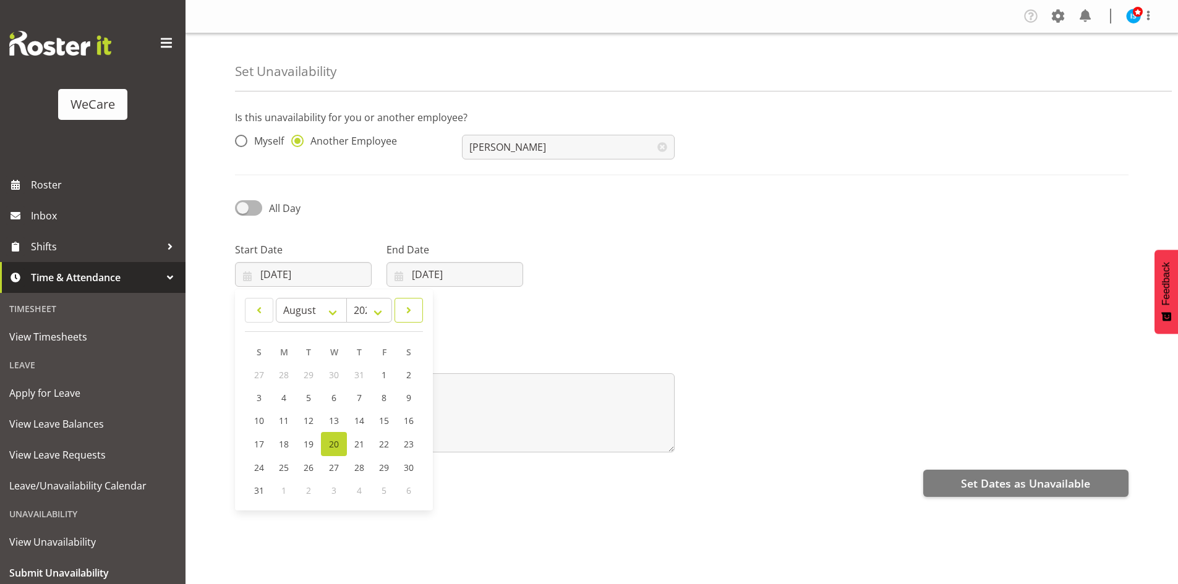
click at [411, 312] on span at bounding box center [409, 310] width 12 height 15
select select "8"
click at [362, 379] on link "4" at bounding box center [358, 375] width 25 height 23
type input "04/09/2025"
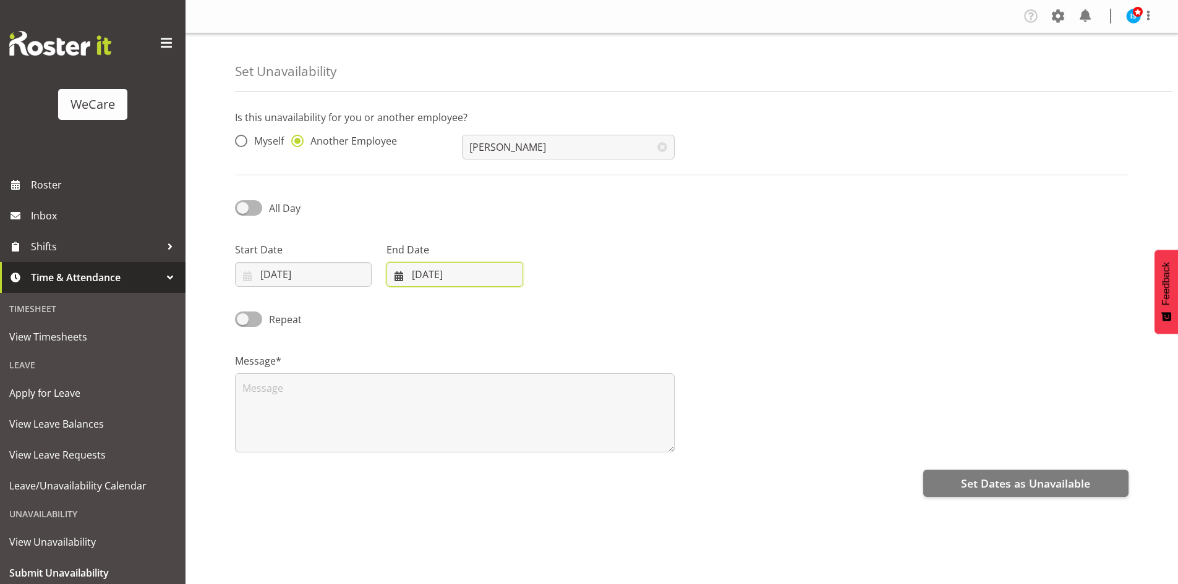
drag, startPoint x: 436, startPoint y: 281, endPoint x: 532, endPoint y: 283, distance: 96.5
click at [436, 280] on input "[DATE]" at bounding box center [454, 274] width 137 height 25
click at [559, 307] on span at bounding box center [559, 310] width 15 height 15
select select "8"
click at [510, 375] on span "4" at bounding box center [510, 375] width 5 height 12
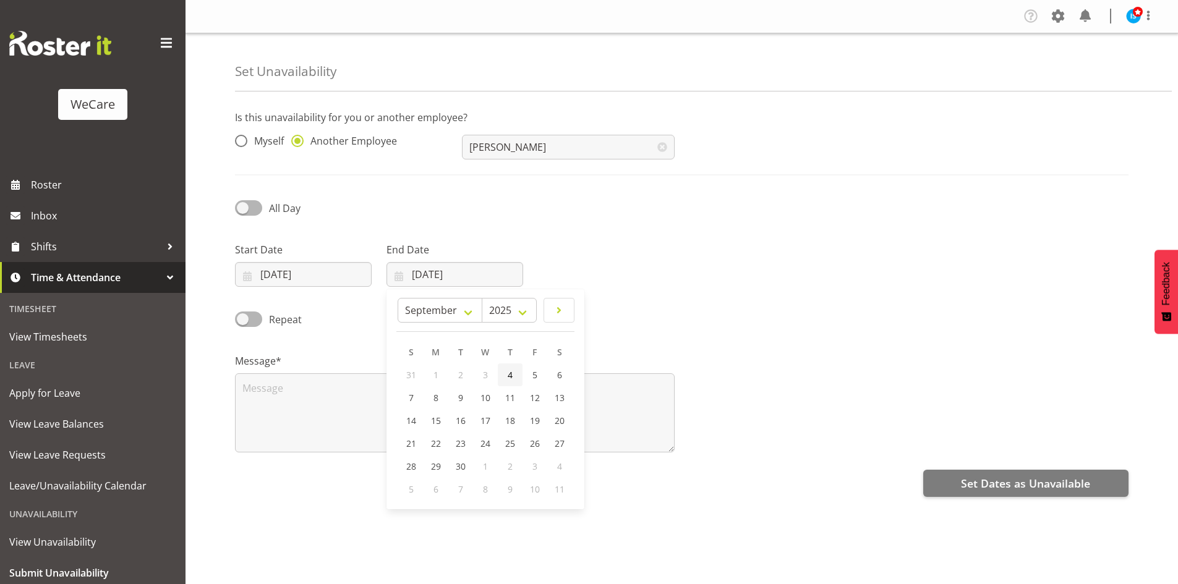
type input "04/09/2025"
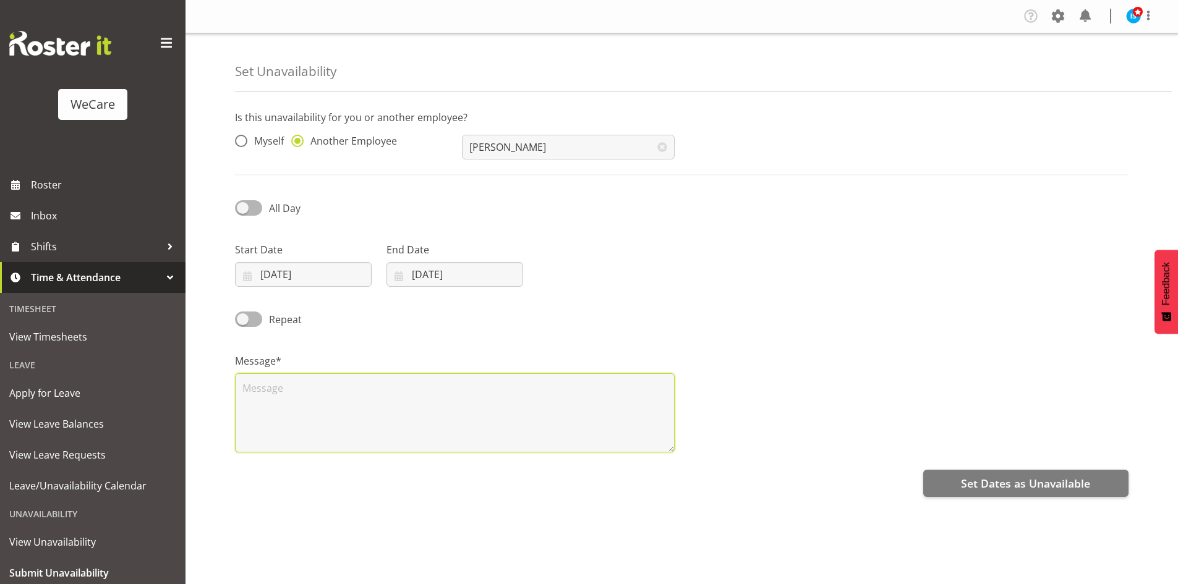
click at [401, 410] on textarea at bounding box center [455, 412] width 440 height 79
type textarea "RDO"
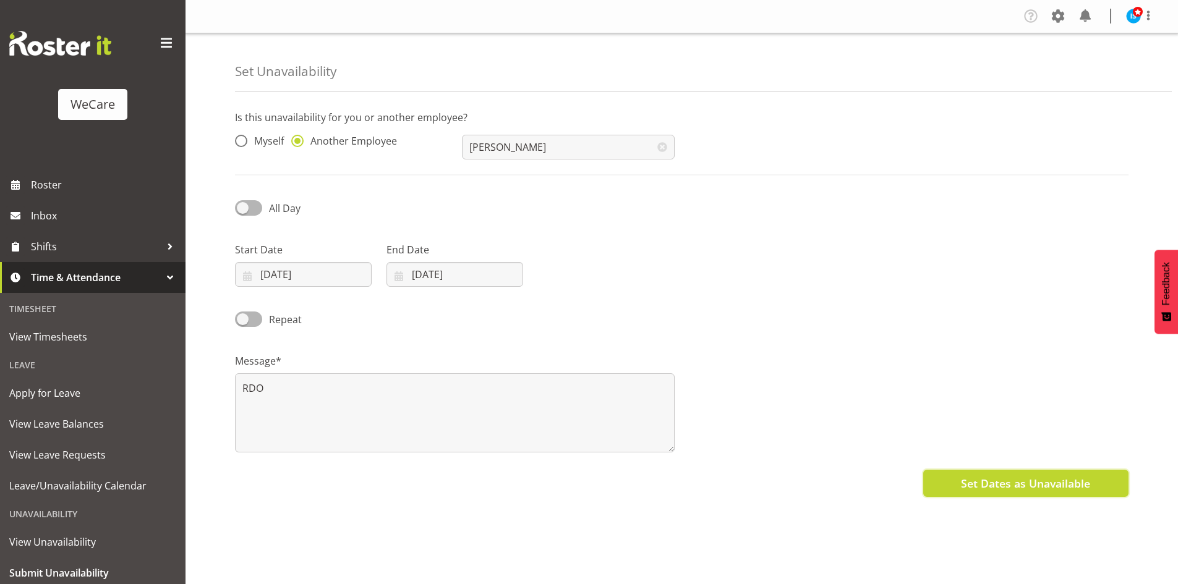
click at [1020, 480] on span "Set Dates as Unavailable" at bounding box center [1025, 484] width 129 height 16
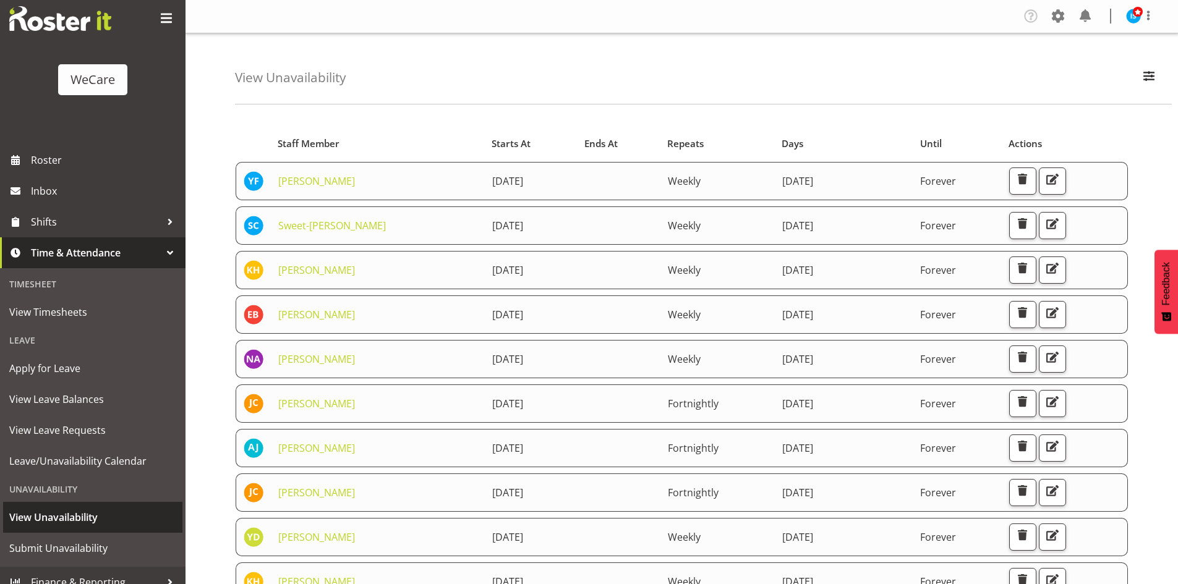
scroll to position [38, 0]
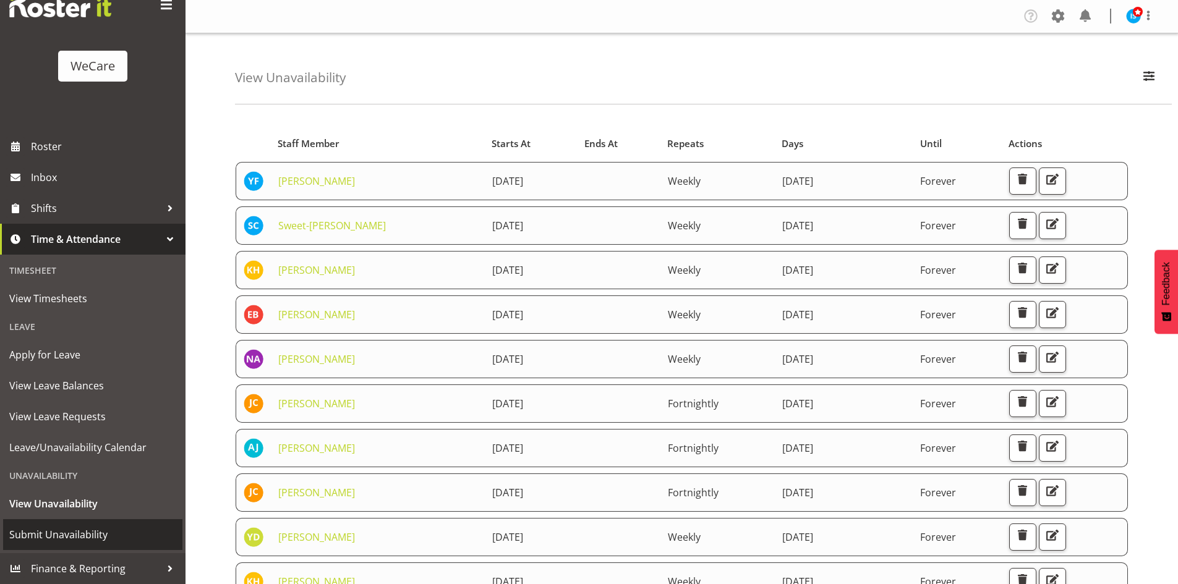
click at [91, 537] on span "Submit Unavailability" at bounding box center [92, 535] width 167 height 19
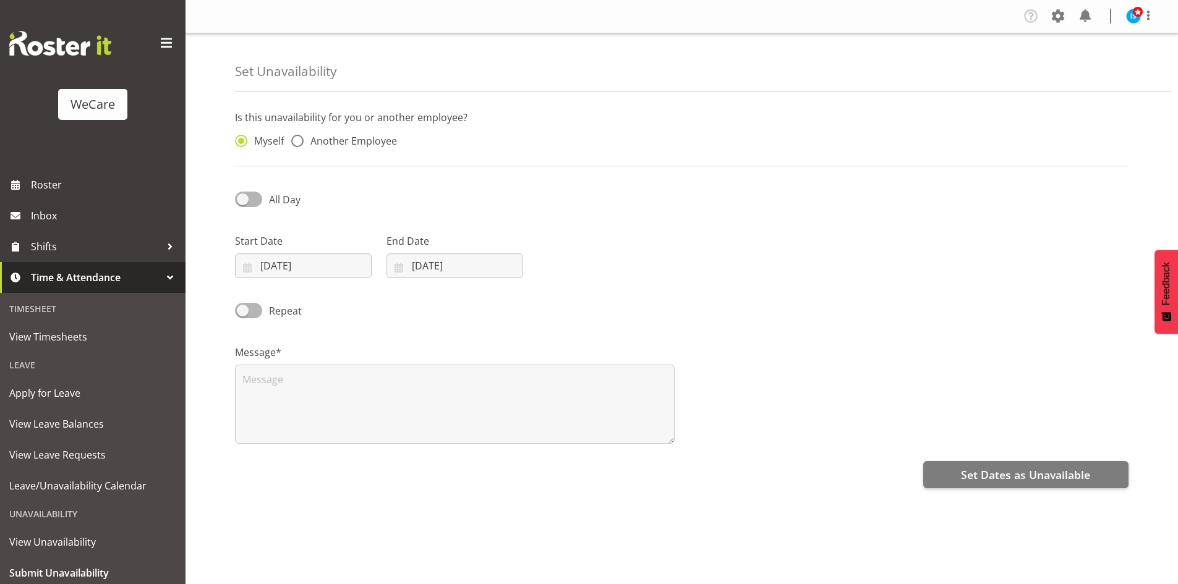
click at [360, 134] on div "Myself Another Employee" at bounding box center [341, 137] width 227 height 41
click at [357, 134] on div "Myself Another Employee" at bounding box center [341, 137] width 227 height 41
drag, startPoint x: 327, startPoint y: 141, endPoint x: 386, endPoint y: 140, distance: 59.4
click at [328, 141] on span "Another Employee" at bounding box center [350, 141] width 93 height 12
click at [299, 141] on input "Another Employee" at bounding box center [295, 141] width 8 height 8
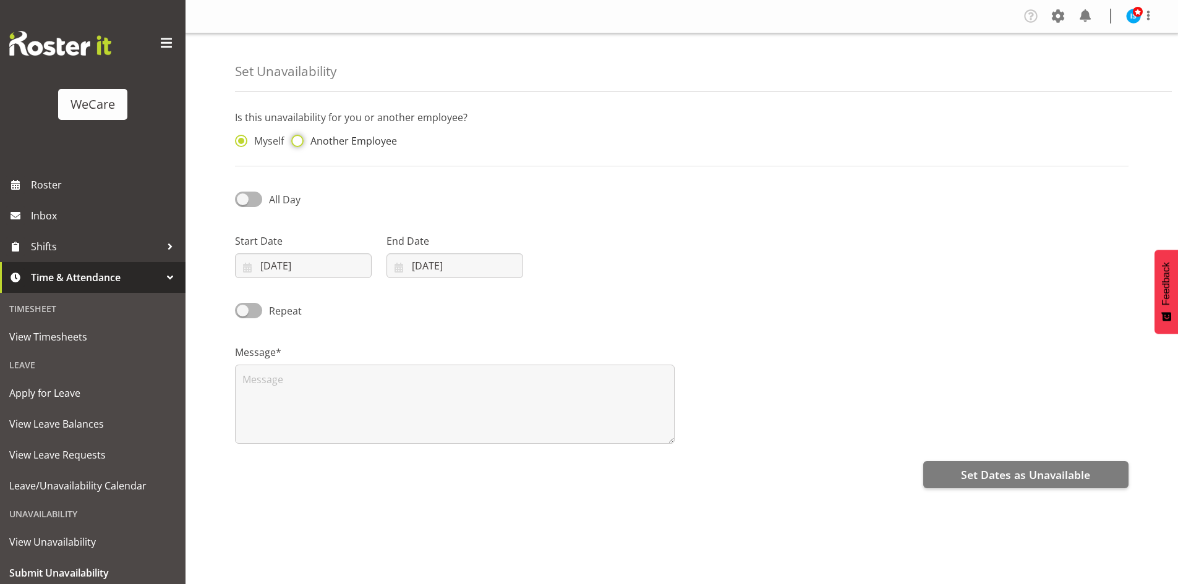
radio input "true"
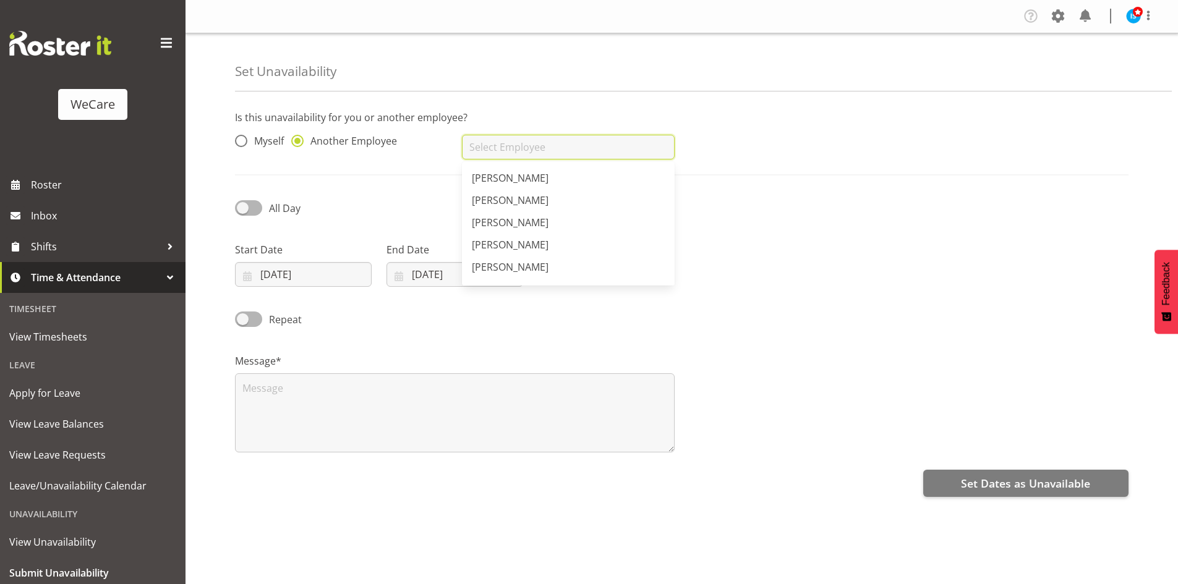
click at [551, 143] on input "text" at bounding box center [568, 147] width 212 height 25
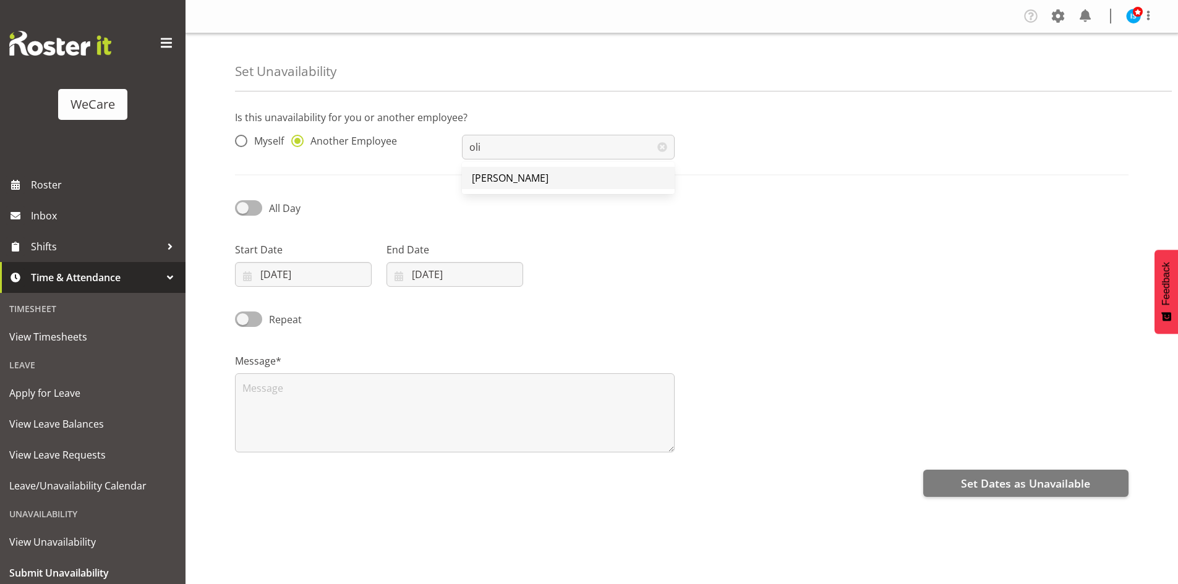
click at [532, 186] on link "[PERSON_NAME]" at bounding box center [568, 178] width 212 height 22
type input "[PERSON_NAME]"
click at [297, 275] on input "[DATE]" at bounding box center [303, 274] width 137 height 25
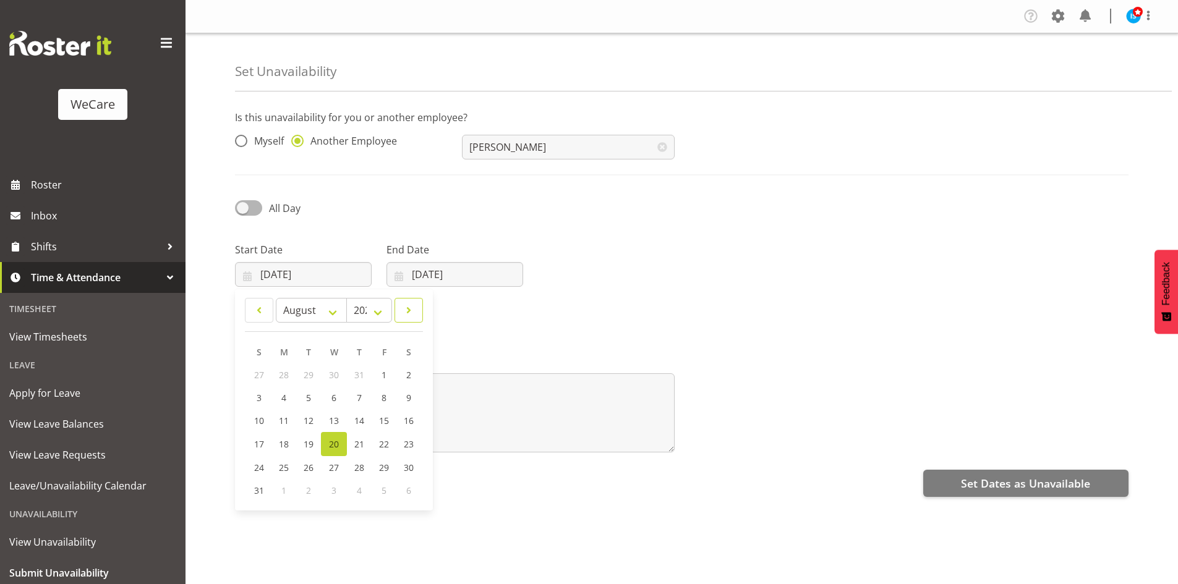
click at [409, 312] on span at bounding box center [409, 310] width 12 height 15
select select "8"
click at [352, 394] on link "11" at bounding box center [358, 397] width 25 height 23
type input "11/09/2025"
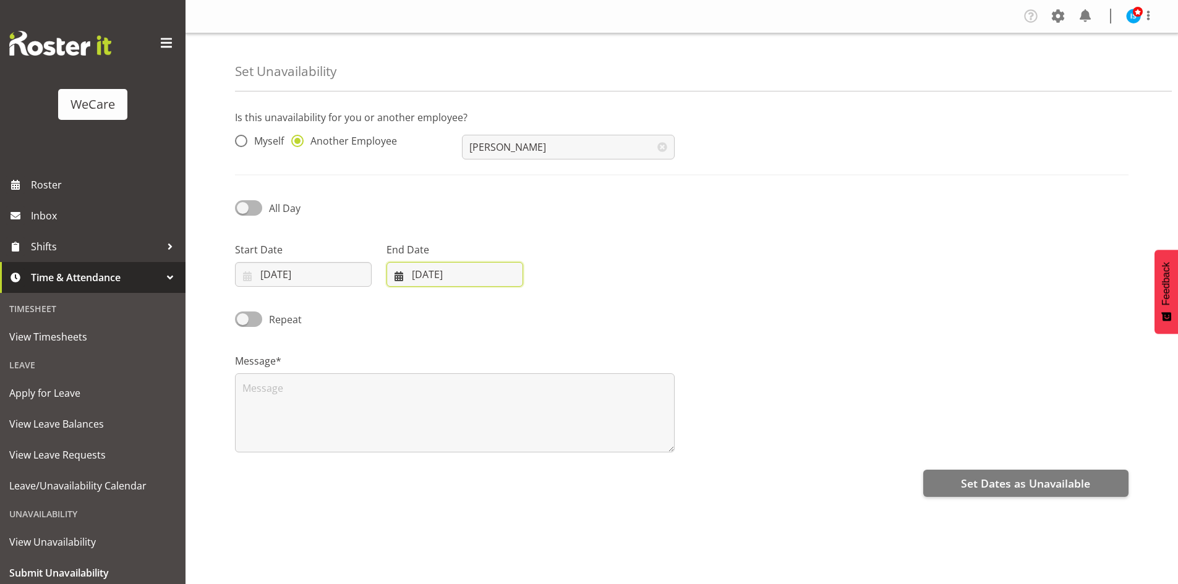
click at [482, 273] on input "[DATE]" at bounding box center [454, 274] width 137 height 25
click at [547, 309] on link at bounding box center [559, 310] width 31 height 25
select select "8"
click at [523, 401] on link "12" at bounding box center [535, 397] width 25 height 23
click at [484, 283] on input "12/09/2025" at bounding box center [454, 274] width 137 height 25
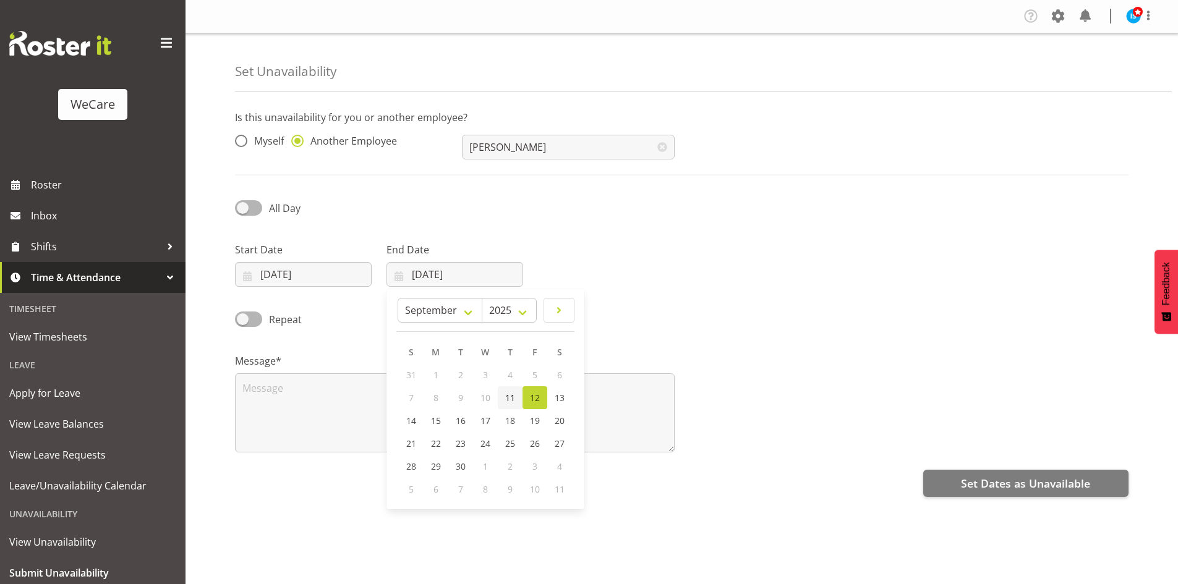
click at [498, 399] on link "11" at bounding box center [510, 397] width 25 height 23
type input "11/09/2025"
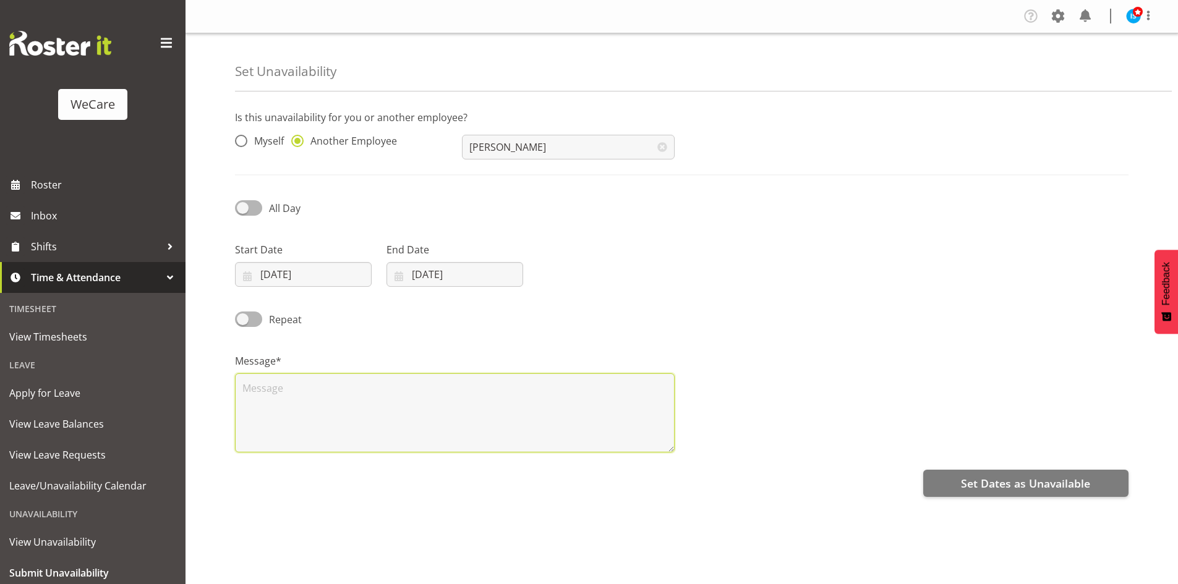
click at [421, 424] on textarea at bounding box center [455, 412] width 440 height 79
type textarea "RDO"
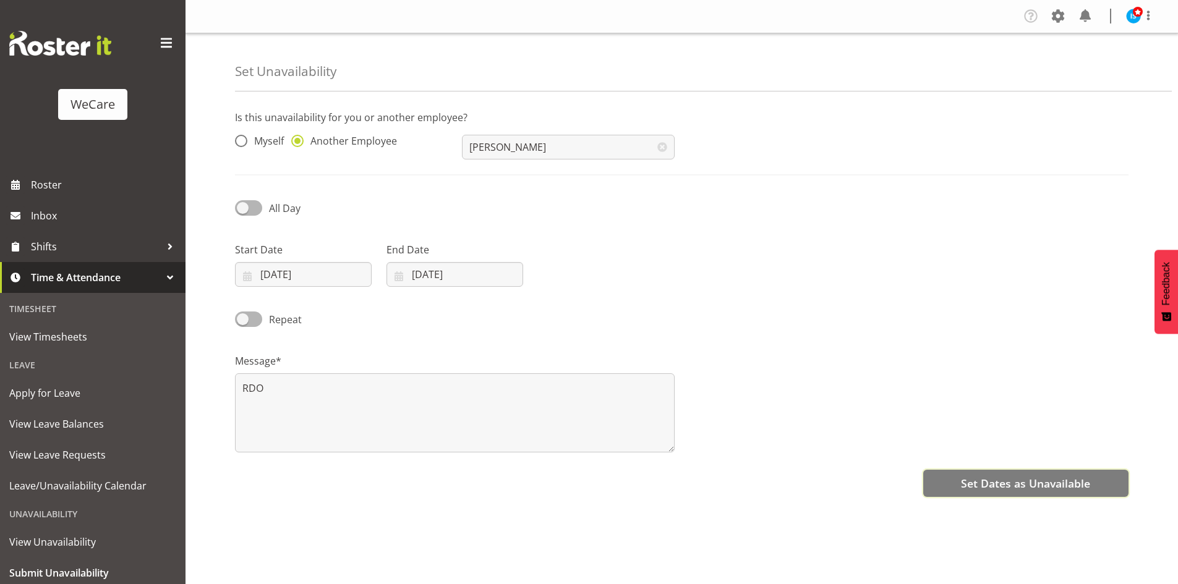
click at [1026, 490] on span "Set Dates as Unavailable" at bounding box center [1025, 484] width 129 height 16
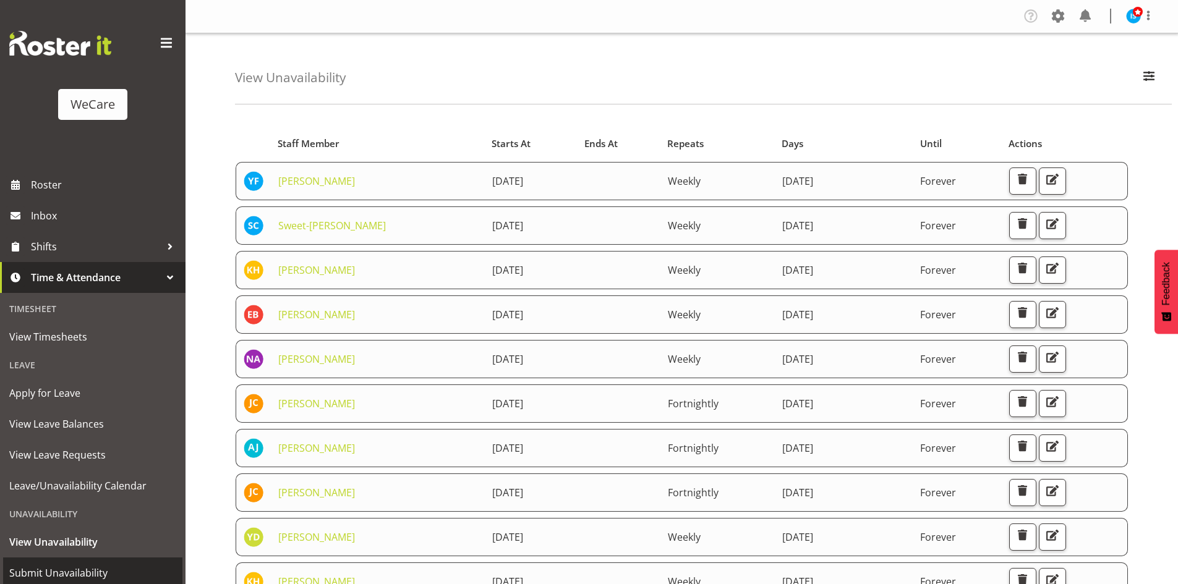
click at [59, 570] on span "Submit Unavailability" at bounding box center [92, 573] width 167 height 19
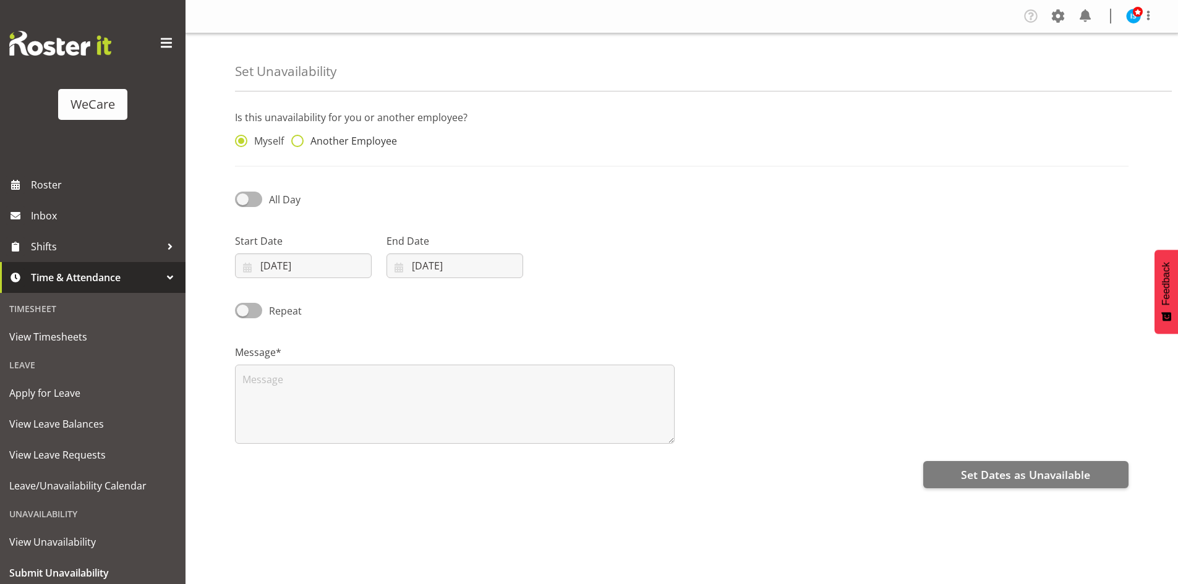
click at [364, 143] on span "Another Employee" at bounding box center [350, 141] width 93 height 12
click at [299, 143] on input "Another Employee" at bounding box center [295, 141] width 8 height 8
radio input "true"
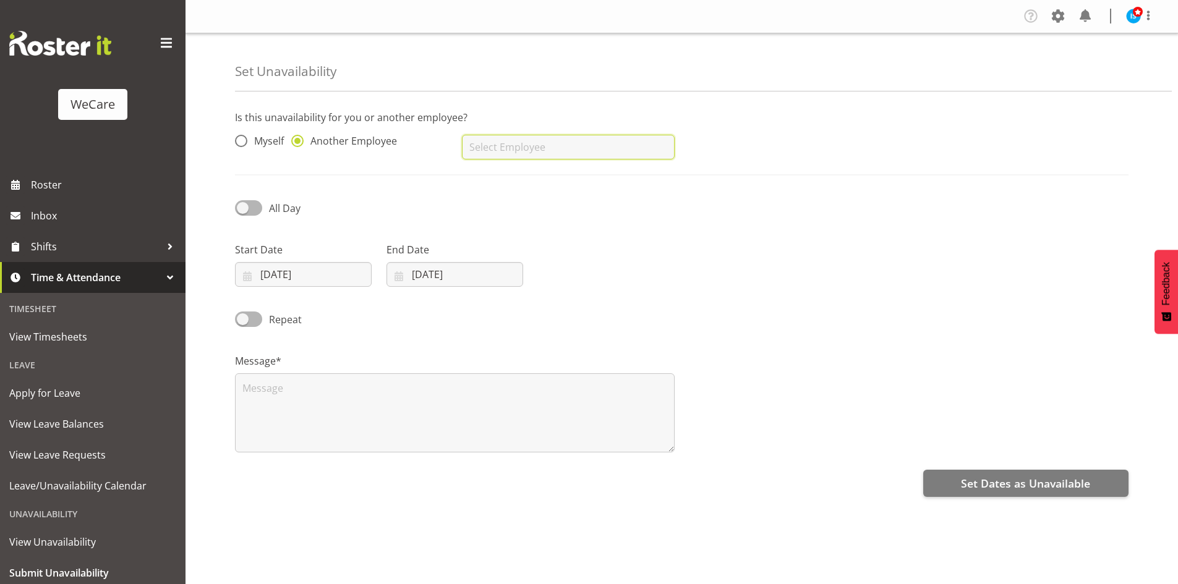
click at [499, 145] on input "text" at bounding box center [568, 147] width 212 height 25
type input "Olive Vermazen"
click at [288, 273] on input "20/08/2025" at bounding box center [303, 274] width 137 height 25
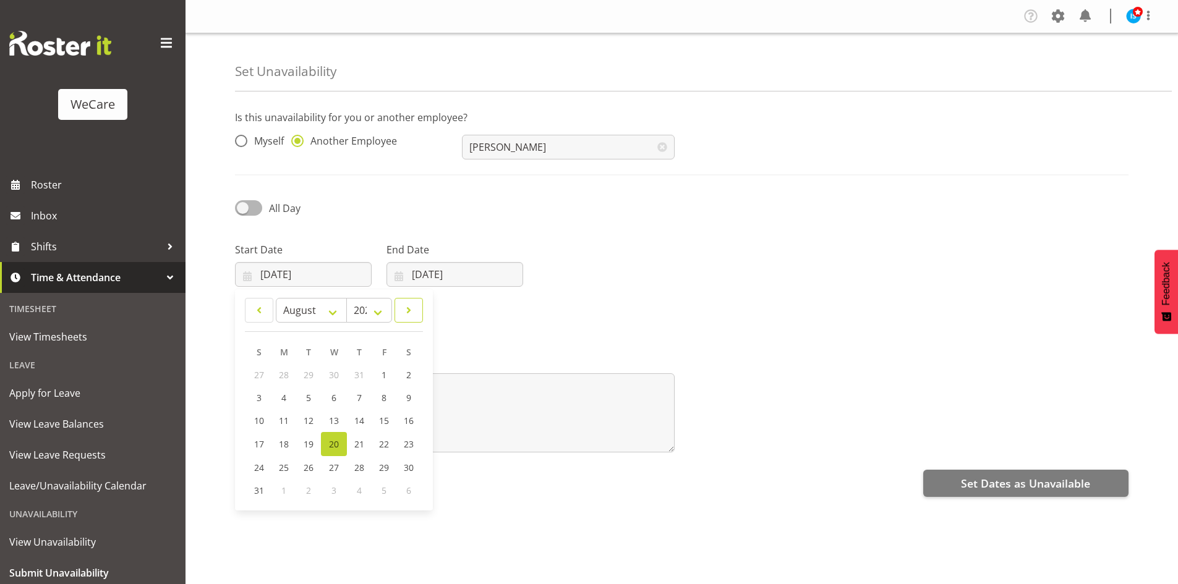
click at [414, 309] on span at bounding box center [409, 310] width 12 height 15
select select "8"
click at [356, 425] on span "18" at bounding box center [359, 421] width 10 height 12
type input "18/09/2025"
drag, startPoint x: 482, startPoint y: 257, endPoint x: 486, endPoint y: 263, distance: 7.7
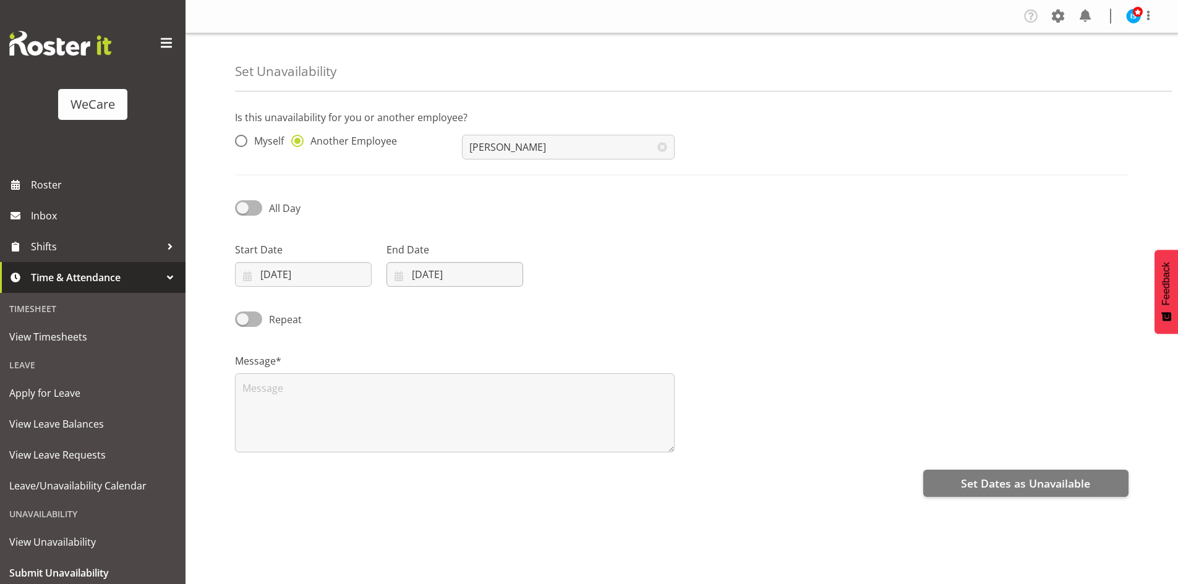
click at [483, 258] on div "End Date 20/08/2025 January February March April May June July August September…" at bounding box center [454, 264] width 137 height 45
click at [487, 265] on input "[DATE]" at bounding box center [454, 274] width 137 height 25
click at [560, 302] on link at bounding box center [559, 310] width 31 height 25
select select "8"
click at [508, 418] on span "18" at bounding box center [510, 421] width 10 height 12
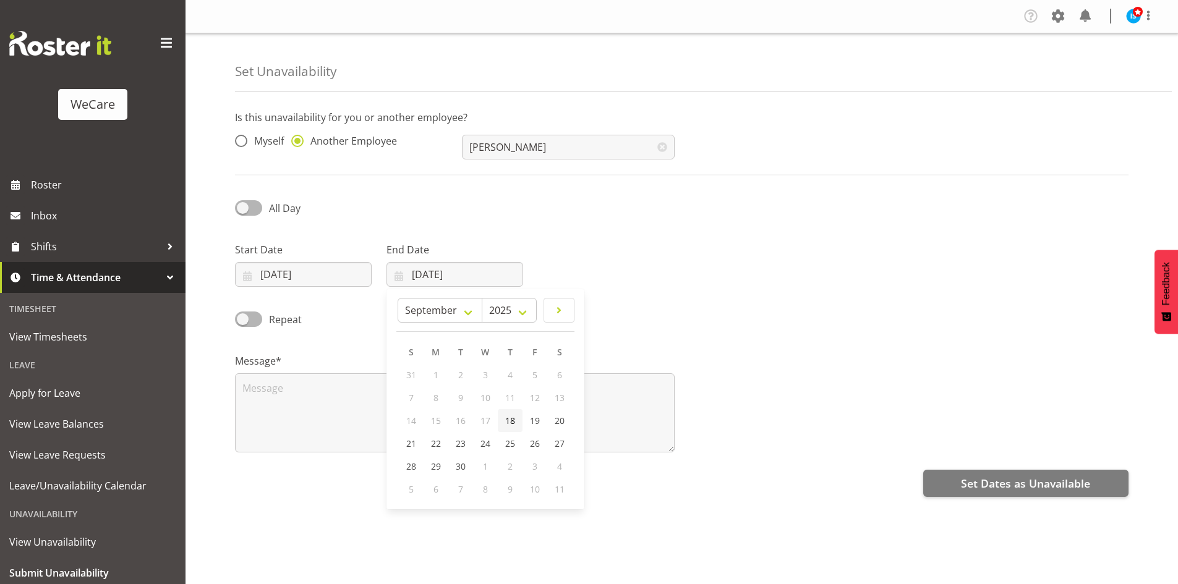
type input "18/09/2025"
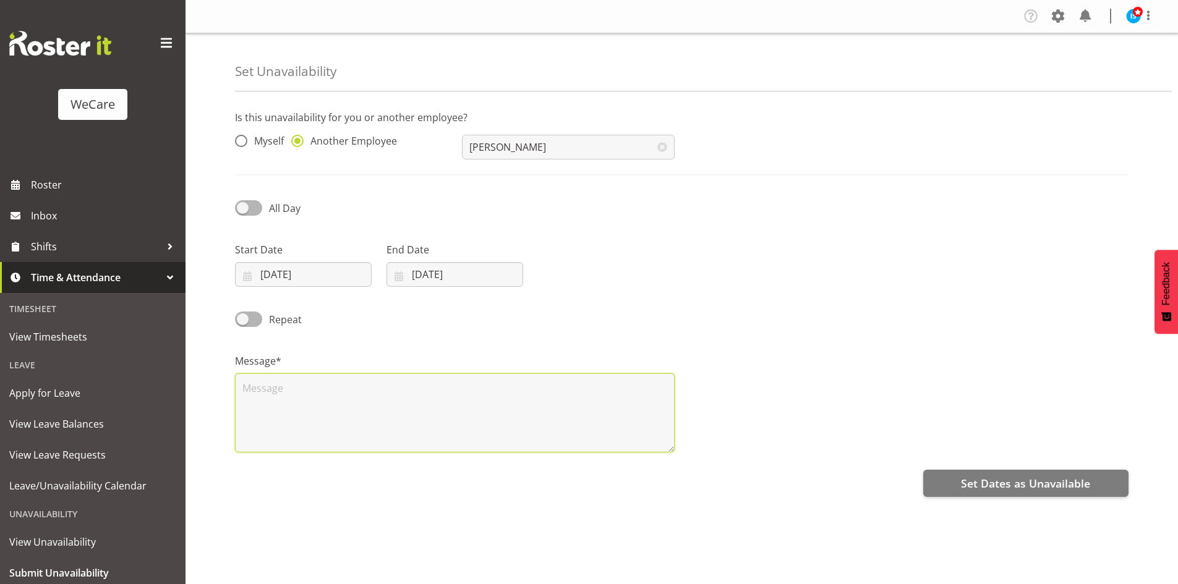
drag, startPoint x: 432, startPoint y: 419, endPoint x: 421, endPoint y: 420, distance: 11.3
click at [432, 419] on textarea at bounding box center [455, 412] width 440 height 79
type textarea "RDO"
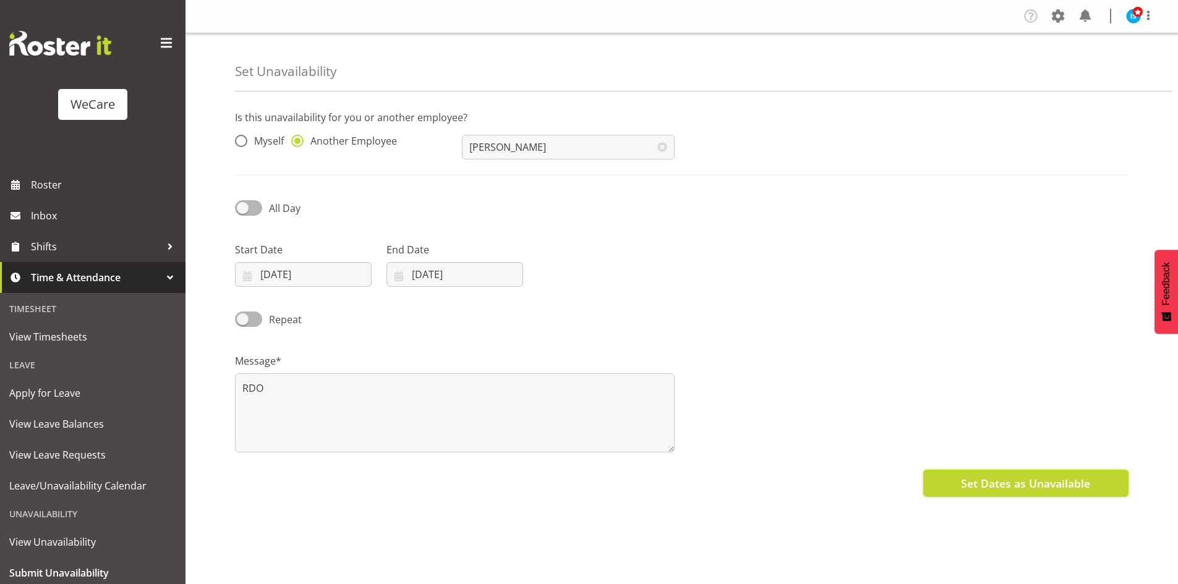
click at [1008, 488] on span "Set Dates as Unavailable" at bounding box center [1025, 484] width 129 height 16
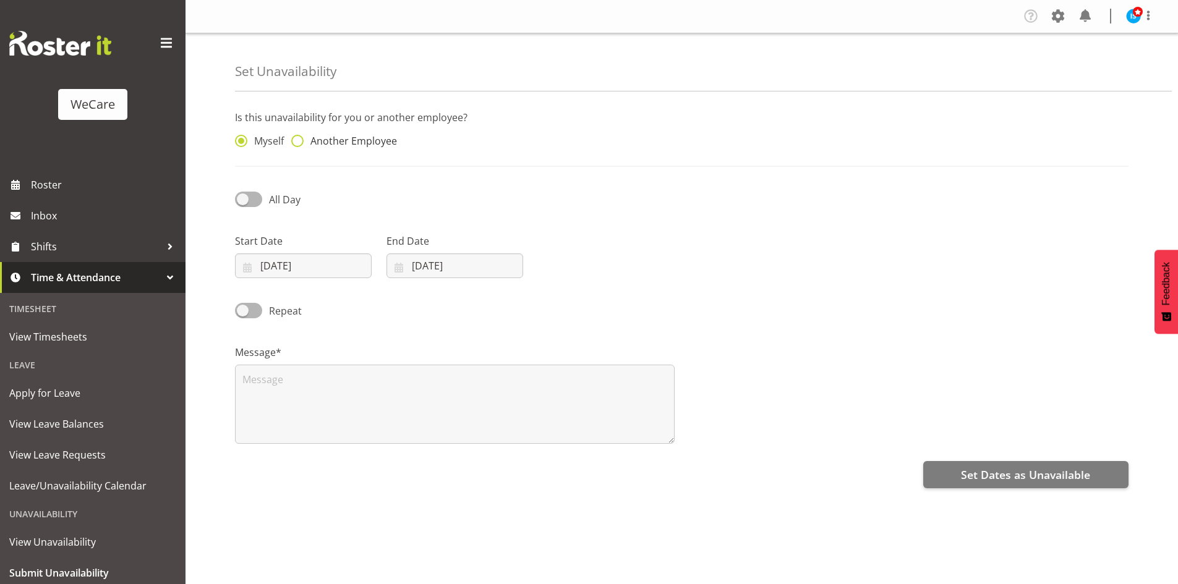
click at [372, 137] on span "Another Employee" at bounding box center [350, 141] width 93 height 12
click at [299, 137] on input "Another Employee" at bounding box center [295, 141] width 8 height 8
radio input "true"
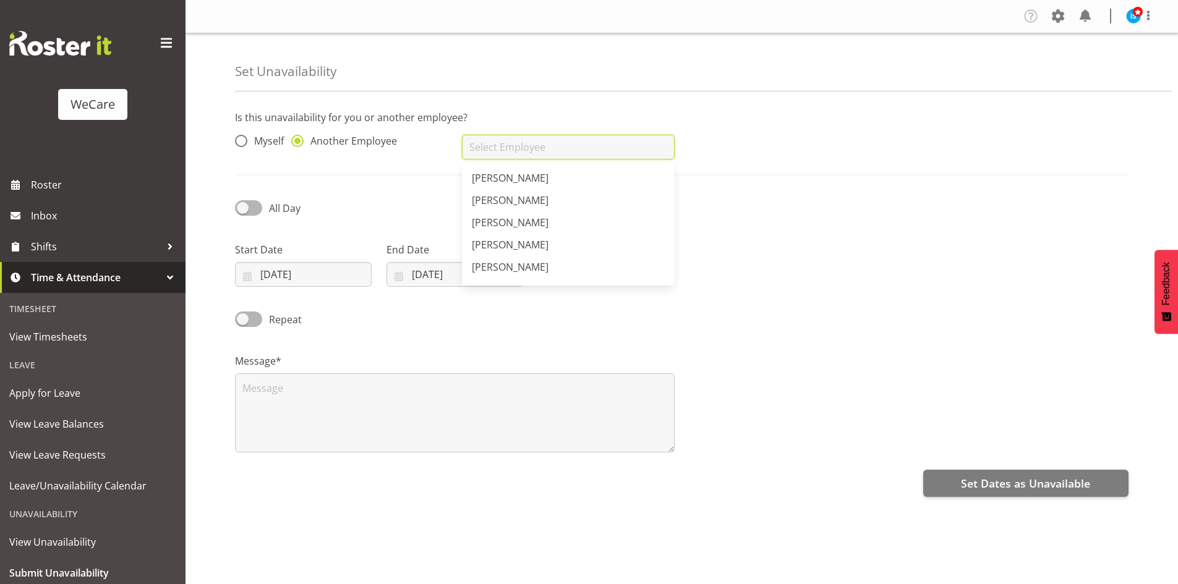
click at [547, 153] on input "text" at bounding box center [568, 147] width 212 height 25
type input "[PERSON_NAME]"
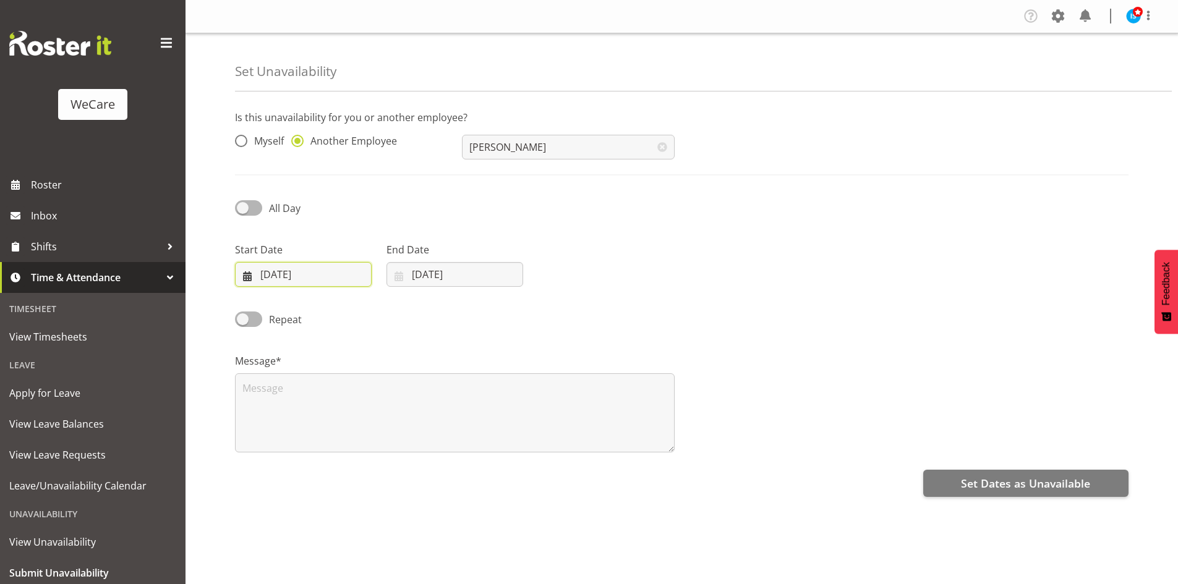
drag, startPoint x: 333, startPoint y: 275, endPoint x: 416, endPoint y: 312, distance: 91.0
click at [333, 275] on input "[DATE]" at bounding box center [303, 274] width 137 height 25
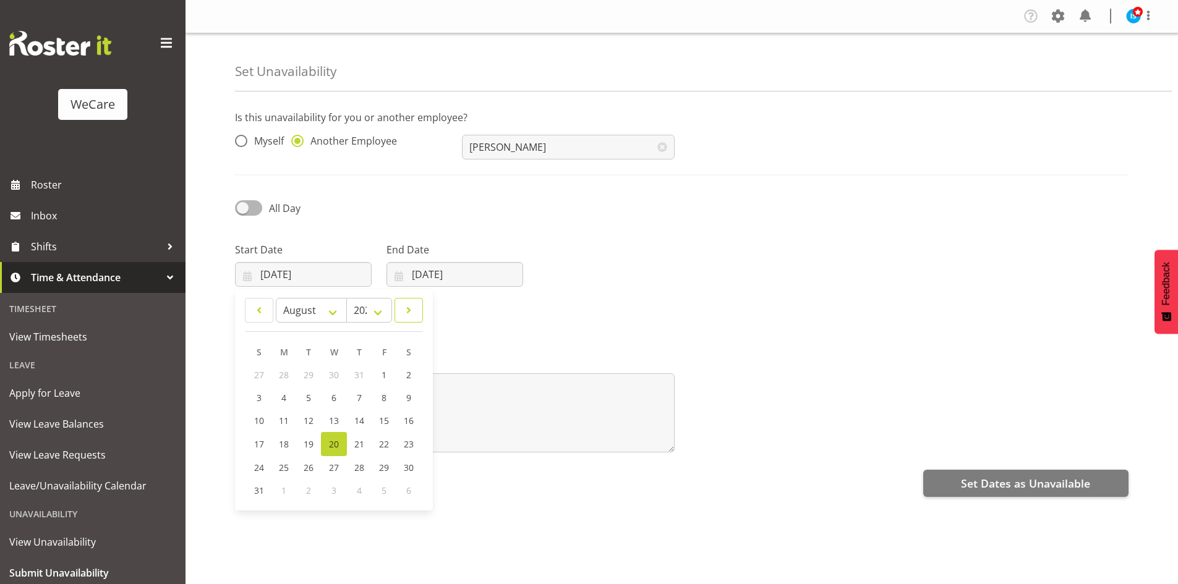
click at [416, 312] on link at bounding box center [409, 310] width 28 height 25
select select "9"
click at [281, 465] on span "27" at bounding box center [284, 467] width 10 height 12
type input "27/10/2025"
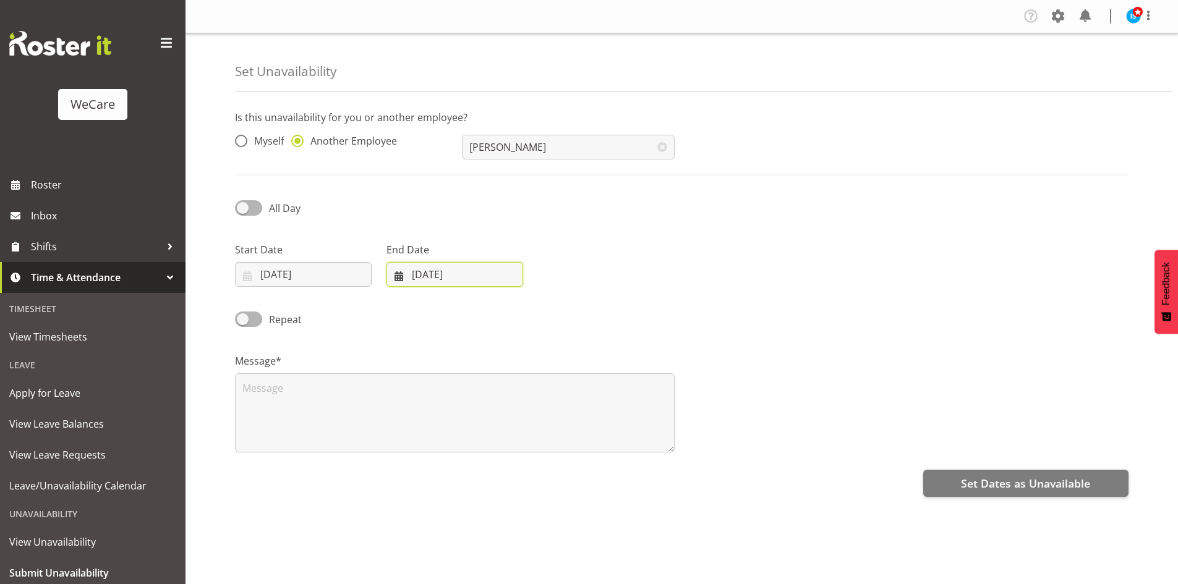
click at [446, 264] on input "20/08/2025" at bounding box center [454, 274] width 137 height 25
click at [569, 310] on link at bounding box center [559, 310] width 31 height 25
click at [568, 310] on link at bounding box center [559, 310] width 31 height 25
select select "9"
click at [435, 464] on span "27" at bounding box center [436, 467] width 10 height 12
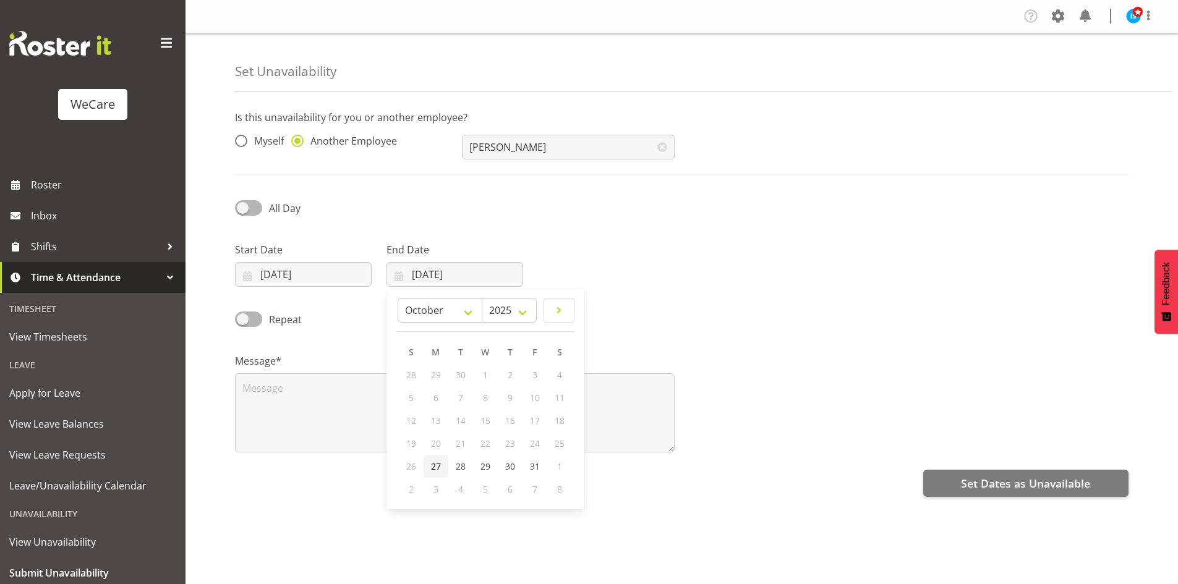
type input "27/10/2025"
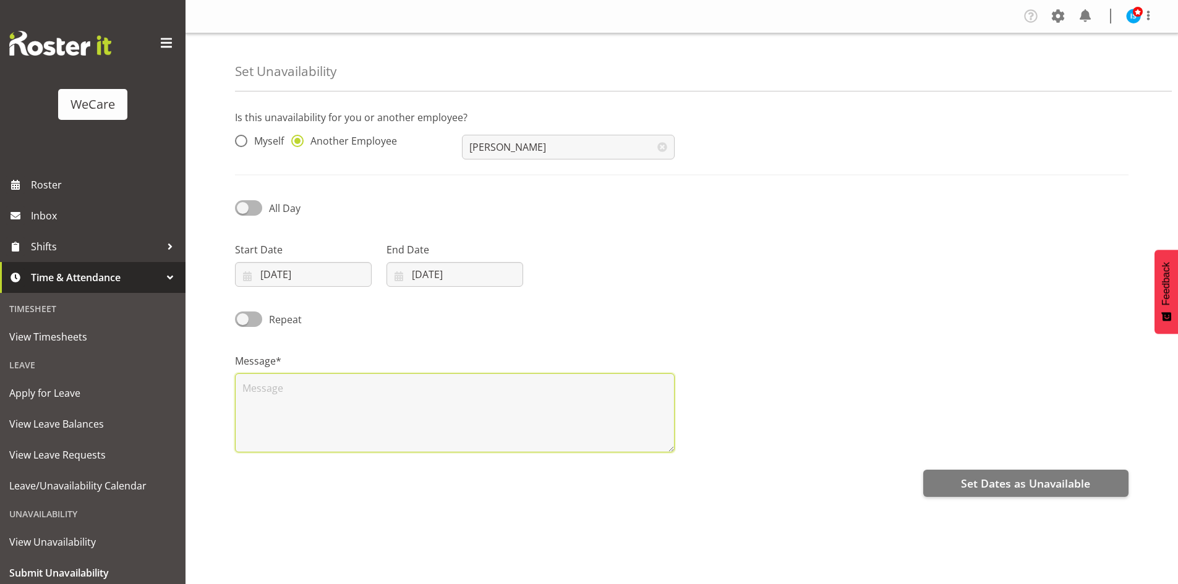
click at [344, 412] on textarea at bounding box center [455, 412] width 440 height 79
type textarea "RDO"
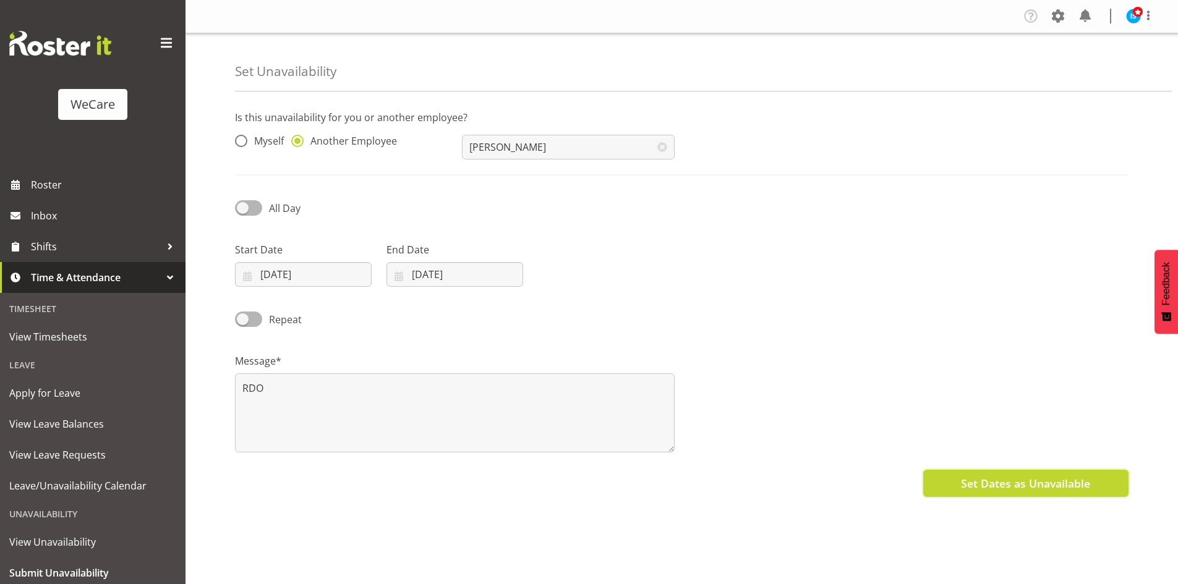
drag, startPoint x: 1031, startPoint y: 493, endPoint x: 1044, endPoint y: 493, distance: 13.0
click at [1031, 493] on button "Set Dates as Unavailable" at bounding box center [1025, 483] width 205 height 27
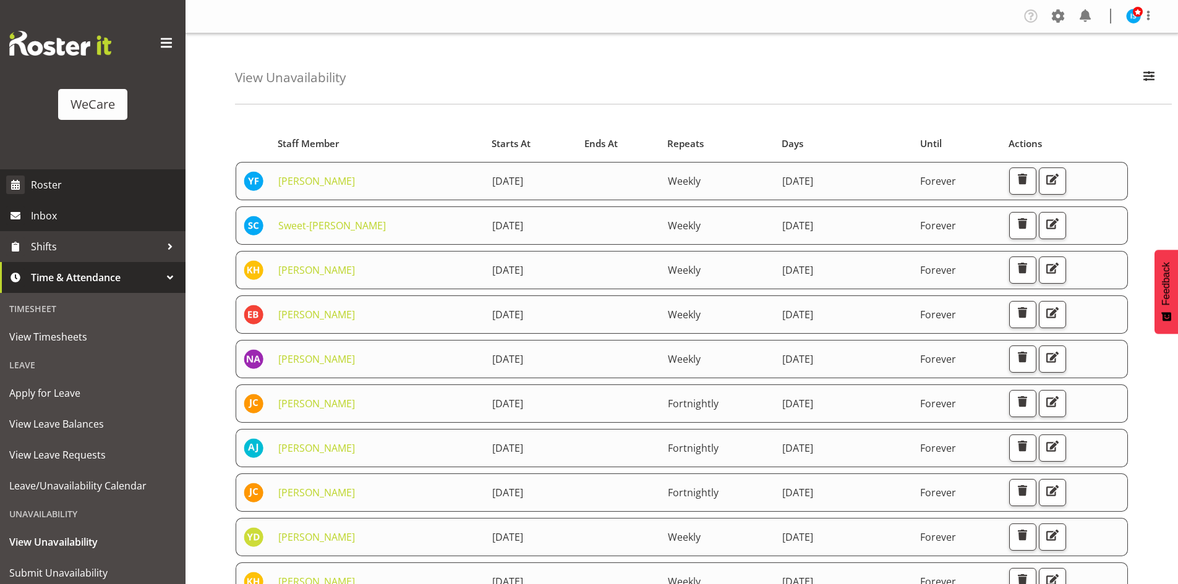
click at [62, 200] on link "Inbox" at bounding box center [93, 215] width 186 height 31
click at [60, 191] on span "Roster" at bounding box center [105, 185] width 148 height 19
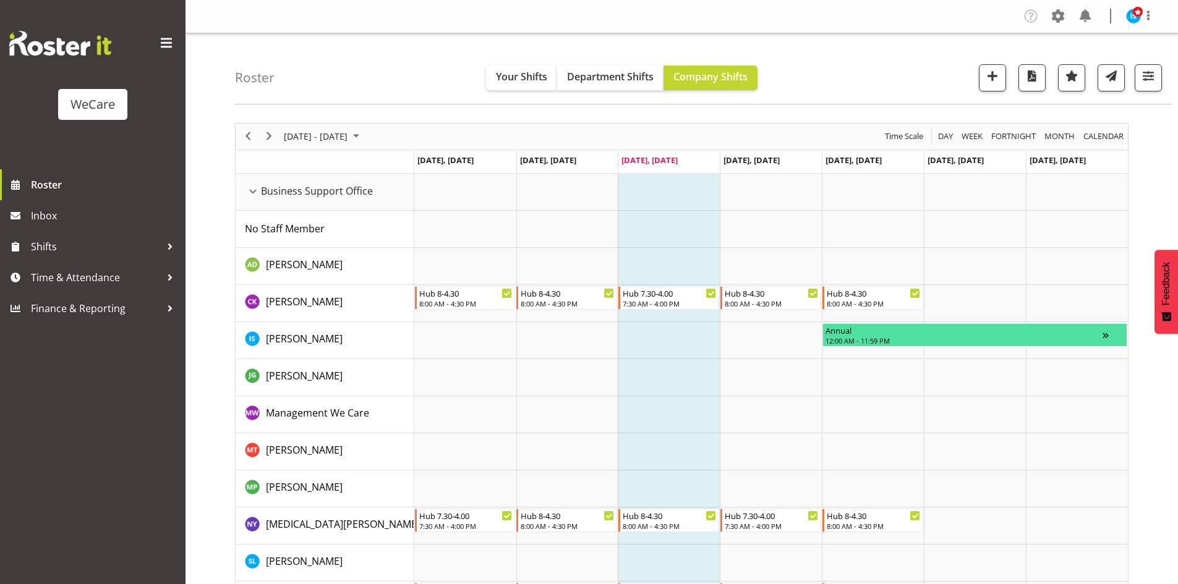
click at [336, 149] on div "[DATE] - [DATE]" at bounding box center [322, 137] width 87 height 26
click at [409, 161] on span "next month" at bounding box center [414, 167] width 22 height 22
click at [1134, 91] on div at bounding box center [1143, 77] width 37 height 27
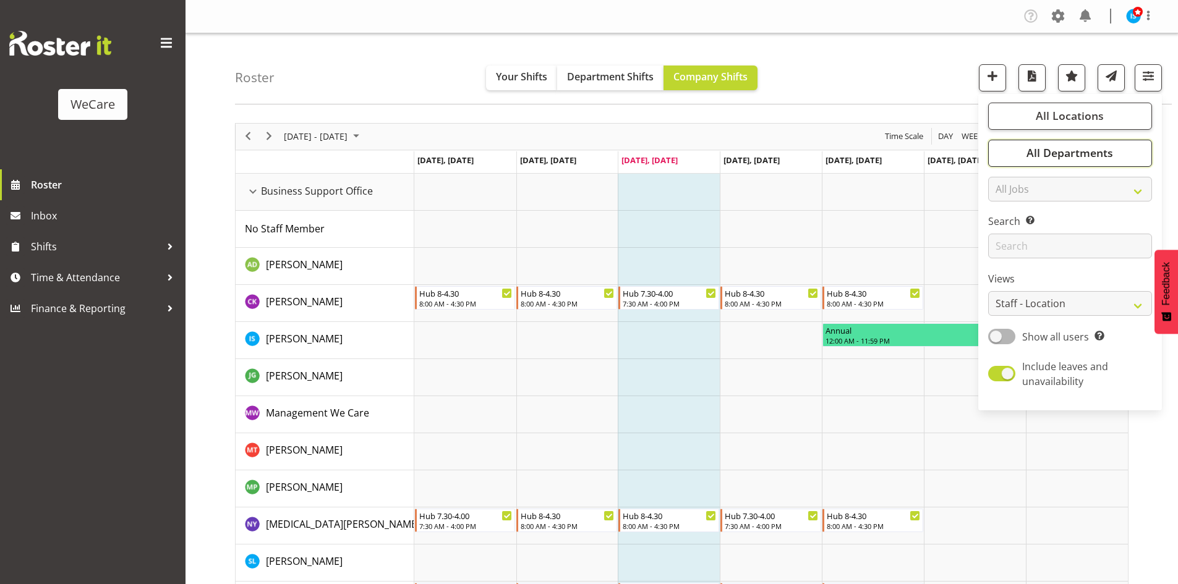
click at [1119, 142] on button "All Departments" at bounding box center [1070, 153] width 164 height 27
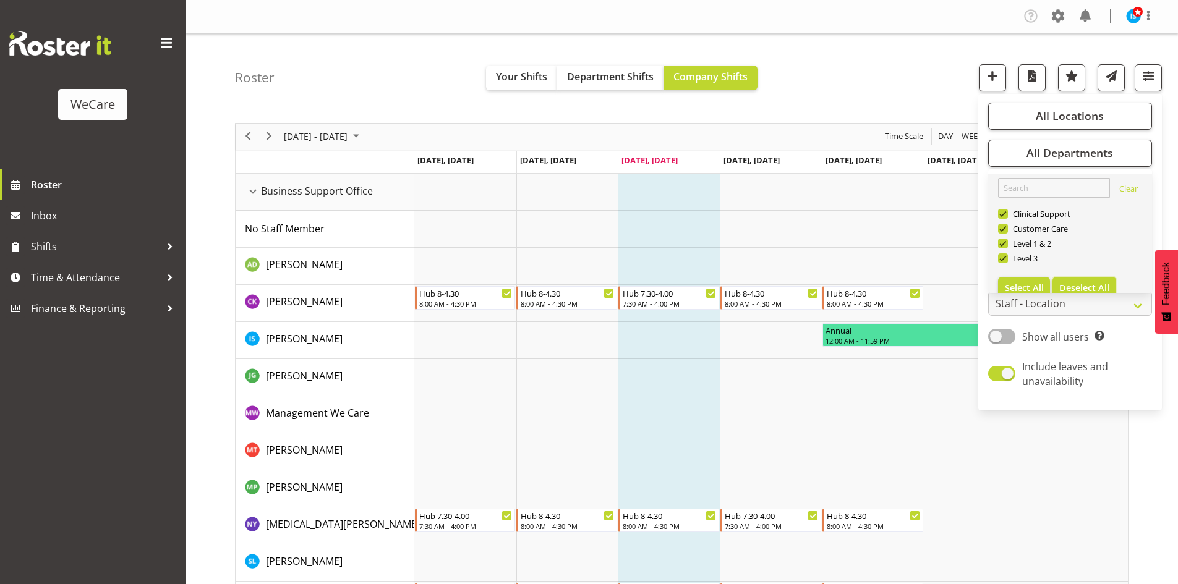
click at [1089, 288] on span "Deselect All" at bounding box center [1084, 288] width 50 height 12
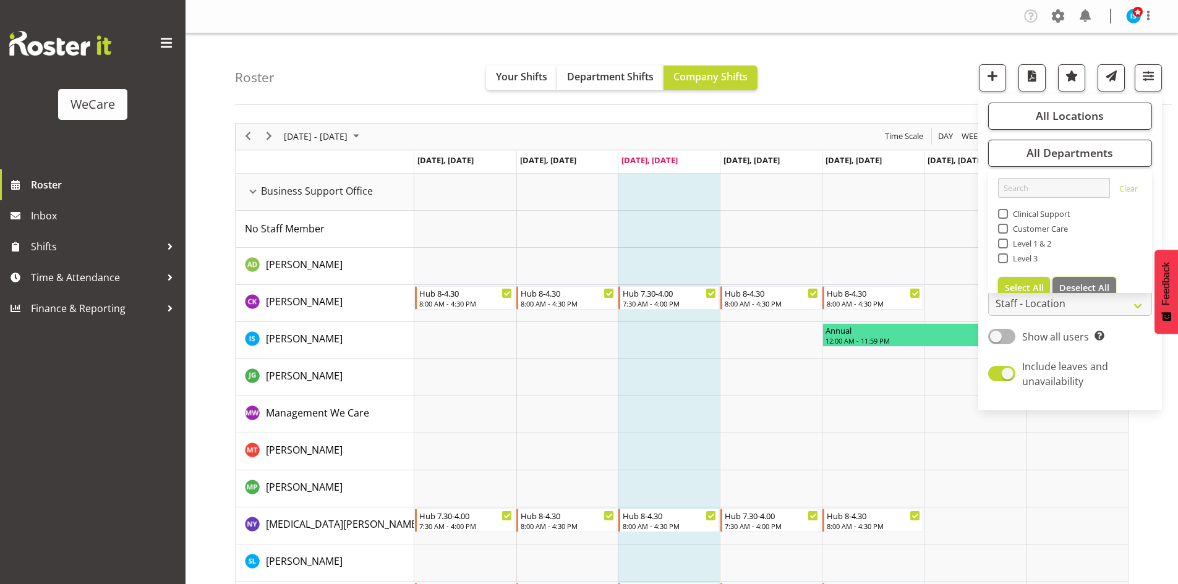
checkbox input "false"
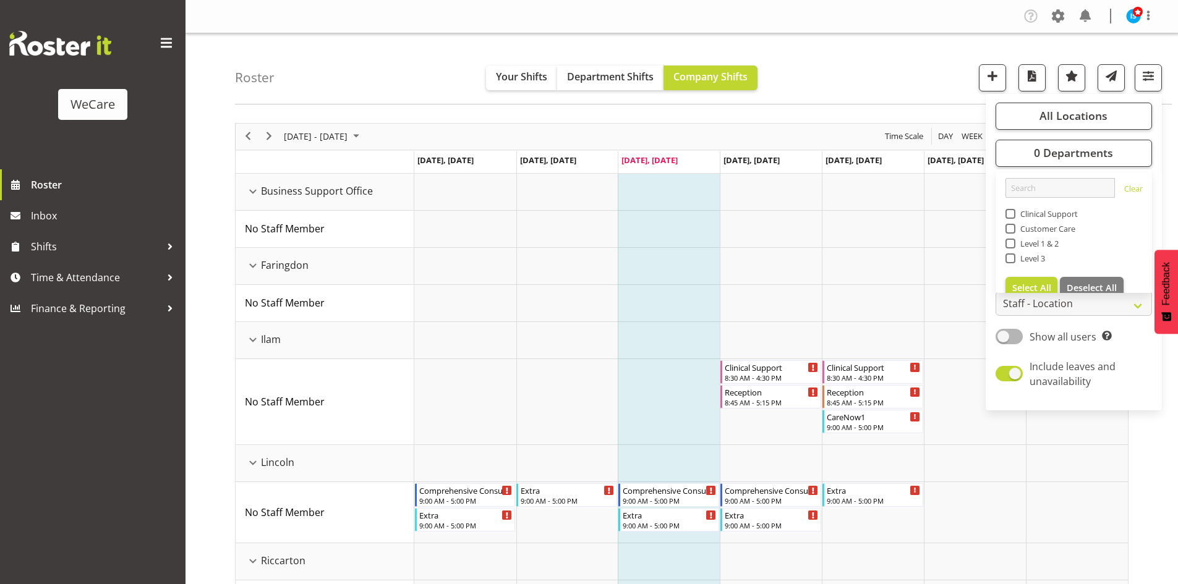
drag, startPoint x: 1044, startPoint y: 244, endPoint x: 1123, endPoint y: 132, distance: 136.6
click at [1044, 243] on span "Level 1 & 2" at bounding box center [1037, 244] width 44 height 10
click at [1013, 243] on input "Level 1 & 2" at bounding box center [1009, 243] width 8 height 8
checkbox input "true"
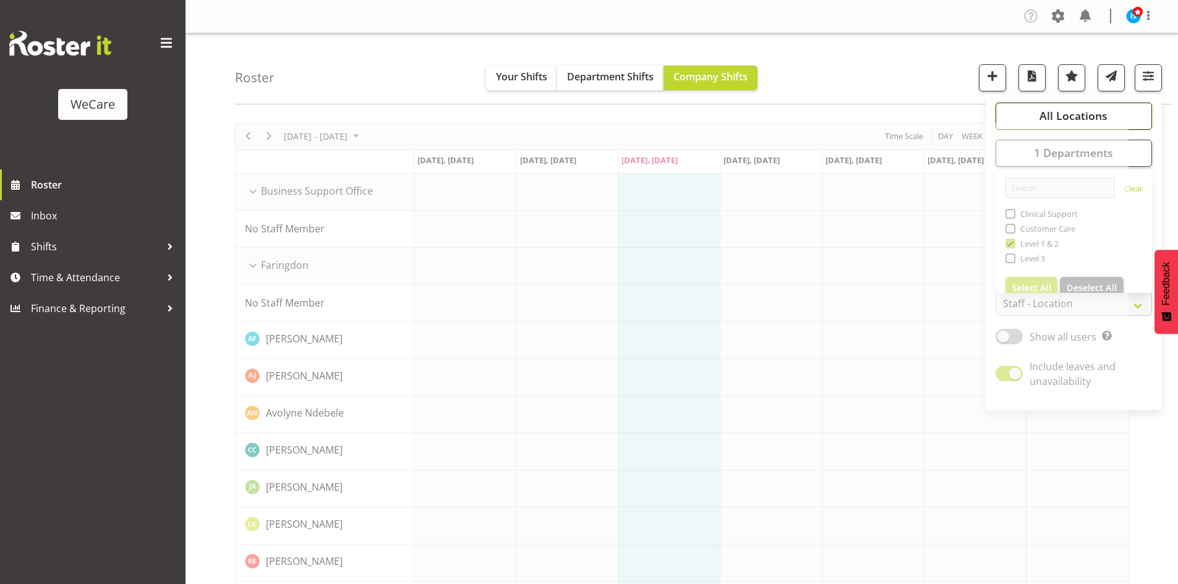
click at [1108, 113] on button "All Locations" at bounding box center [1074, 116] width 156 height 27
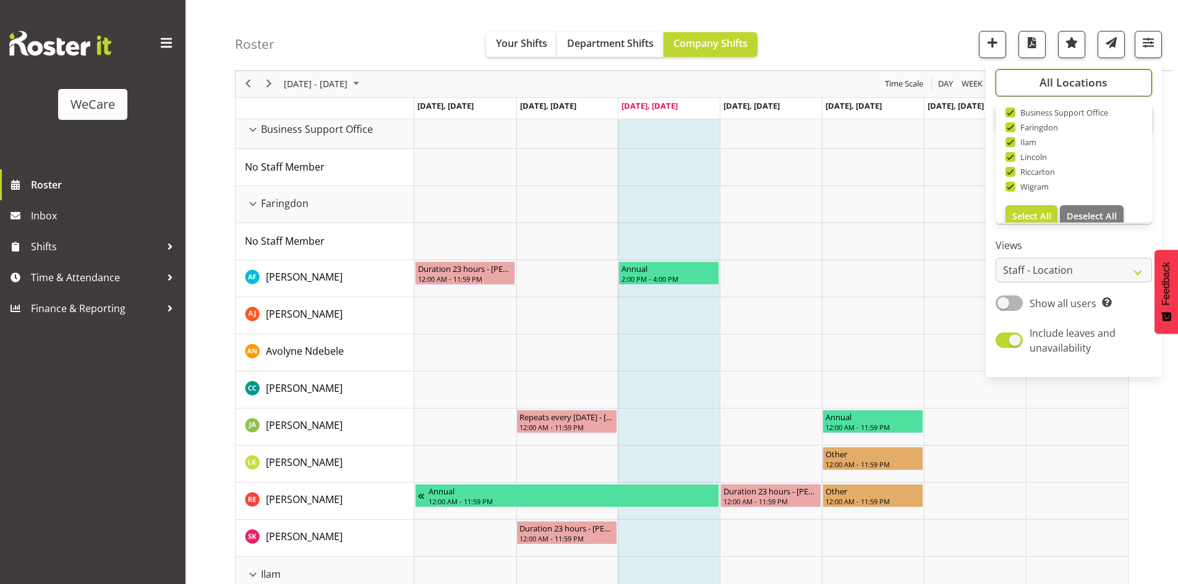
scroll to position [45, 0]
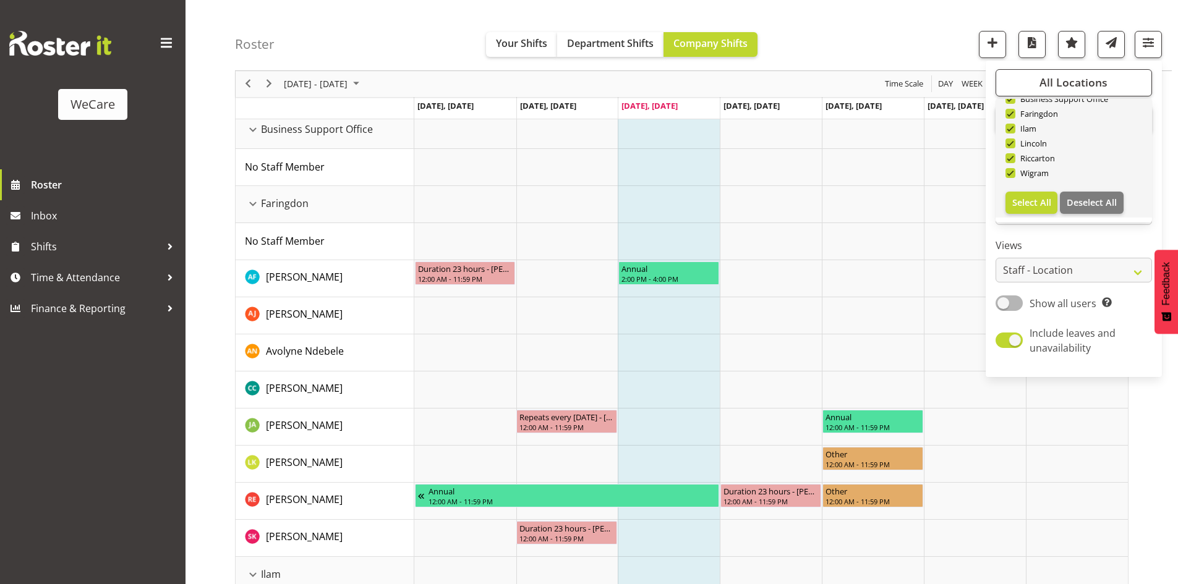
click at [1093, 186] on link "Clear Business Support Office Faringdon Ilam Lincoln Riccarton Wigram Select Al…" at bounding box center [1074, 138] width 156 height 158
click at [1099, 198] on span "Deselect All" at bounding box center [1092, 203] width 50 height 12
checkbox input "false"
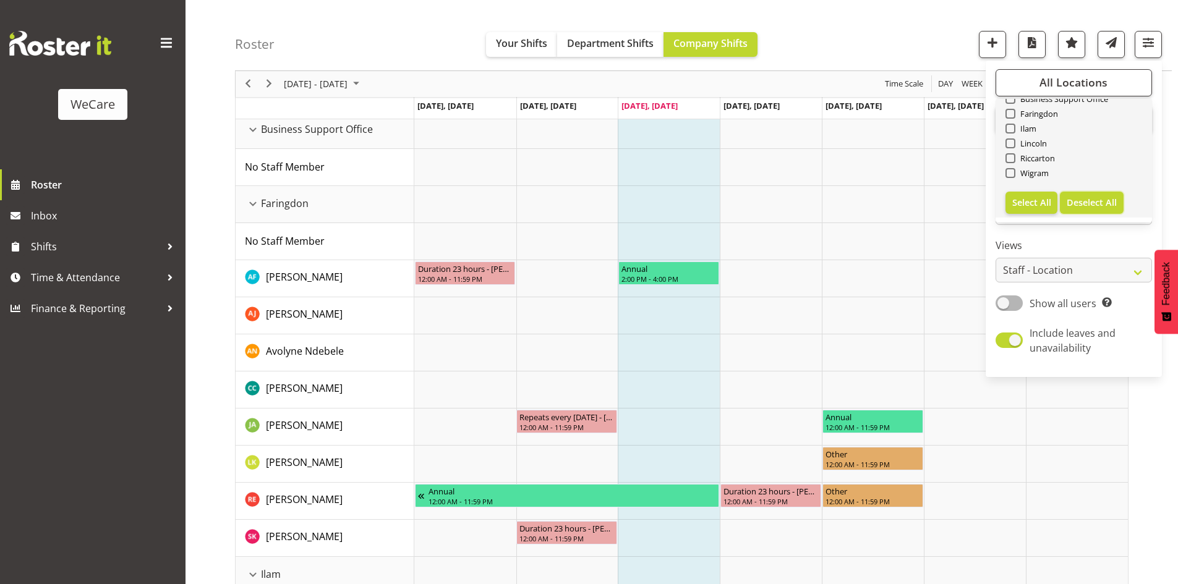
checkbox input "false"
click at [1045, 116] on span "Faringdon" at bounding box center [1036, 114] width 43 height 10
click at [1013, 116] on input "Faringdon" at bounding box center [1009, 114] width 8 height 8
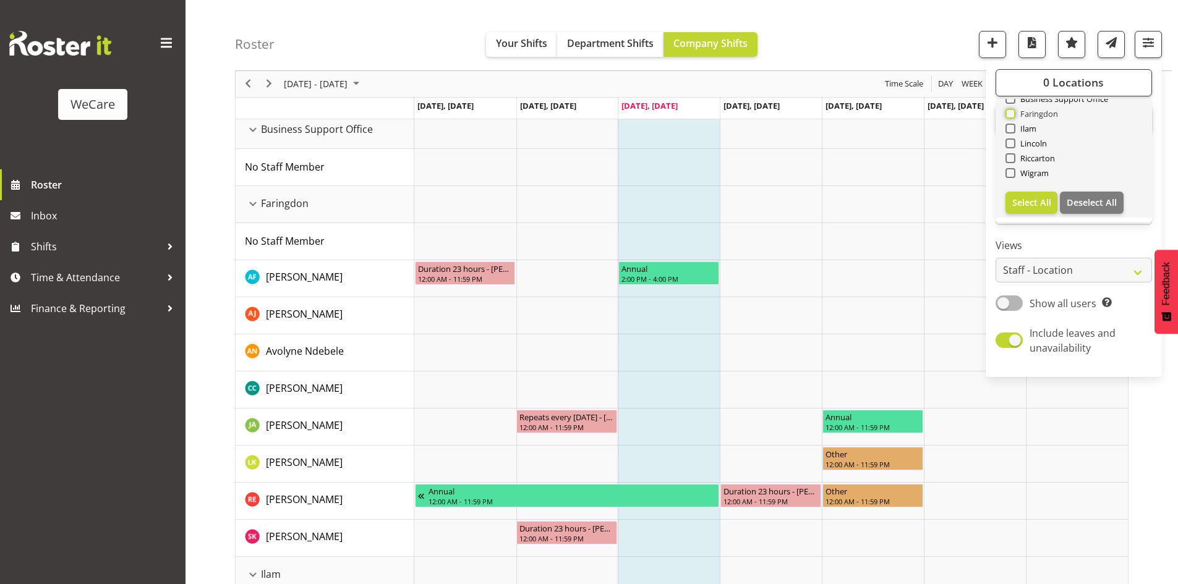
checkbox input "true"
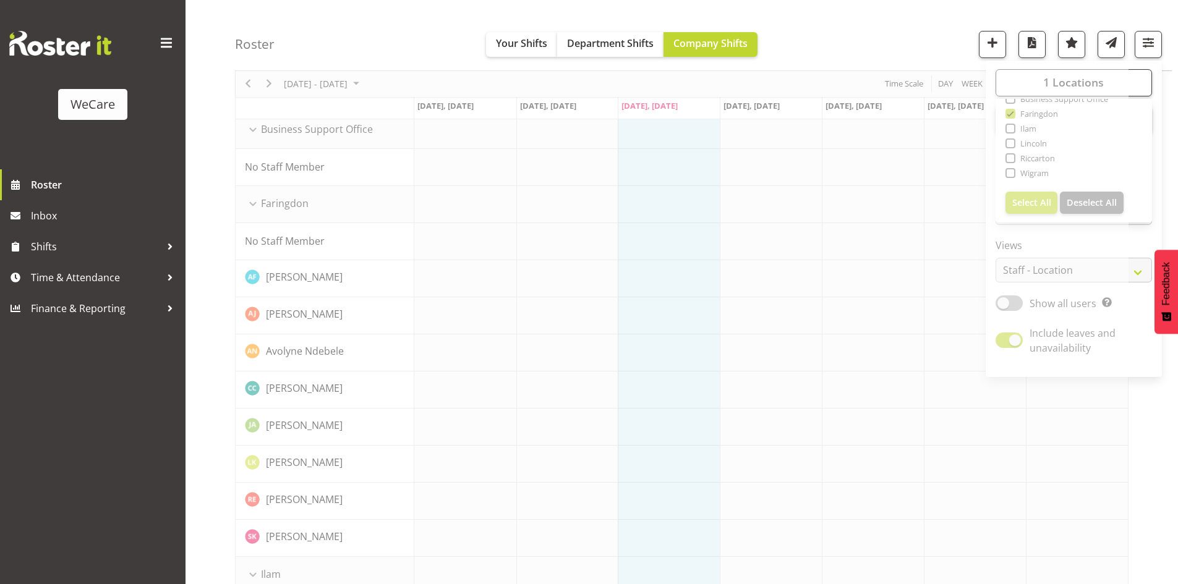
click at [898, 28] on div "Roster Your Shifts Department Shifts Company Shifts 1 Locations Clear Business …" at bounding box center [703, 35] width 937 height 71
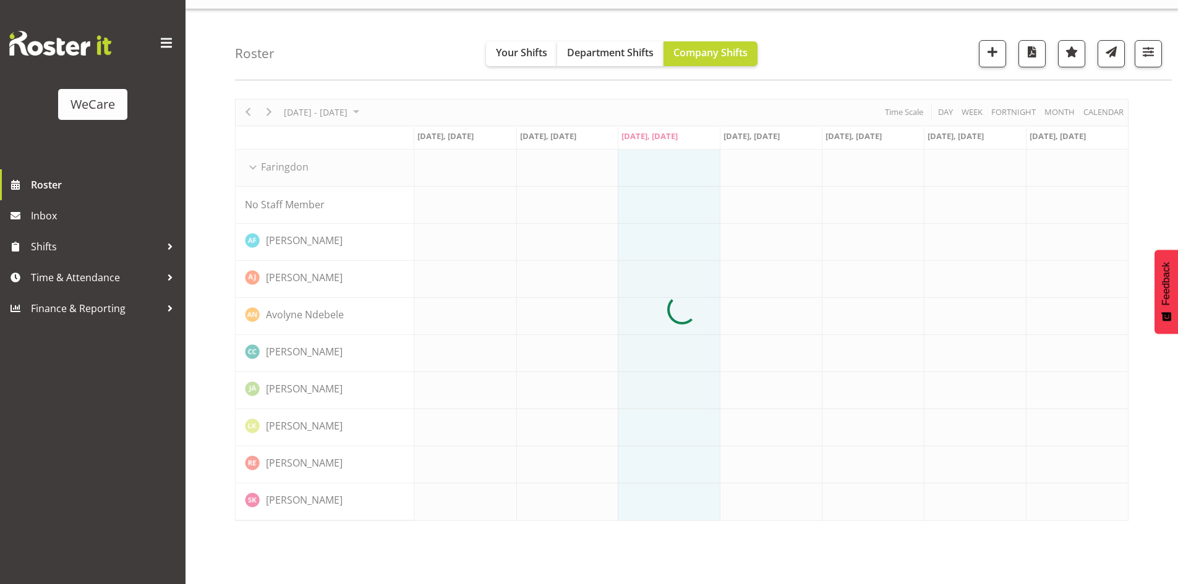
scroll to position [24, 0]
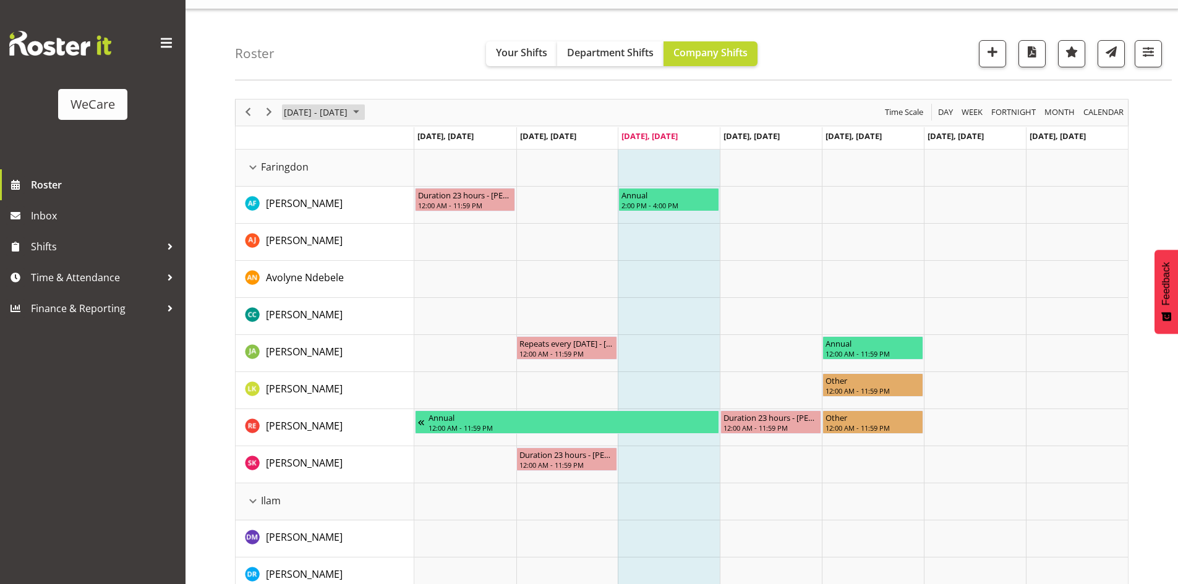
click at [336, 119] on span "August 18 - 24, 2025" at bounding box center [316, 112] width 66 height 15
click at [416, 143] on span "next month" at bounding box center [414, 143] width 22 height 22
click at [415, 143] on span "next month" at bounding box center [414, 143] width 22 height 22
click at [417, 139] on span "next month" at bounding box center [414, 143] width 22 height 22
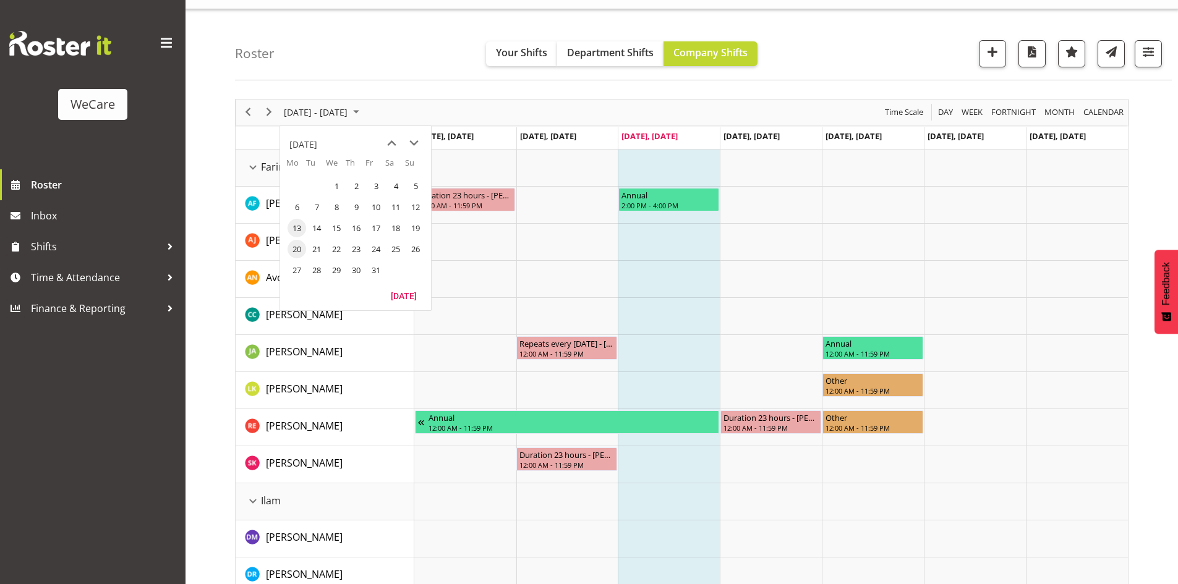
click at [291, 224] on span "13" at bounding box center [297, 228] width 19 height 19
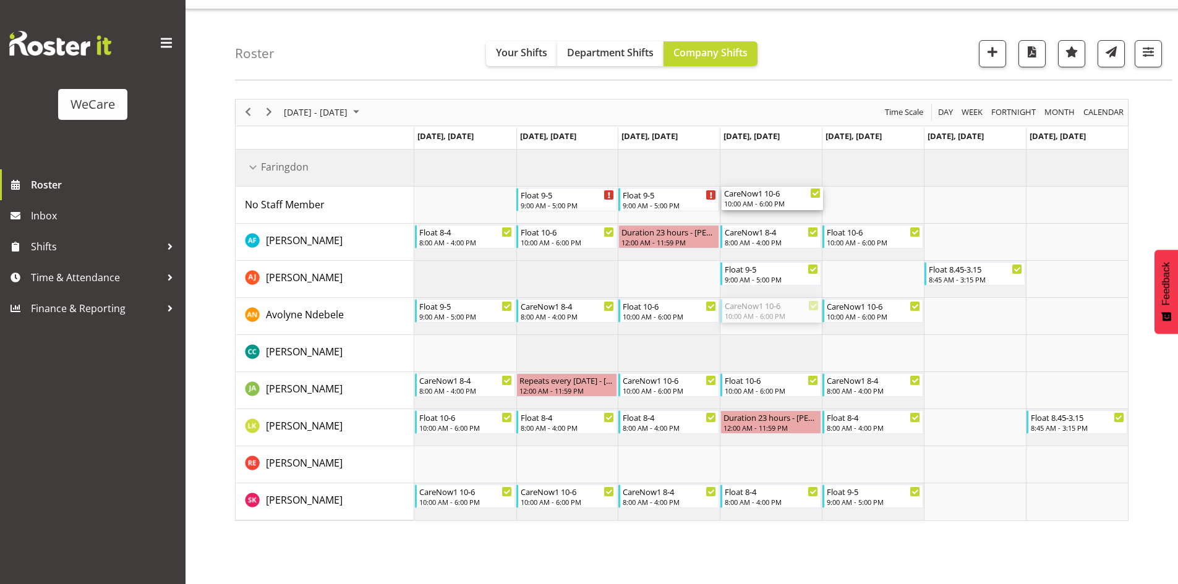
drag, startPoint x: 760, startPoint y: 309, endPoint x: 752, endPoint y: 214, distance: 95.6
click at [752, 214] on div "Float 9-5 9:00 AM - 5:00 PM Float 9-5 9:00 AM - 5:00 PM CareNow1 10-6 10:00 AM …" at bounding box center [771, 335] width 714 height 371
drag, startPoint x: 760, startPoint y: 284, endPoint x: 763, endPoint y: 185, distance: 99.6
click at [763, 185] on div "Float 9-5 9:00 AM - 5:00 PM Float 9-5 9:00 AM - 5:00 PM CareNow1 10-6 10:00 AM …" at bounding box center [771, 335] width 714 height 371
click at [772, 199] on div "Float 9-5" at bounding box center [772, 194] width 97 height 12
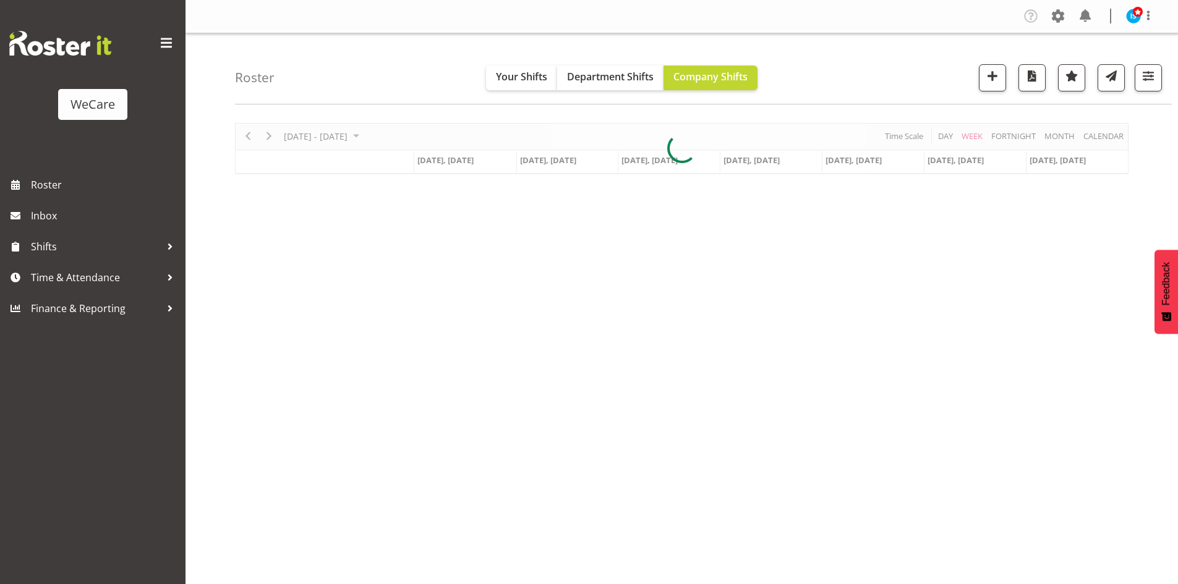
scroll to position [24, 0]
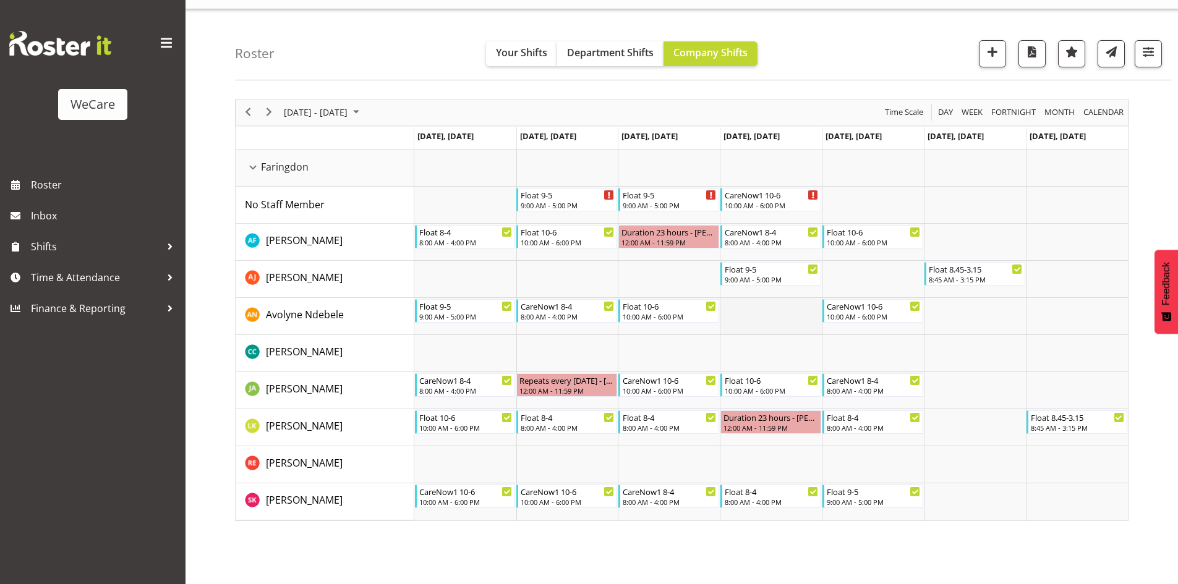
drag, startPoint x: 772, startPoint y: 199, endPoint x: 770, endPoint y: 314, distance: 114.4
drag, startPoint x: 764, startPoint y: 275, endPoint x: 759, endPoint y: 207, distance: 68.2
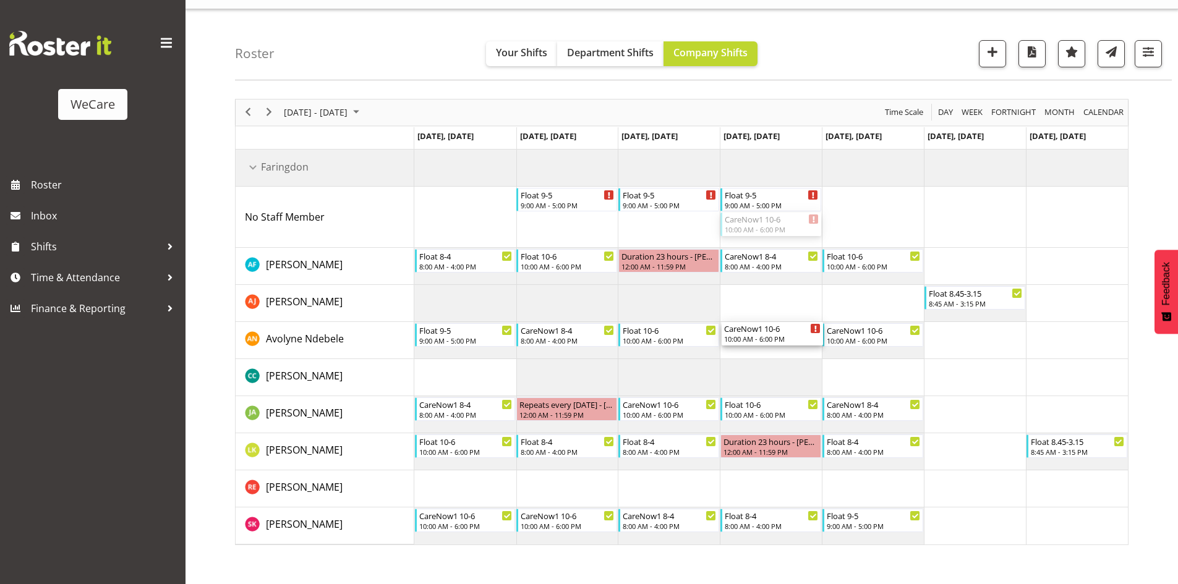
drag, startPoint x: 773, startPoint y: 221, endPoint x: 777, endPoint y: 322, distance: 101.5
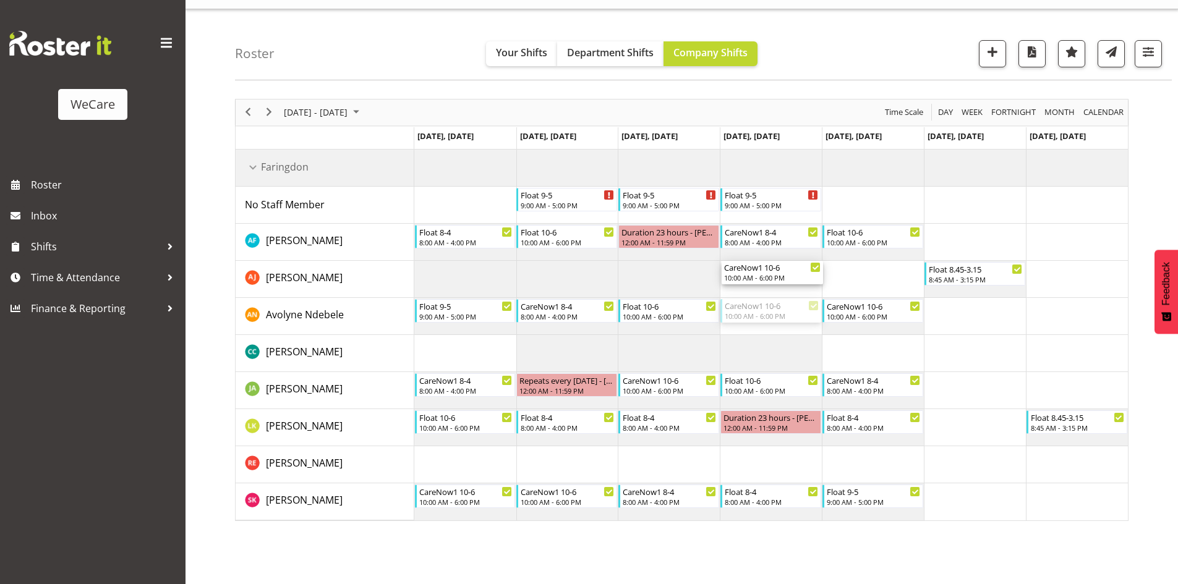
drag, startPoint x: 772, startPoint y: 310, endPoint x: 769, endPoint y: 273, distance: 36.6
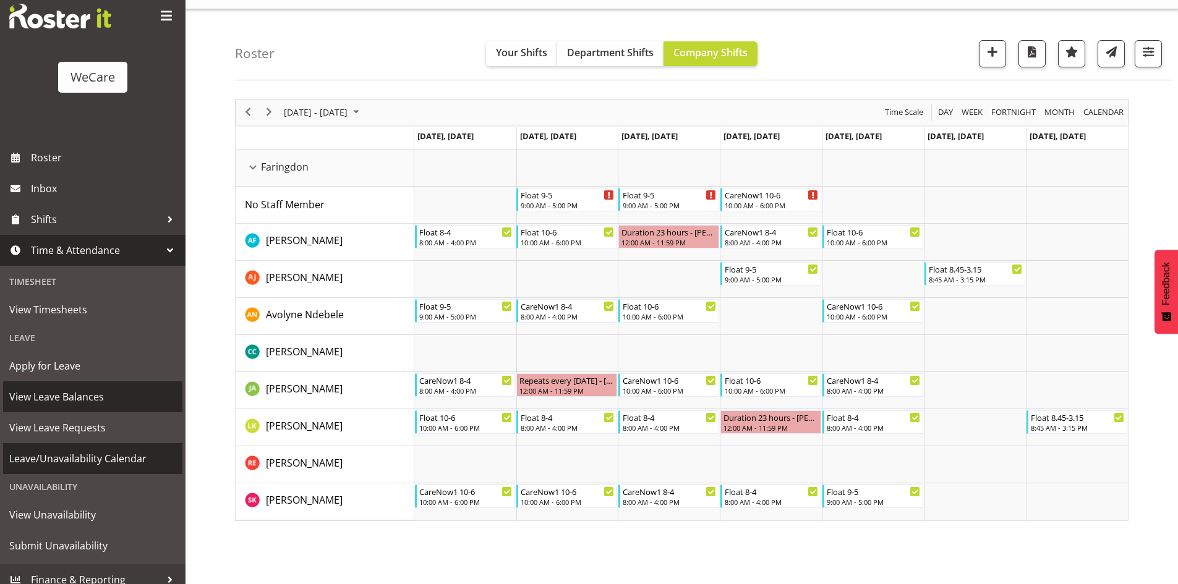
scroll to position [38, 0]
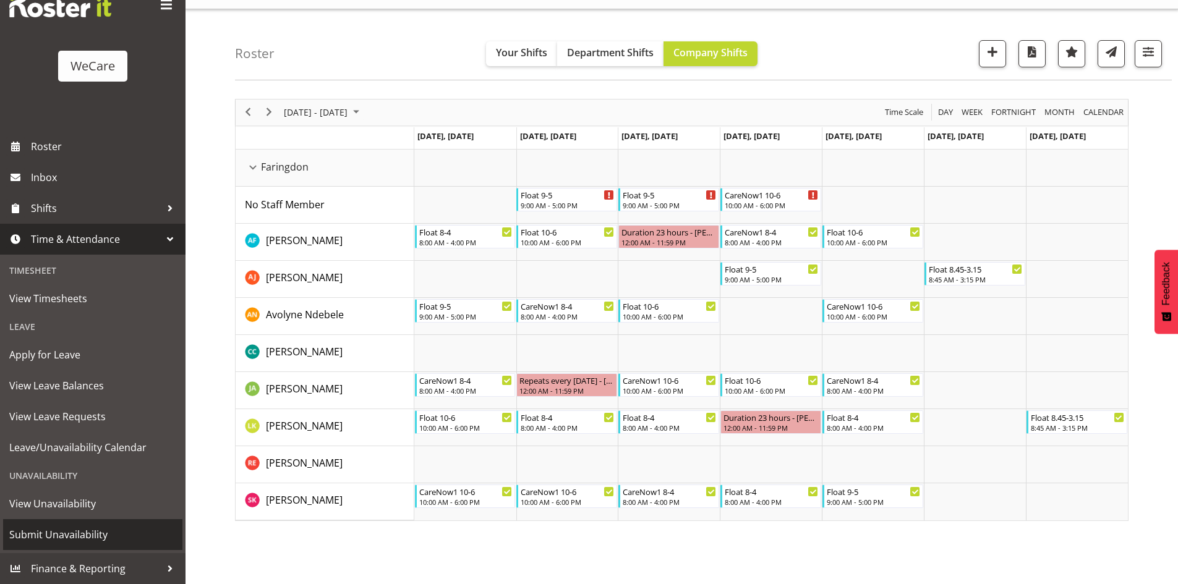
click at [87, 523] on link "Submit Unavailability" at bounding box center [92, 534] width 179 height 31
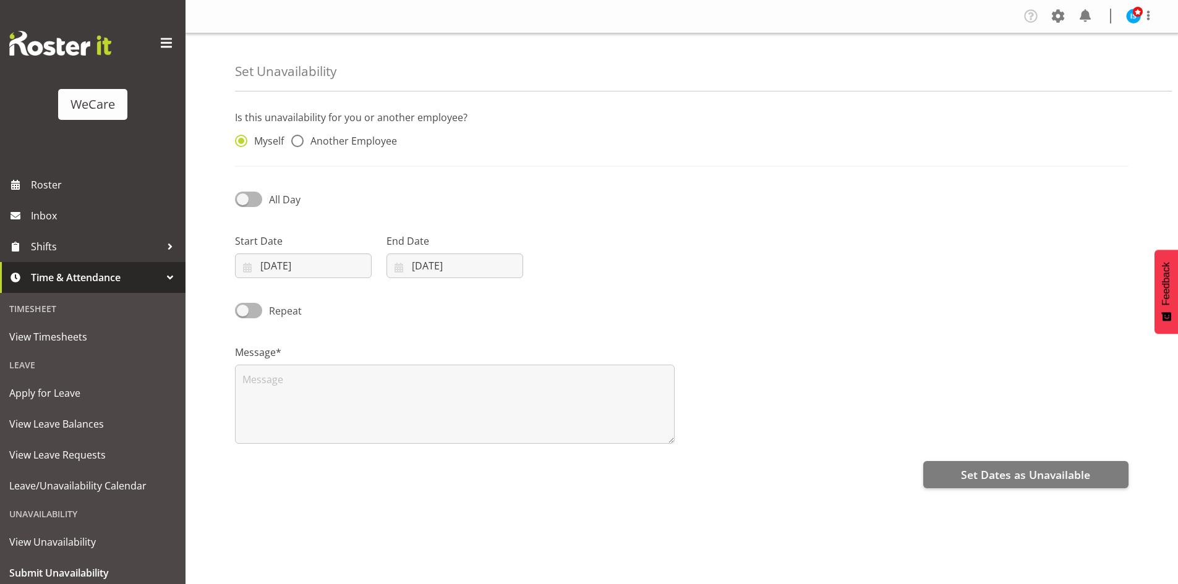
click at [341, 132] on div "Myself Another Employee" at bounding box center [341, 137] width 227 height 41
click at [382, 148] on div "Myself Another Employee" at bounding box center [341, 143] width 212 height 16
click at [382, 136] on span "Another Employee" at bounding box center [350, 141] width 93 height 12
click at [299, 137] on input "Another Employee" at bounding box center [295, 141] width 8 height 8
radio input "true"
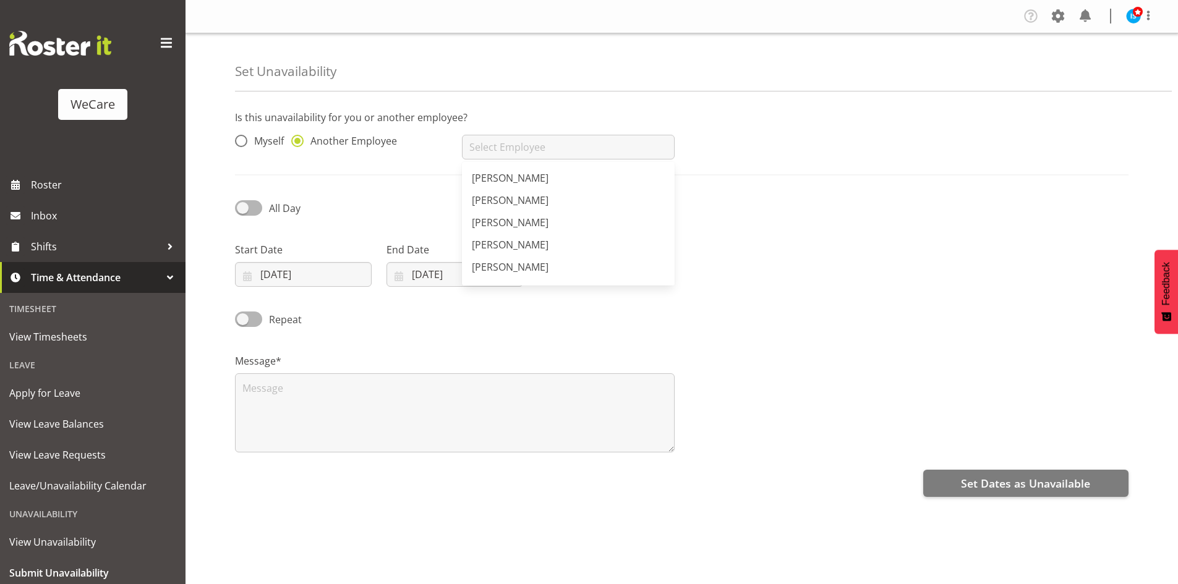
click at [517, 139] on input "text" at bounding box center [568, 147] width 212 height 25
click at [540, 170] on link "Avolyne Ndebele" at bounding box center [568, 178] width 212 height 22
type input "Avolyne Ndebele"
click at [348, 258] on div "Start Date [DATE] January February March April May June July August September O…" at bounding box center [303, 264] width 137 height 45
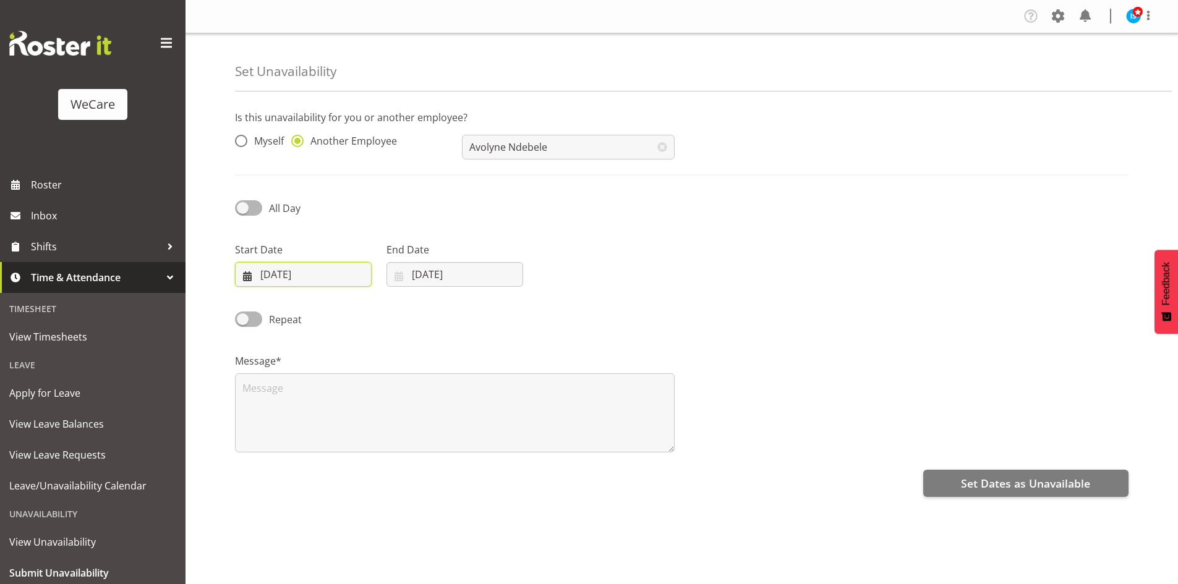
click at [343, 266] on input "[DATE]" at bounding box center [303, 274] width 137 height 25
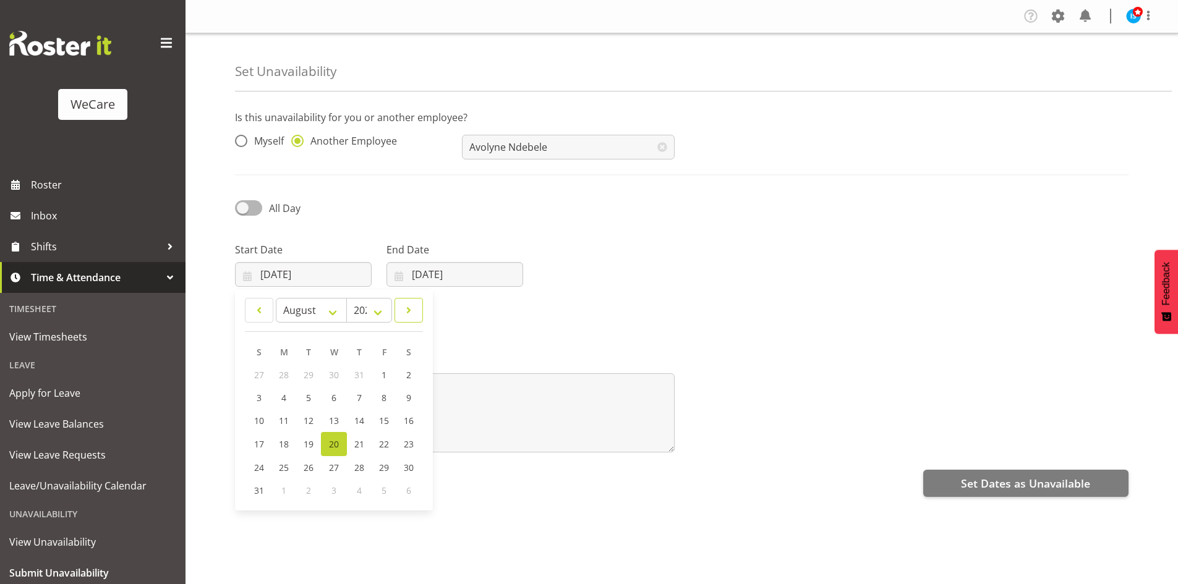
click at [409, 304] on span at bounding box center [409, 310] width 12 height 15
select select "9"
click at [356, 420] on span "16" at bounding box center [359, 421] width 10 height 12
type input "[DATE]"
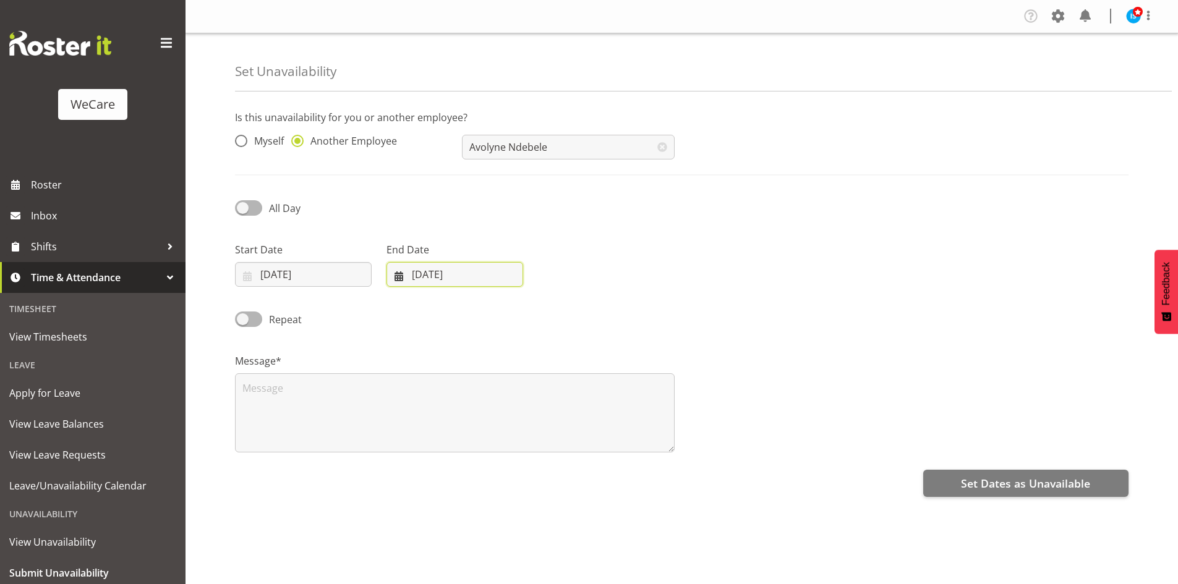
click at [439, 270] on input "[DATE]" at bounding box center [454, 274] width 137 height 25
click at [561, 305] on span at bounding box center [559, 310] width 15 height 15
select select "9"
click at [506, 420] on span "16" at bounding box center [510, 421] width 10 height 12
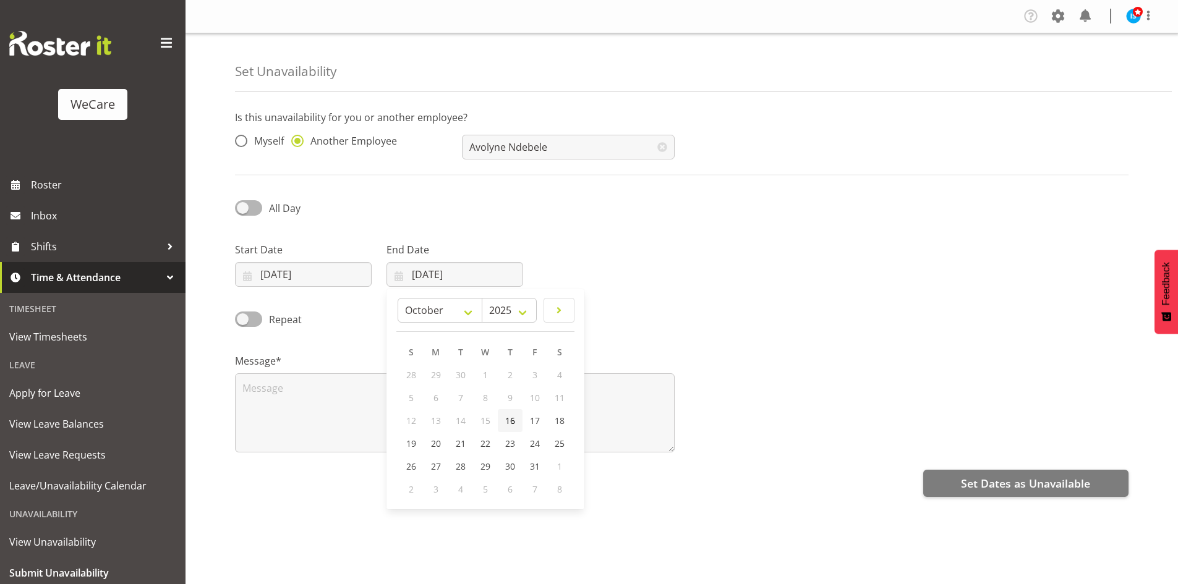
type input "[DATE]"
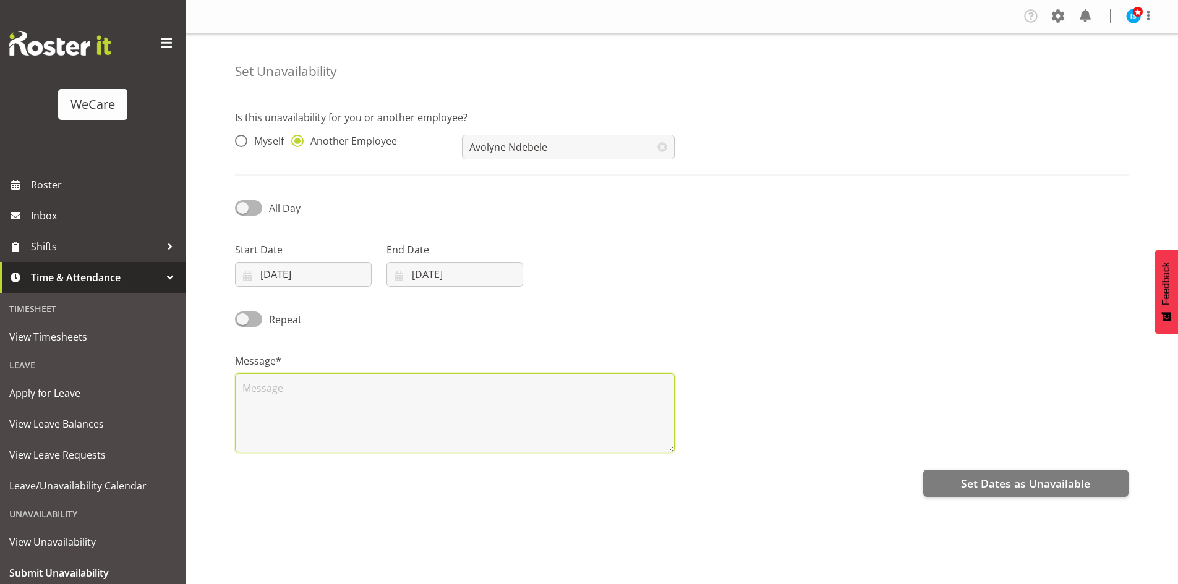
click at [414, 414] on textarea at bounding box center [455, 412] width 440 height 79
type textarea "RDO"
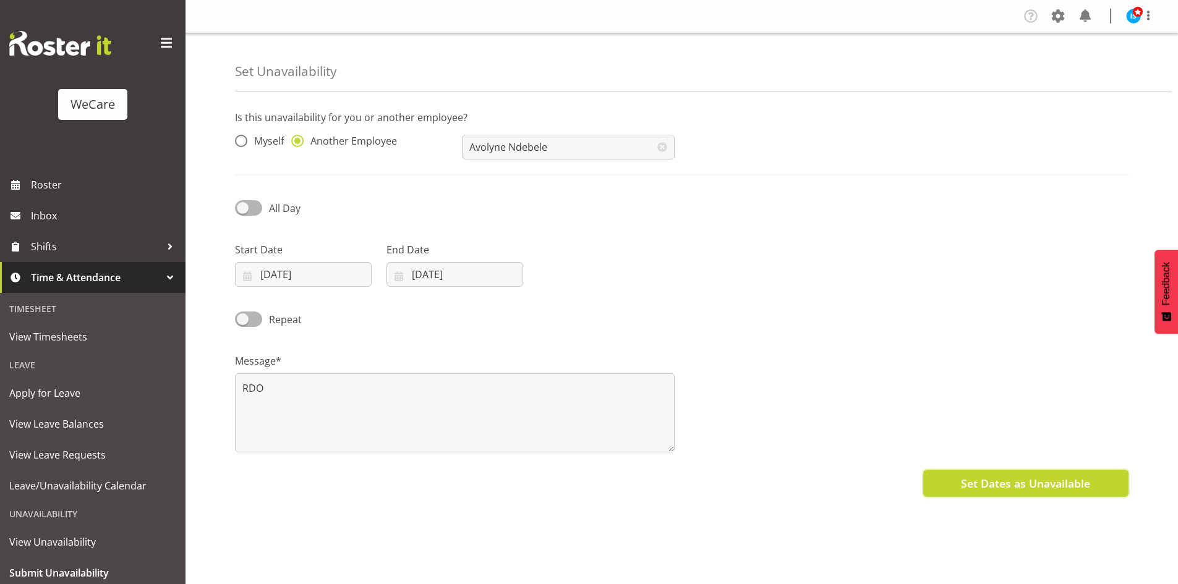
click at [1044, 488] on span "Set Dates as Unavailable" at bounding box center [1025, 484] width 129 height 16
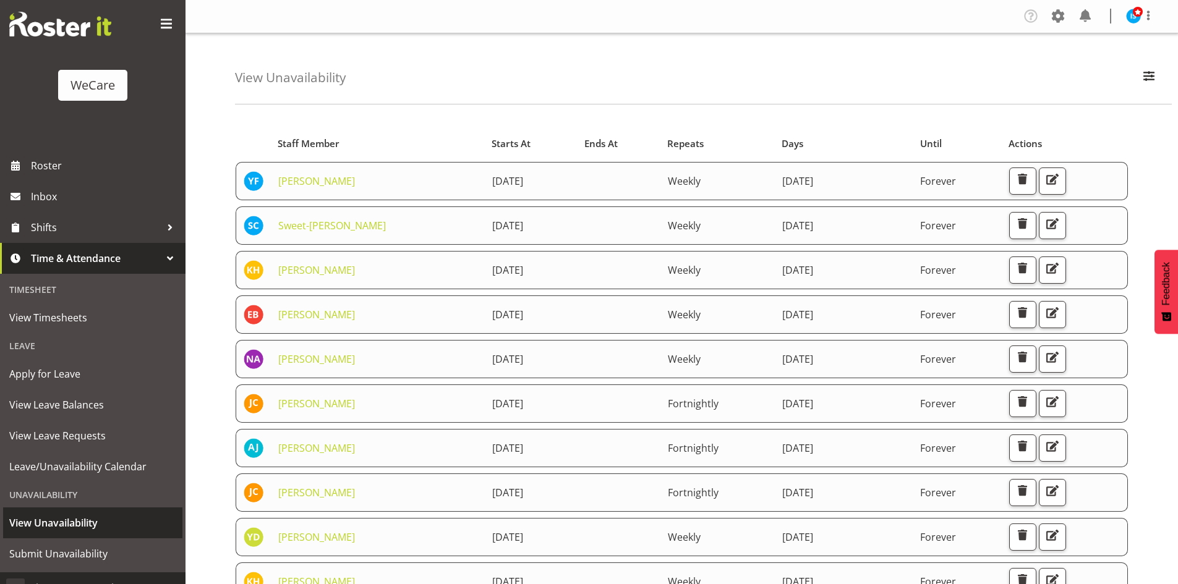
scroll to position [38, 0]
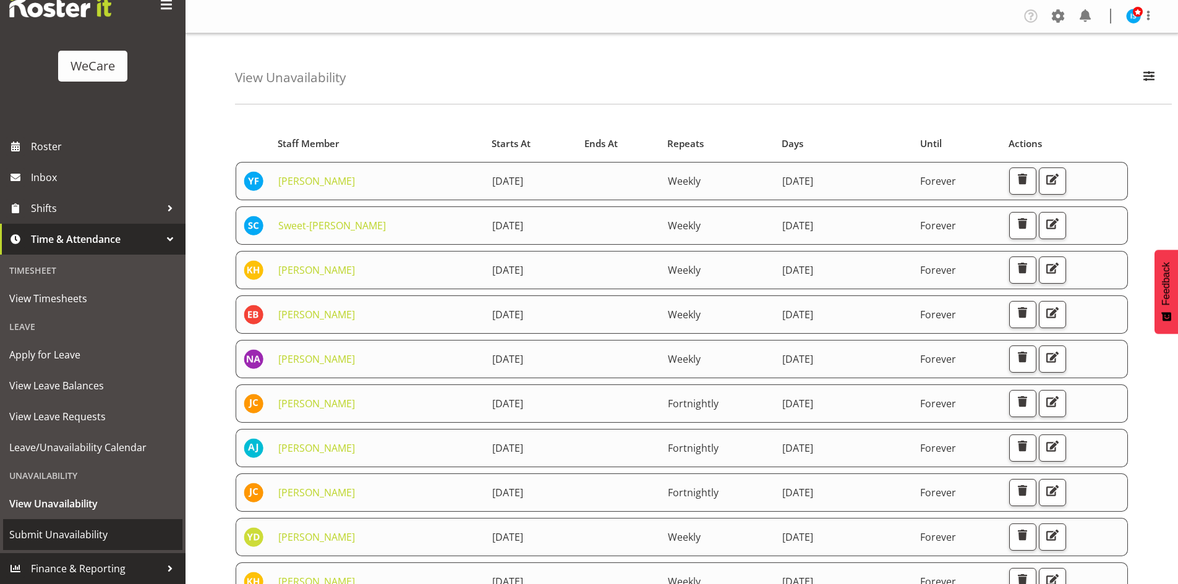
click at [65, 539] on span "Submit Unavailability" at bounding box center [92, 535] width 167 height 19
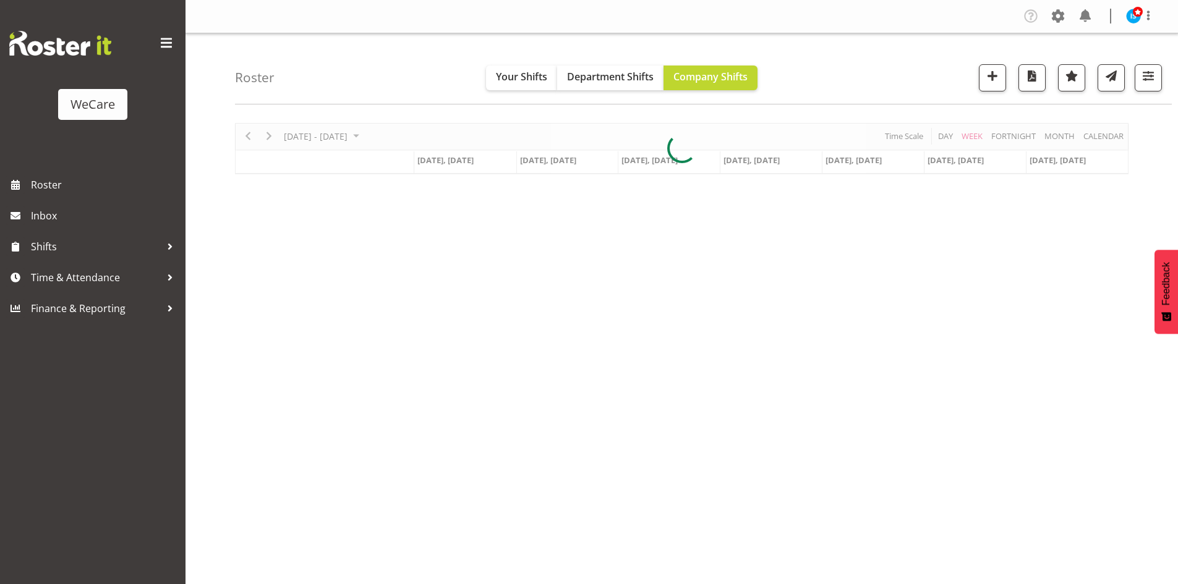
scroll to position [24, 0]
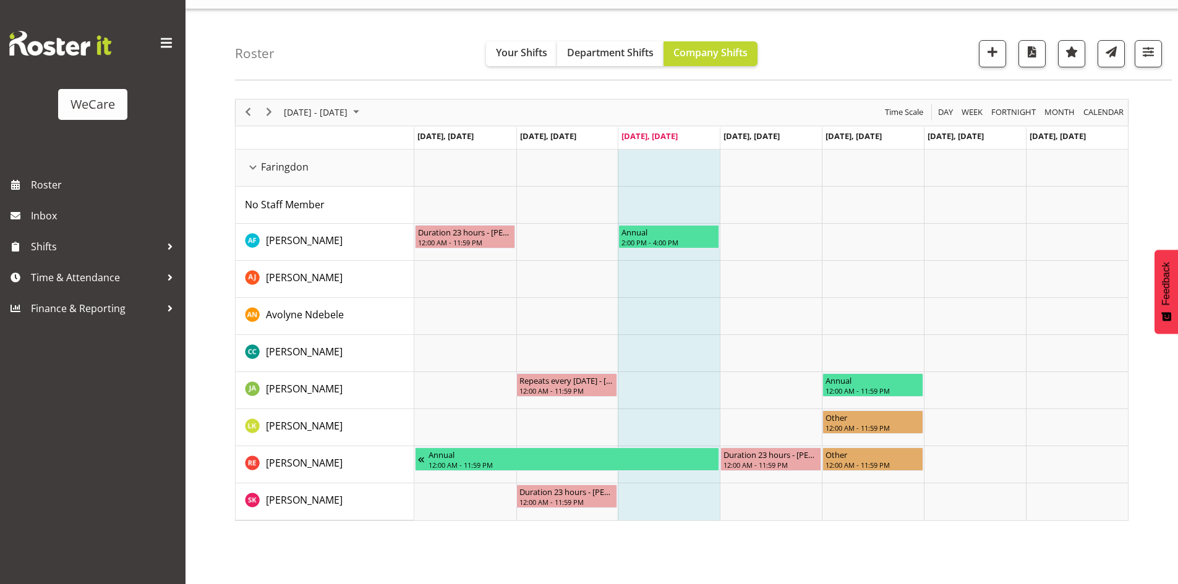
click at [343, 122] on div "[DATE] - [DATE]" at bounding box center [322, 113] width 87 height 26
click at [415, 139] on span "next month" at bounding box center [414, 143] width 22 height 22
click at [289, 229] on span "13" at bounding box center [297, 228] width 19 height 19
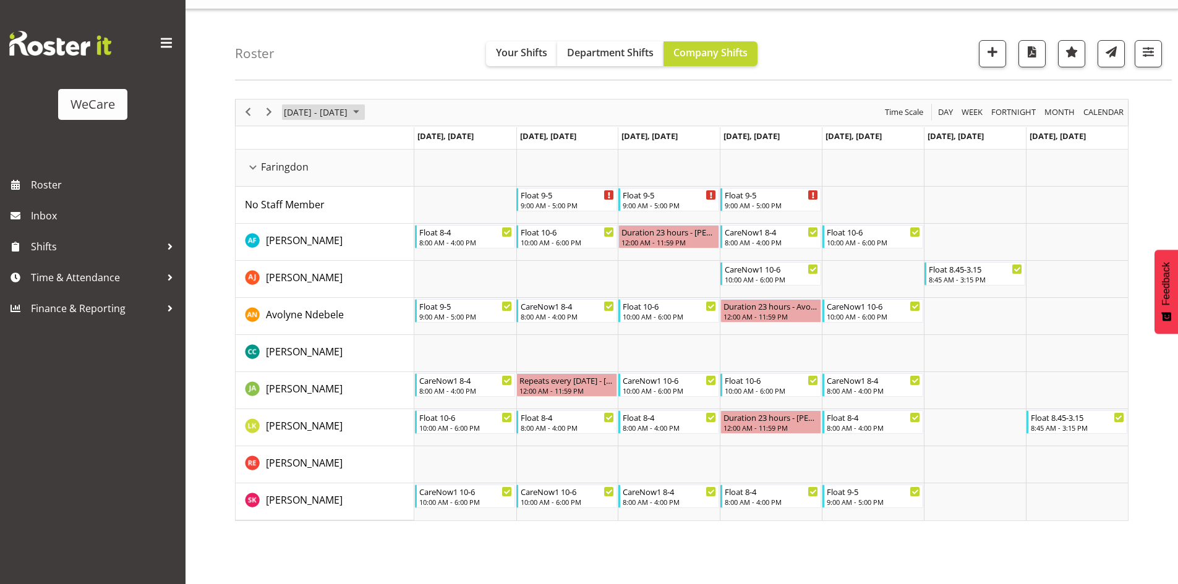
click at [349, 117] on span "October 13 - 19, 2025" at bounding box center [316, 112] width 66 height 15
click at [295, 249] on span "20" at bounding box center [297, 249] width 19 height 19
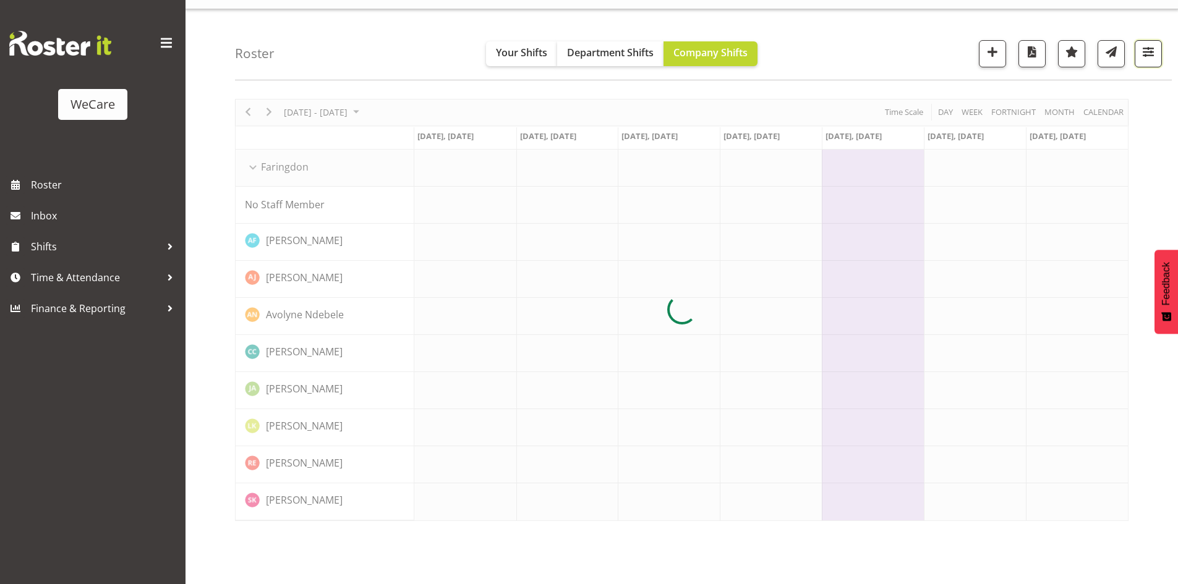
click at [1156, 50] on span "button" at bounding box center [1148, 52] width 16 height 16
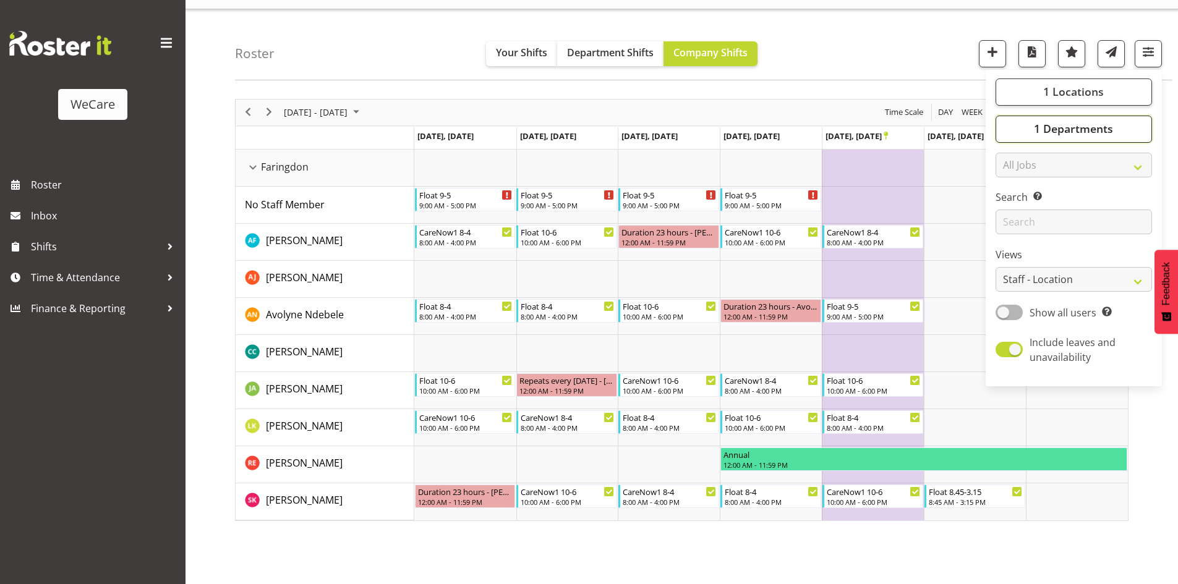
click at [1099, 130] on span "1 Departments" at bounding box center [1073, 128] width 79 height 15
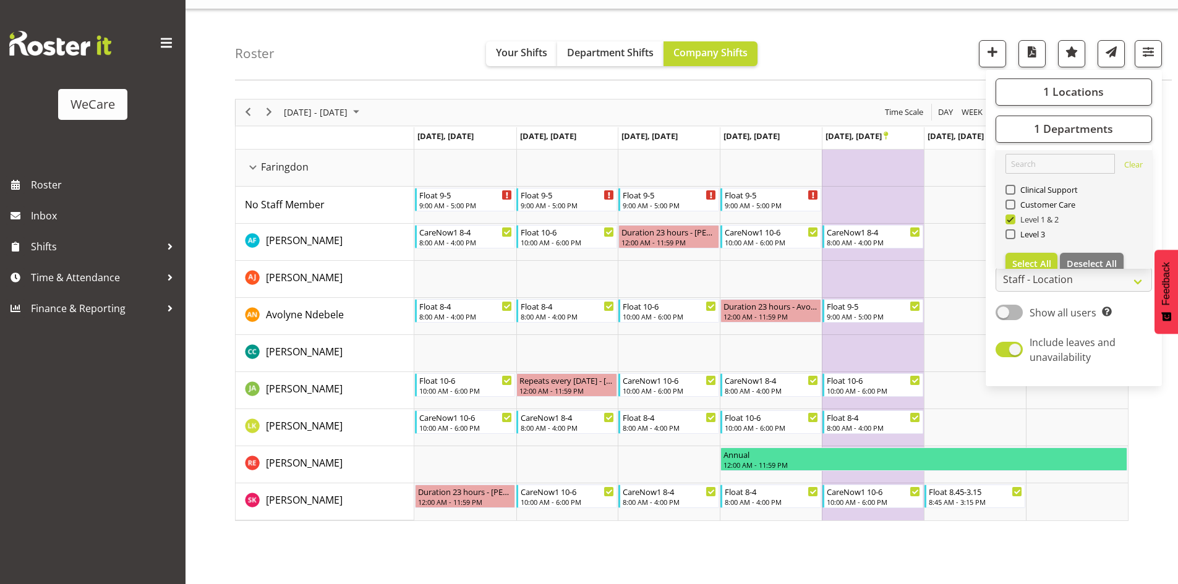
click at [1027, 224] on span "Level 1 & 2" at bounding box center [1037, 220] width 44 height 10
click at [1013, 223] on input "Level 1 & 2" at bounding box center [1009, 219] width 8 height 8
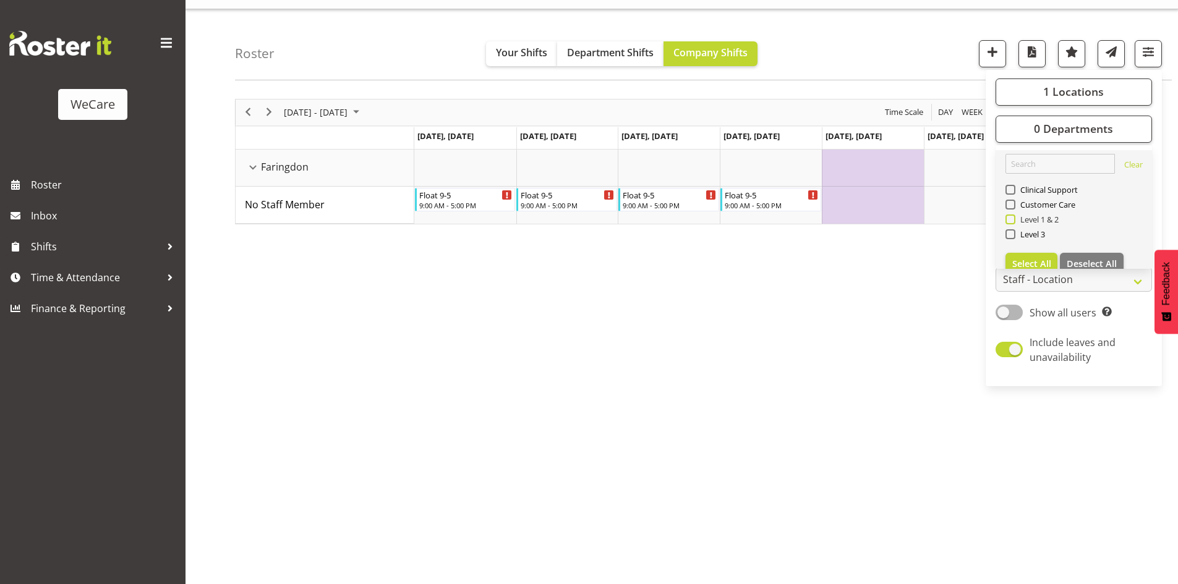
click at [1027, 224] on span "Level 1 & 2" at bounding box center [1037, 220] width 44 height 10
click at [1013, 223] on input "Level 1 & 2" at bounding box center [1009, 219] width 8 height 8
checkbox input "true"
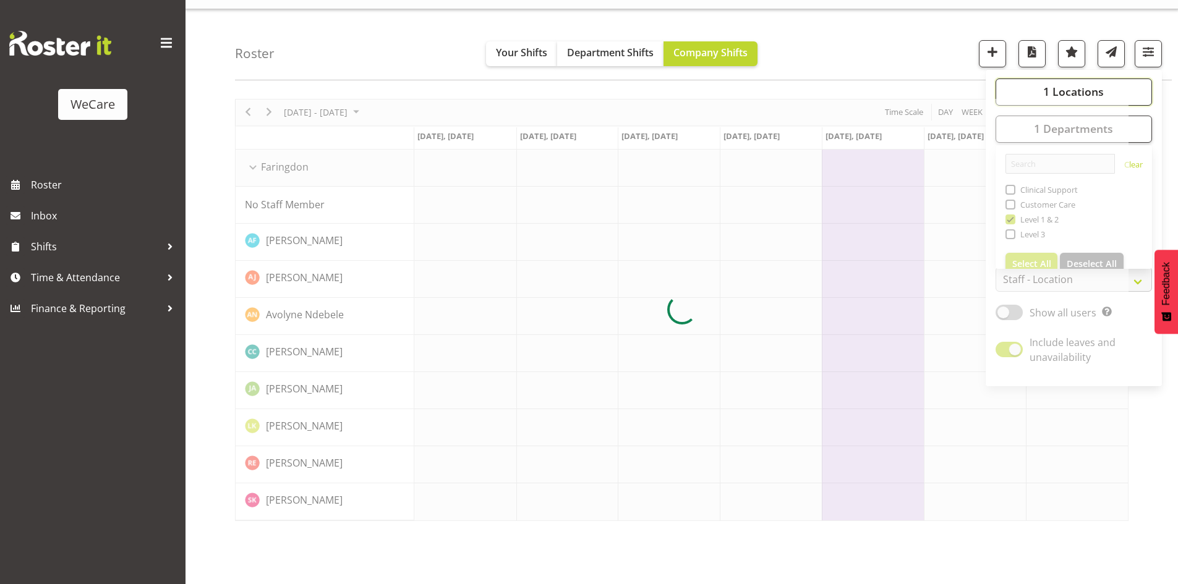
click at [1075, 91] on span "1 Locations" at bounding box center [1073, 91] width 61 height 15
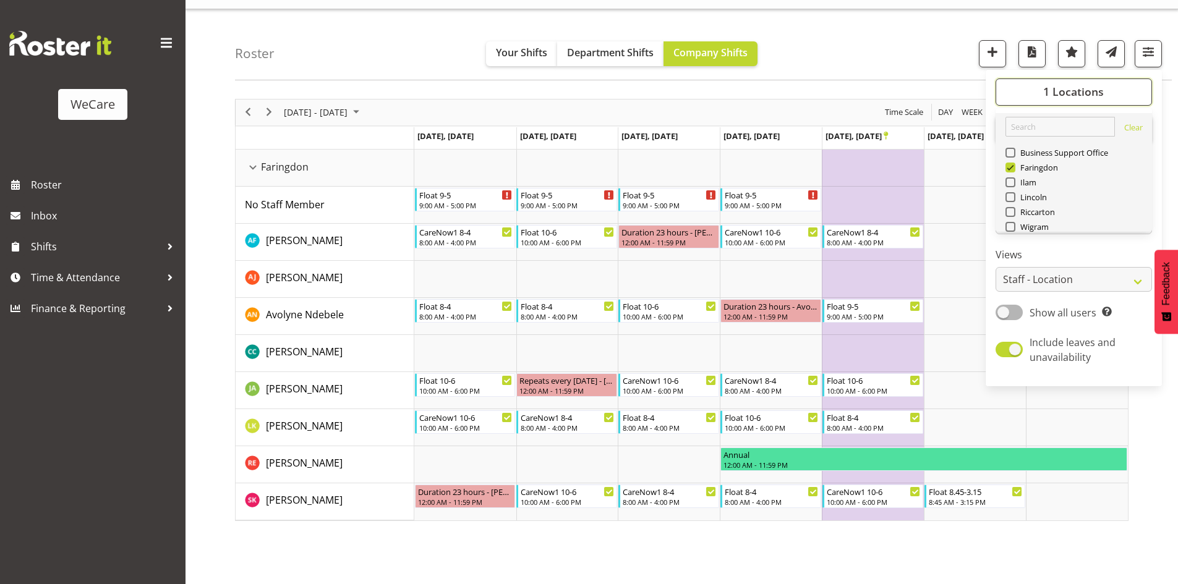
scroll to position [45, 0]
click at [1102, 211] on span "Deselect All" at bounding box center [1092, 212] width 50 height 12
checkbox input "false"
click at [1025, 182] on span "Wigram" at bounding box center [1032, 182] width 34 height 10
click at [1013, 182] on input "Wigram" at bounding box center [1009, 182] width 8 height 8
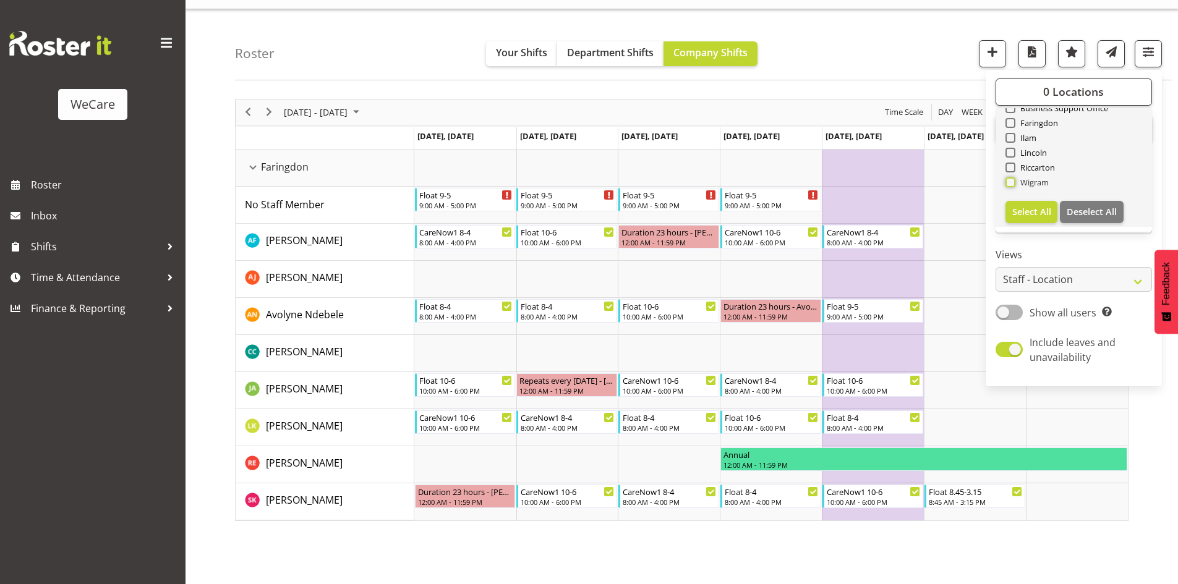
checkbox input "true"
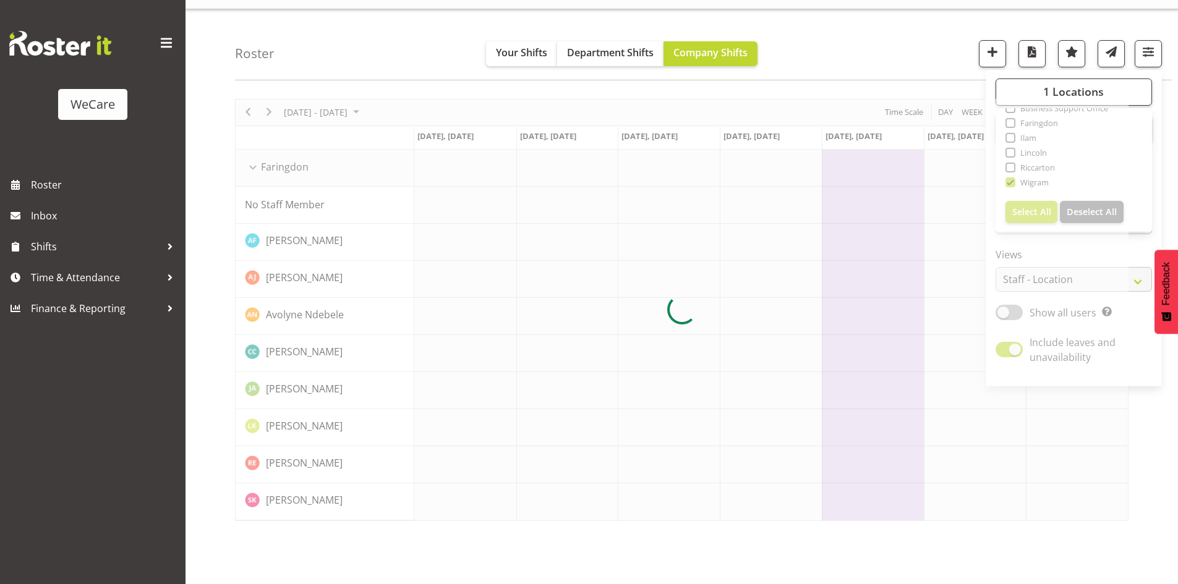
click at [861, 54] on div "Roster Your Shifts Department Shifts Company Shifts 1 Locations Clear Business …" at bounding box center [703, 44] width 937 height 71
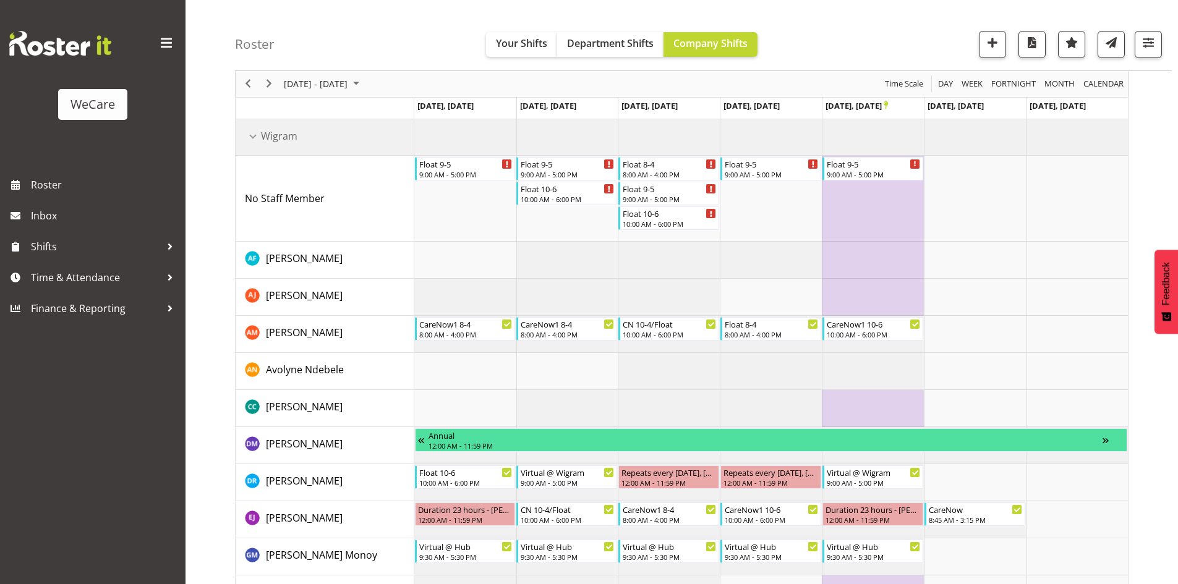
scroll to position [32, 0]
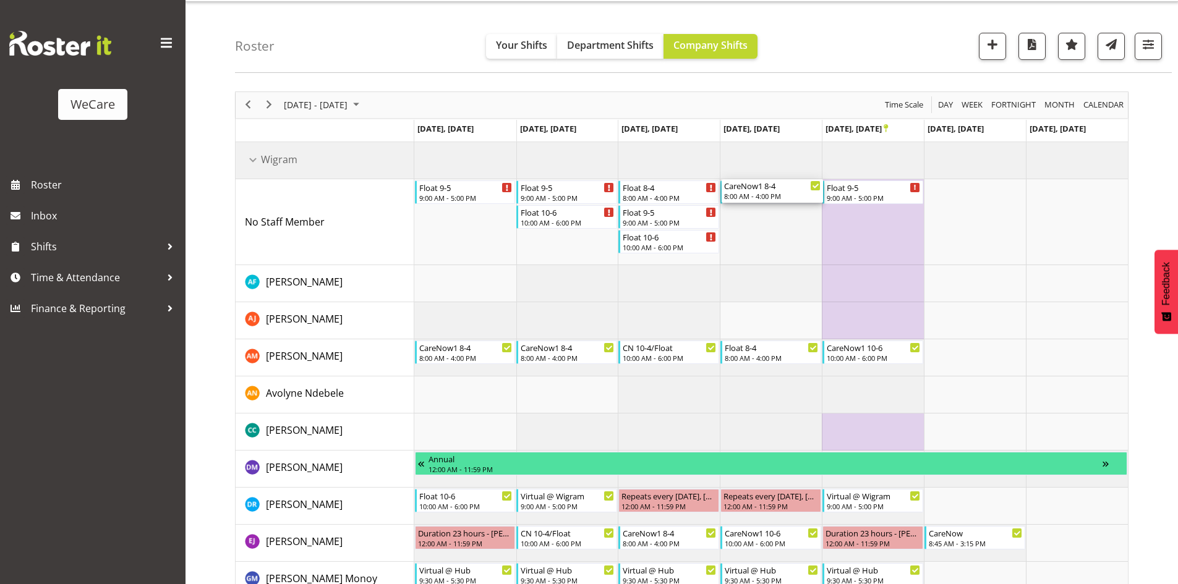
drag, startPoint x: 759, startPoint y: 455, endPoint x: 761, endPoint y: 226, distance: 229.4
click at [761, 226] on div "Float [DATE] 9:00 AM - 5:00 PM Float [DATE] 9:00 AM - 5:00 PM Float [DATE] 10:0…" at bounding box center [771, 574] width 714 height 865
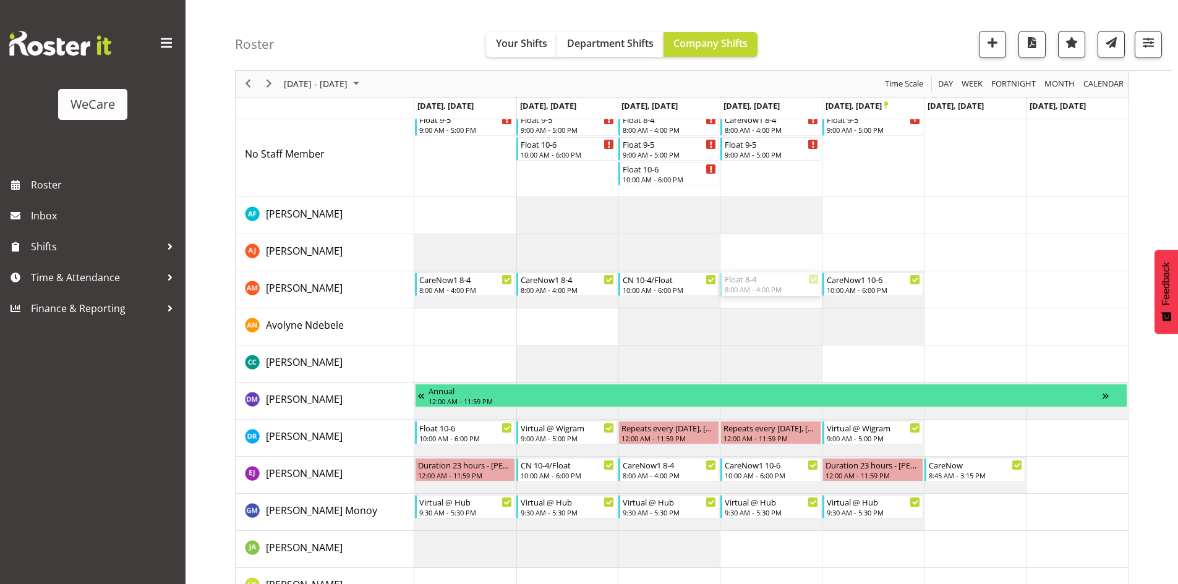
scroll to position [93, 0]
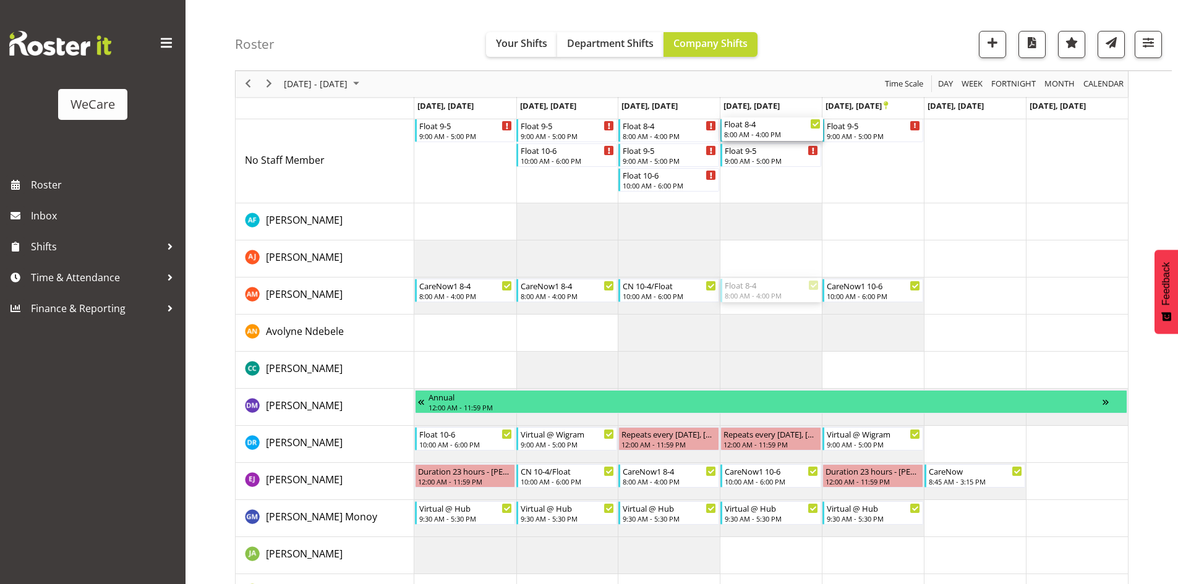
drag, startPoint x: 755, startPoint y: 284, endPoint x: 774, endPoint y: 184, distance: 101.9
click at [774, 184] on div "Float [DATE] 9:00 AM - 5:00 PM Float [DATE] 9:00 AM - 5:00 PM Float [DATE] 10:0…" at bounding box center [771, 512] width 714 height 865
drag, startPoint x: 767, startPoint y: 477, endPoint x: 802, endPoint y: 186, distance: 292.7
click at [802, 186] on div "Float [DATE] 9:00 AM - 5:00 PM Float [DATE] 9:00 AM - 5:00 PM Float [DATE] 10:0…" at bounding box center [771, 512] width 714 height 865
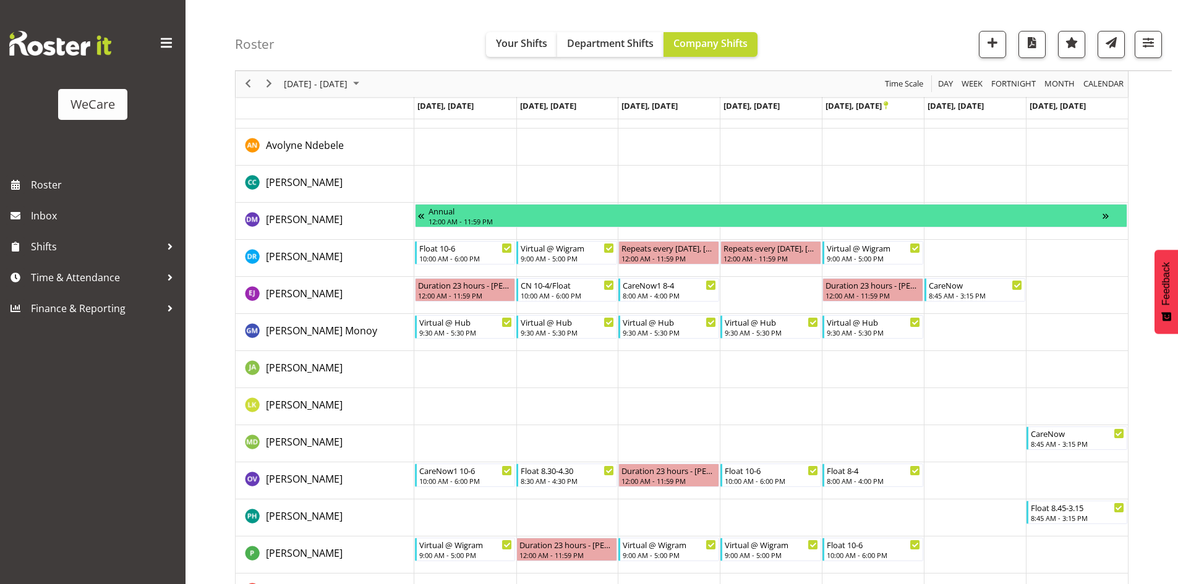
scroll to position [341, 0]
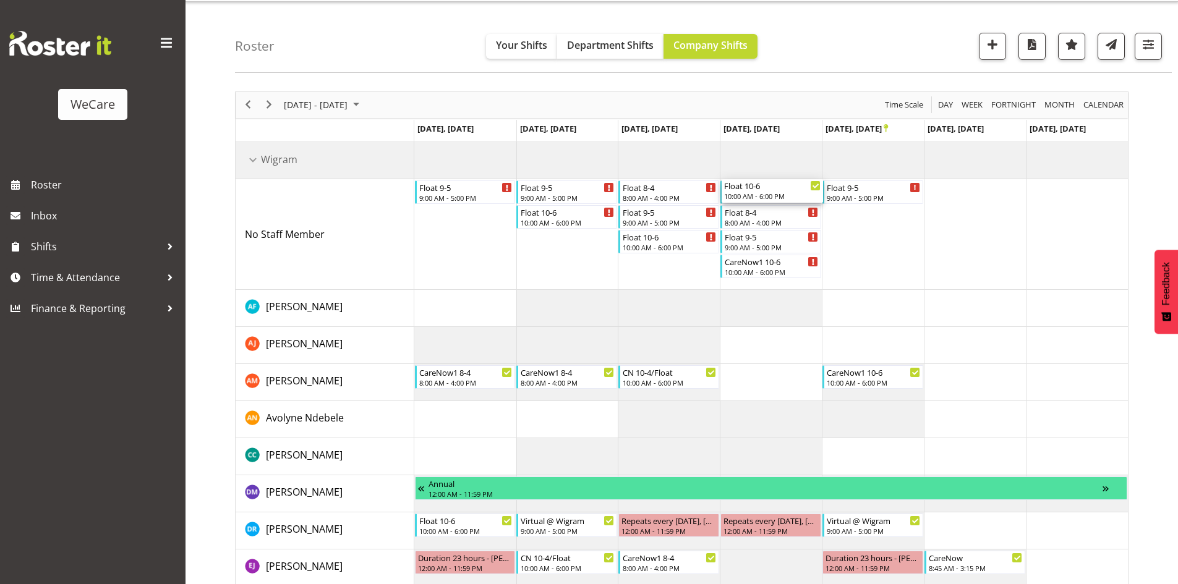
drag, startPoint x: 749, startPoint y: 439, endPoint x: 784, endPoint y: 239, distance: 202.7
click at [784, 239] on div "Float [DATE] 9:00 AM - 5:00 PM Float [DATE] 9:00 AM - 5:00 PM Float [DATE] 10:0…" at bounding box center [771, 587] width 714 height 890
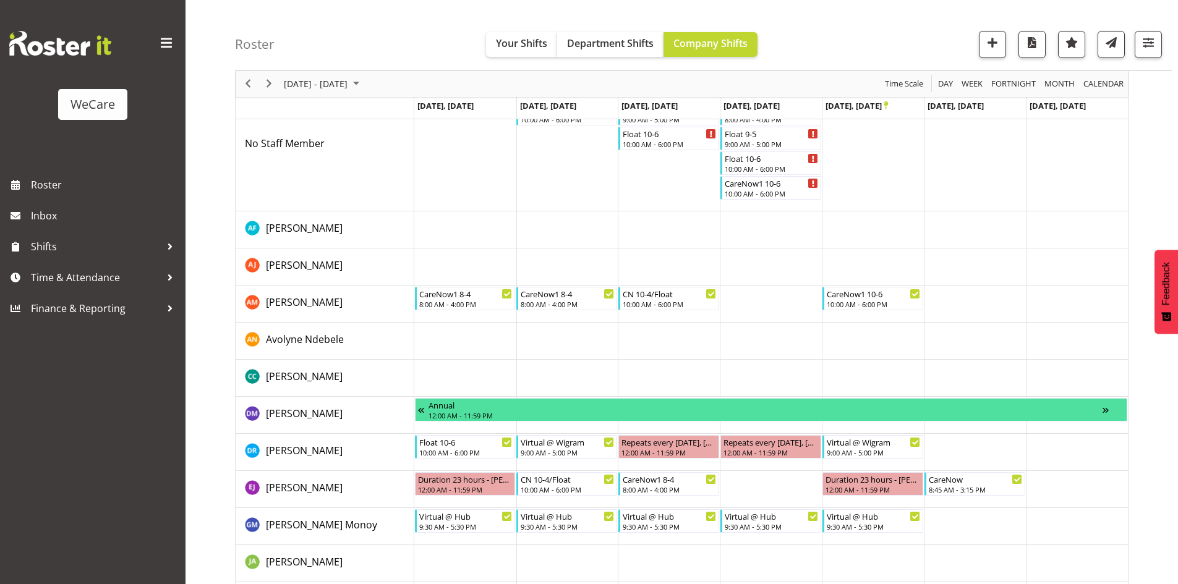
scroll to position [0, 0]
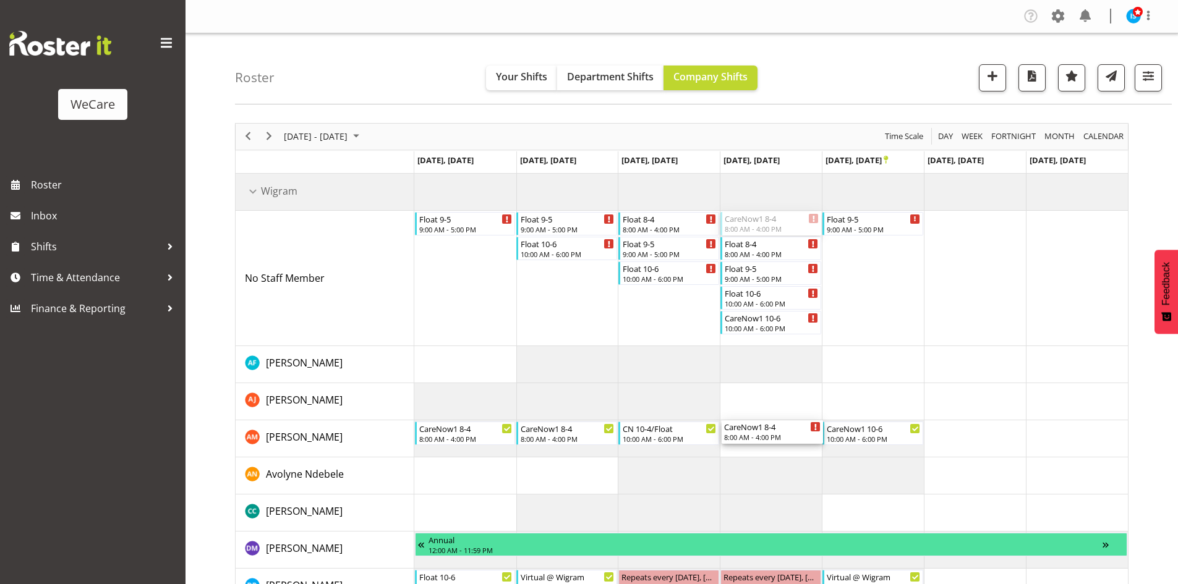
drag, startPoint x: 764, startPoint y: 221, endPoint x: 760, endPoint y: 442, distance: 220.8
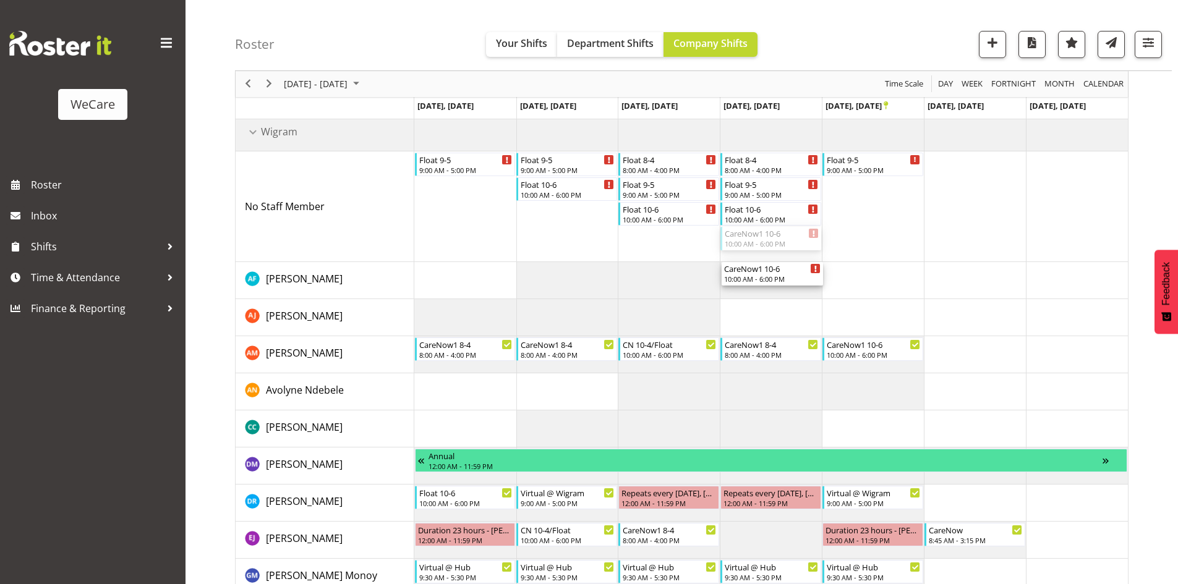
scroll to position [124, 0]
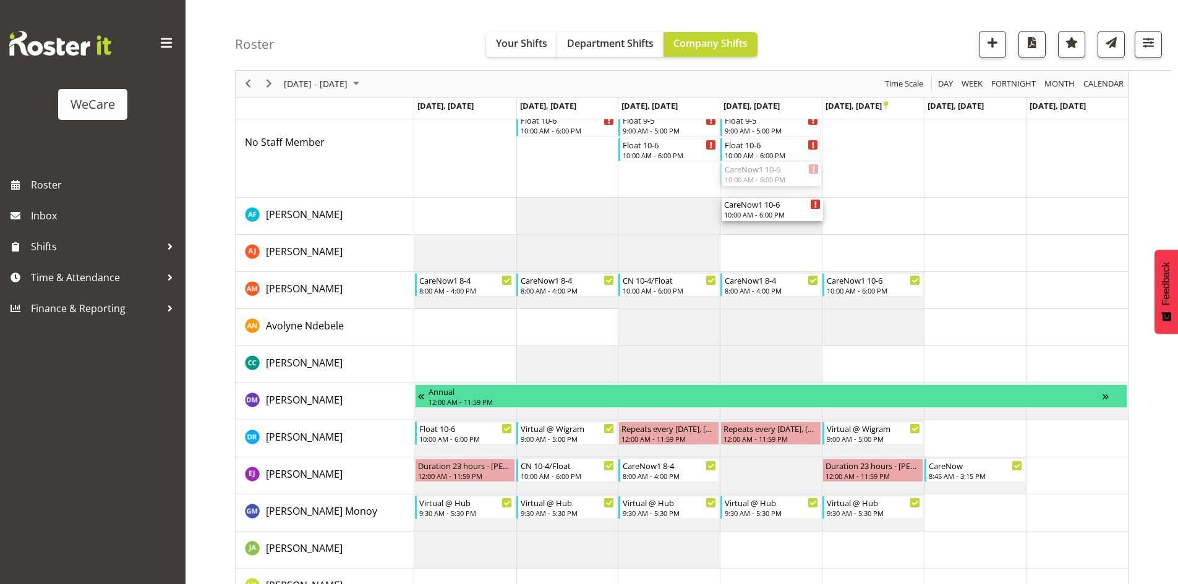
drag, startPoint x: 765, startPoint y: 293, endPoint x: 777, endPoint y: 228, distance: 66.1
click at [777, 228] on div "Float [DATE] 9:00 AM - 5:00 PM Float [DATE] 9:00 AM - 5:00 PM Float [DATE] 10:0…" at bounding box center [771, 495] width 714 height 890
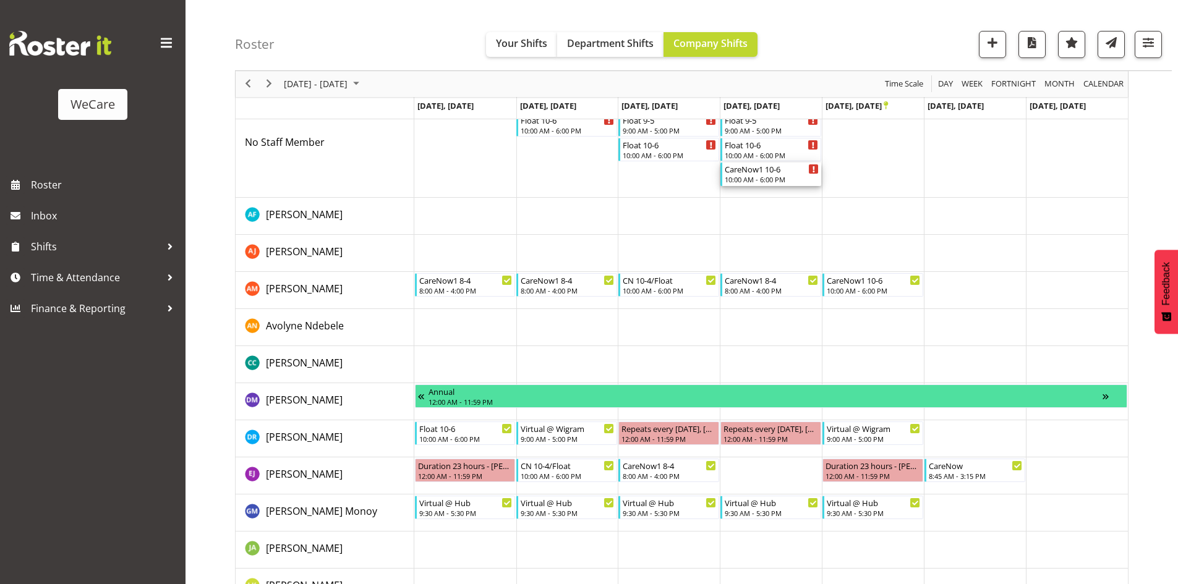
click at [762, 173] on div "CareNow1 10-6" at bounding box center [772, 169] width 94 height 12
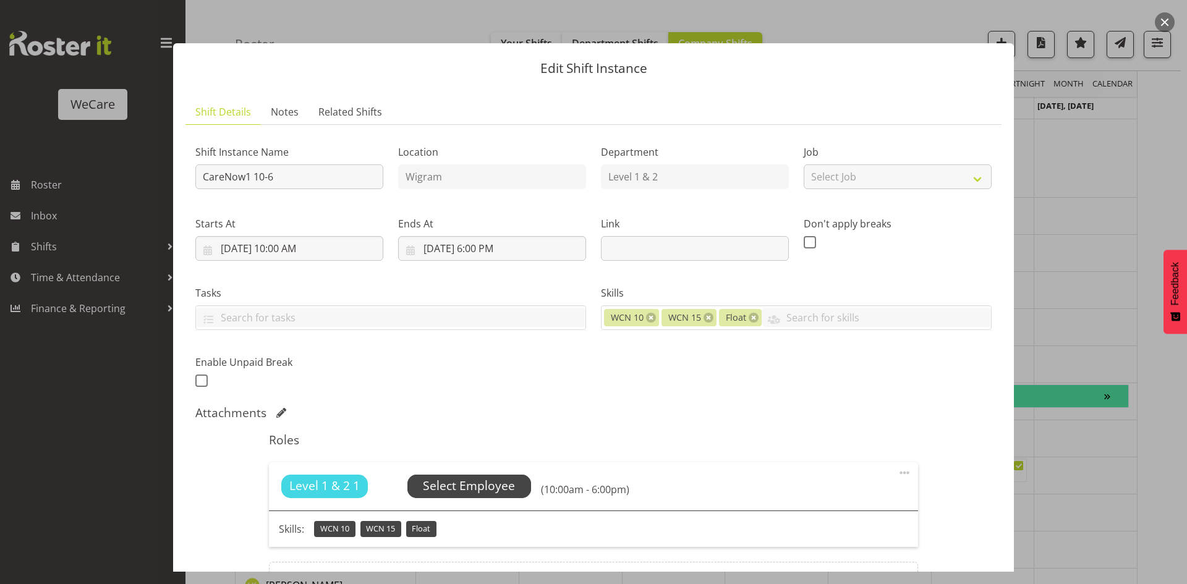
click at [463, 495] on span "Select Employee" at bounding box center [469, 486] width 92 height 18
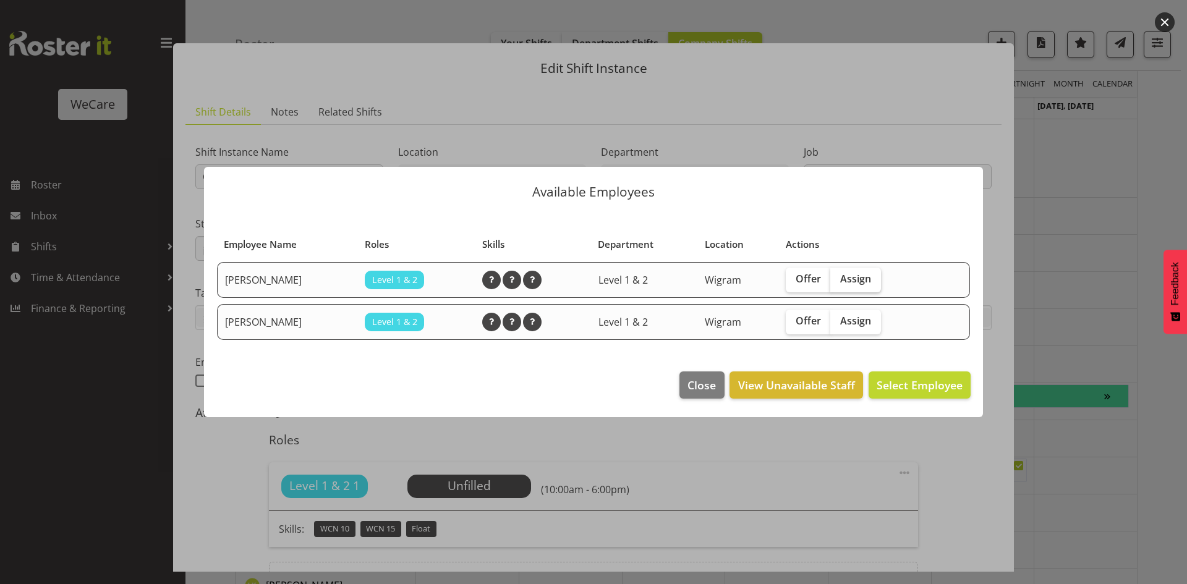
click at [860, 273] on span "Assign" at bounding box center [855, 279] width 31 height 12
click at [838, 275] on input "Assign" at bounding box center [834, 279] width 8 height 8
checkbox input "true"
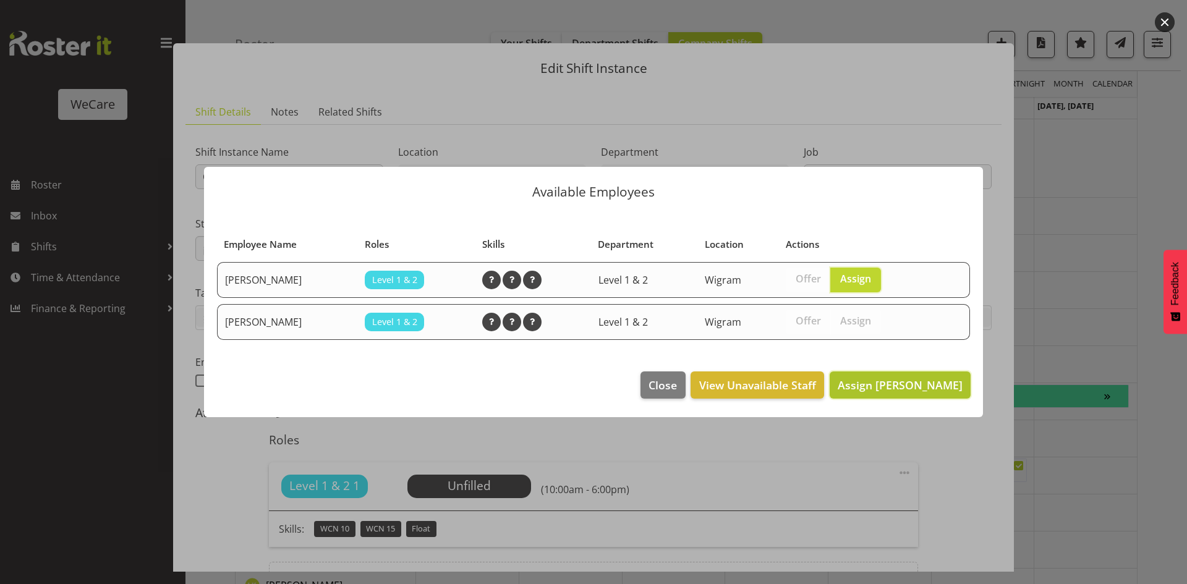
click at [906, 381] on span "Assign [PERSON_NAME]" at bounding box center [900, 385] width 125 height 15
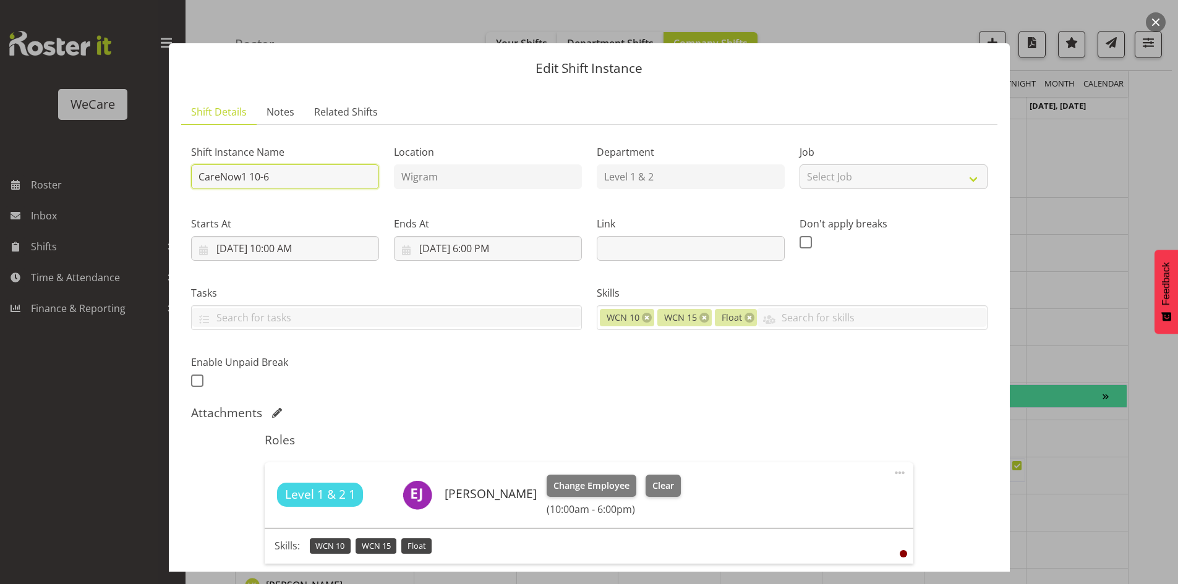
drag, startPoint x: 310, startPoint y: 175, endPoint x: -215, endPoint y: 130, distance: 526.9
click at [0, 130] on html "WeCare Roster Inbox Shifts Time & Attendance Finance & Reporting Company Settin…" at bounding box center [589, 168] width 1178 height 584
type input "CN 10-4/Float"
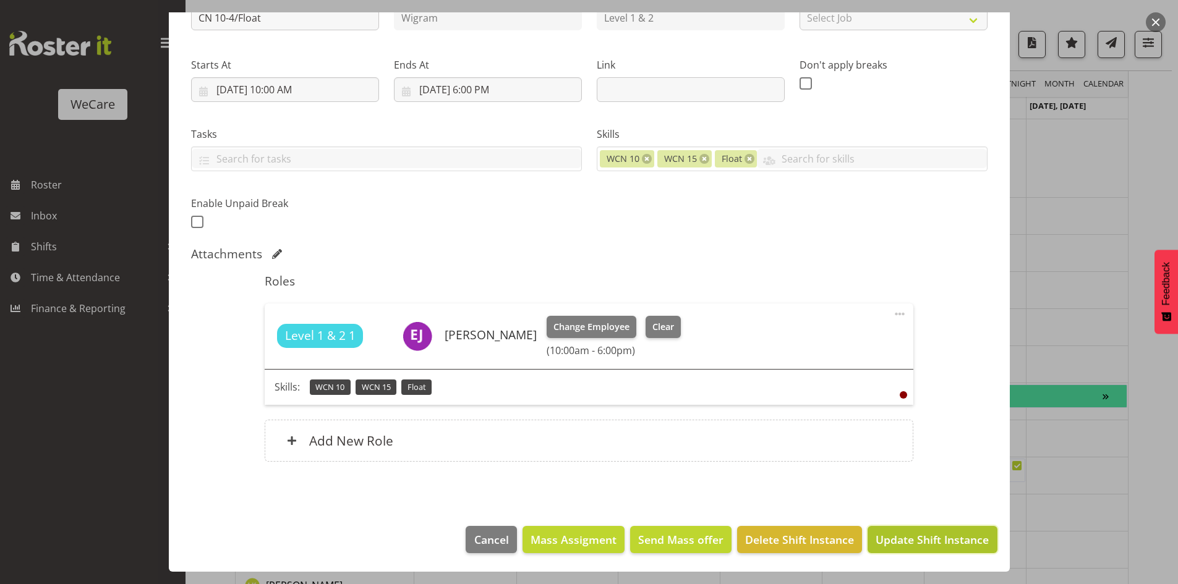
click at [960, 538] on span "Update Shift Instance" at bounding box center [932, 540] width 113 height 16
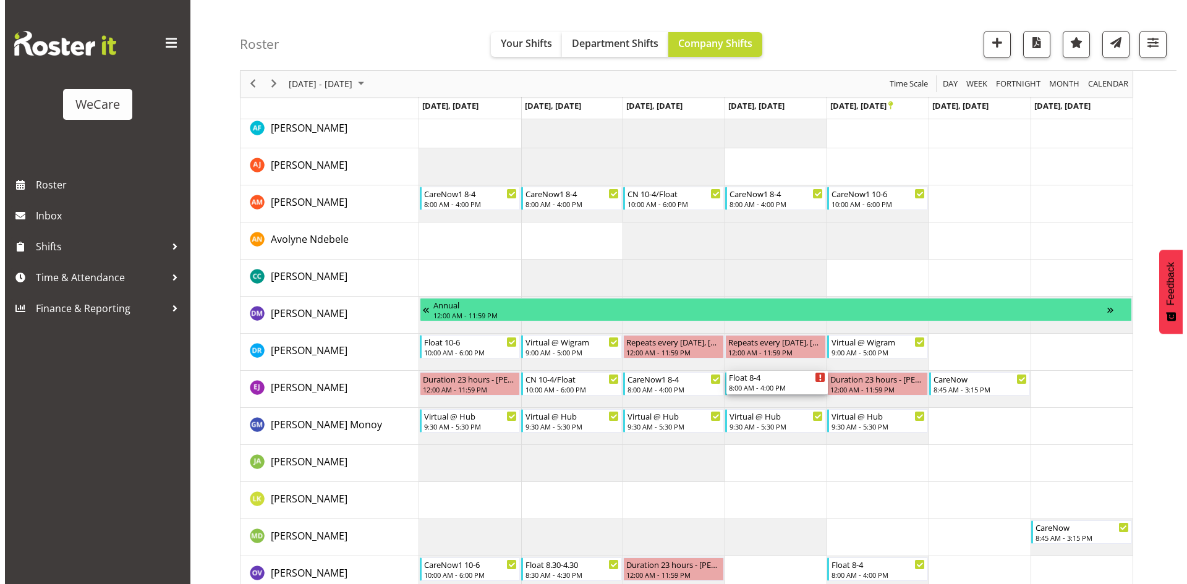
scroll to position [247, 0]
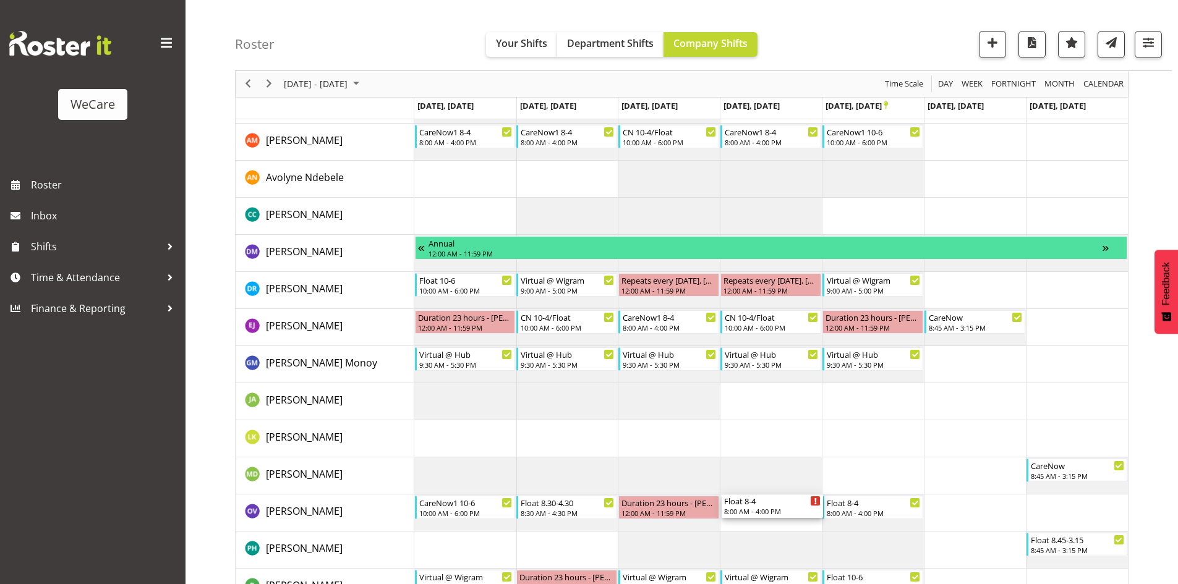
drag, startPoint x: 798, startPoint y: 221, endPoint x: 787, endPoint y: 496, distance: 275.4
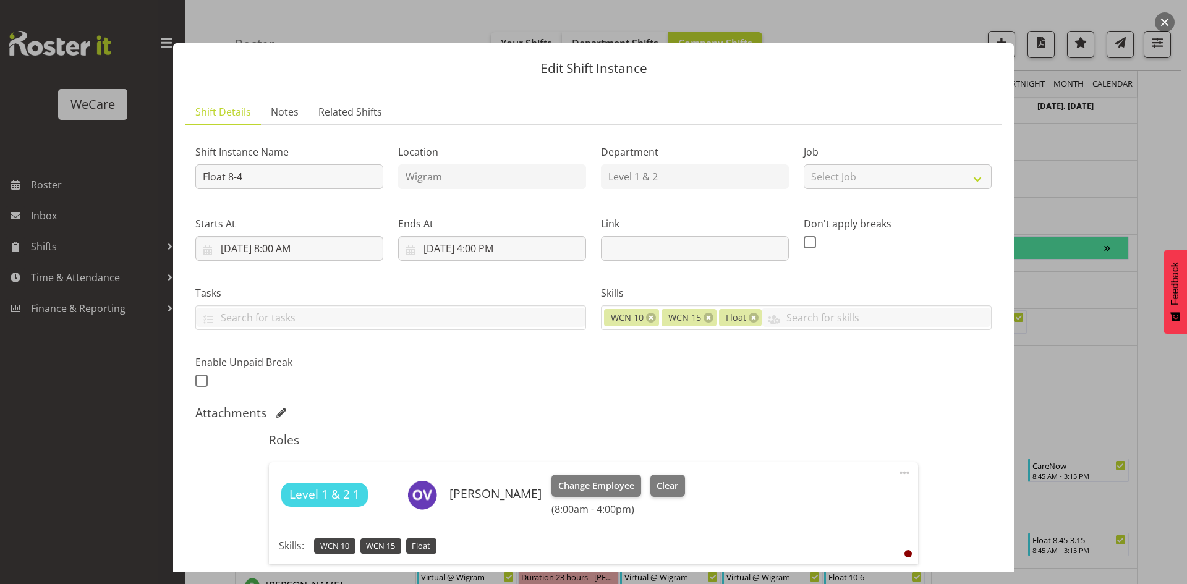
click at [262, 189] on div "Shift Instance Name Float 8-4" at bounding box center [289, 163] width 203 height 72
click at [277, 170] on input "Float 8-4" at bounding box center [289, 176] width 188 height 25
type input "Float 8.30-4.30"
click at [297, 245] on input "[DATE] 8:00 AM" at bounding box center [289, 248] width 188 height 25
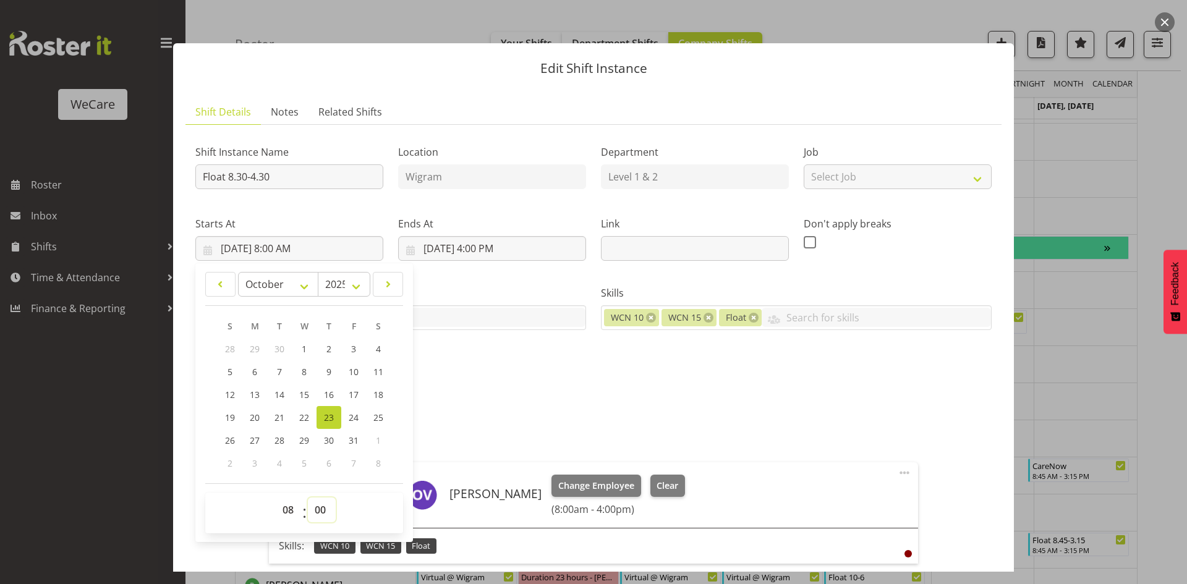
click at [329, 503] on select "00 01 02 03 04 05 06 07 08 09 10 11 12 13 14 15 16 17 18 19 20 21 22 23 24 25 2…" at bounding box center [322, 510] width 28 height 25
select select "30"
drag, startPoint x: 484, startPoint y: 253, endPoint x: 562, endPoint y: 370, distance: 140.5
click at [484, 252] on input "[DATE] 4:00 PM" at bounding box center [492, 248] width 188 height 25
type input "[DATE] 8:30 AM"
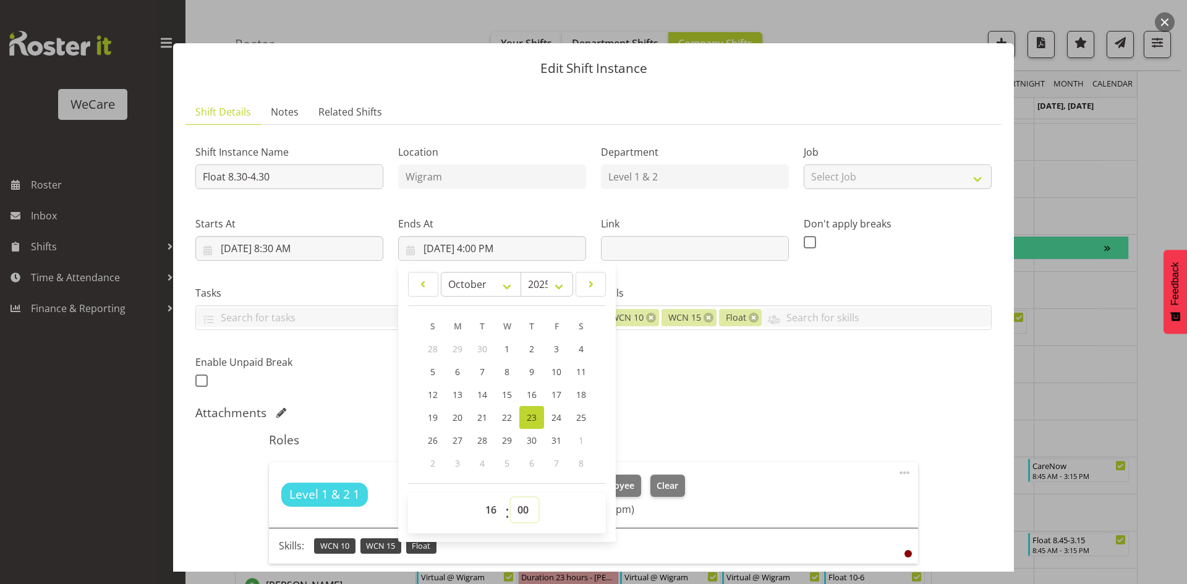
click at [532, 501] on select "00 01 02 03 04 05 06 07 08 09 10 11 12 13 14 15 16 17 18 19 20 21 22 23 24 25 2…" at bounding box center [525, 510] width 28 height 25
drag, startPoint x: 531, startPoint y: 498, endPoint x: 532, endPoint y: 510, distance: 11.8
click at [531, 510] on select "00 01 02 03 04 05 06 07 08 09 10 11 12 13 14 15 16 17 18 19 20 21 22 23 24 25 2…" at bounding box center [525, 510] width 28 height 25
select select "30"
click at [749, 370] on div "Shift Instance Name Float 8.30-4.30 Location [GEOGRAPHIC_DATA] Department Level…" at bounding box center [593, 262] width 811 height 271
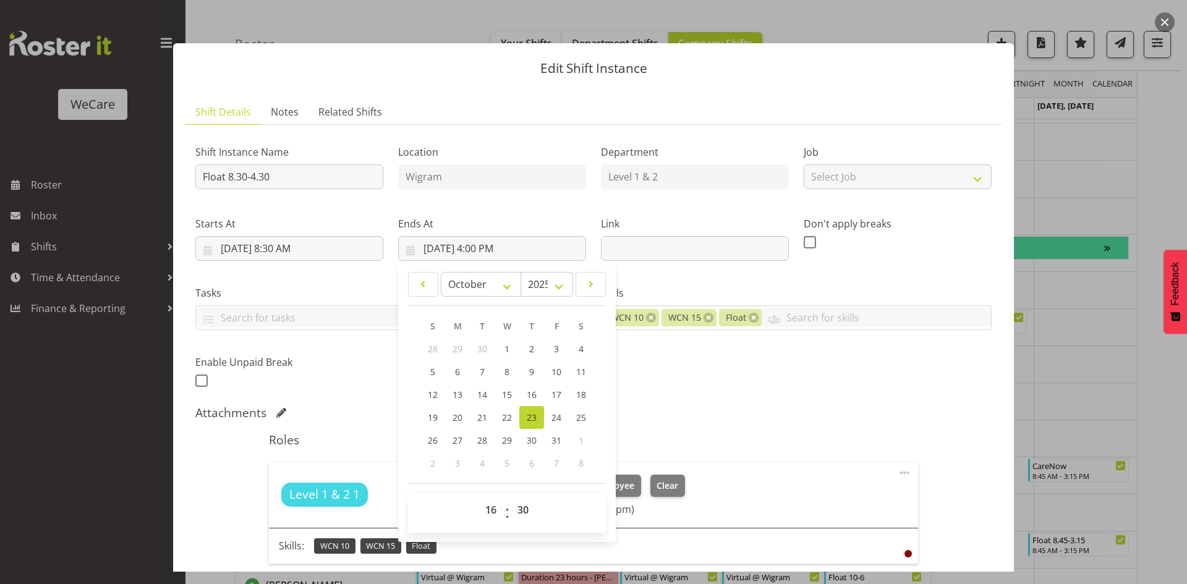
type input "[DATE] 4:30 PM"
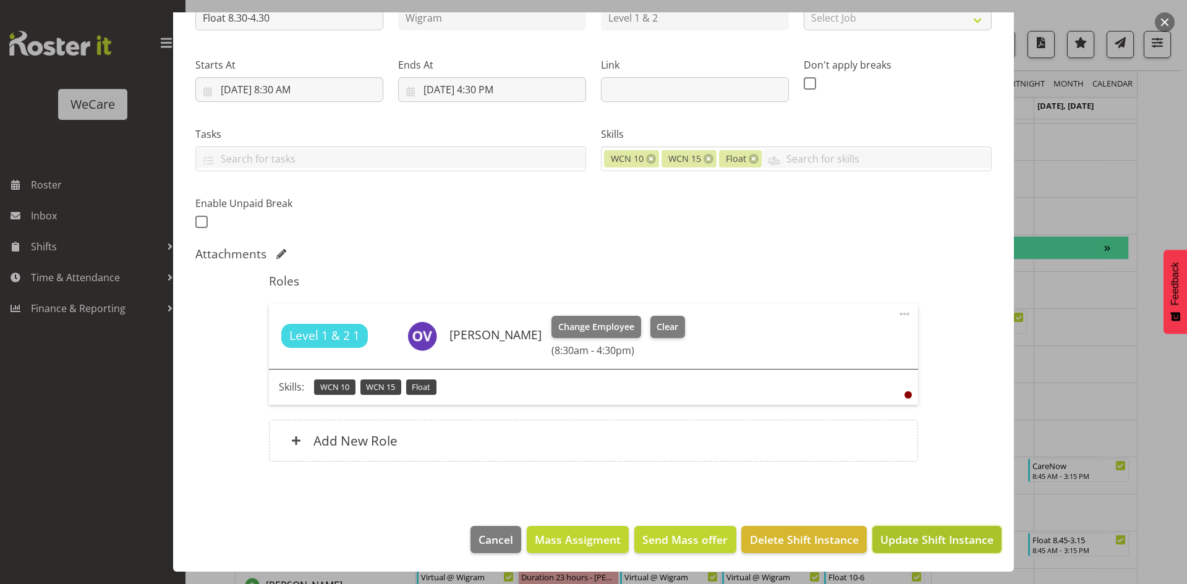
click at [952, 540] on span "Update Shift Instance" at bounding box center [937, 540] width 113 height 16
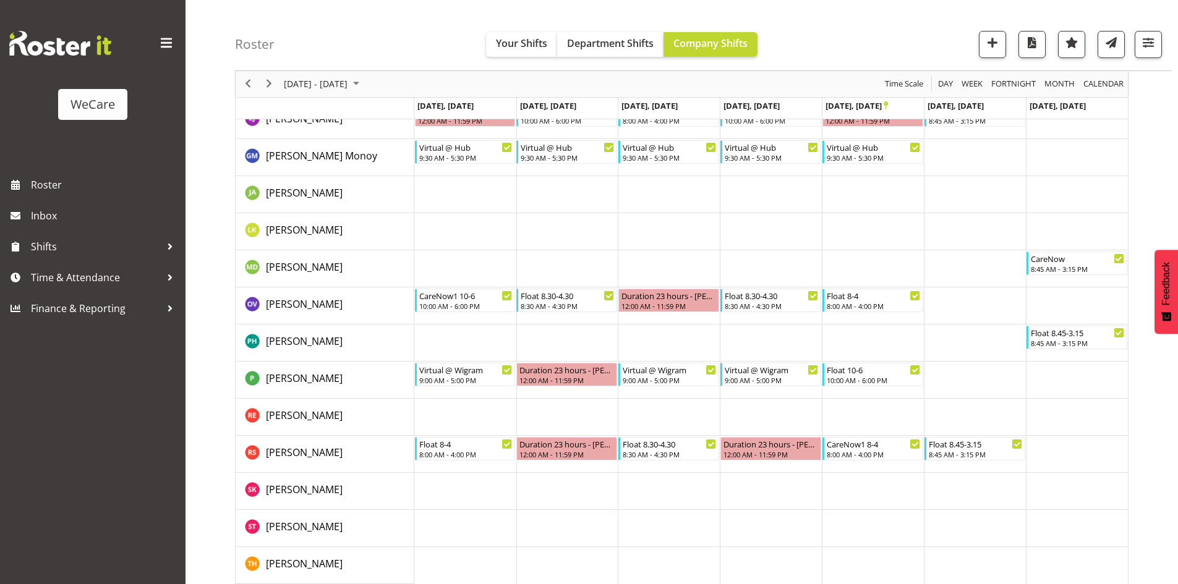
scroll to position [464, 0]
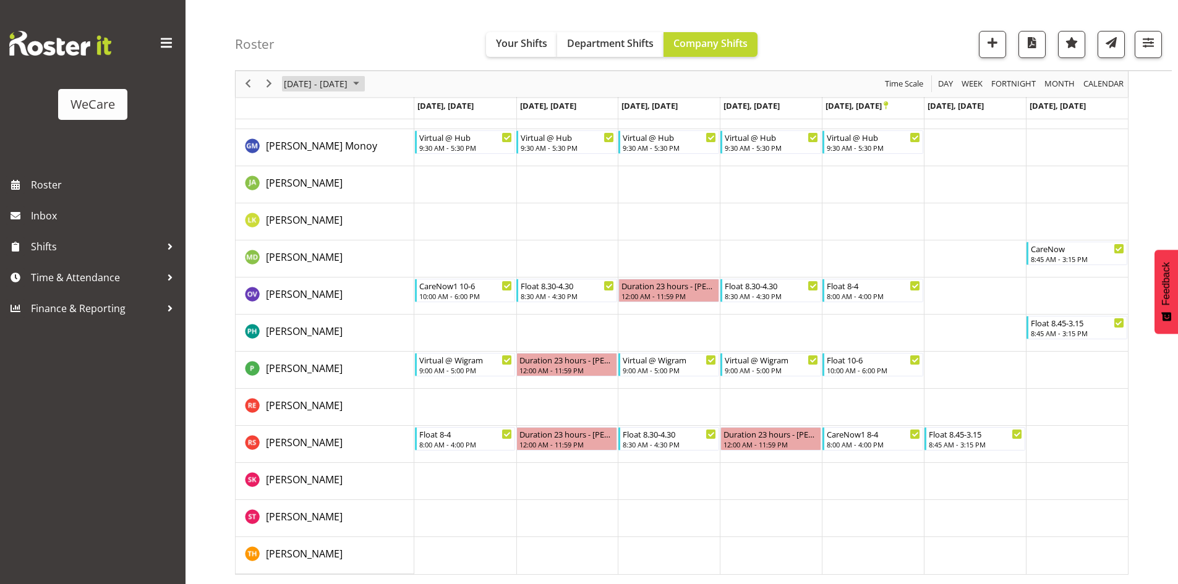
drag, startPoint x: 356, startPoint y: 83, endPoint x: 360, endPoint y: 89, distance: 6.7
click at [349, 83] on span "[DATE] - [DATE]" at bounding box center [316, 84] width 66 height 15
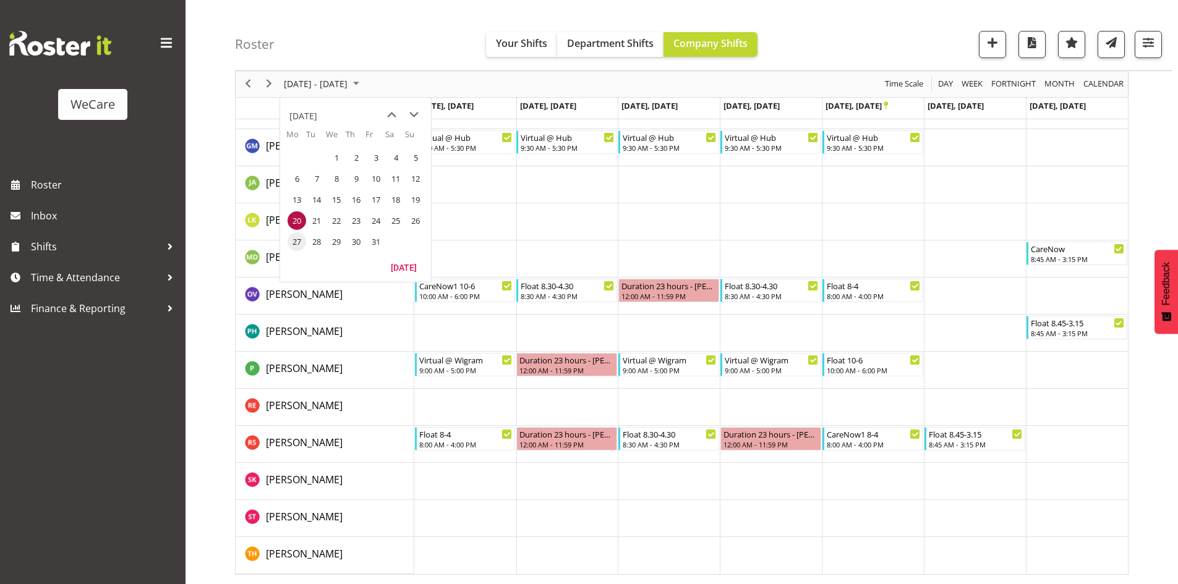
click at [290, 242] on span "27" at bounding box center [297, 242] width 19 height 19
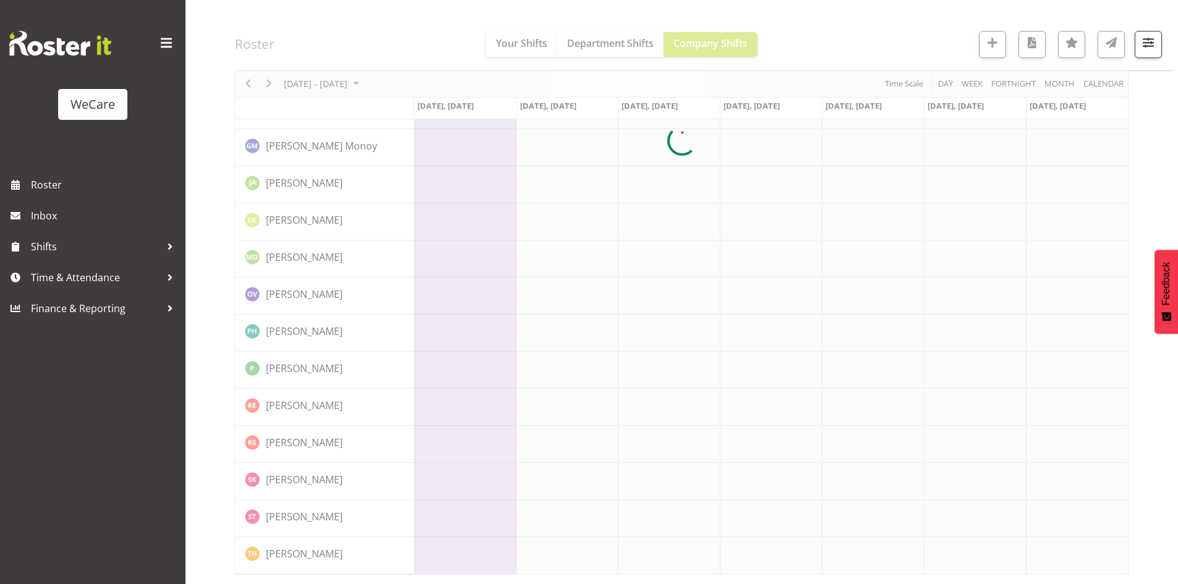
scroll to position [416, 0]
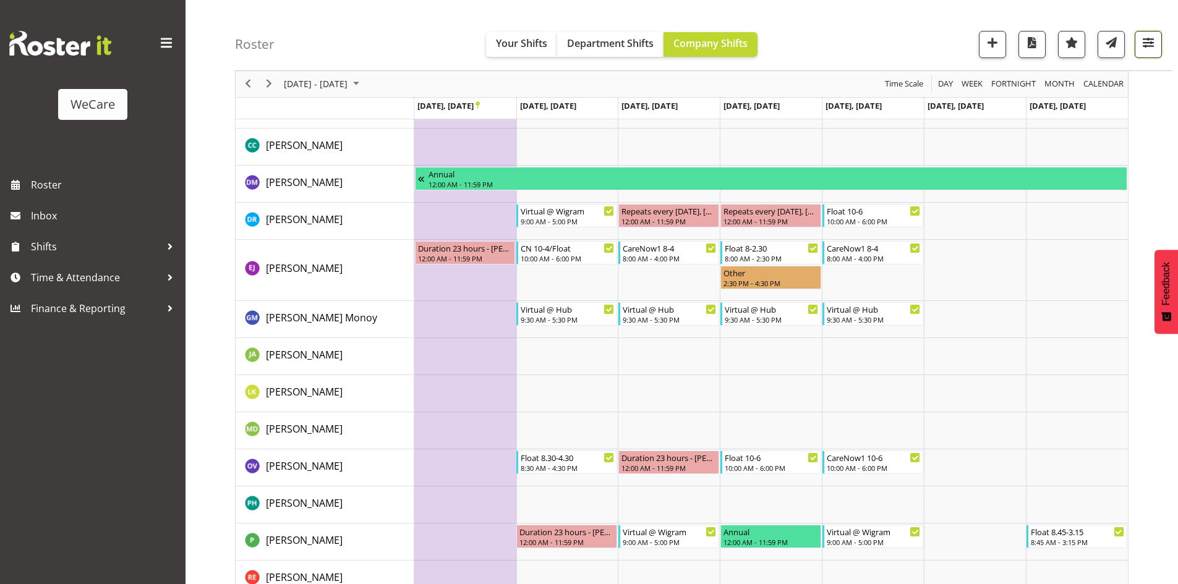
click at [1148, 41] on span "button" at bounding box center [1148, 43] width 16 height 16
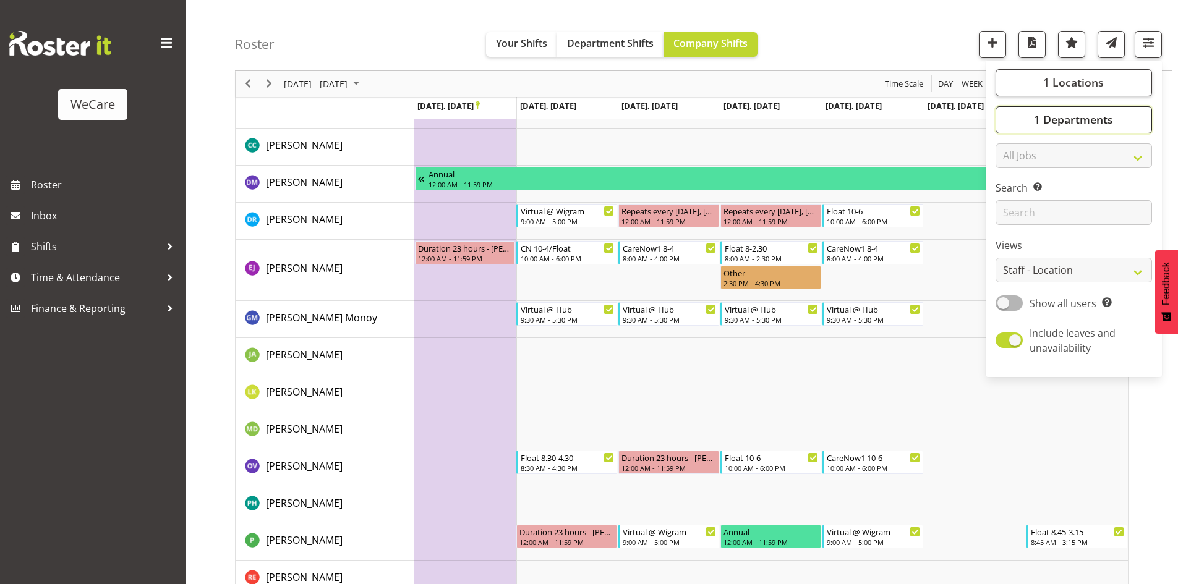
click at [1117, 116] on button "1 Departments" at bounding box center [1074, 119] width 156 height 27
click at [1036, 211] on span "Level 1 & 2" at bounding box center [1037, 210] width 44 height 10
click at [1013, 211] on input "Level 1 & 2" at bounding box center [1009, 211] width 8 height 8
checkbox input "false"
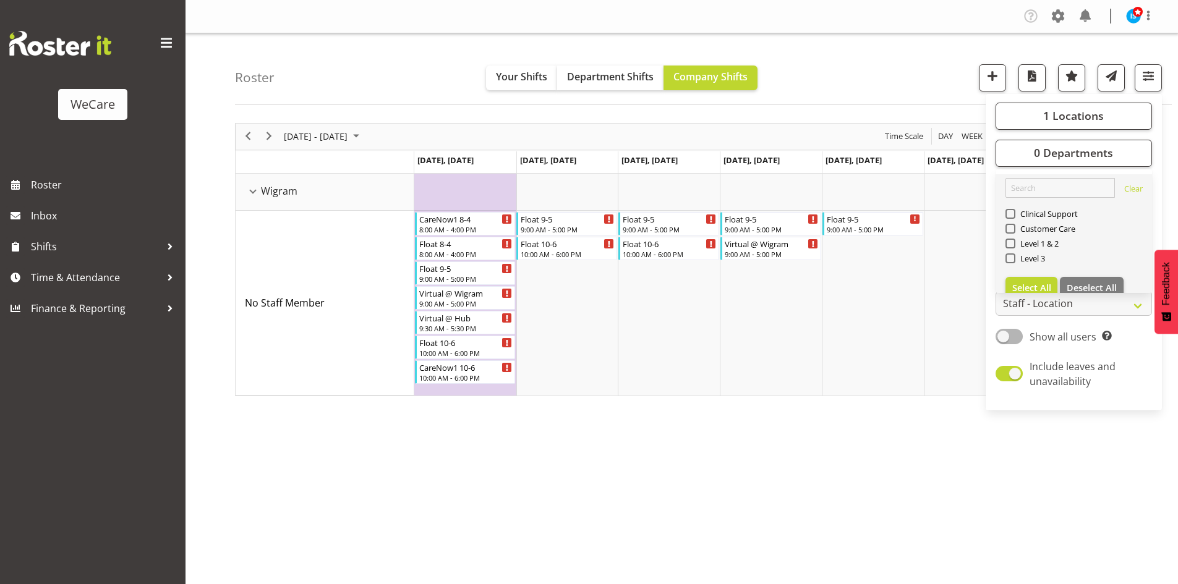
click at [1034, 223] on div "Customer Care" at bounding box center [1073, 230] width 137 height 15
click at [1035, 257] on span "Level 3" at bounding box center [1030, 259] width 30 height 10
click at [1013, 257] on input "Level 3" at bounding box center [1009, 258] width 8 height 8
checkbox input "true"
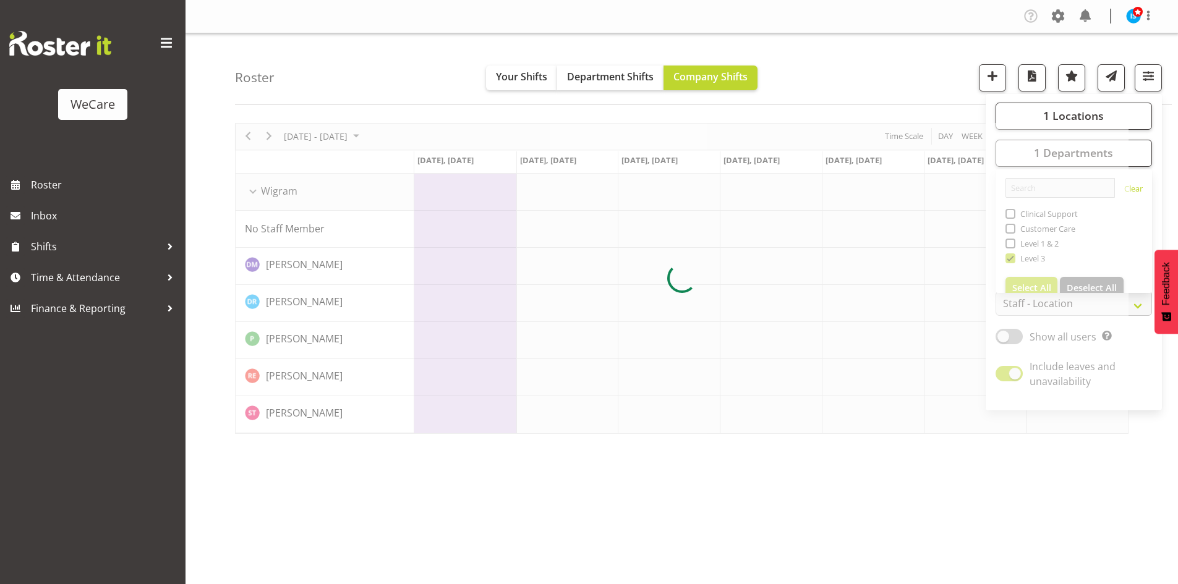
click at [816, 70] on div "Roster Your Shifts Department Shifts Company Shifts 1 Locations Clear Business …" at bounding box center [703, 68] width 937 height 71
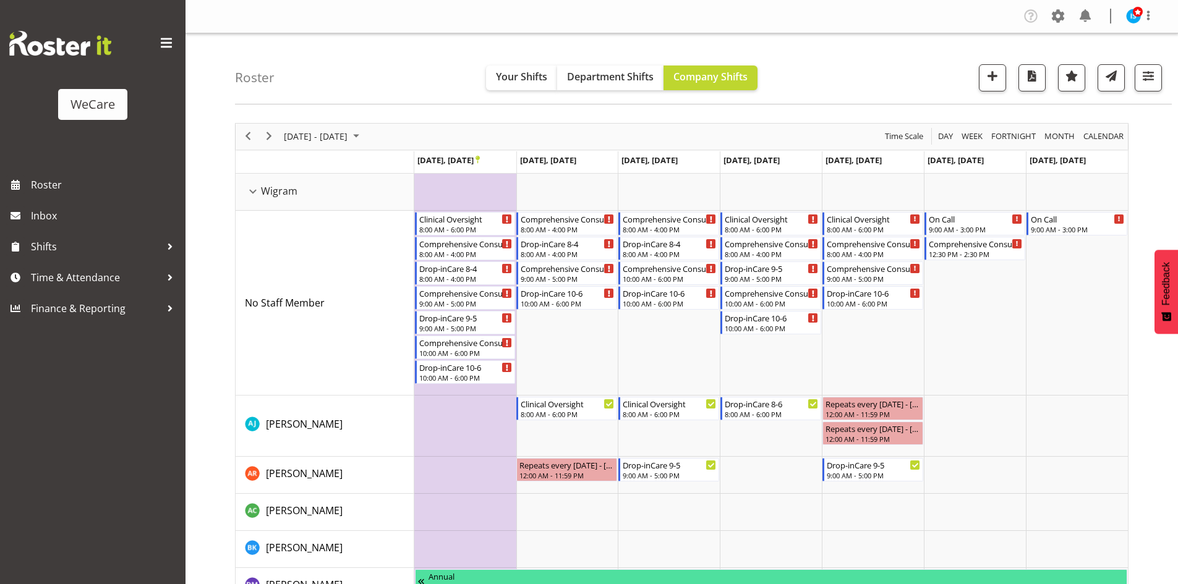
click at [928, 53] on div "Roster Your Shifts Department Shifts Company Shifts 1 Locations Clear Business …" at bounding box center [703, 68] width 937 height 71
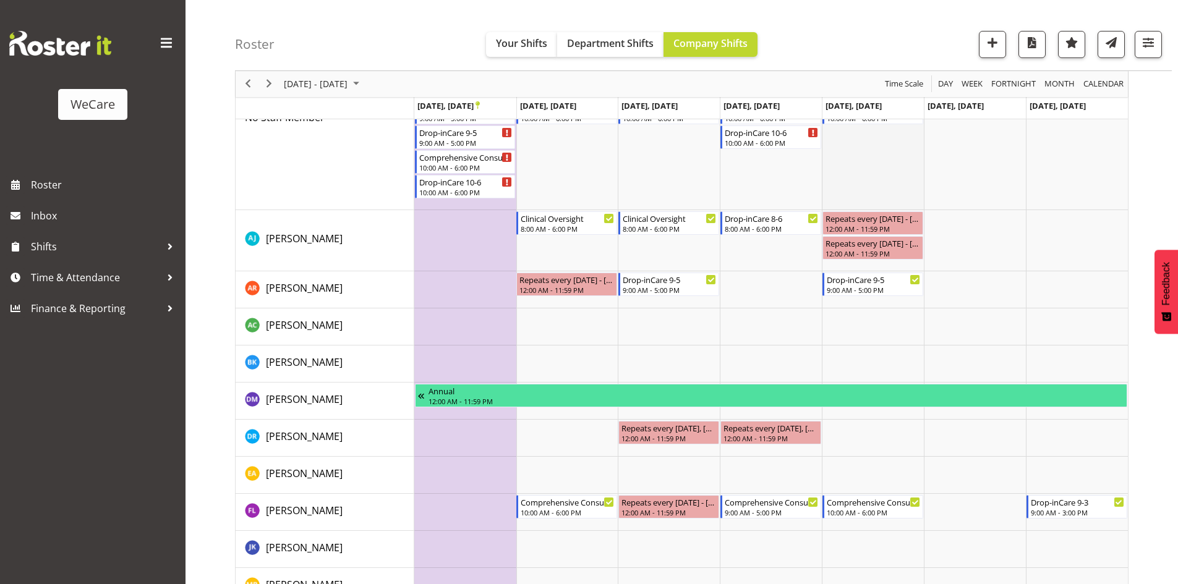
scroll to position [124, 0]
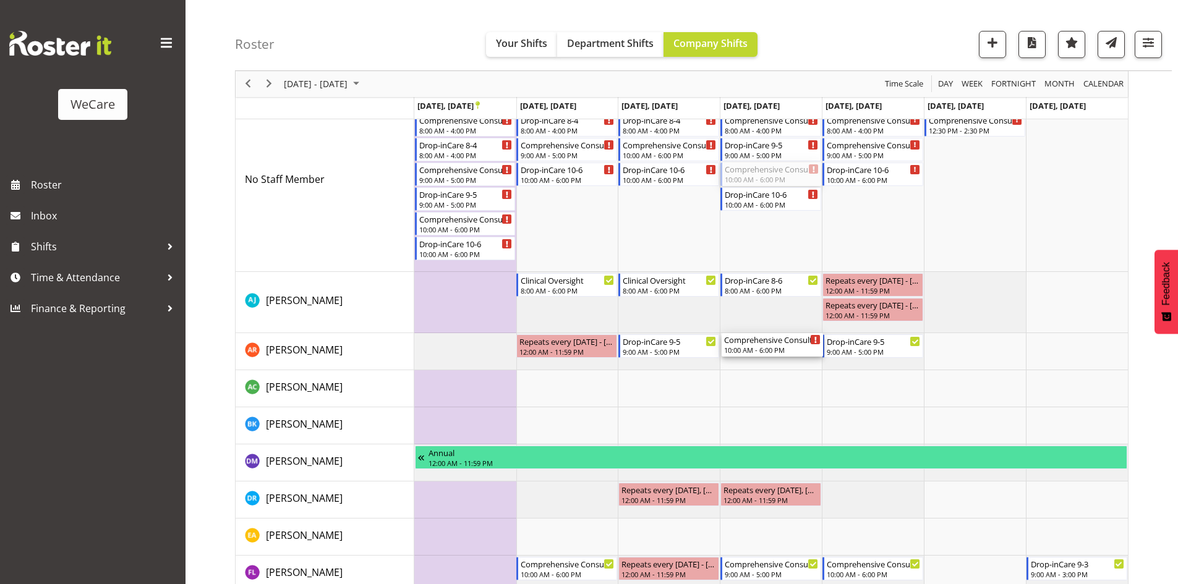
drag, startPoint x: 769, startPoint y: 180, endPoint x: 768, endPoint y: 344, distance: 164.5
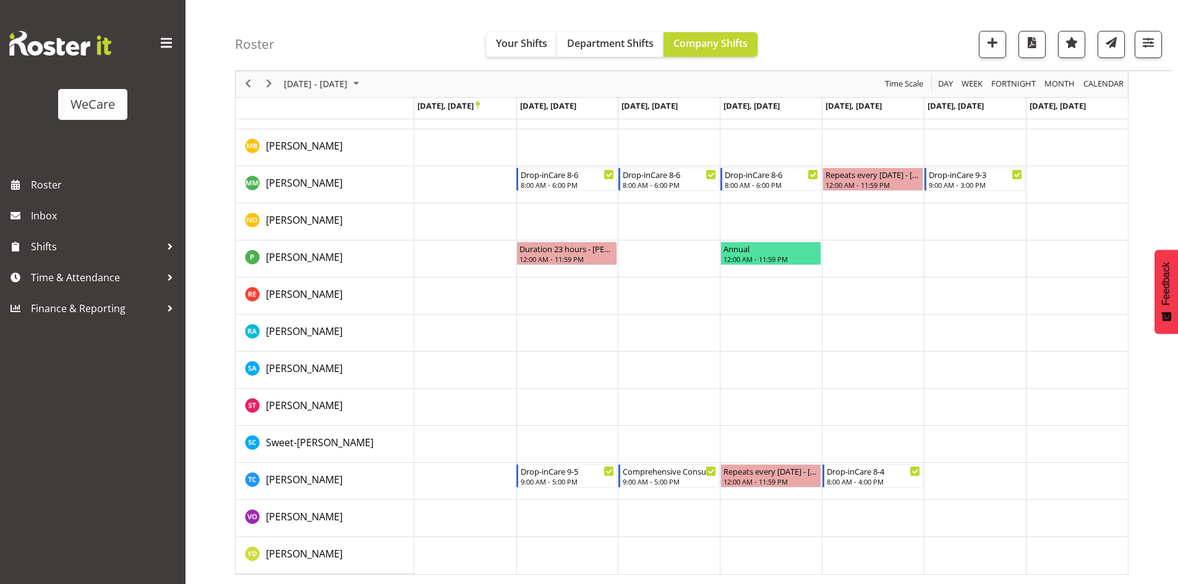
scroll to position [6, 0]
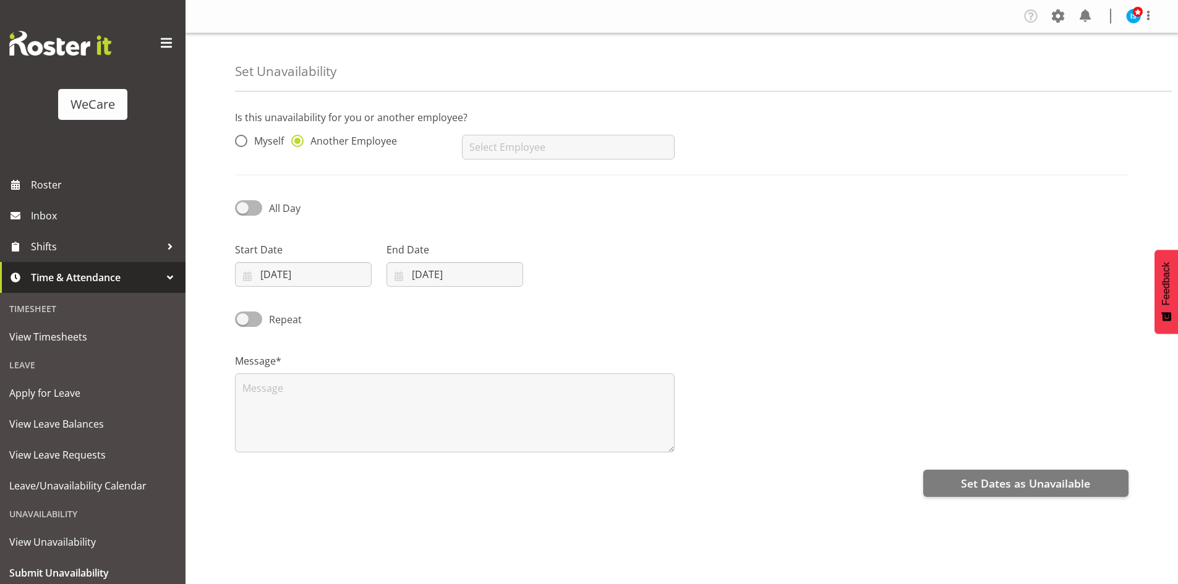
click at [471, 121] on div "No results found" at bounding box center [567, 141] width 227 height 49
click at [503, 141] on input "text" at bounding box center [568, 147] width 212 height 25
type input "[PERSON_NAME]"
click at [311, 279] on input "[DATE]" at bounding box center [303, 274] width 137 height 25
click at [408, 310] on span at bounding box center [409, 310] width 12 height 15
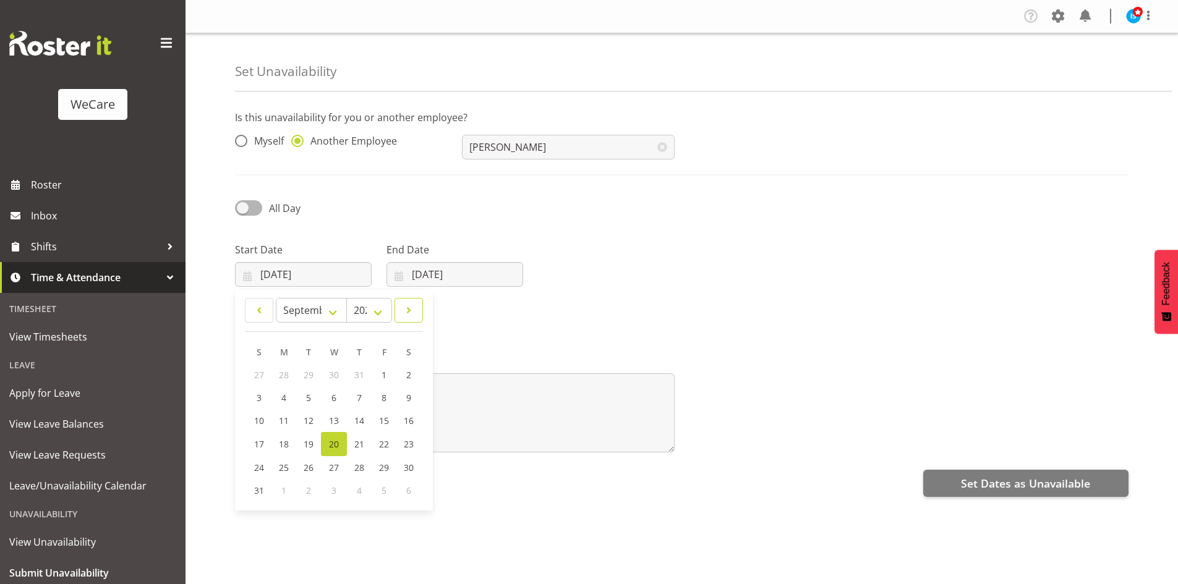
click at [408, 310] on span at bounding box center [409, 310] width 12 height 15
select select "9"
click at [364, 445] on span "23" at bounding box center [359, 444] width 10 height 12
type input "[DATE]"
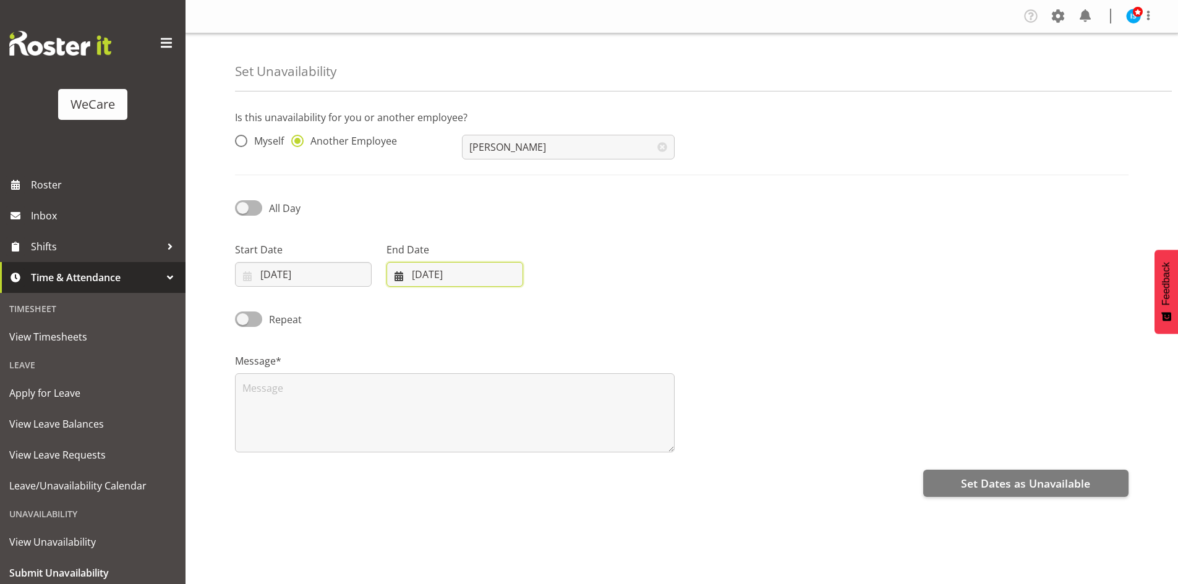
click at [429, 272] on input "20/08/2025" at bounding box center [454, 274] width 137 height 25
click at [559, 312] on span at bounding box center [559, 310] width 15 height 15
select select "9"
click at [511, 449] on span "23" at bounding box center [510, 444] width 10 height 12
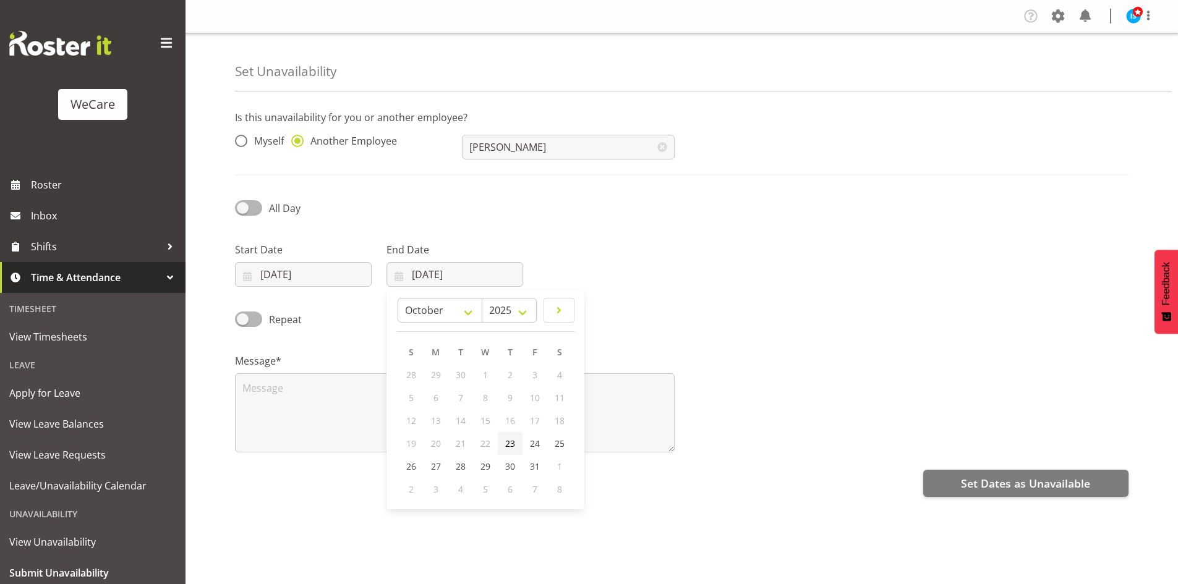
type input "23/10/2025"
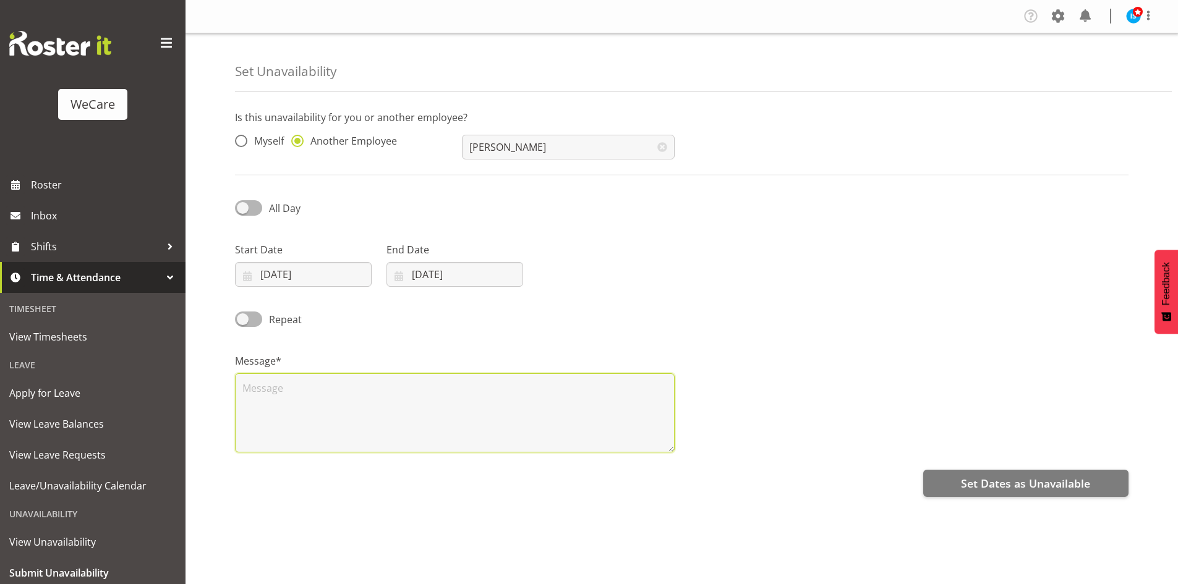
click at [394, 416] on textarea at bounding box center [455, 412] width 440 height 79
type textarea "RDO"
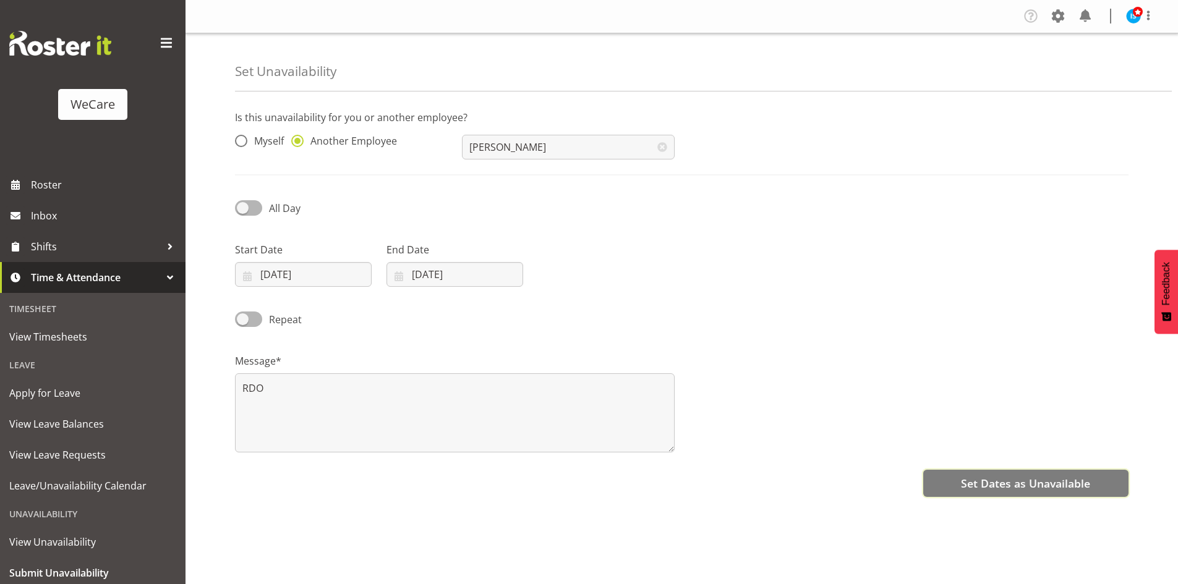
click at [1051, 491] on span "Set Dates as Unavailable" at bounding box center [1025, 484] width 129 height 16
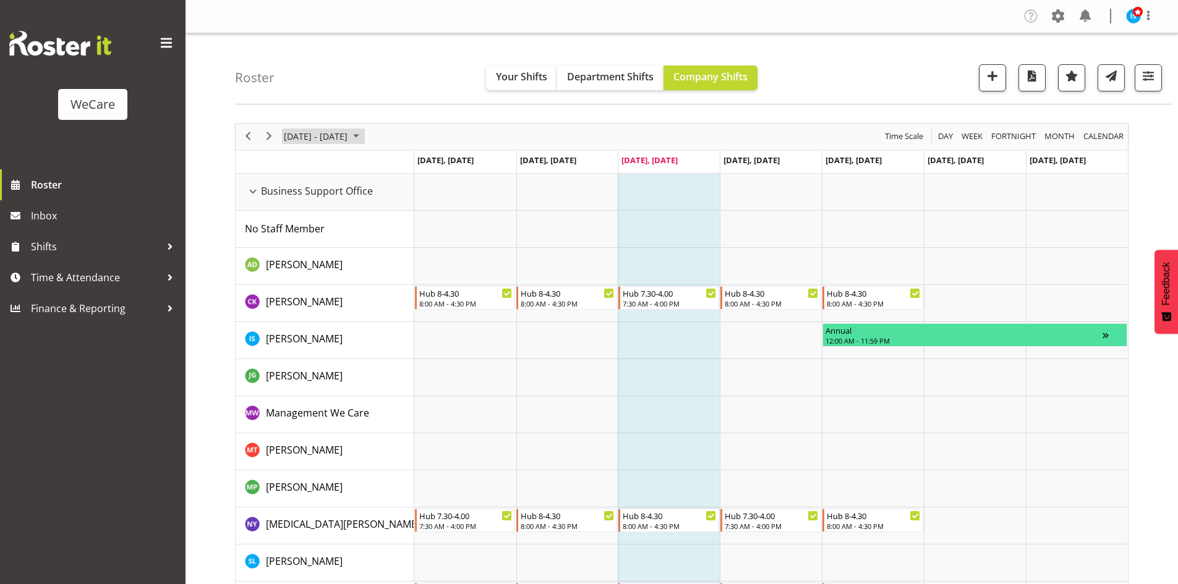
click at [341, 140] on span "[DATE] - [DATE]" at bounding box center [316, 136] width 66 height 15
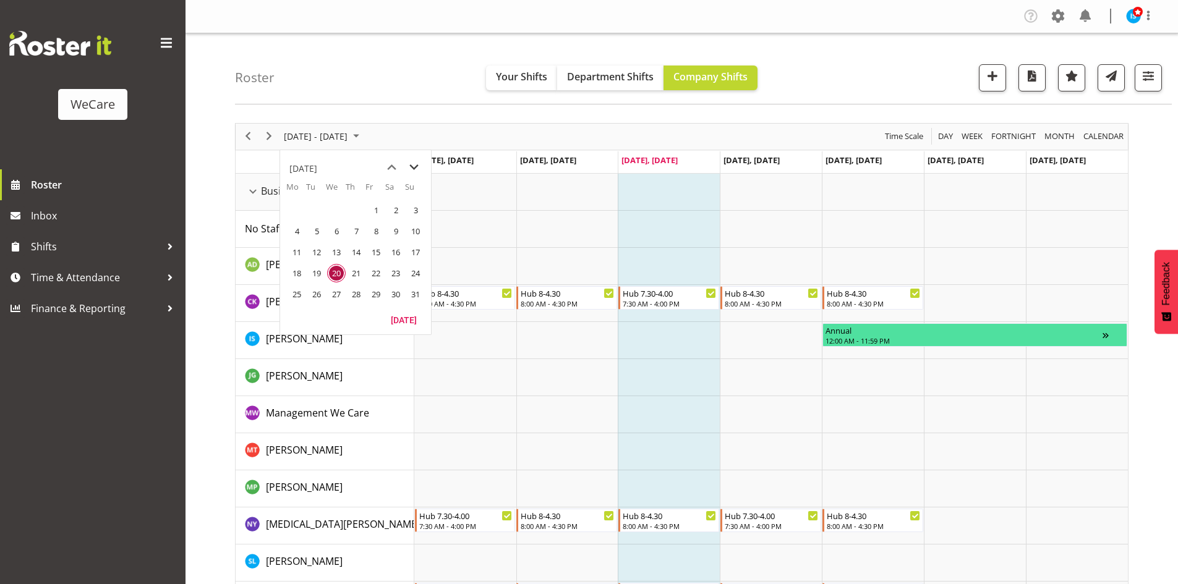
click at [408, 170] on span "next month" at bounding box center [414, 167] width 22 height 22
click at [417, 168] on span "next month" at bounding box center [414, 167] width 22 height 22
drag, startPoint x: 316, startPoint y: 276, endPoint x: 308, endPoint y: 284, distance: 11.4
click at [317, 276] on span "21" at bounding box center [316, 273] width 19 height 19
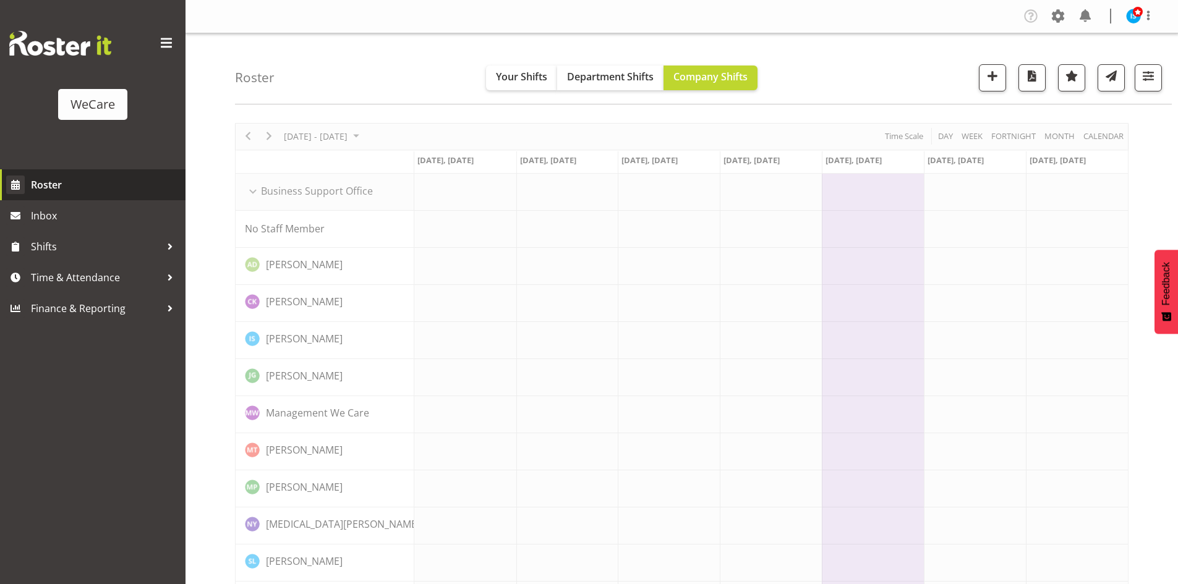
scroll to position [62, 0]
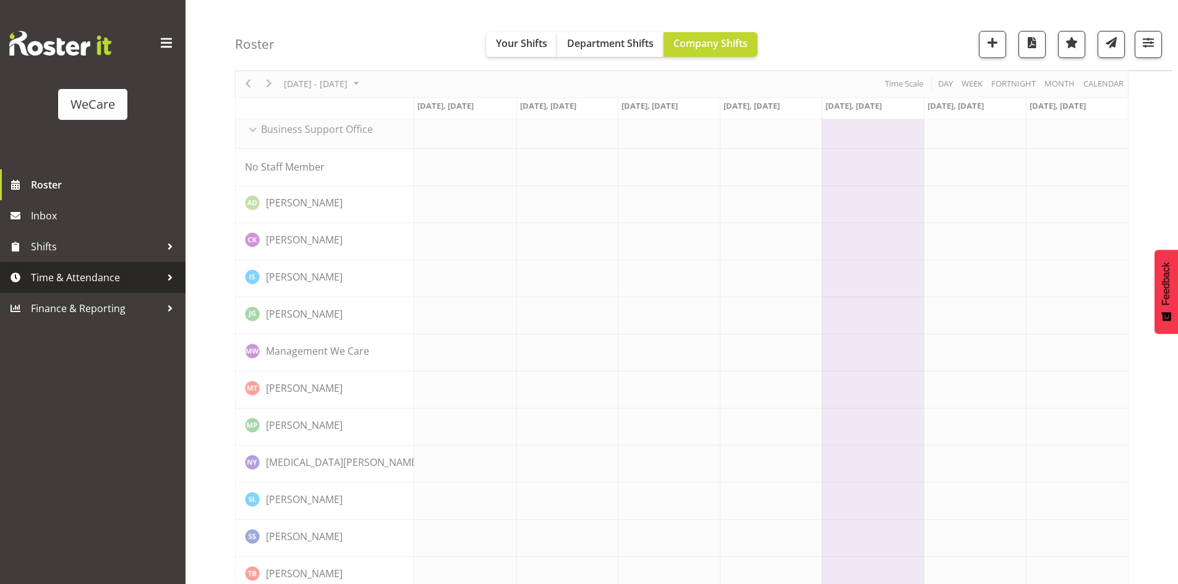
click at [108, 277] on span "Time & Attendance" at bounding box center [96, 277] width 130 height 19
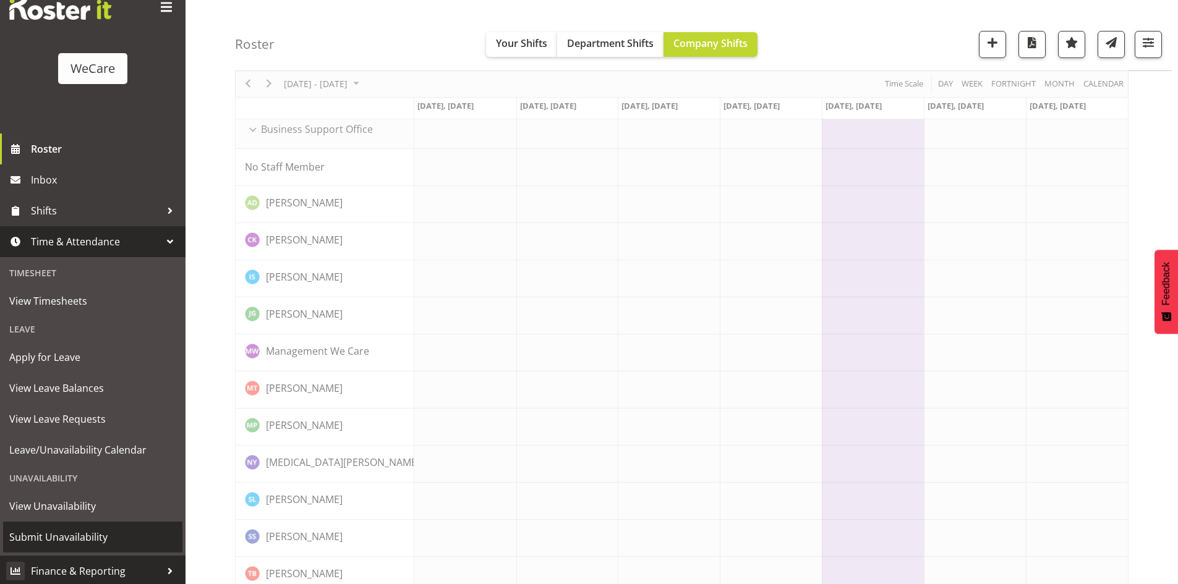
scroll to position [38, 0]
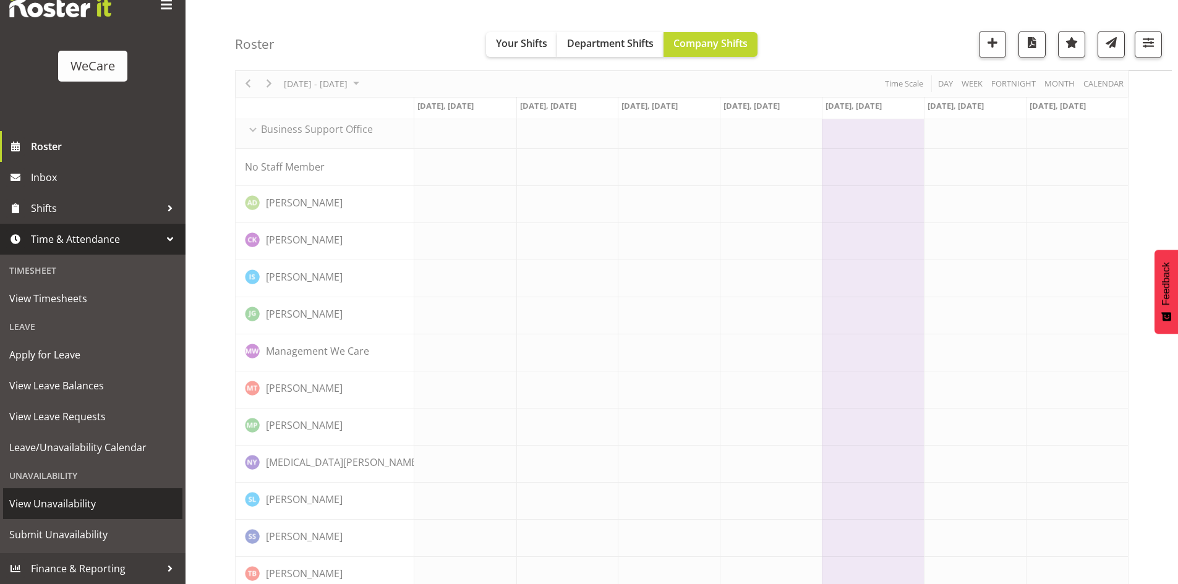
click at [53, 504] on span "View Unavailability" at bounding box center [92, 504] width 167 height 19
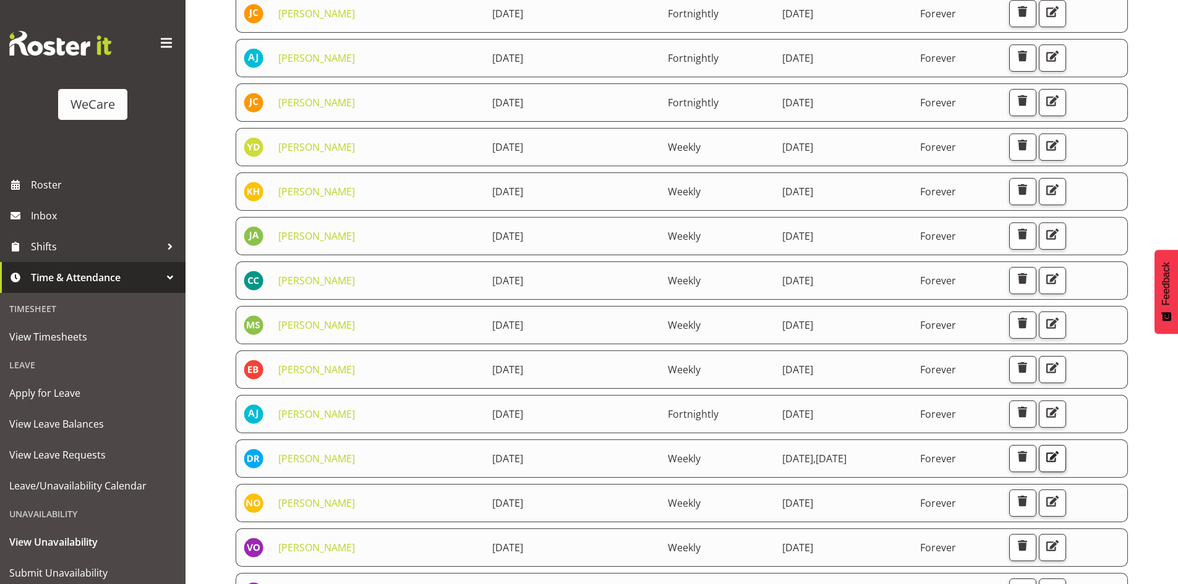
scroll to position [527, 0]
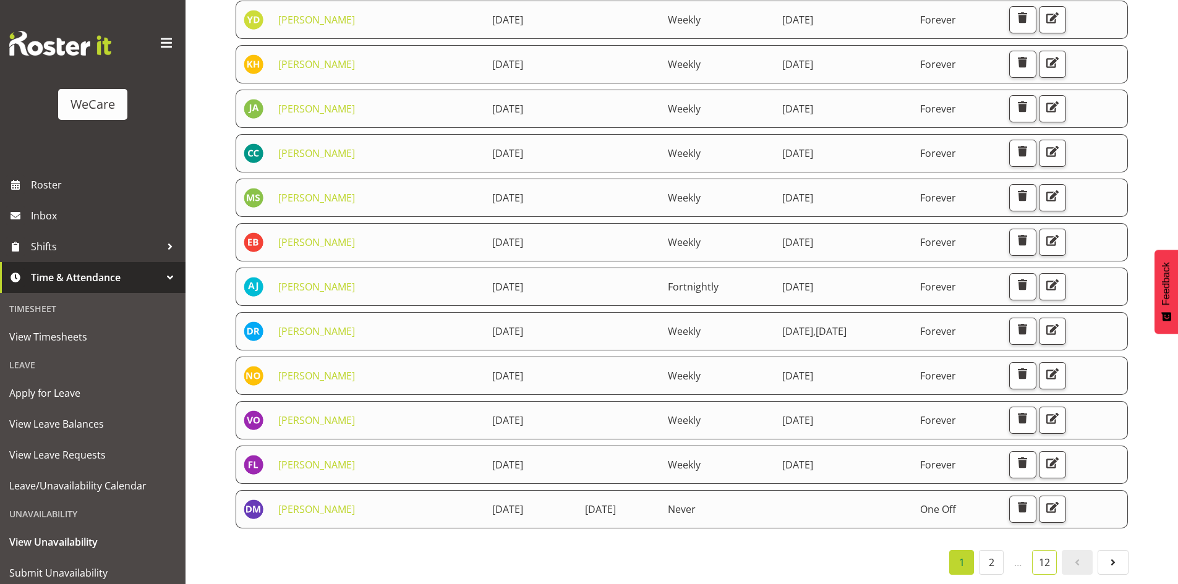
click at [1056, 555] on link "12" at bounding box center [1044, 562] width 25 height 25
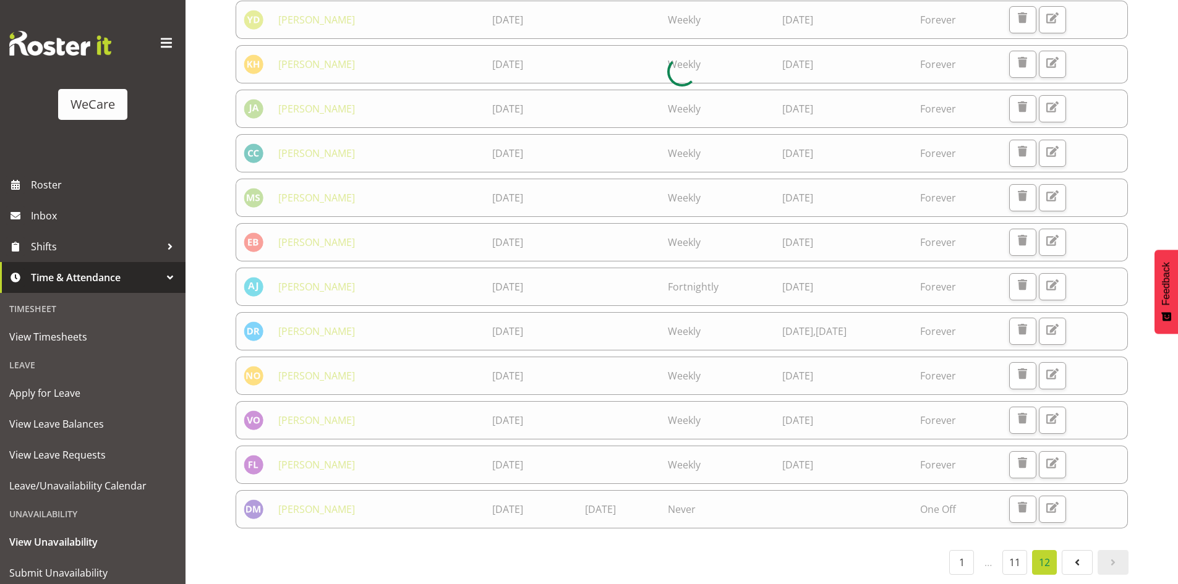
scroll to position [33, 0]
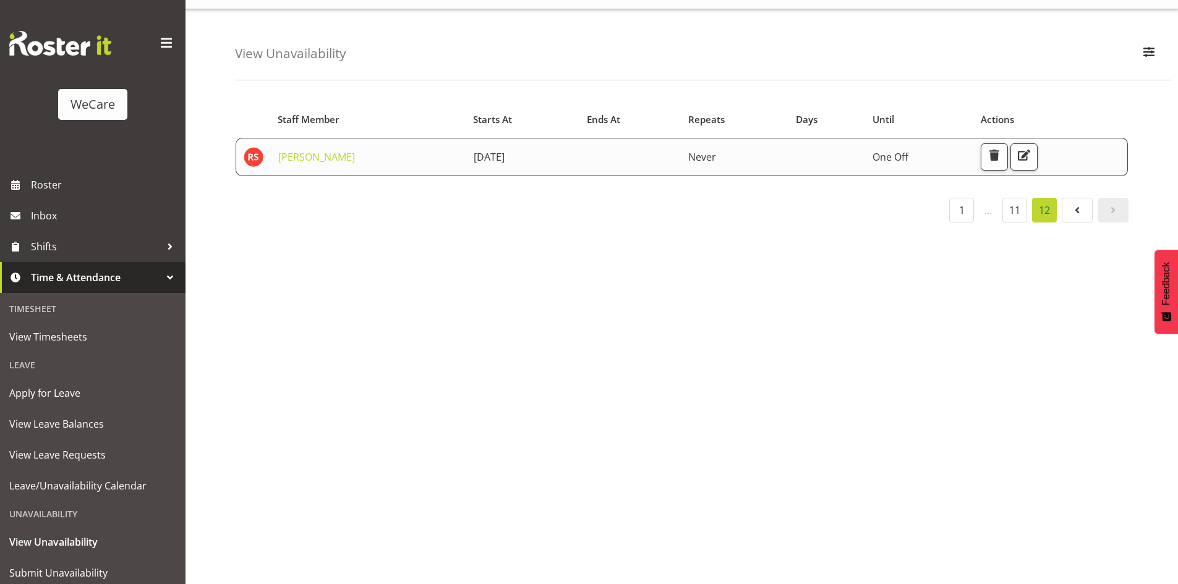
drag, startPoint x: 736, startPoint y: 385, endPoint x: 826, endPoint y: 425, distance: 98.5
click at [741, 385] on div "Starts At Staff Member Starts At Ends At Repeats Days Until Actions [PERSON_NAM…" at bounding box center [706, 337] width 943 height 495
click at [1013, 204] on link "11" at bounding box center [1014, 210] width 25 height 25
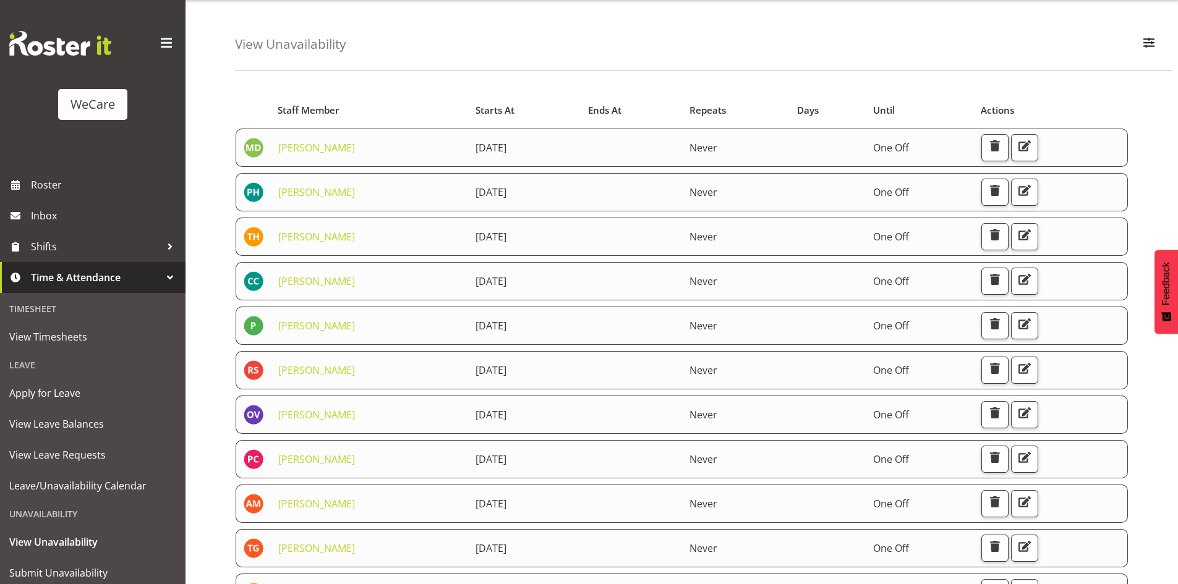
scroll to position [527, 0]
